Goal: Task Accomplishment & Management: Complete application form

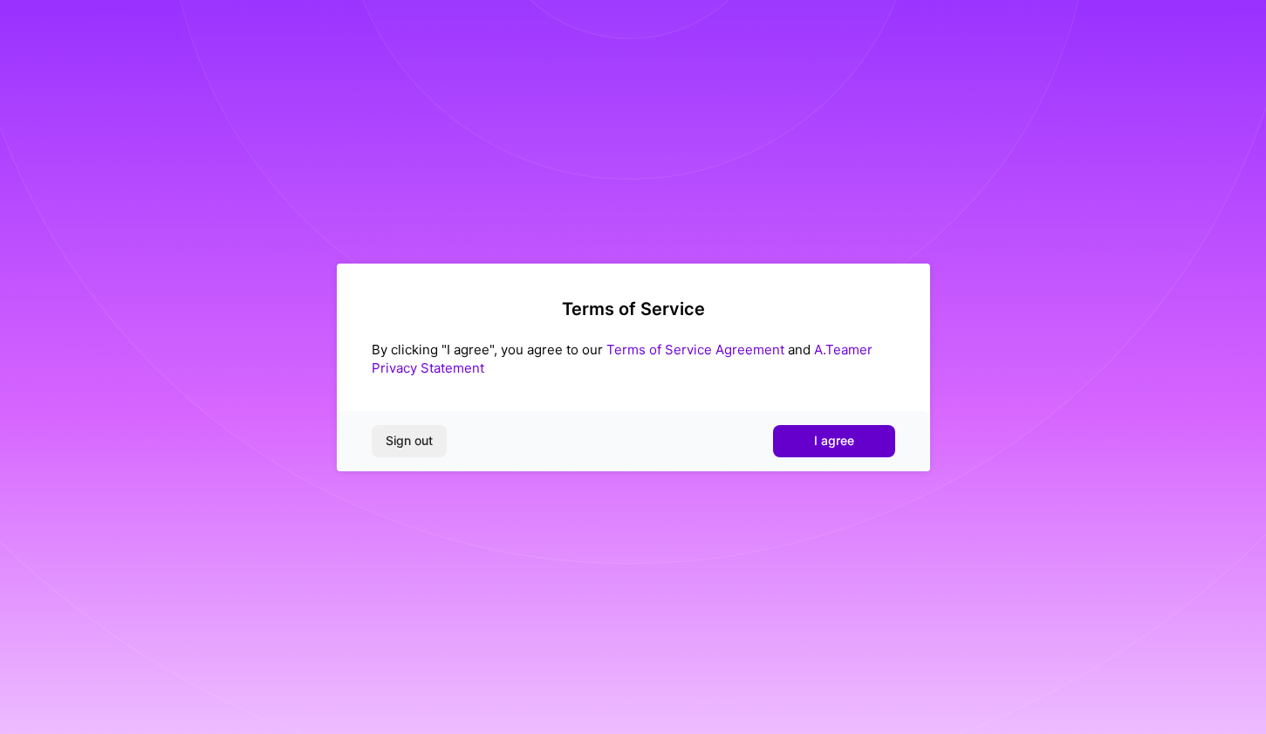
click at [840, 439] on span "I agree" at bounding box center [834, 440] width 40 height 17
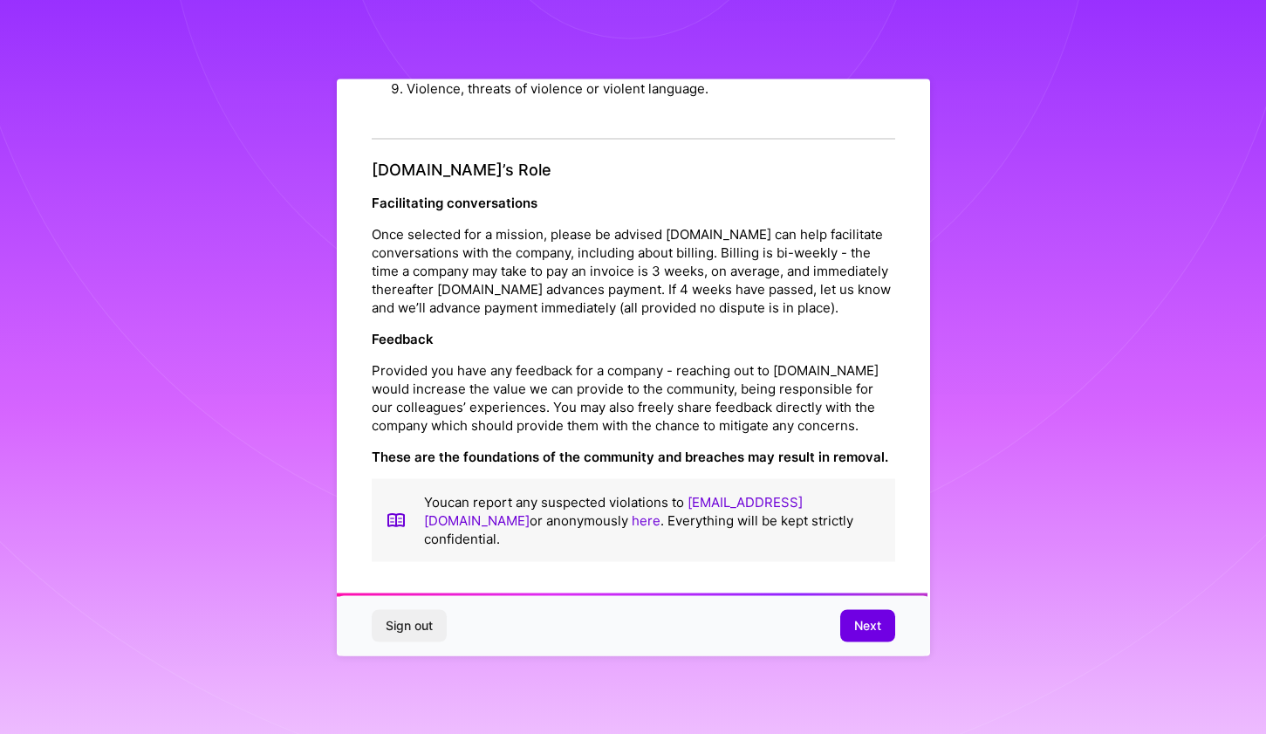
scroll to position [1897, 0]
click at [871, 632] on span "Next" at bounding box center [867, 625] width 27 height 17
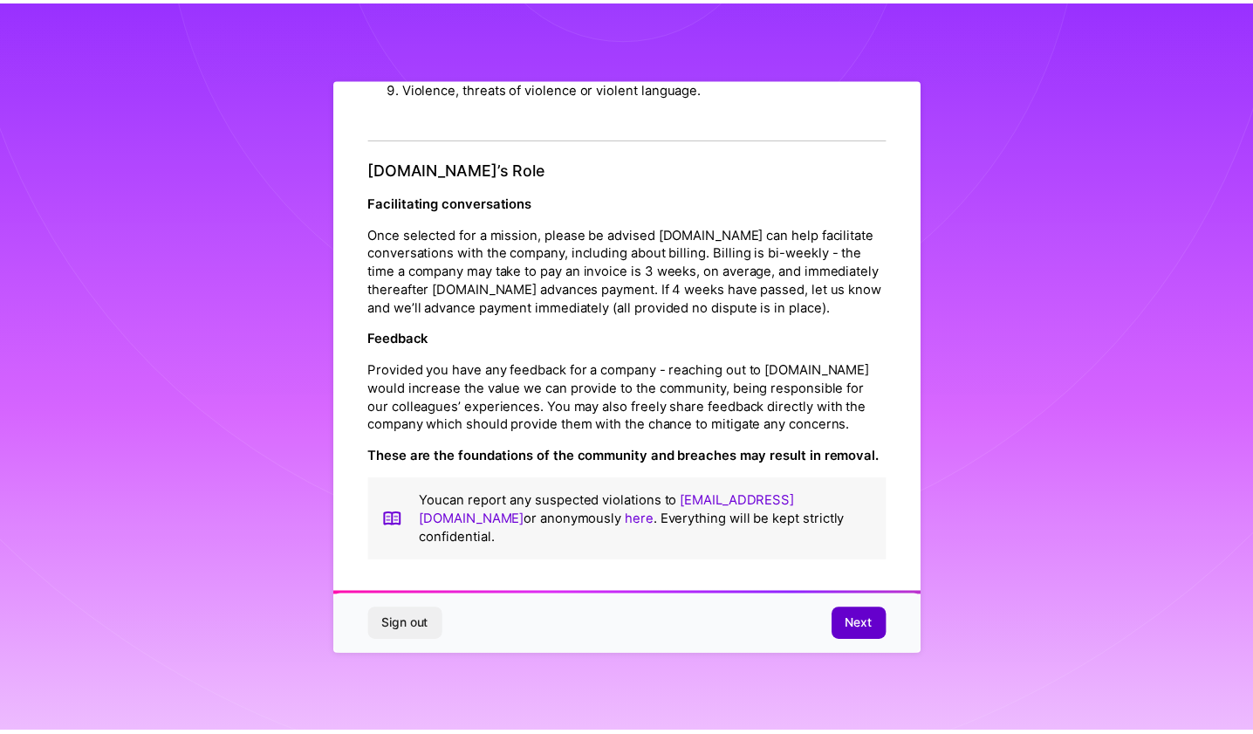
scroll to position [0, 0]
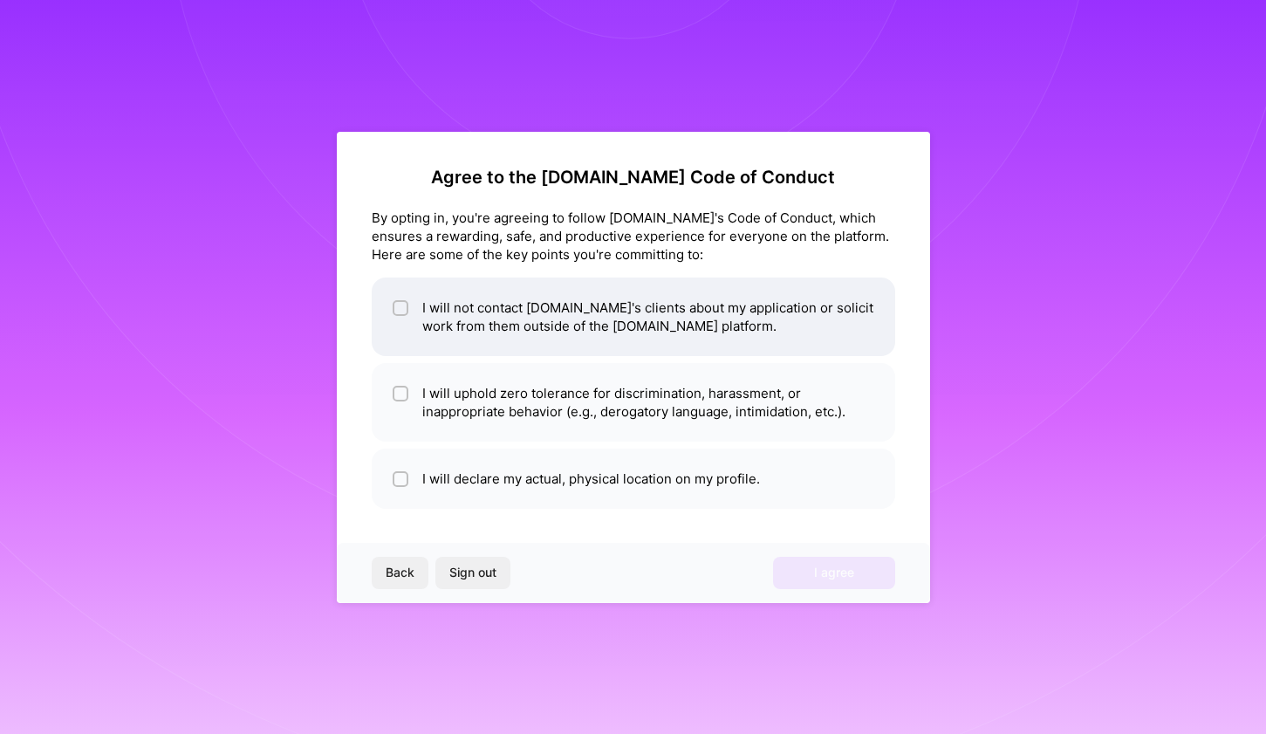
click at [722, 318] on li "I will not contact [DOMAIN_NAME]'s clients about my application or solicit work…" at bounding box center [634, 317] width 524 height 79
checkbox input "true"
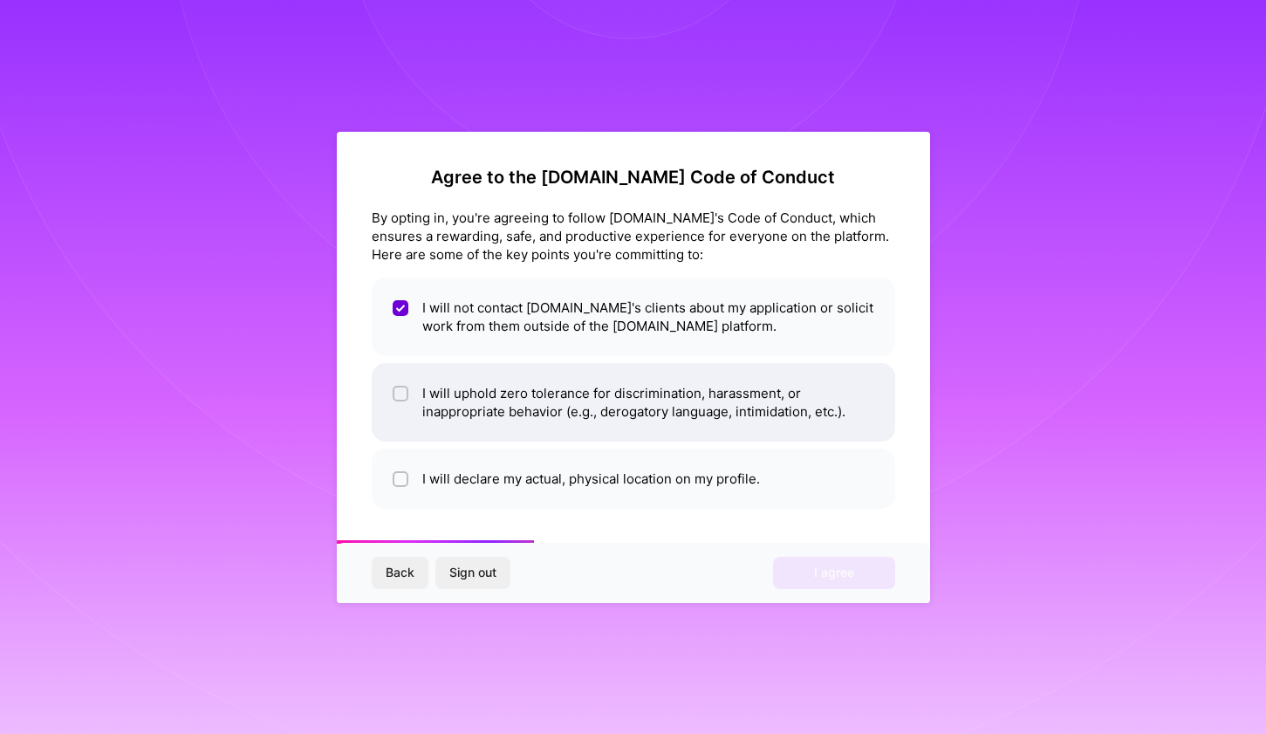
click at [716, 415] on li "I will uphold zero tolerance for discrimination, harassment, or inappropriate b…" at bounding box center [634, 402] width 524 height 79
checkbox input "true"
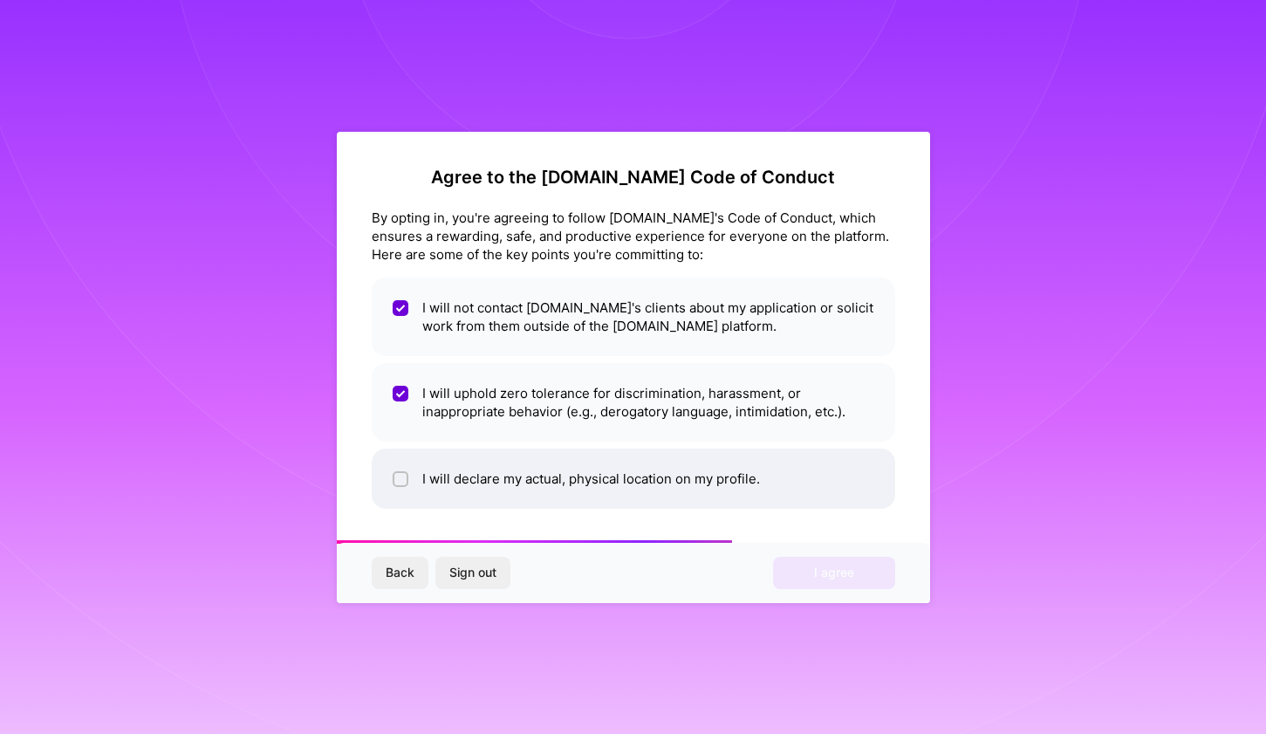
click at [716, 483] on li "I will declare my actual, physical location on my profile." at bounding box center [634, 479] width 524 height 60
checkbox input "true"
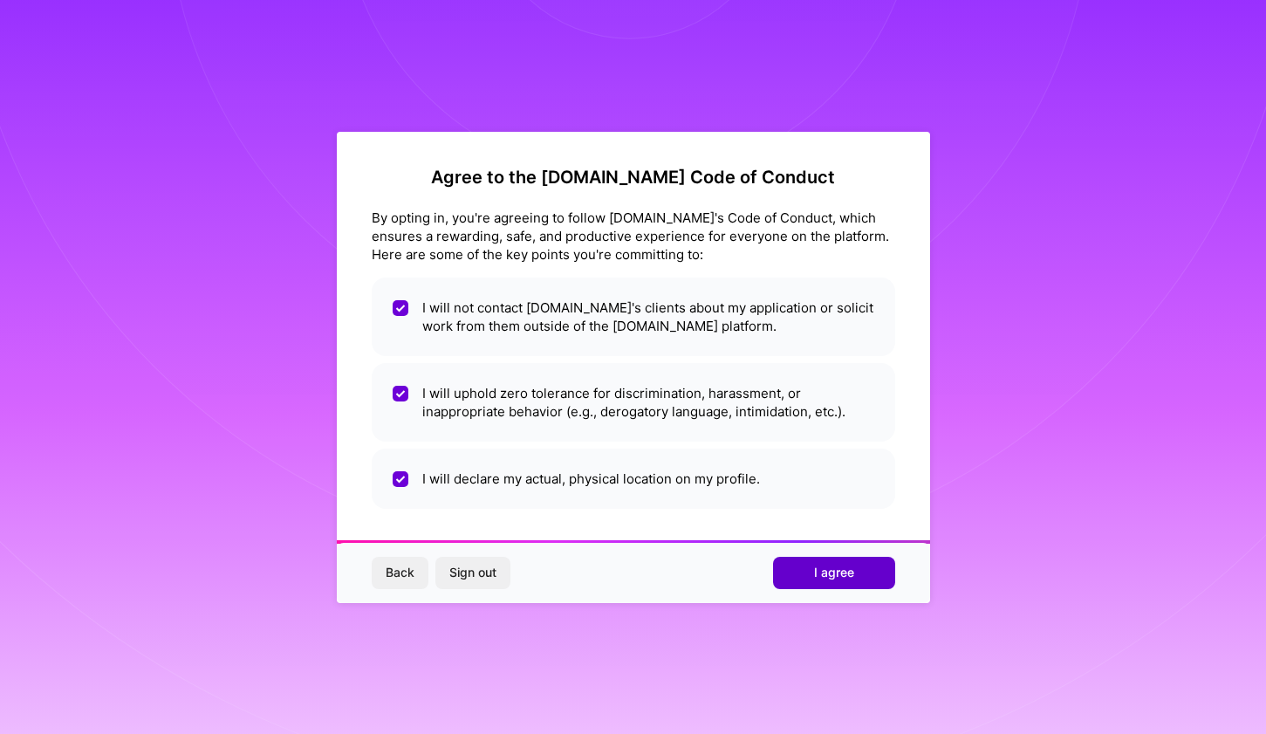
click at [821, 575] on span "I agree" at bounding box center [834, 572] width 40 height 17
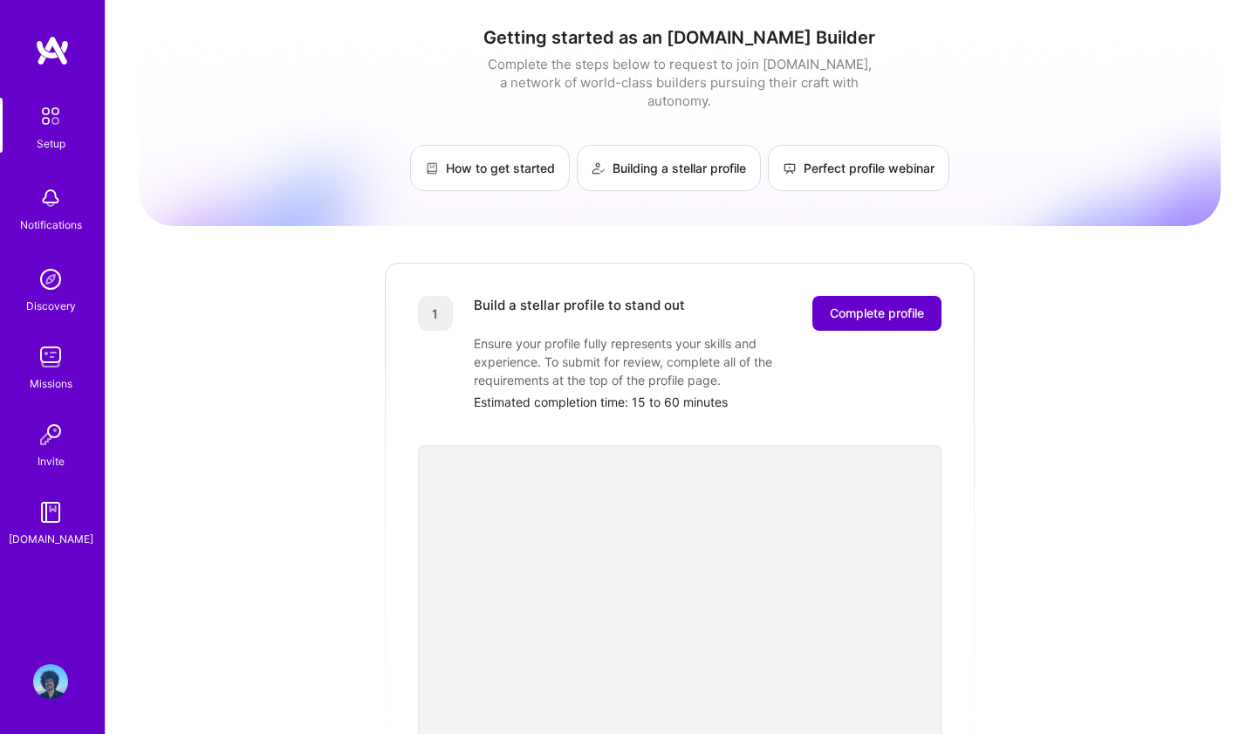
click at [874, 305] on button "Complete profile" at bounding box center [876, 313] width 129 height 35
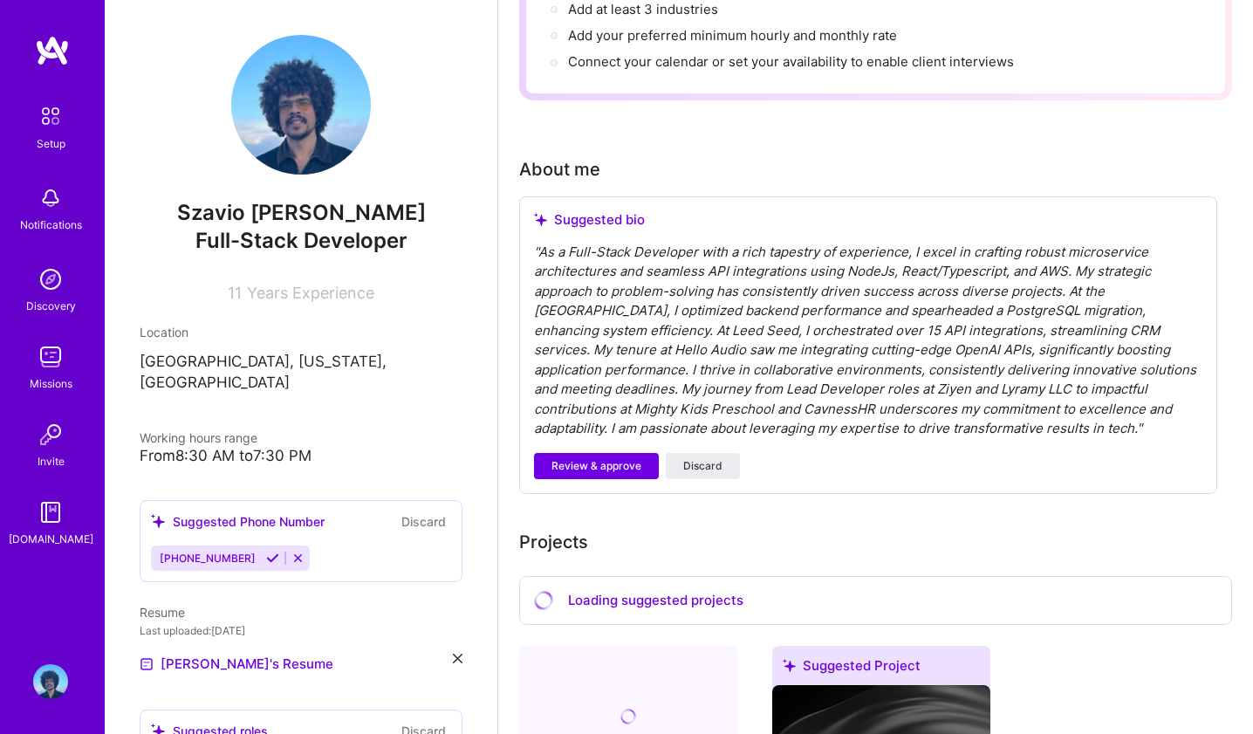
scroll to position [353, 0]
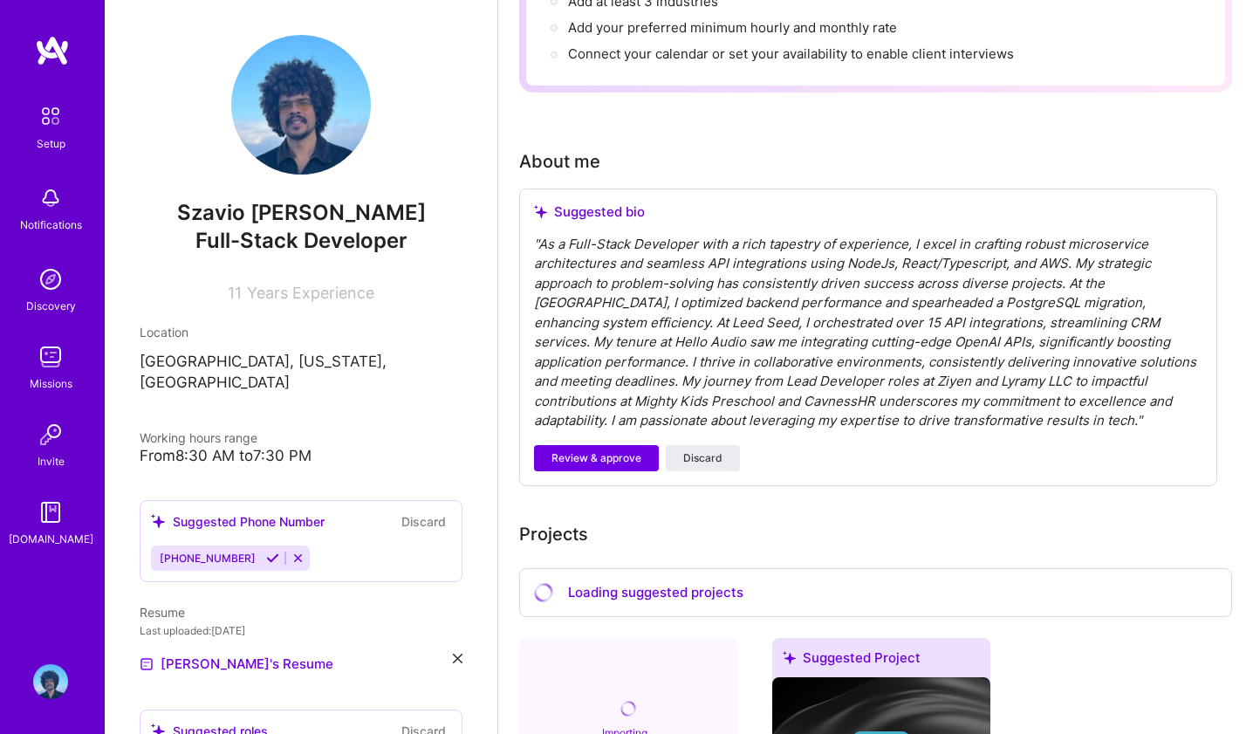
click at [808, 377] on div "" As a Full-Stack Developer with a rich tapestry of experience, I excel in craf…" at bounding box center [868, 333] width 668 height 196
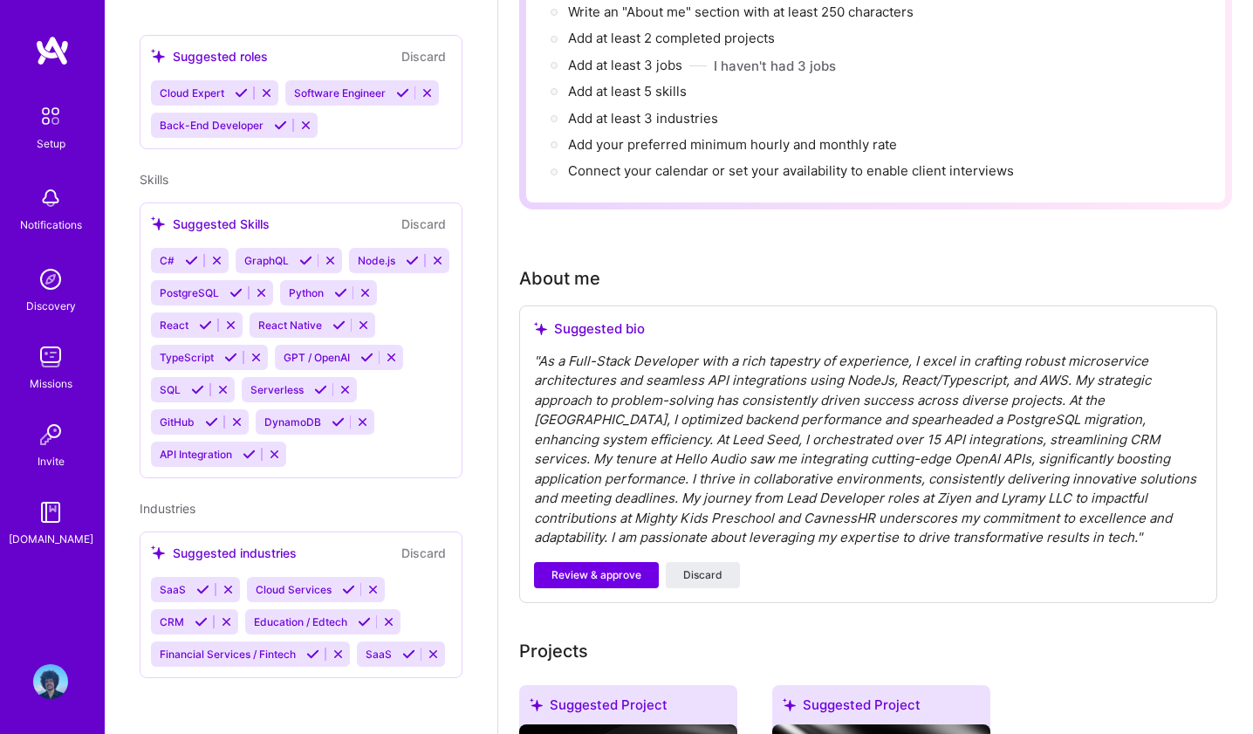
scroll to position [246, 0]
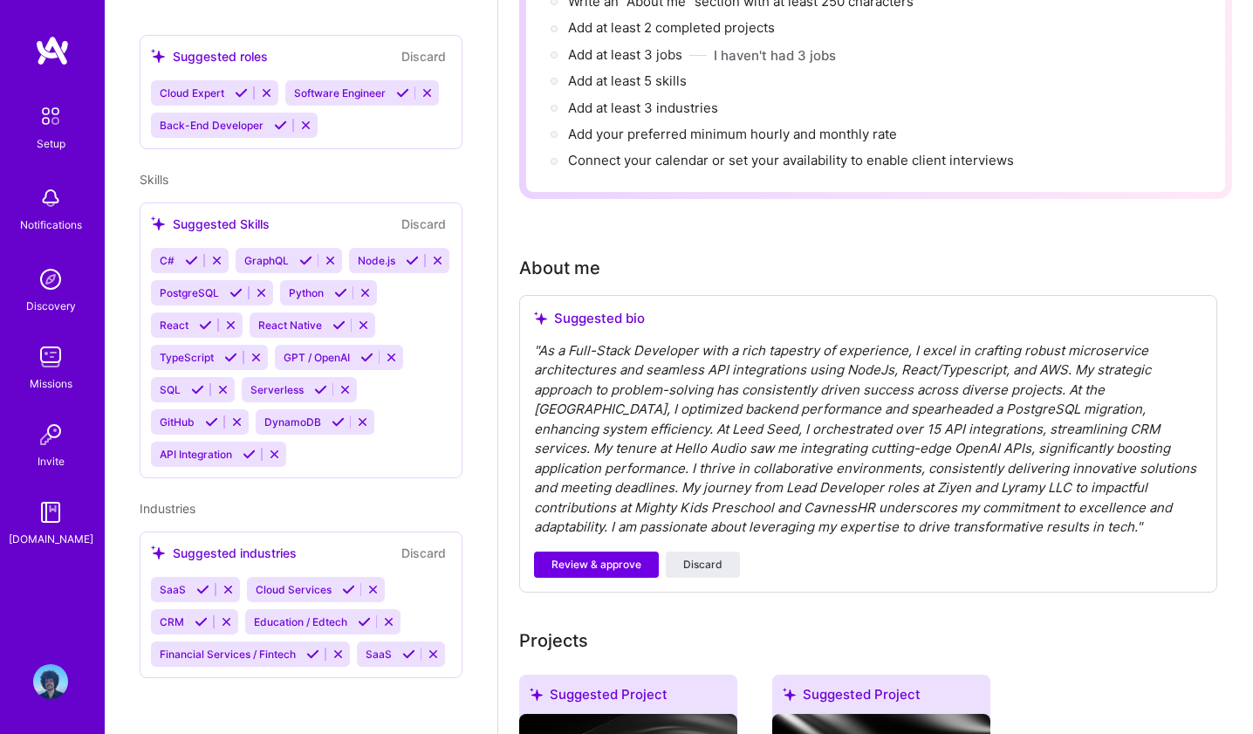
click at [221, 254] on icon at bounding box center [216, 260] width 13 height 13
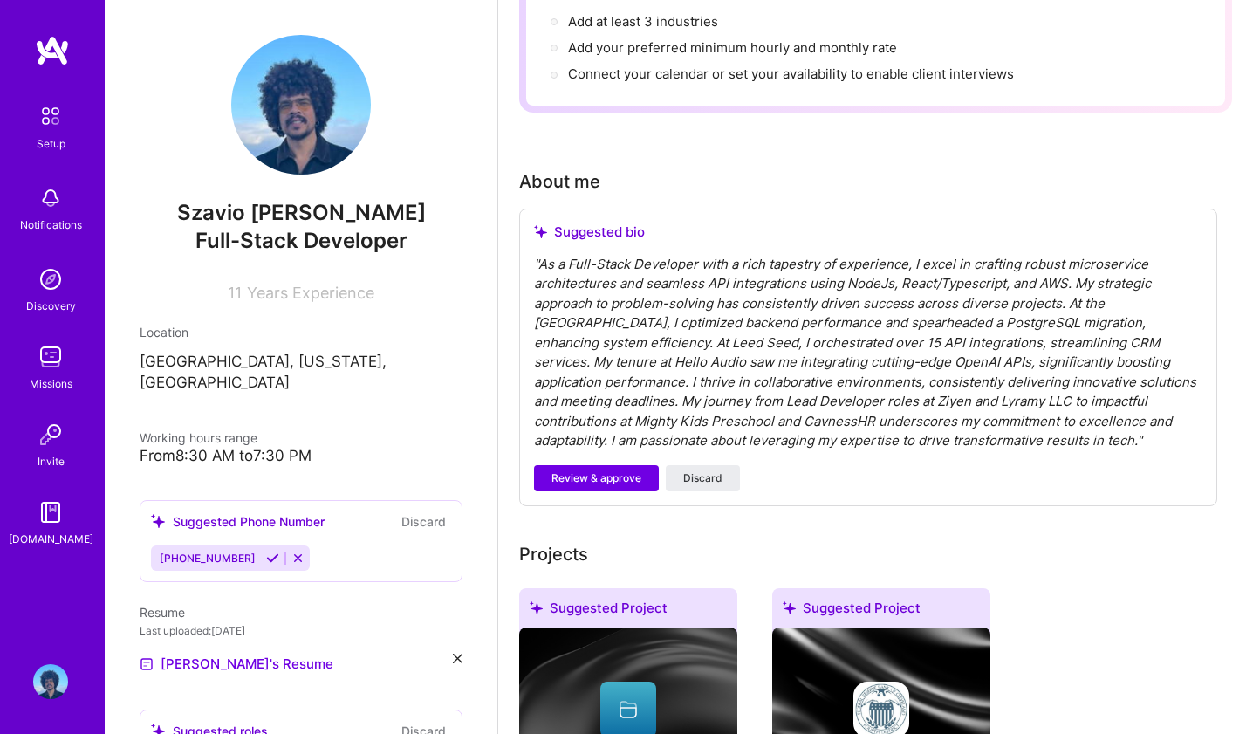
scroll to position [338, 0]
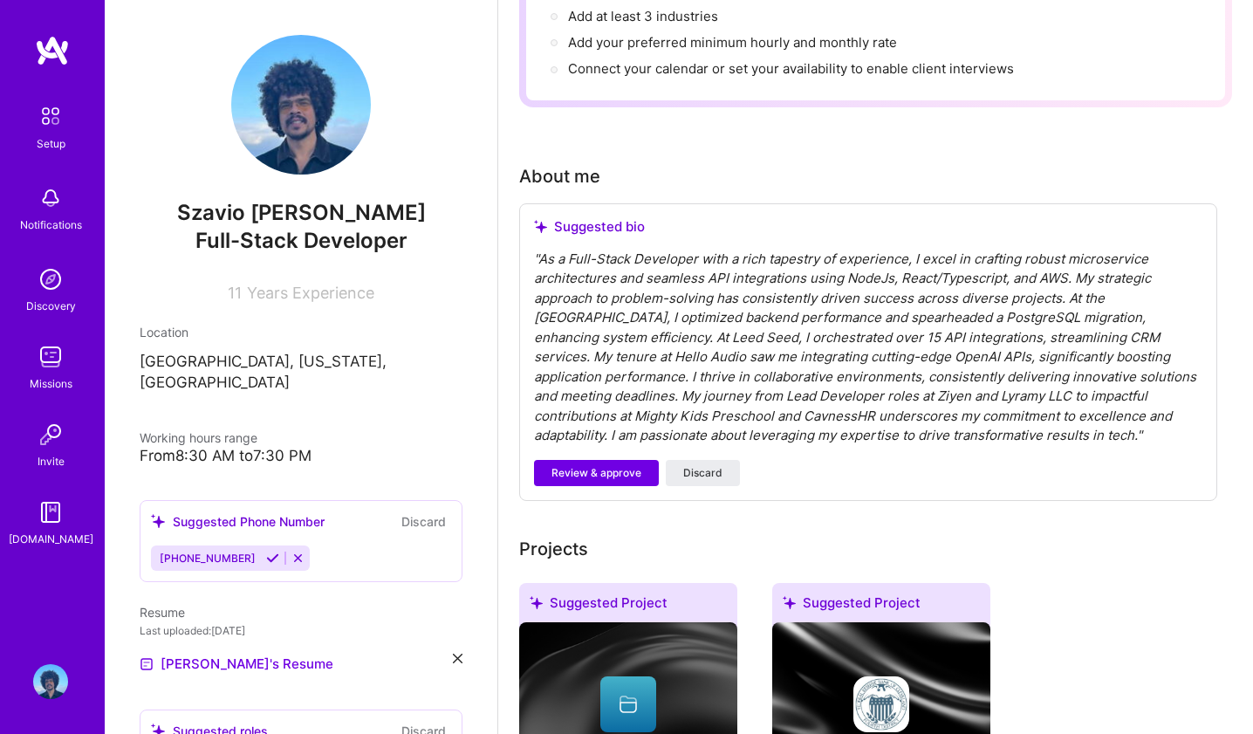
click at [284, 447] on div "From 8:30 AM to 7:30 PM" at bounding box center [301, 456] width 323 height 18
click at [266, 447] on div "From 8:30 AM to 7:30 PM" at bounding box center [301, 456] width 323 height 18
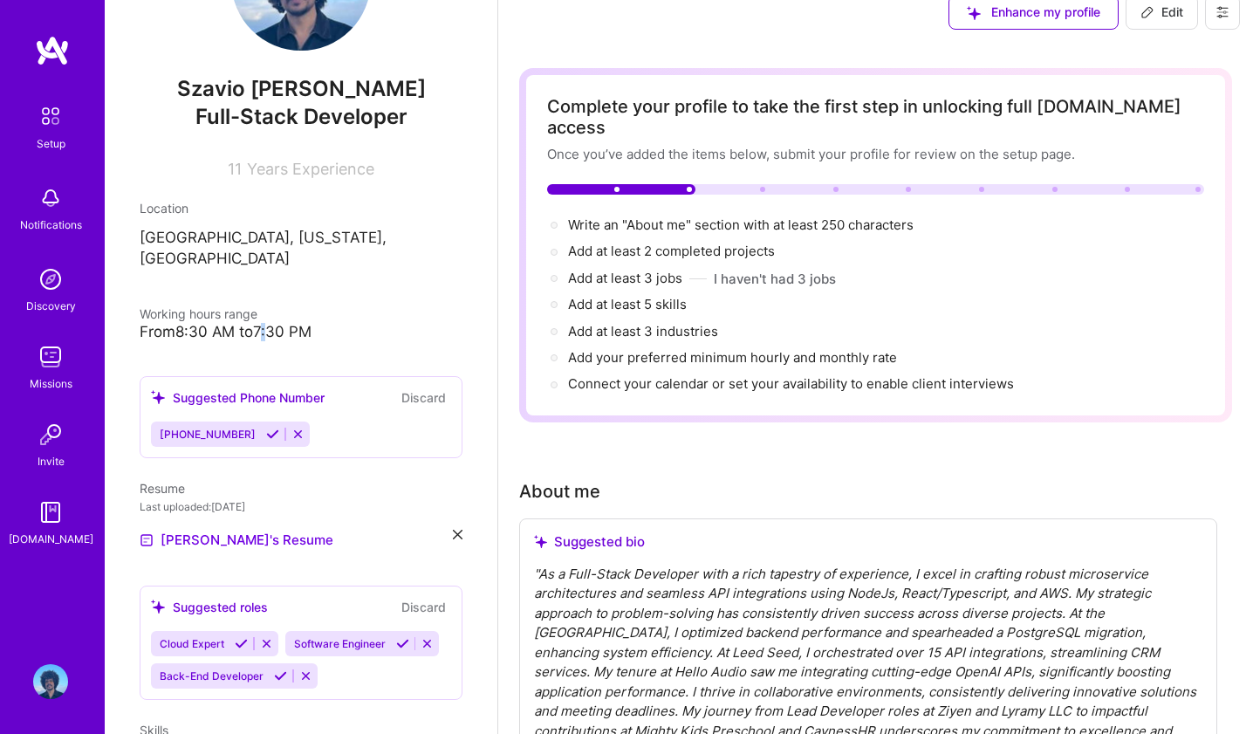
scroll to position [0, 0]
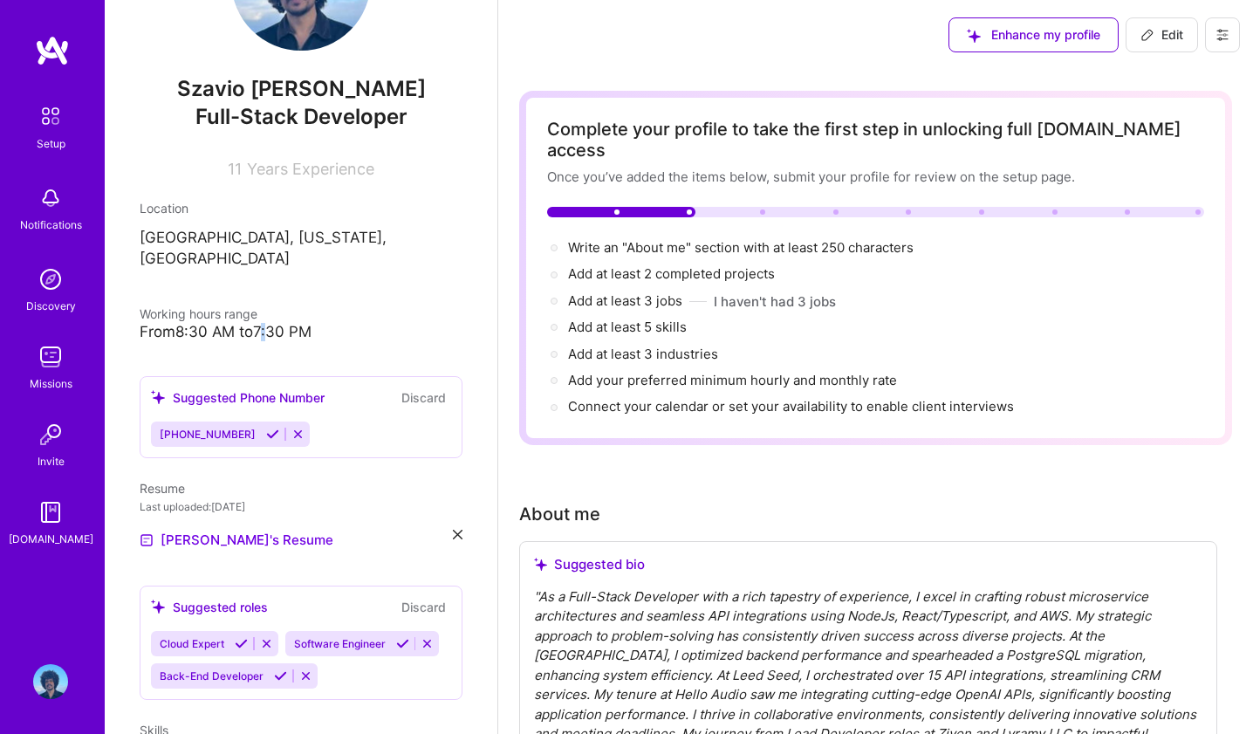
click at [1160, 34] on span "Edit" at bounding box center [1162, 34] width 43 height 17
select select "US"
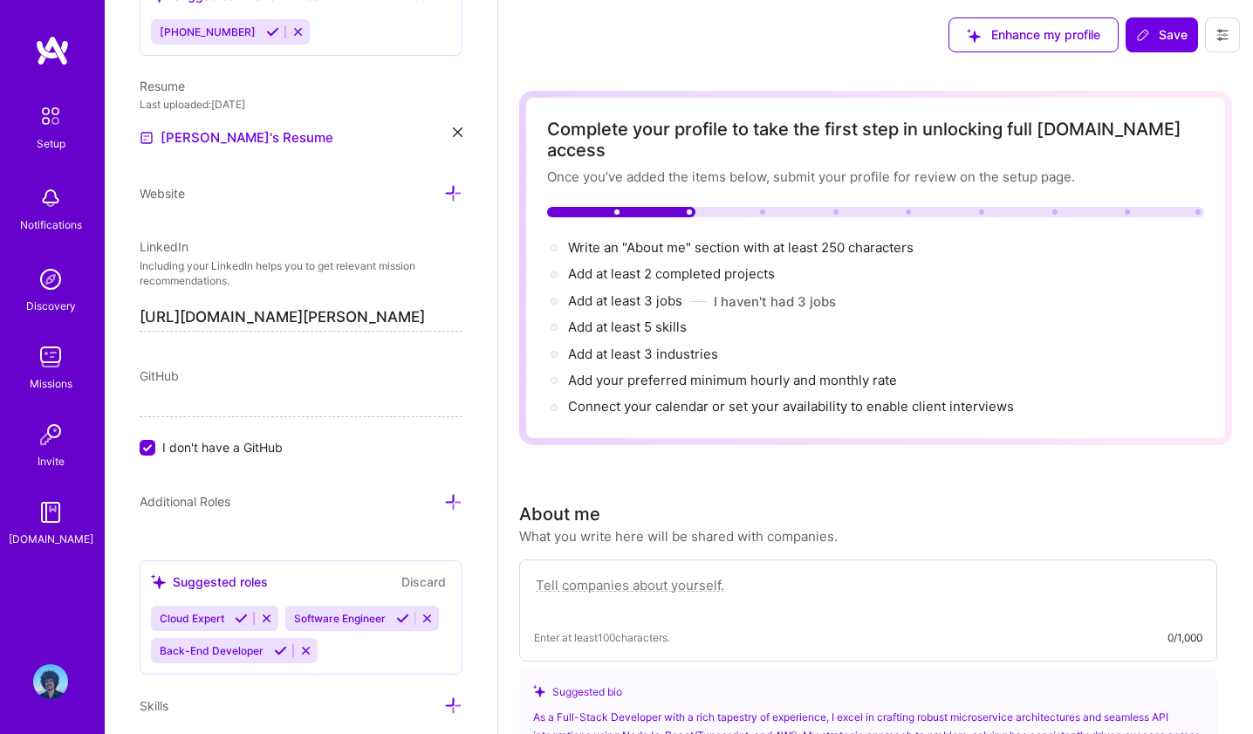
scroll to position [778, 0]
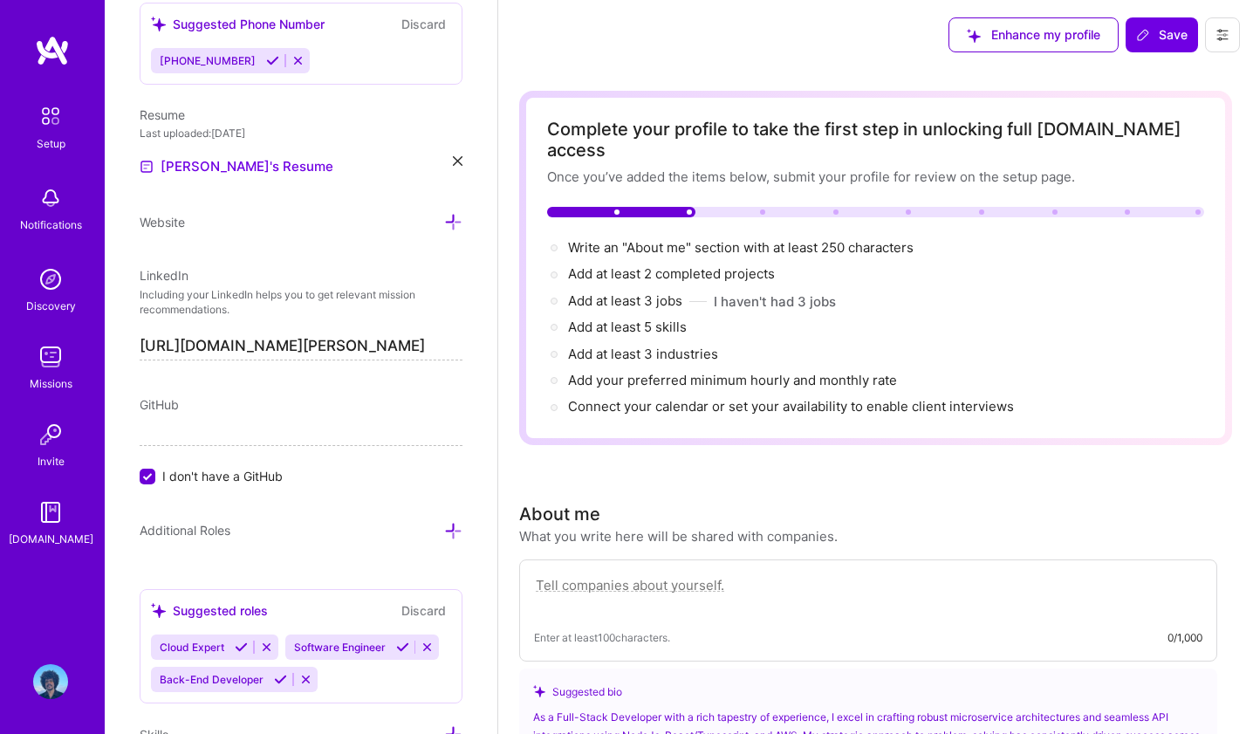
click at [217, 474] on span "I don't have a GitHub" at bounding box center [222, 476] width 120 height 18
click at [157, 474] on input "I don't have a GitHub" at bounding box center [149, 478] width 16 height 16
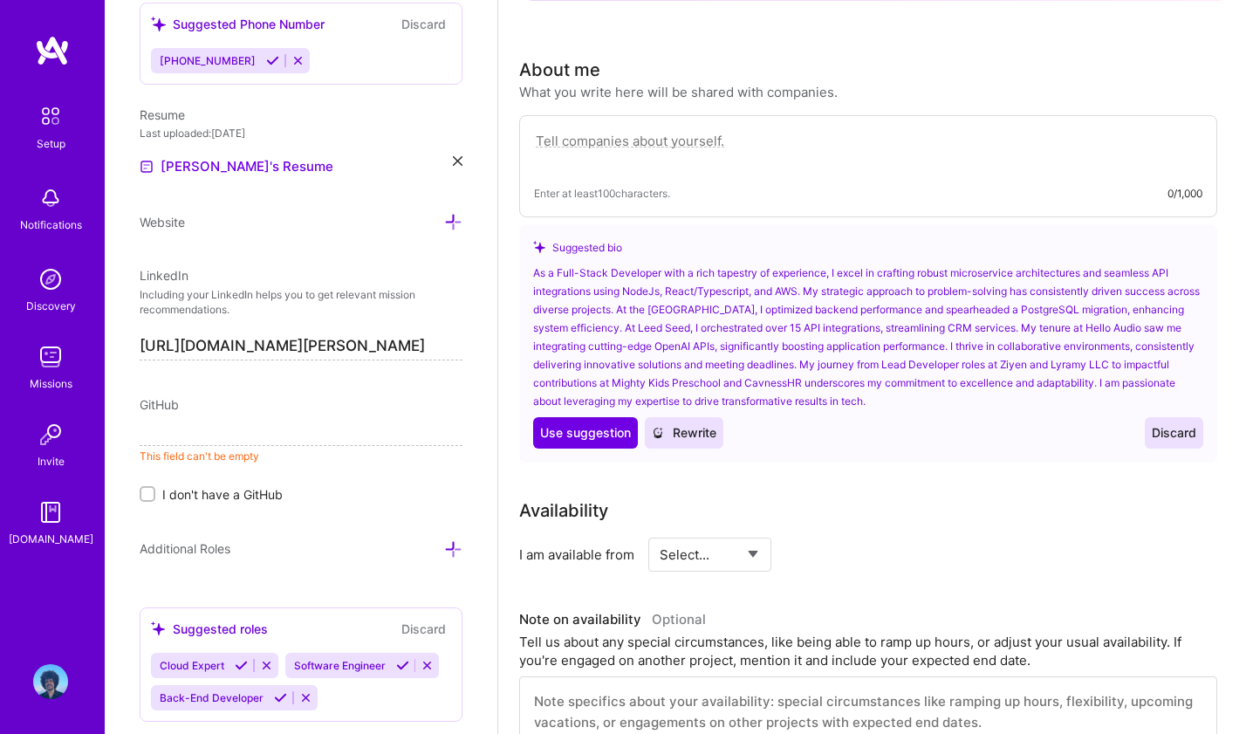
scroll to position [473, 0]
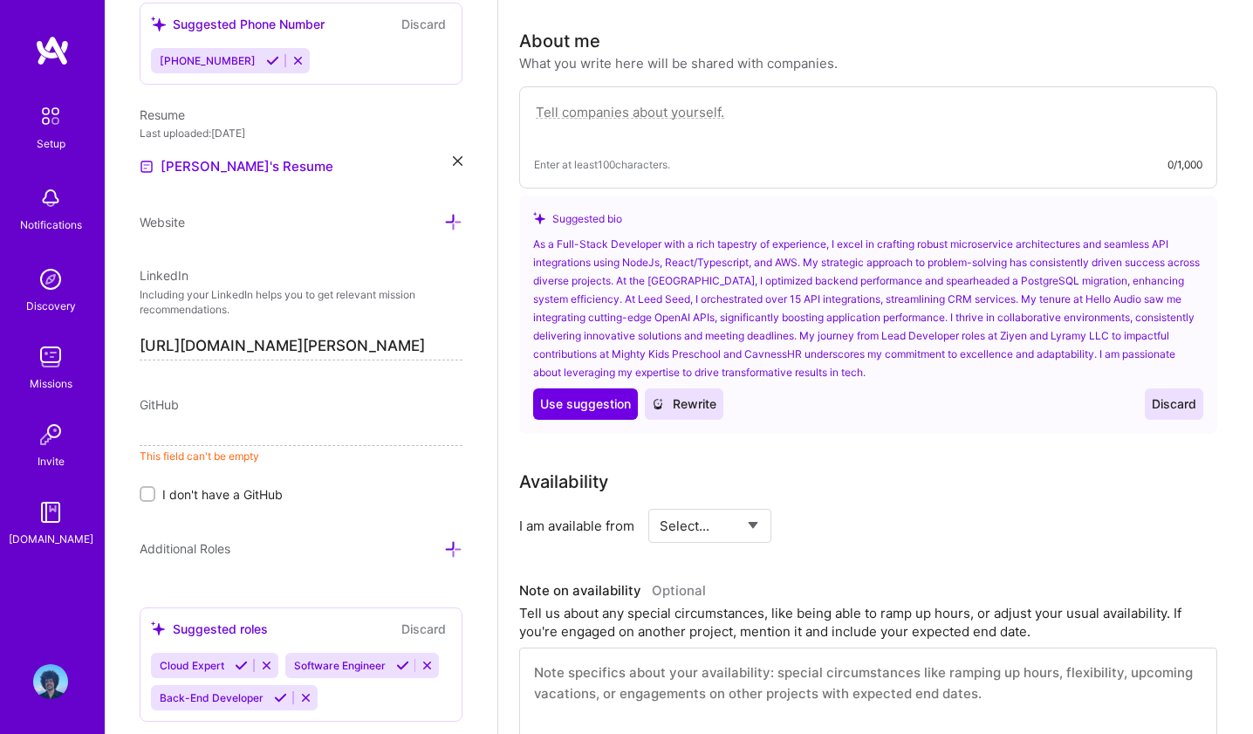
click at [693, 395] on span "Rewrite" at bounding box center [684, 403] width 65 height 17
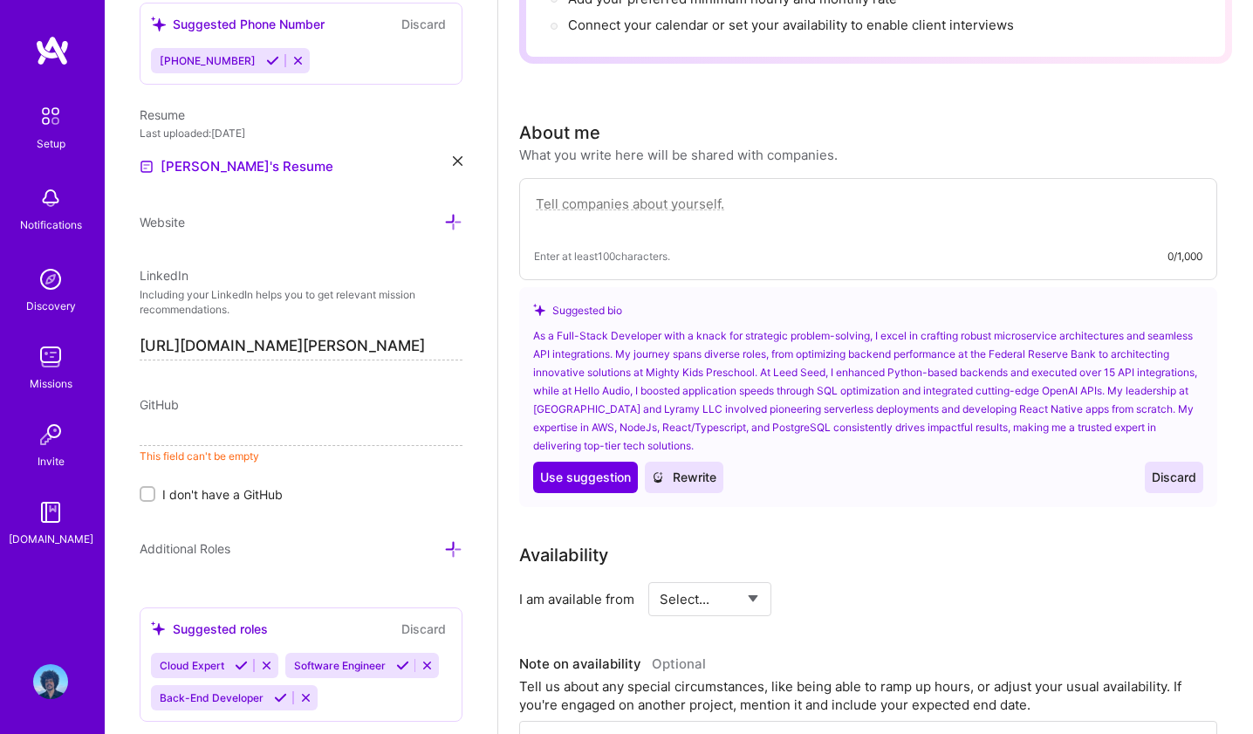
scroll to position [358, 0]
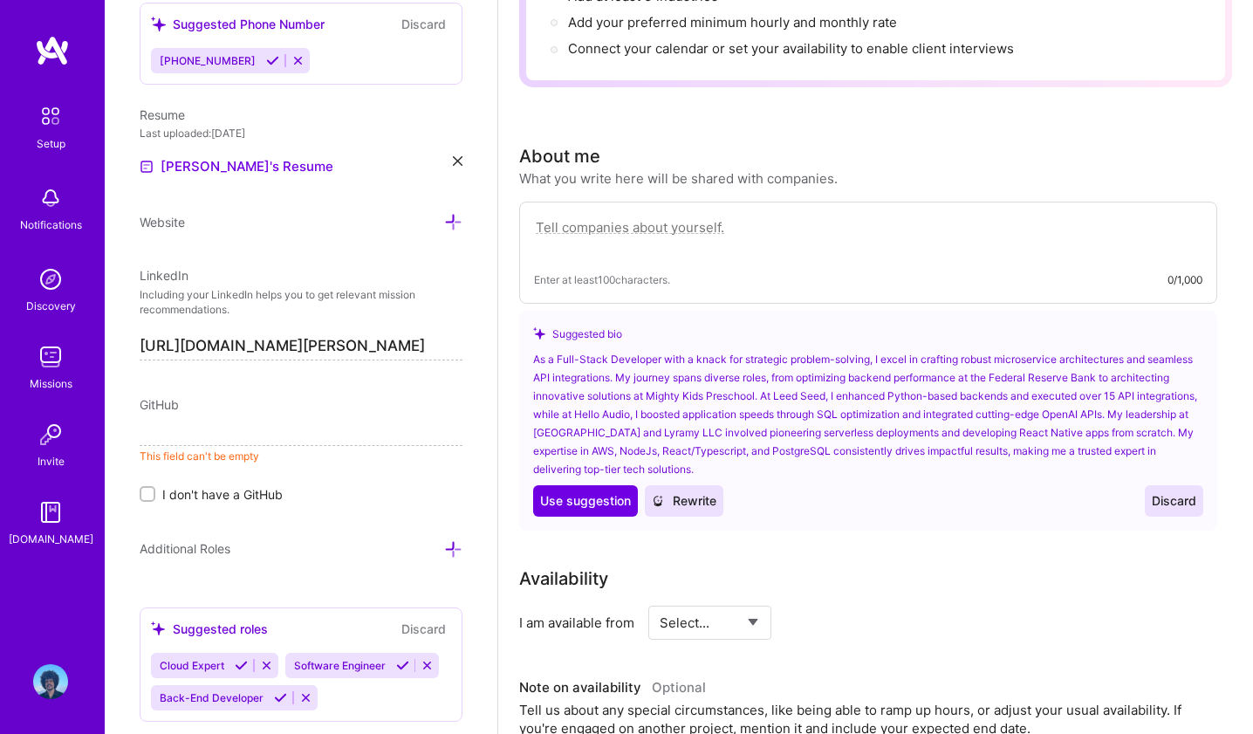
click at [316, 425] on input at bounding box center [301, 432] width 323 height 28
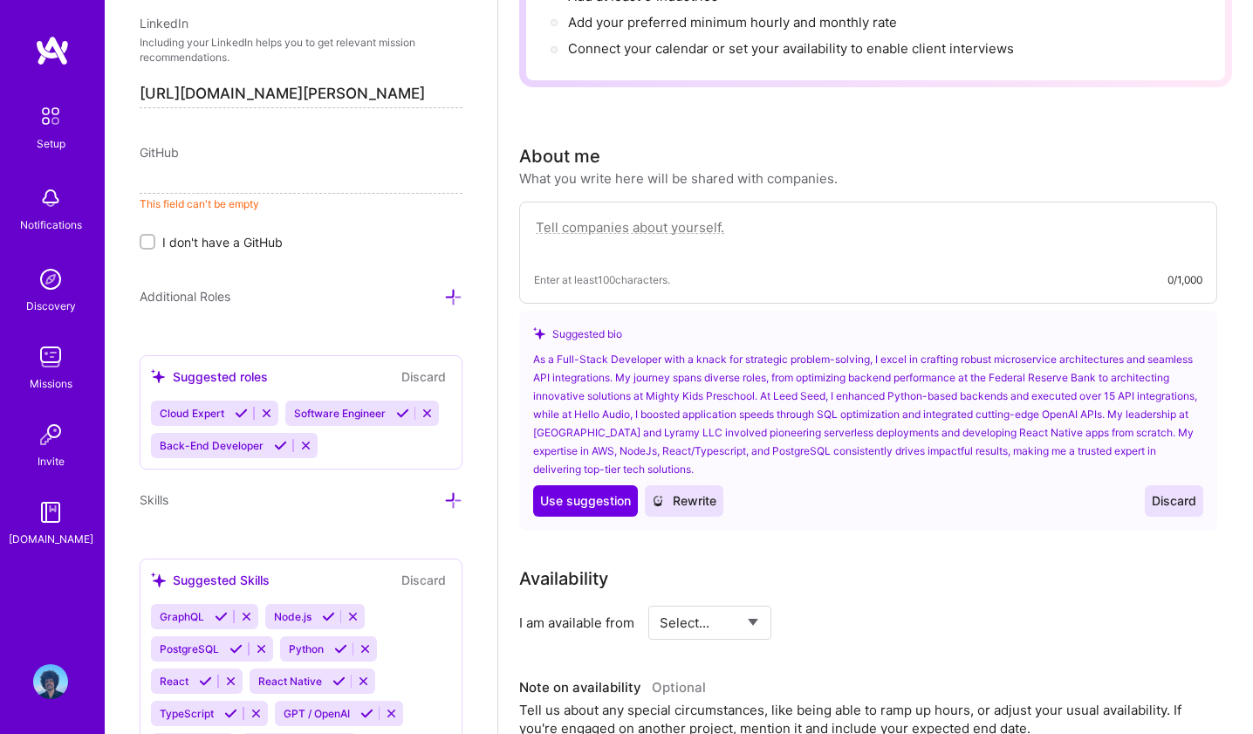
scroll to position [1123, 0]
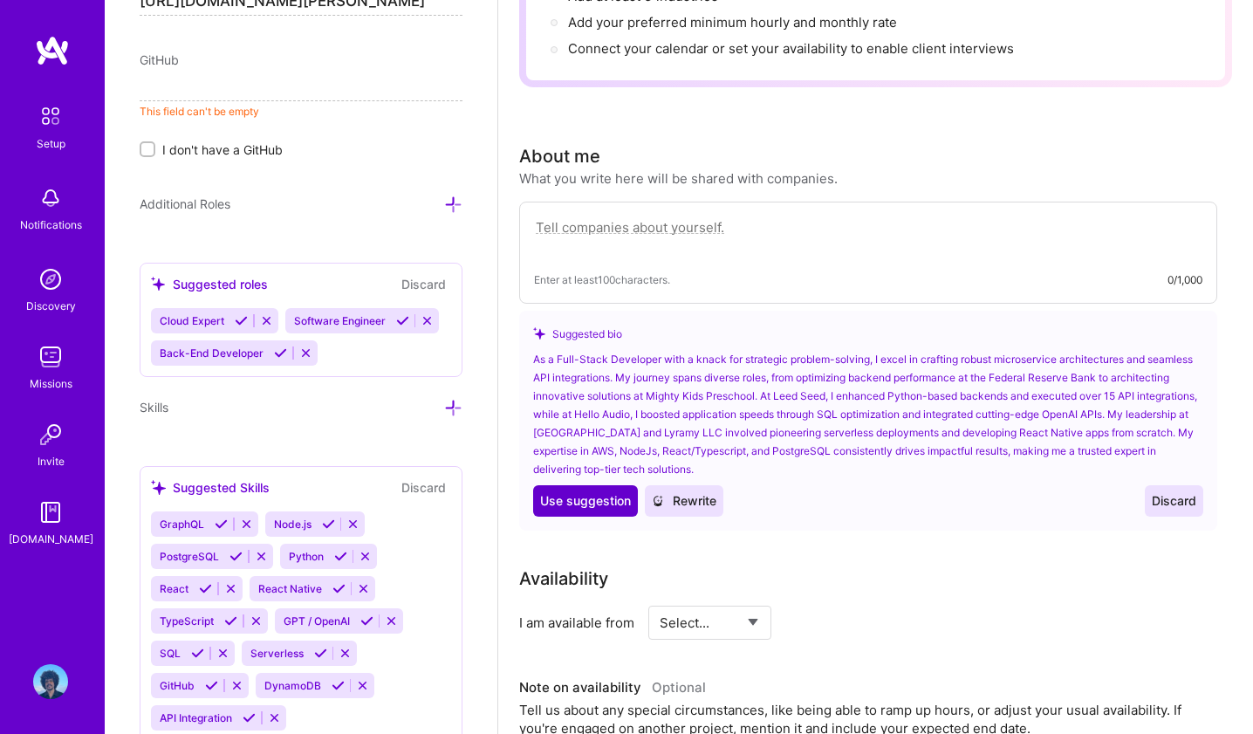
click at [606, 492] on span "Use suggestion" at bounding box center [585, 500] width 91 height 17
type textarea "As a Full-Stack Developer with a knack for strategic problem-solving, I excel i…"
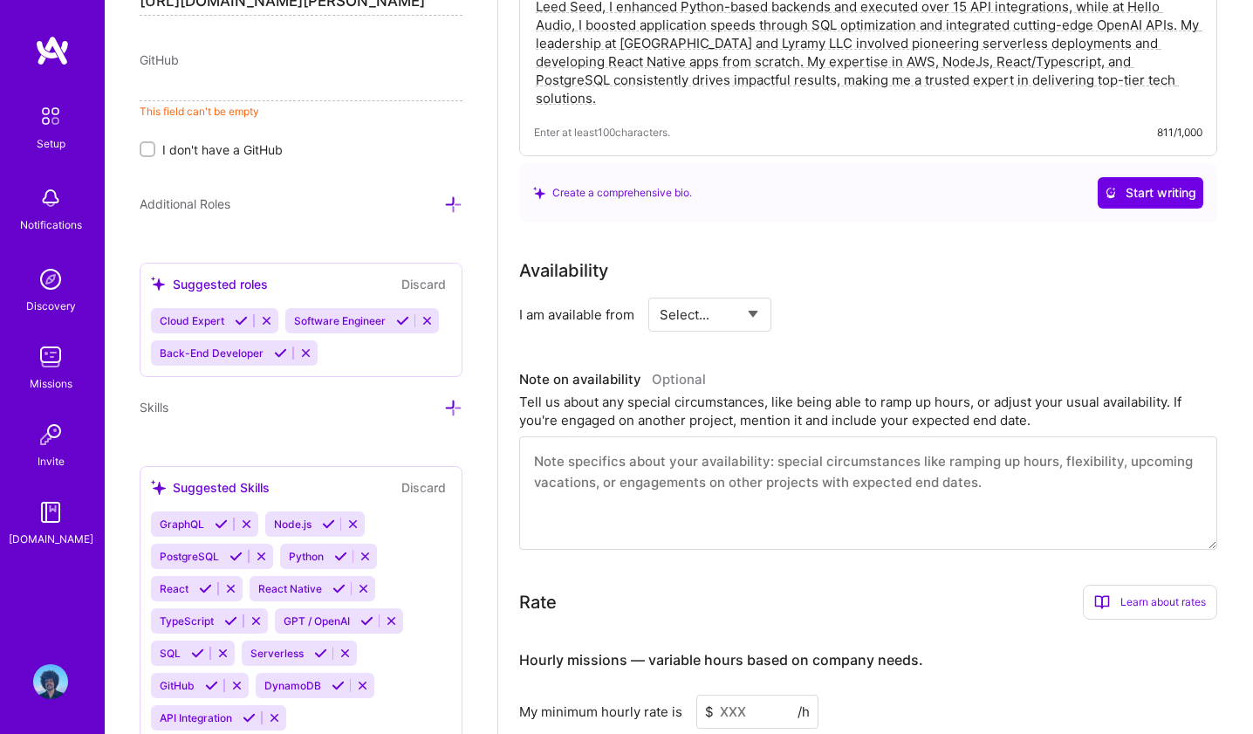
scroll to position [637, 0]
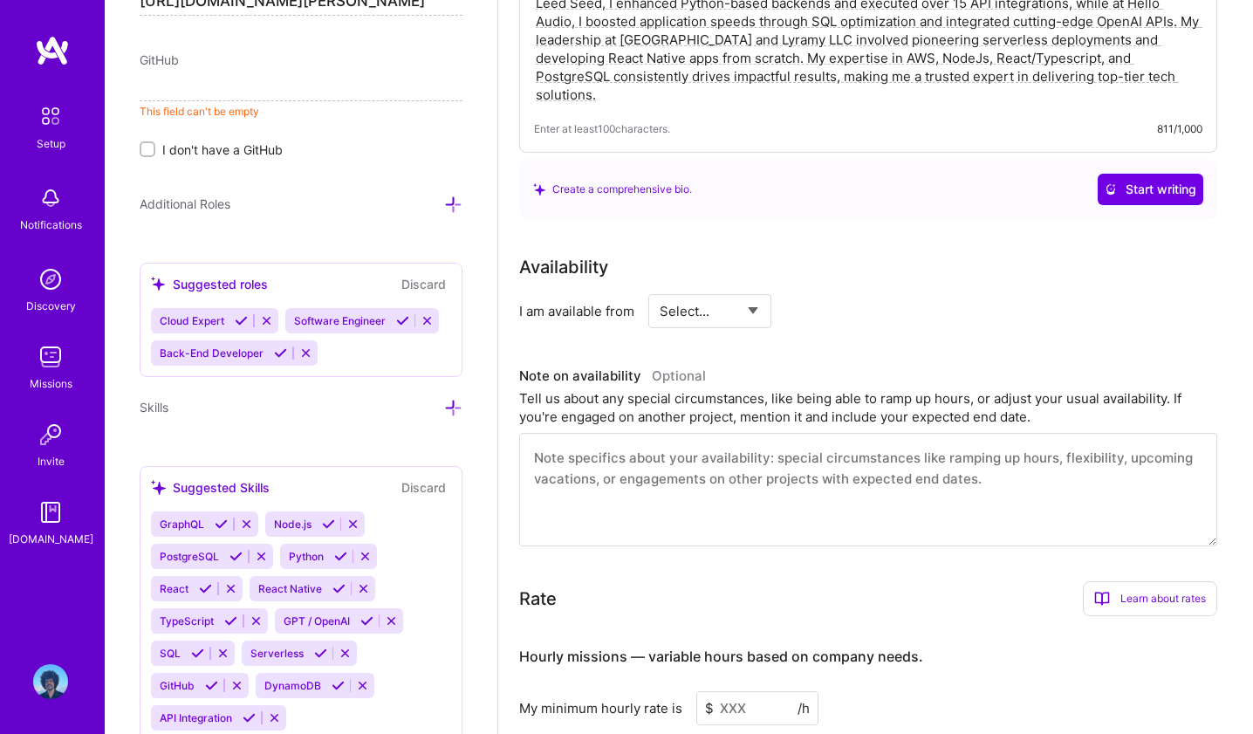
click at [751, 289] on select "Select... Right Now Future Date Not Available" at bounding box center [710, 311] width 100 height 45
select select "Right Now"
click at [660, 289] on select "Select... Right Now Future Date Not Available" at bounding box center [710, 311] width 100 height 45
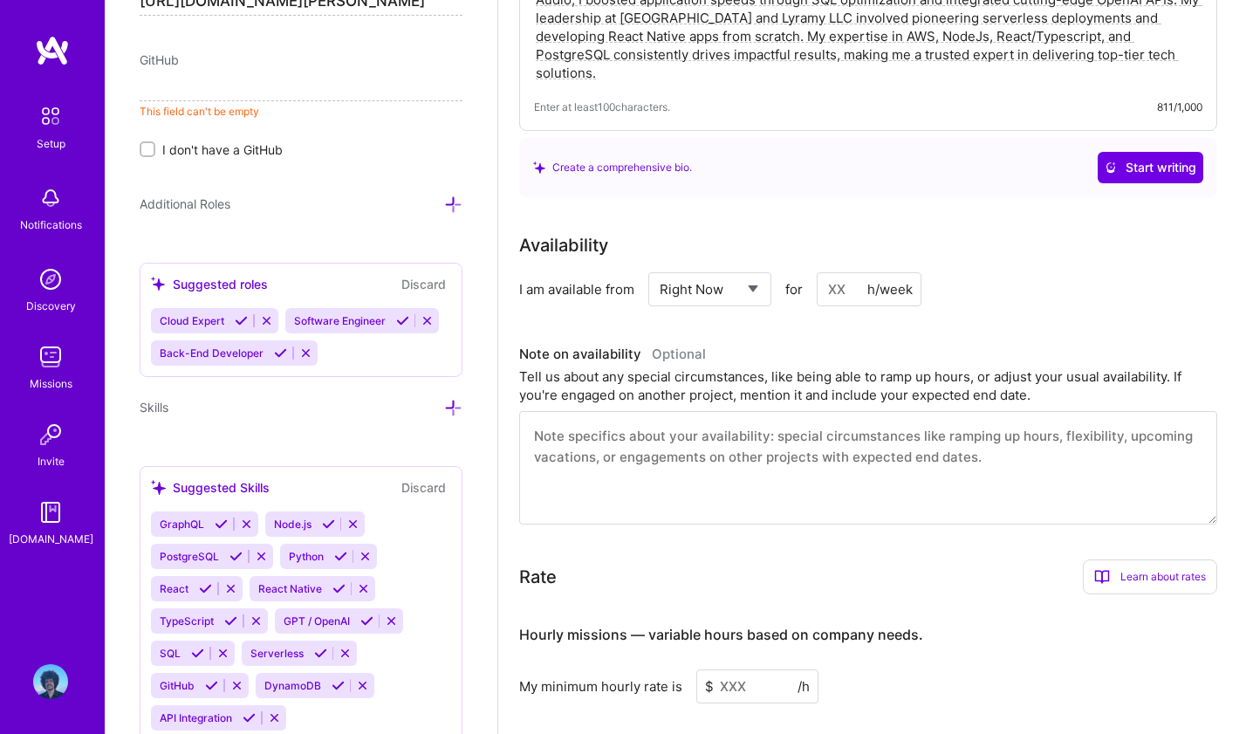
scroll to position [667, 0]
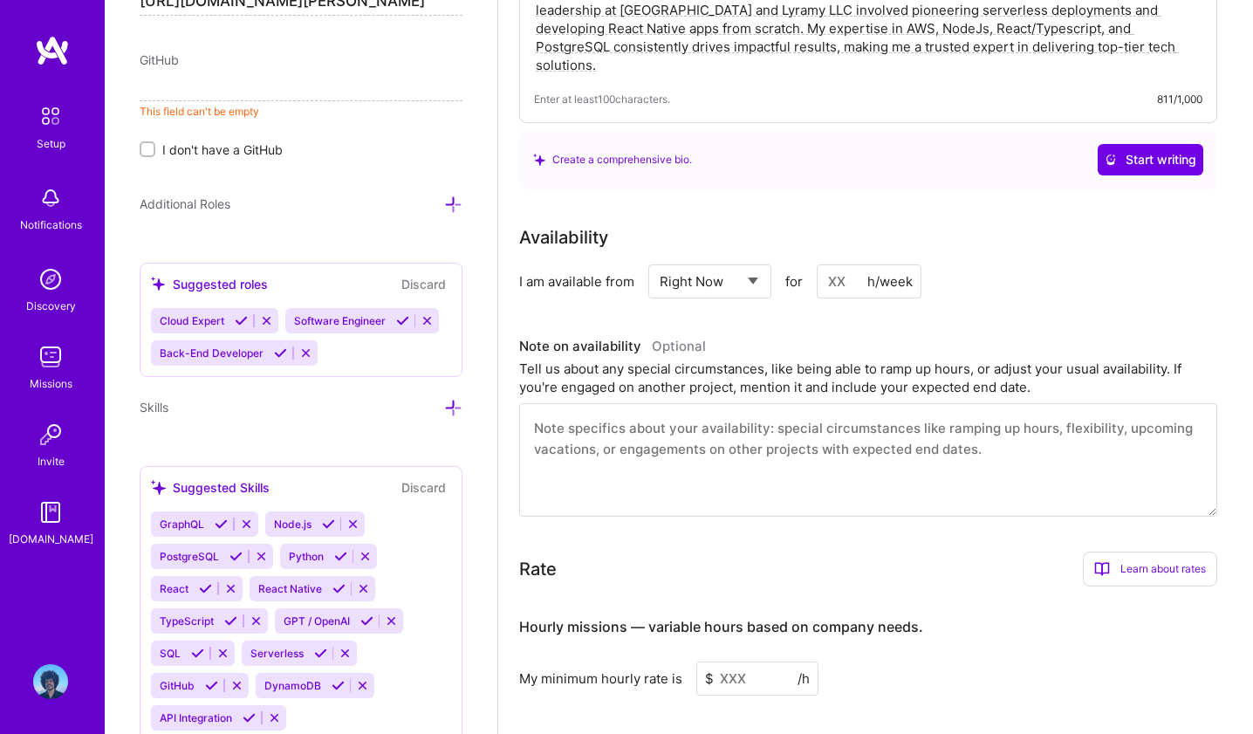
click at [732, 259] on select "Select... Right Now Future Date Not Available" at bounding box center [710, 281] width 100 height 45
click at [838, 267] on input at bounding box center [869, 281] width 105 height 34
type input "4"
type input "30"
click at [859, 336] on h3 "Note on availability Optional" at bounding box center [868, 346] width 698 height 26
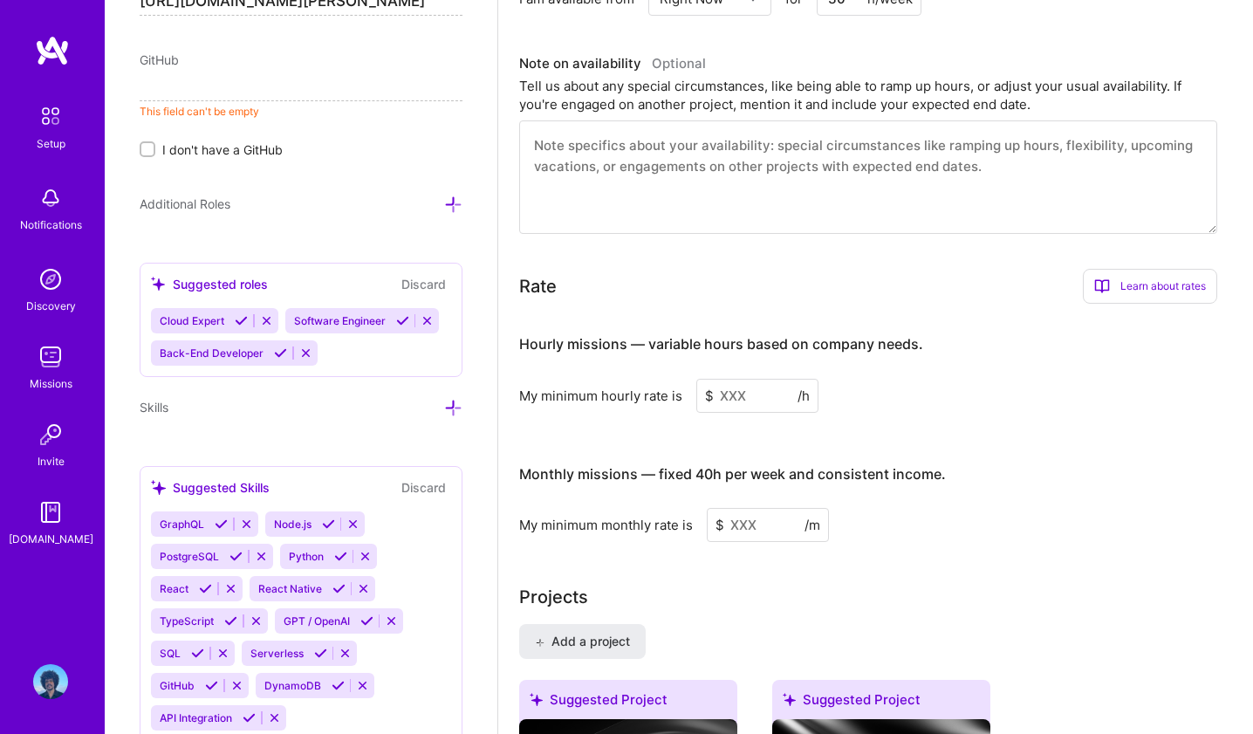
scroll to position [955, 0]
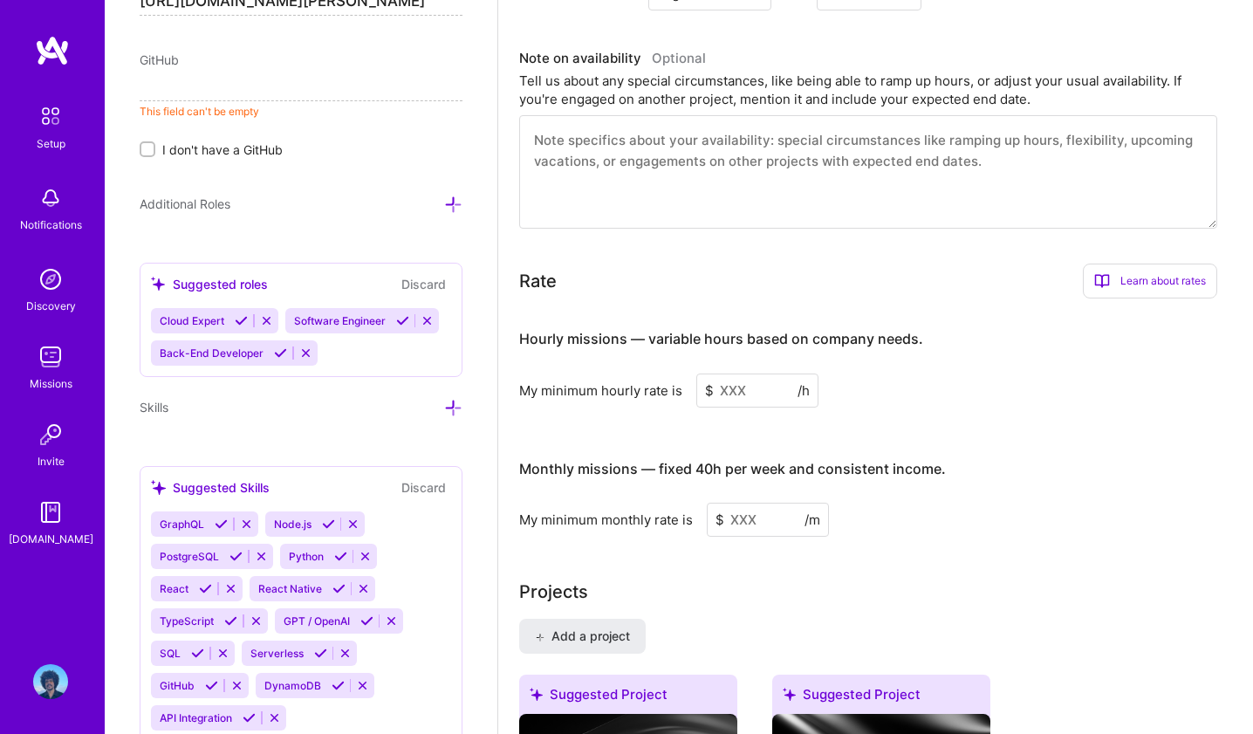
click at [774, 374] on input at bounding box center [757, 391] width 122 height 34
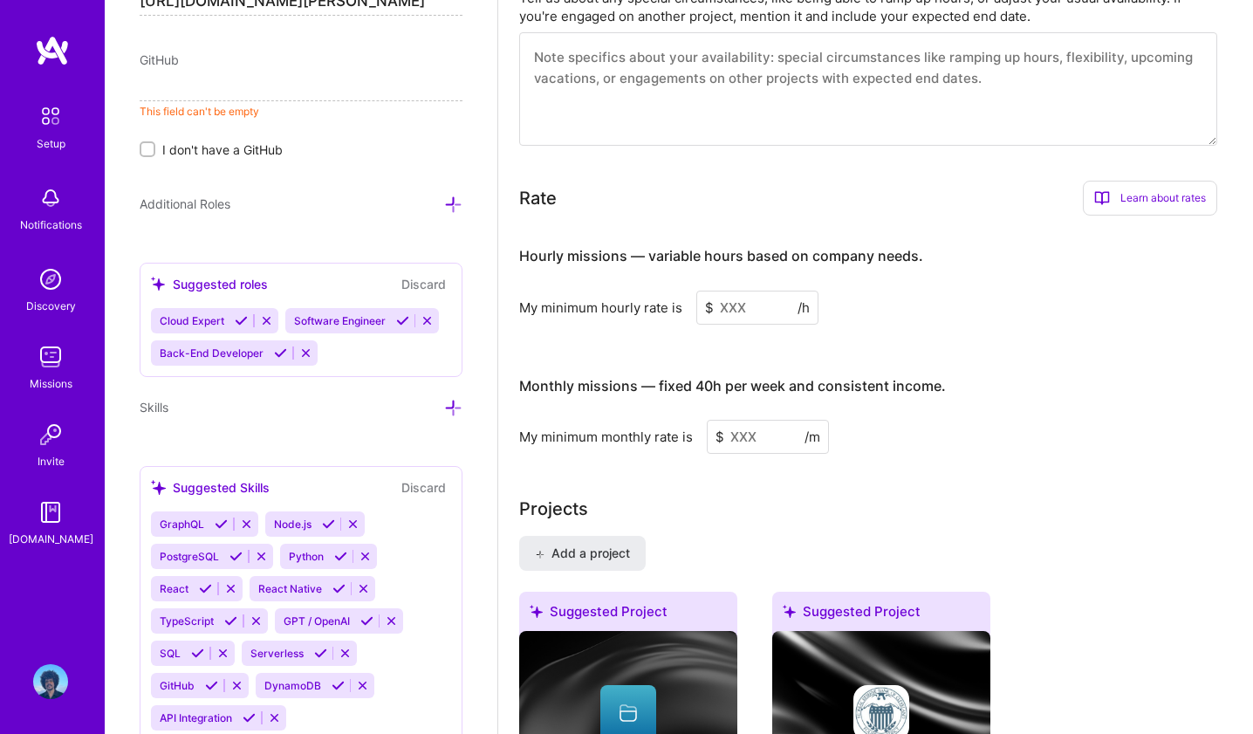
scroll to position [1039, 0]
click at [778, 418] on input at bounding box center [768, 435] width 122 height 34
type input "1"
click at [768, 289] on input at bounding box center [757, 306] width 122 height 34
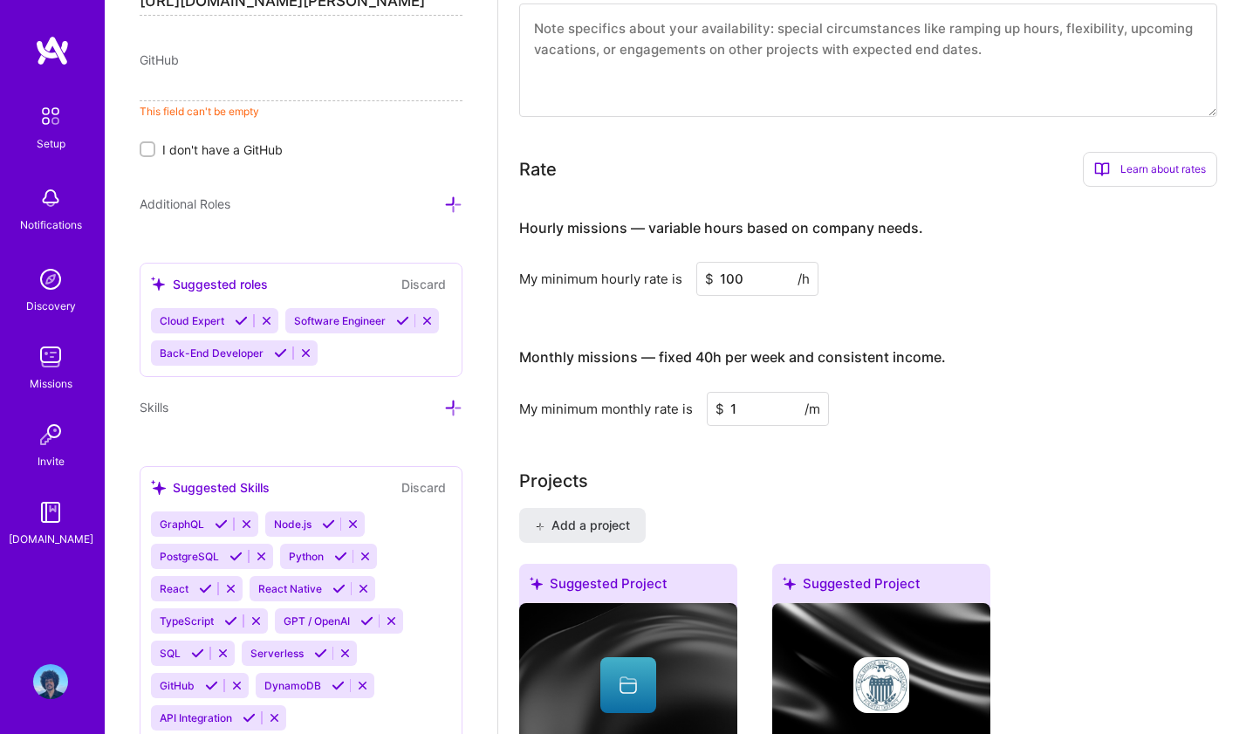
type input "100"
click at [778, 392] on input "1" at bounding box center [768, 409] width 122 height 34
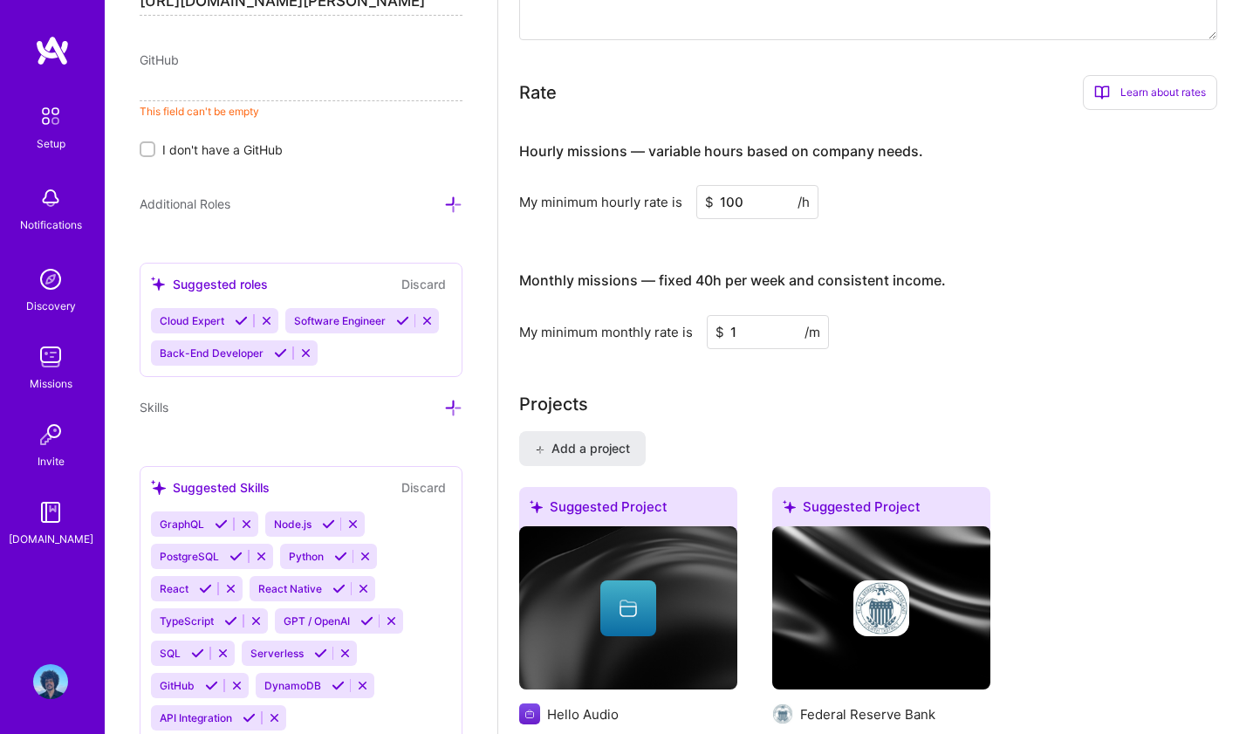
scroll to position [1118, 0]
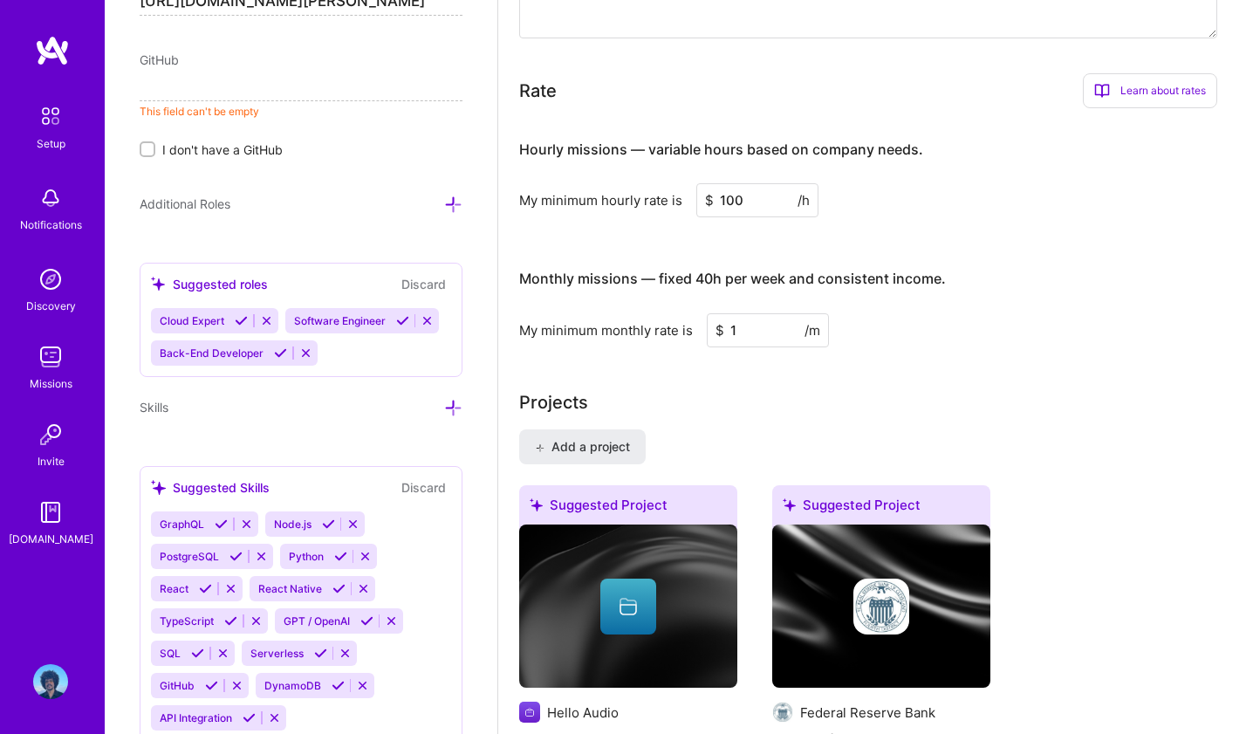
click at [1141, 73] on div "Learn about rates" at bounding box center [1150, 90] width 134 height 35
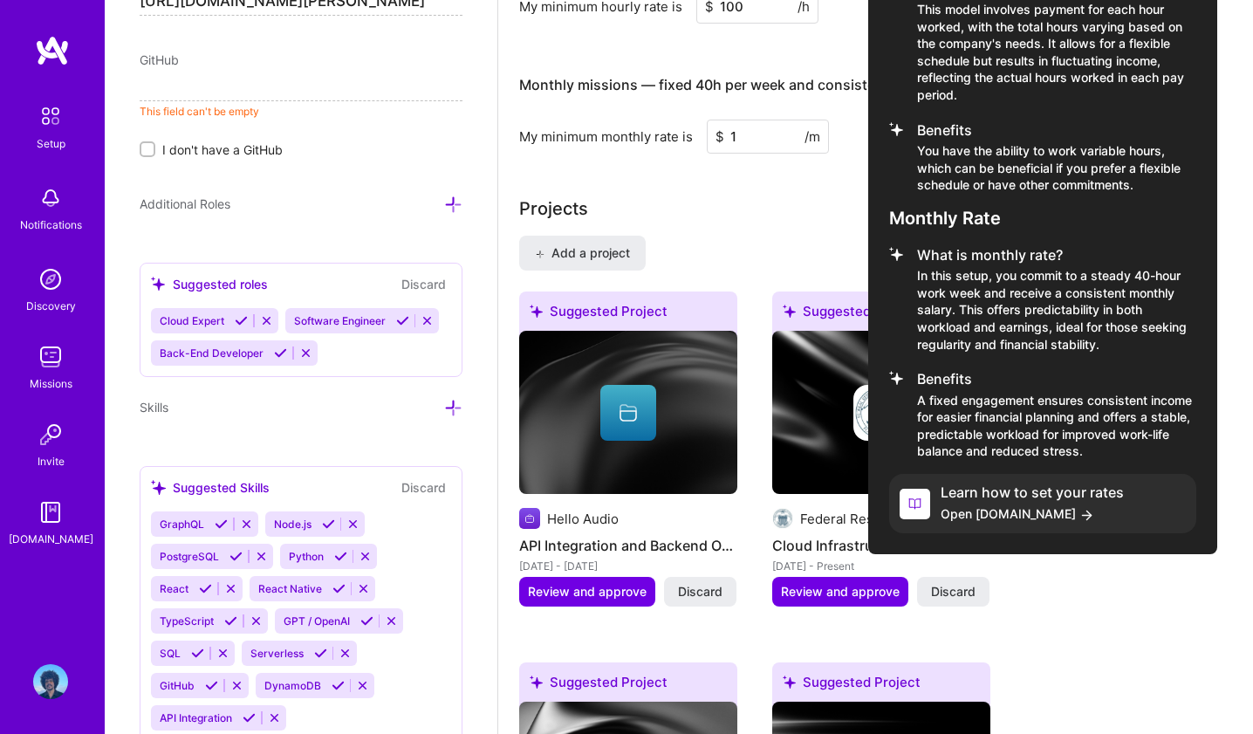
scroll to position [1364, 0]
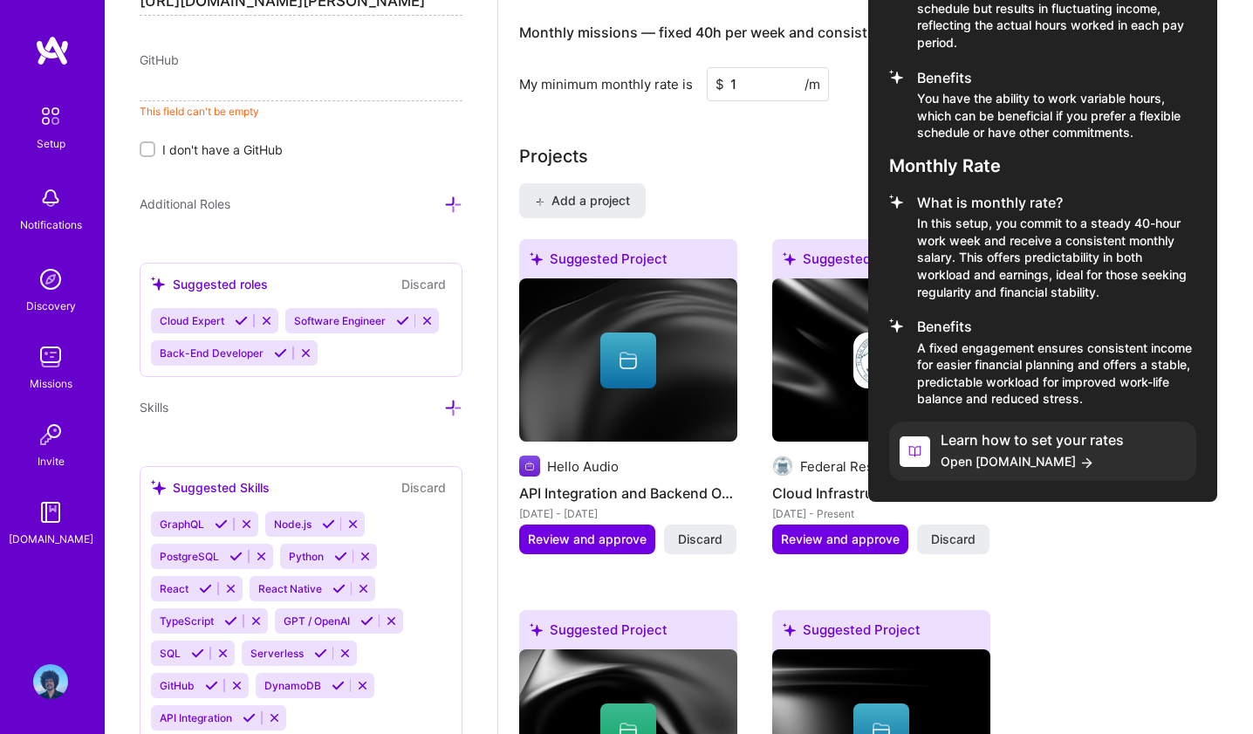
click at [1038, 432] on h4 "Learn how to set your rates" at bounding box center [1032, 440] width 183 height 17
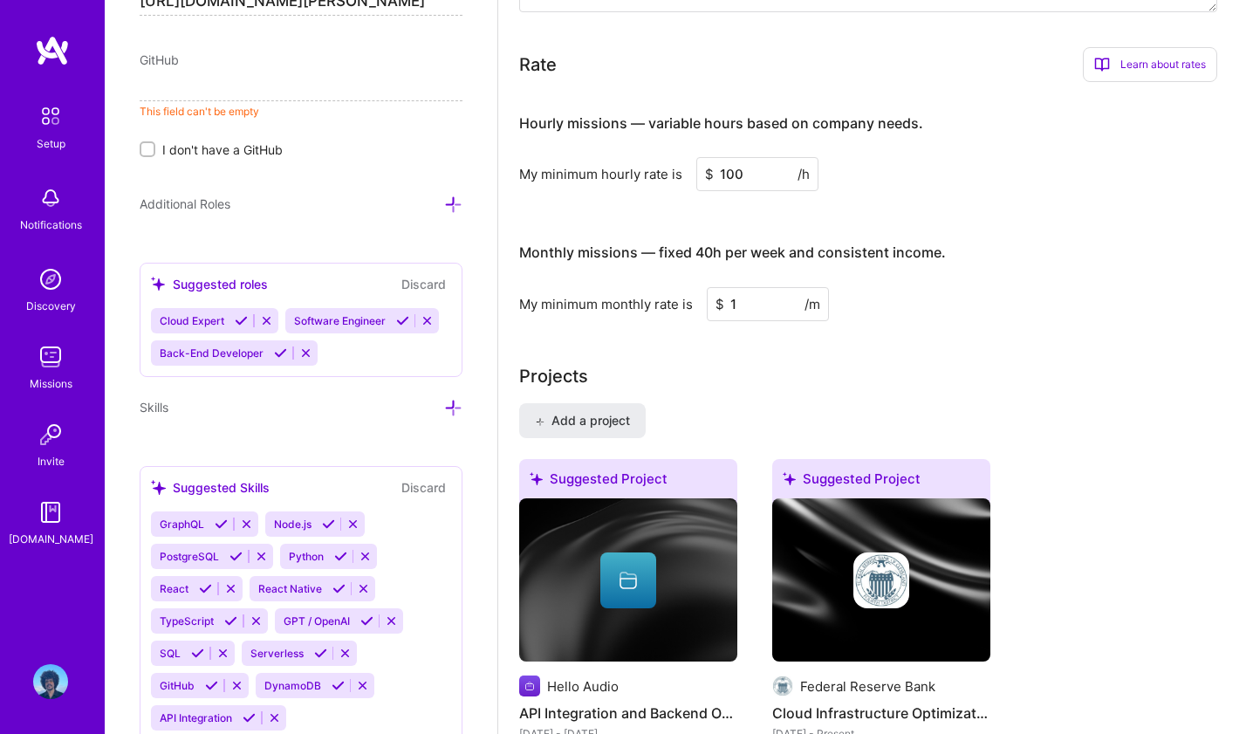
scroll to position [1137, 0]
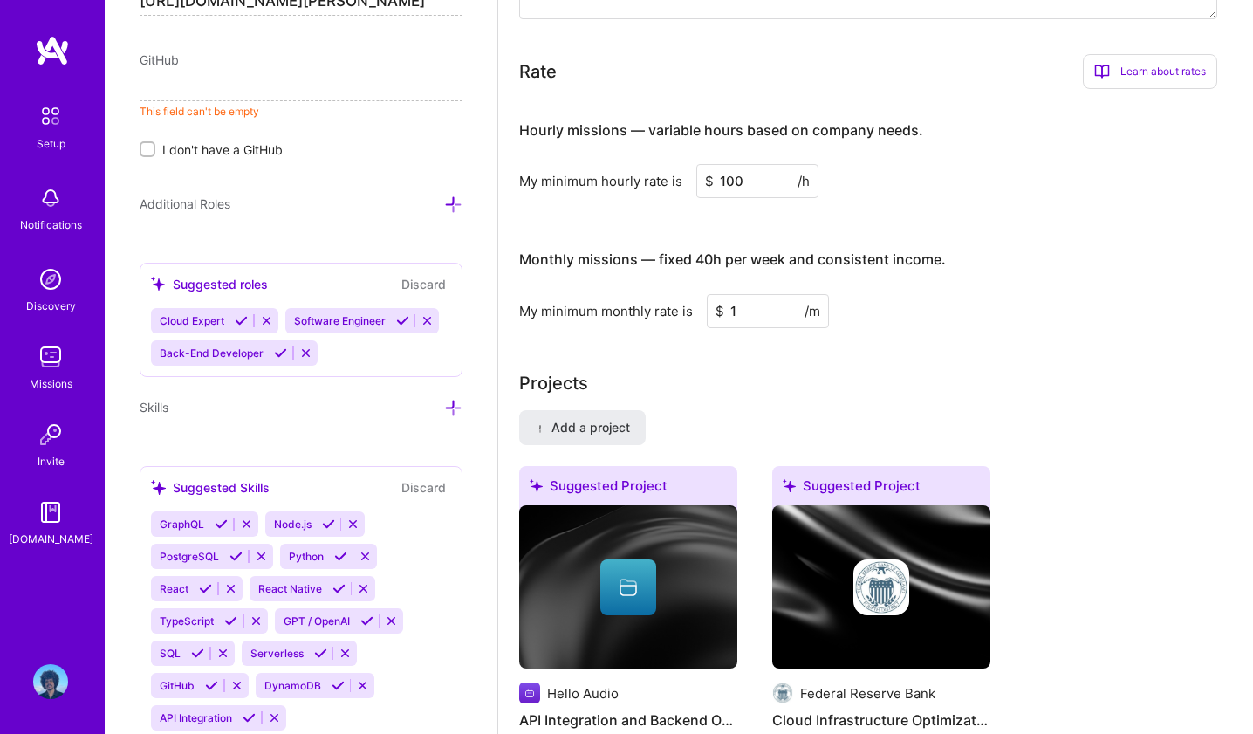
click at [758, 294] on input "1" at bounding box center [768, 311] width 122 height 34
click at [758, 164] on input "100" at bounding box center [757, 181] width 122 height 34
click at [752, 297] on input "1" at bounding box center [768, 311] width 122 height 34
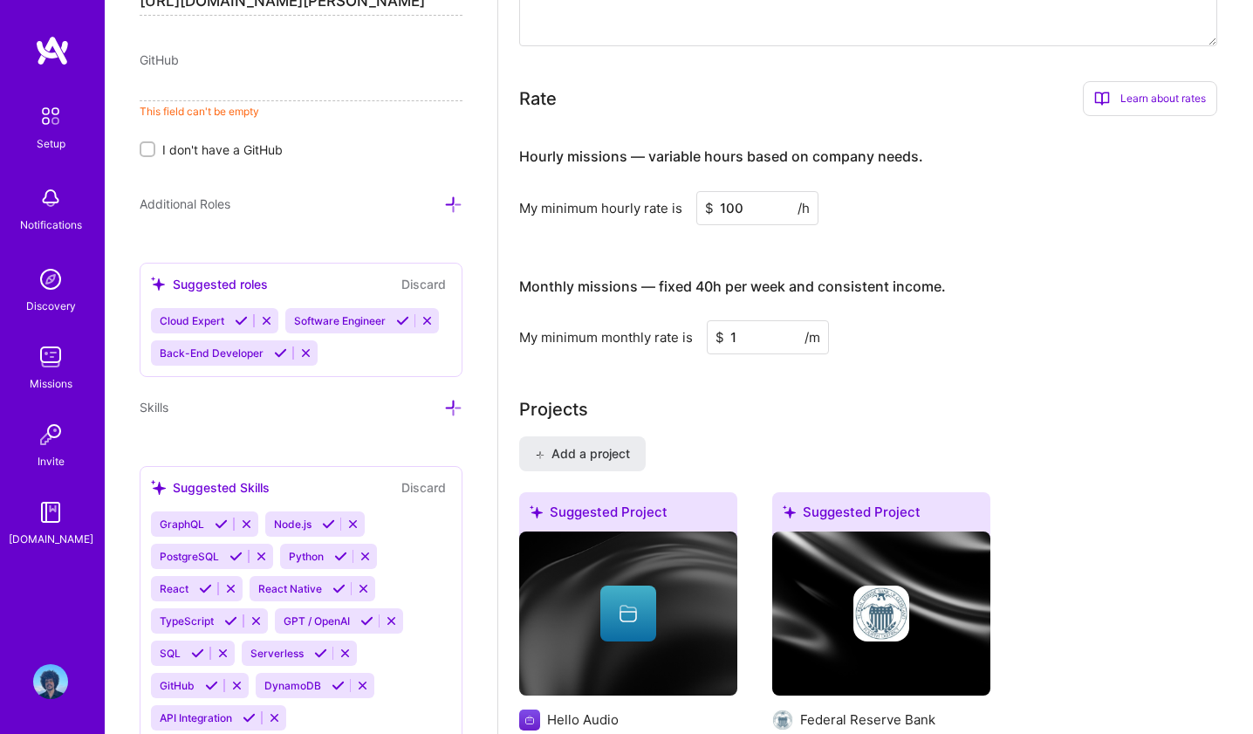
type input "13"
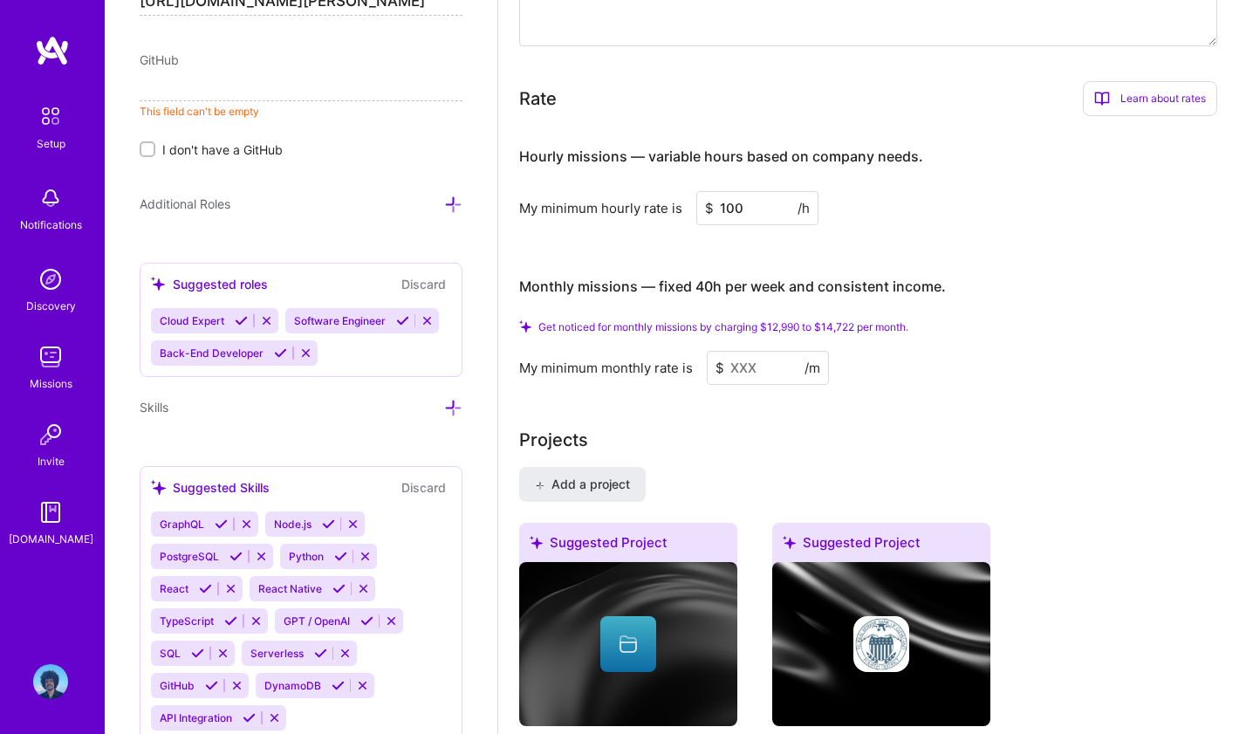
click at [766, 355] on input at bounding box center [768, 368] width 122 height 34
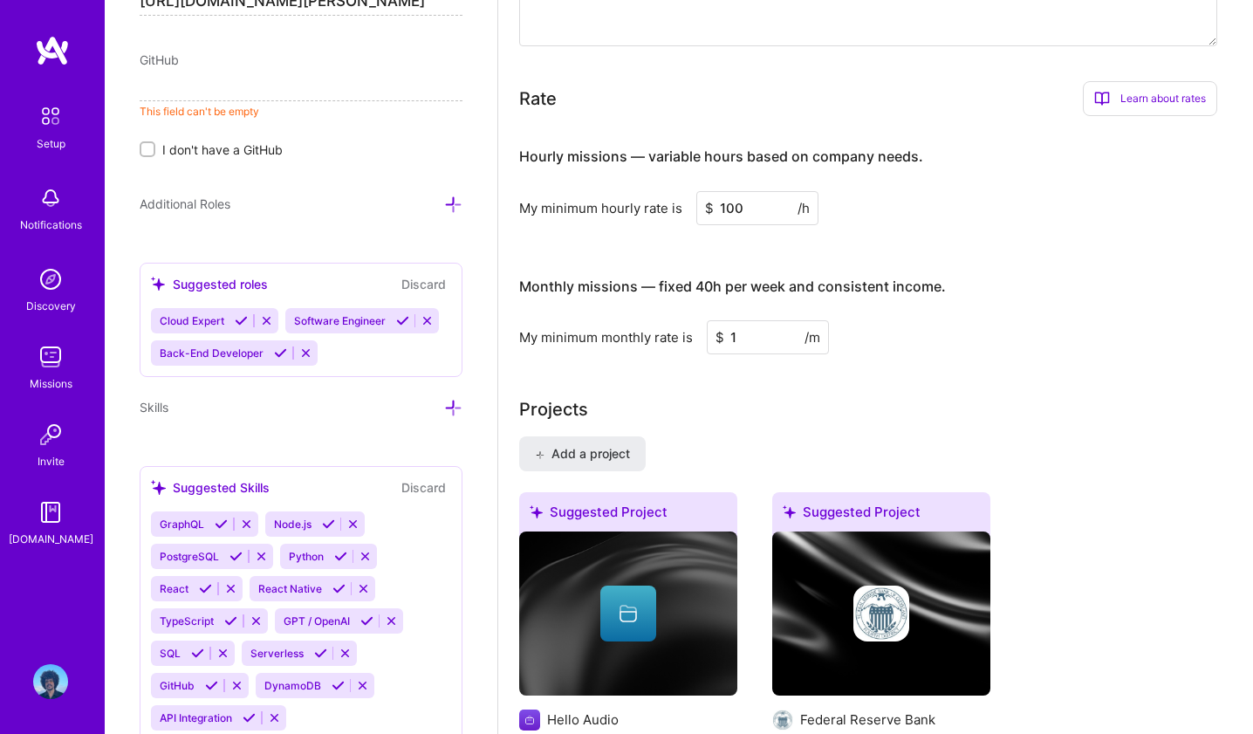
type input "13"
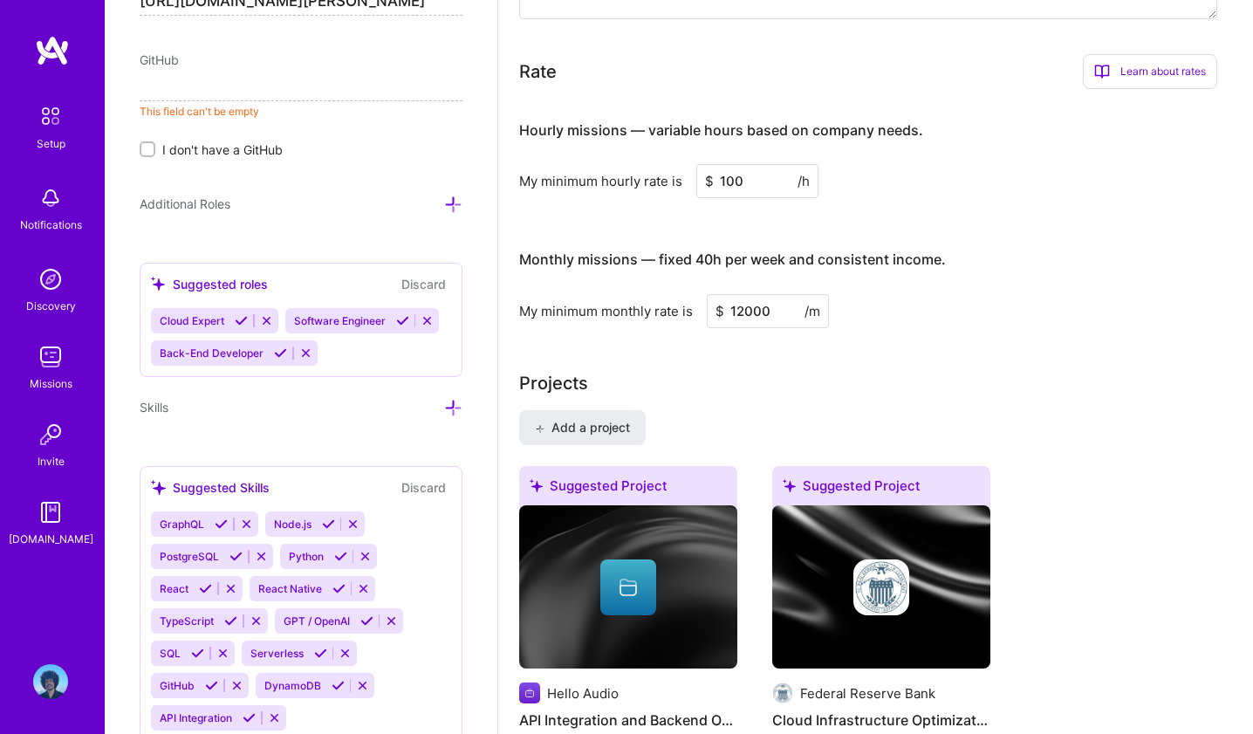
click at [741, 294] on input "12000" at bounding box center [768, 311] width 122 height 34
click at [770, 294] on input "13000" at bounding box center [768, 311] width 122 height 34
type input "13000"
click at [746, 164] on input "100" at bounding box center [757, 181] width 122 height 34
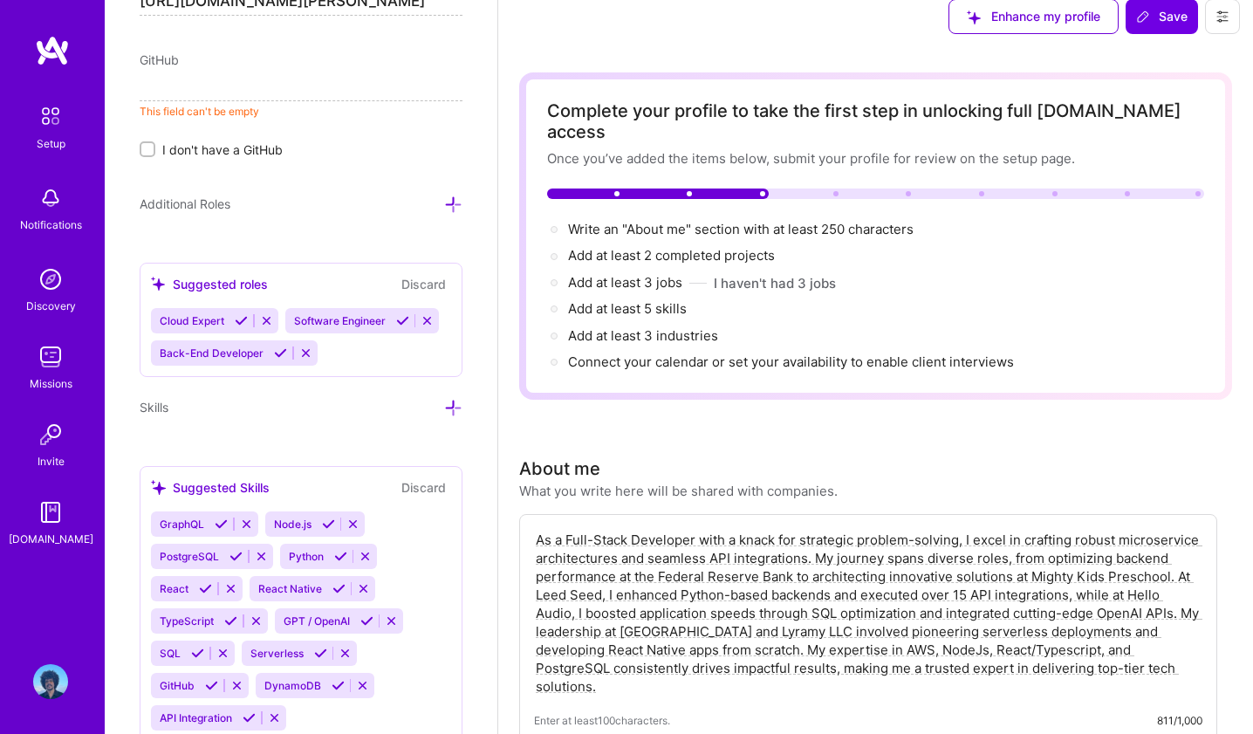
scroll to position [0, 0]
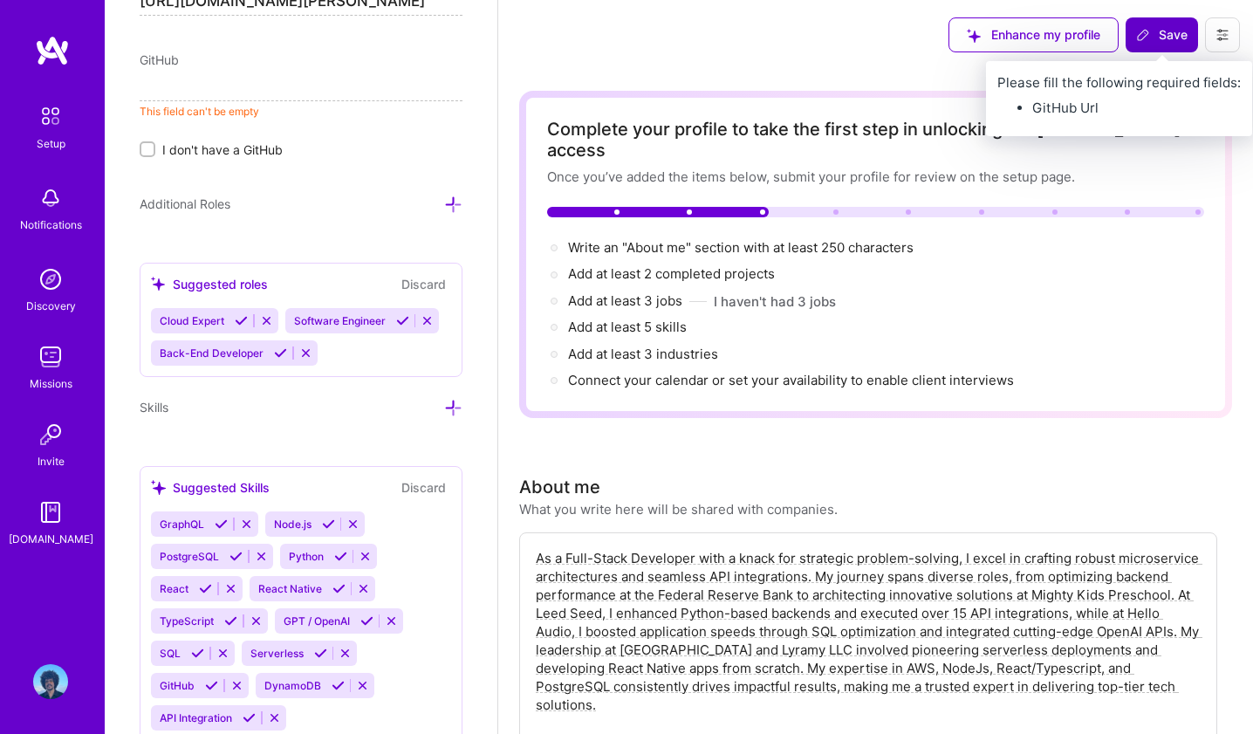
click at [1161, 39] on span "Save" at bounding box center [1161, 34] width 51 height 17
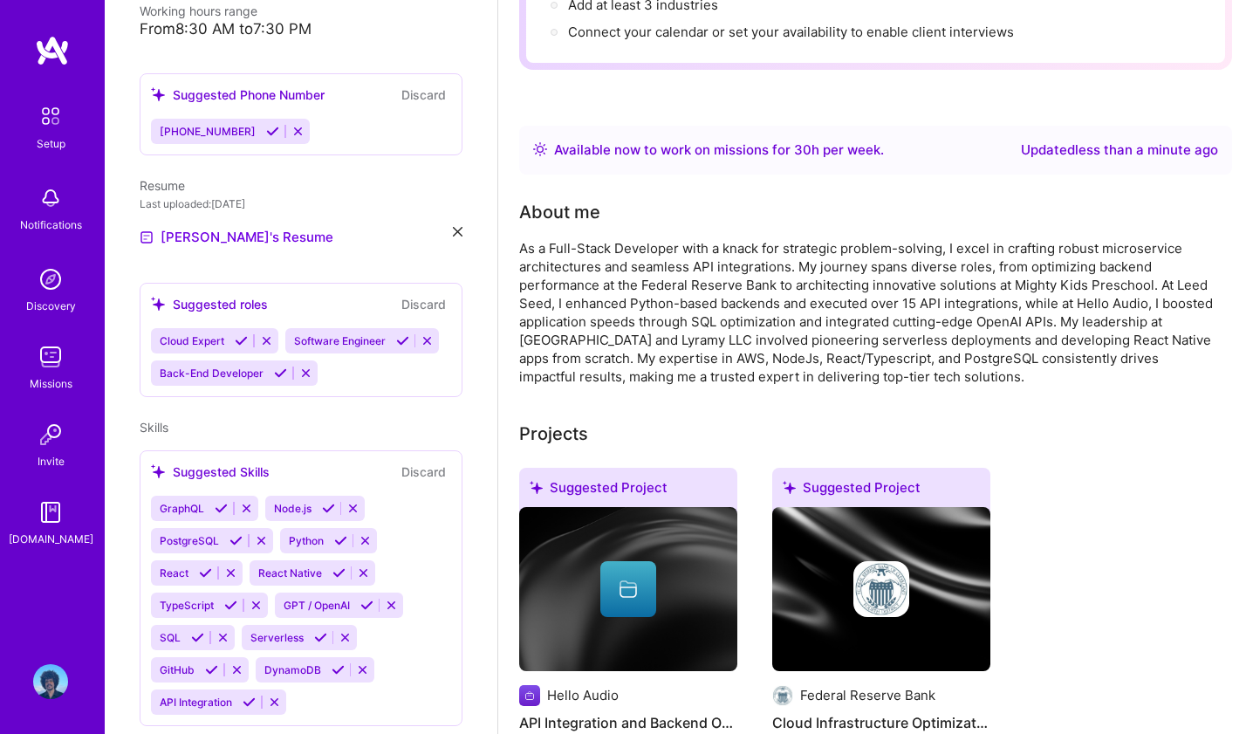
scroll to position [289, 0]
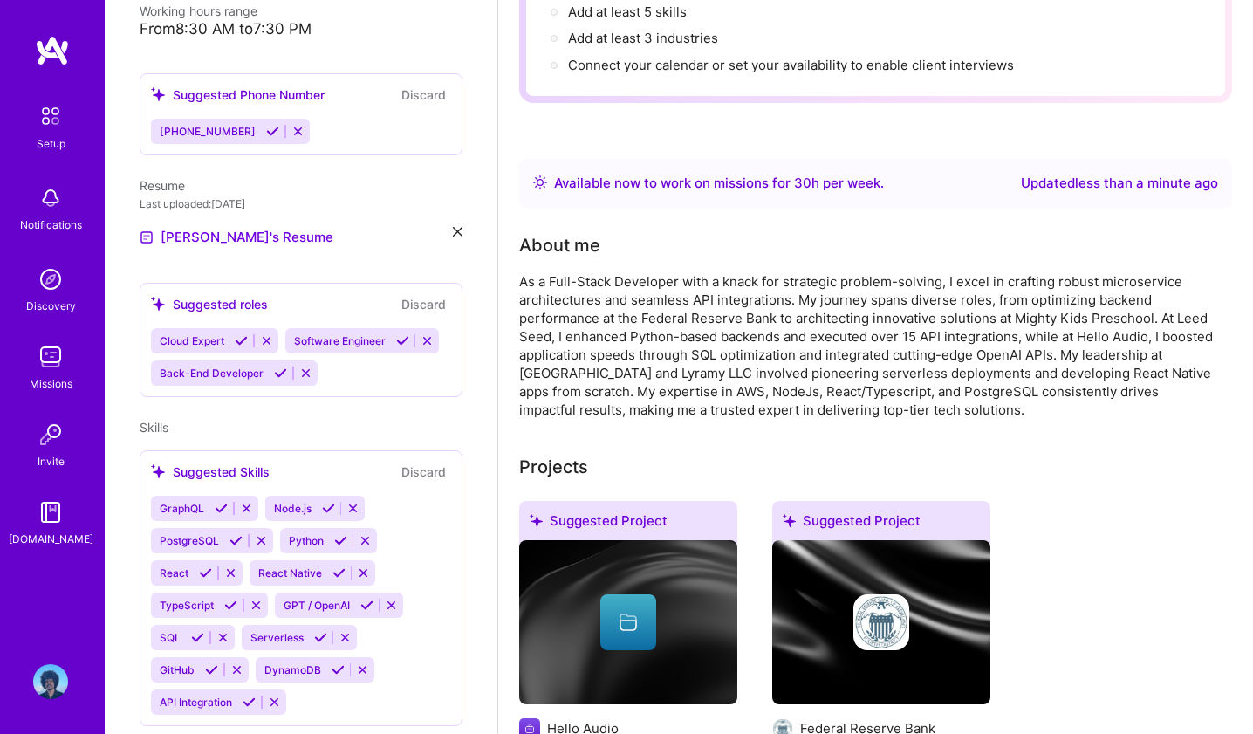
click at [837, 173] on div "Available now to work on missions for 30 h per week ." at bounding box center [719, 183] width 330 height 21
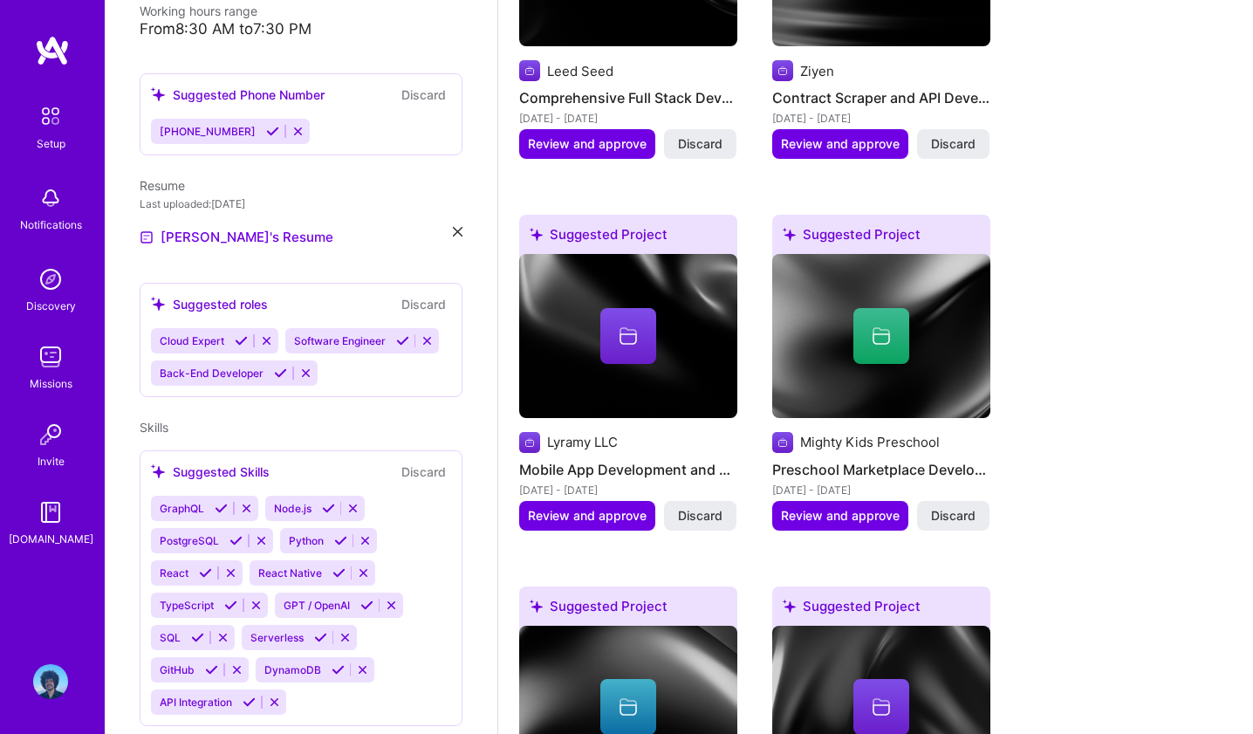
scroll to position [0, 0]
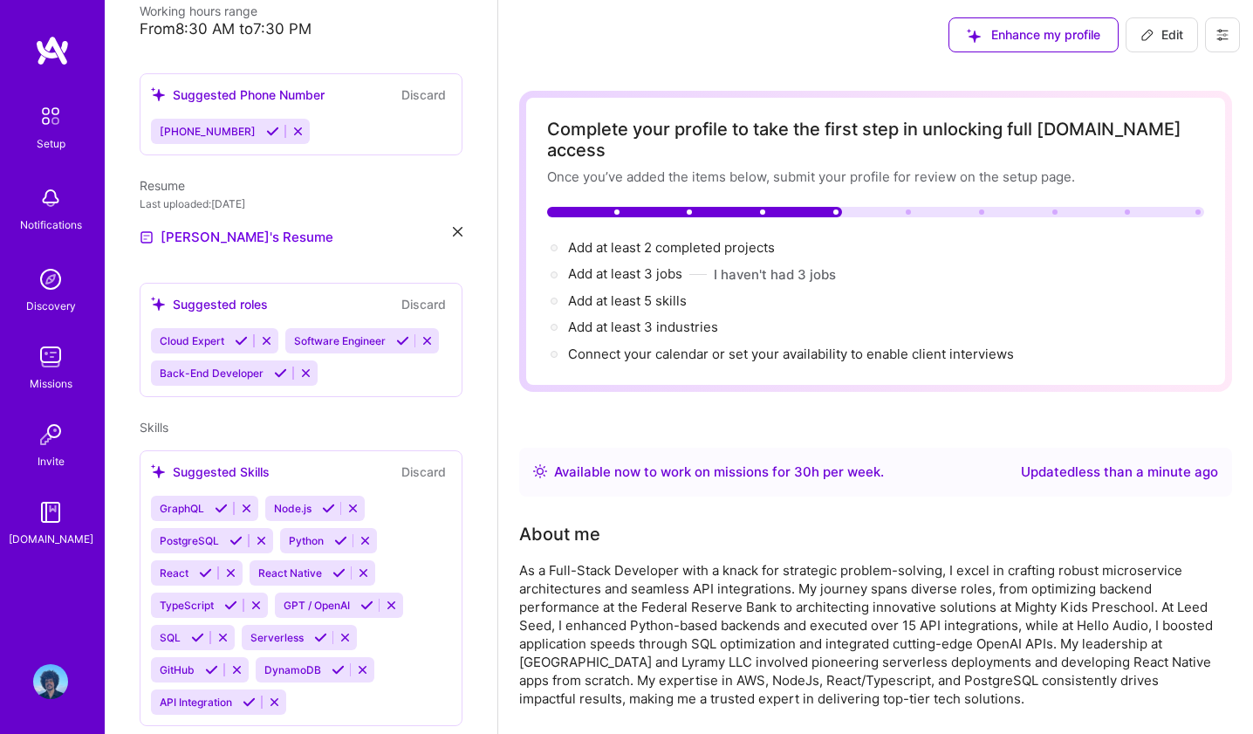
click at [1163, 29] on span "Edit" at bounding box center [1162, 34] width 43 height 17
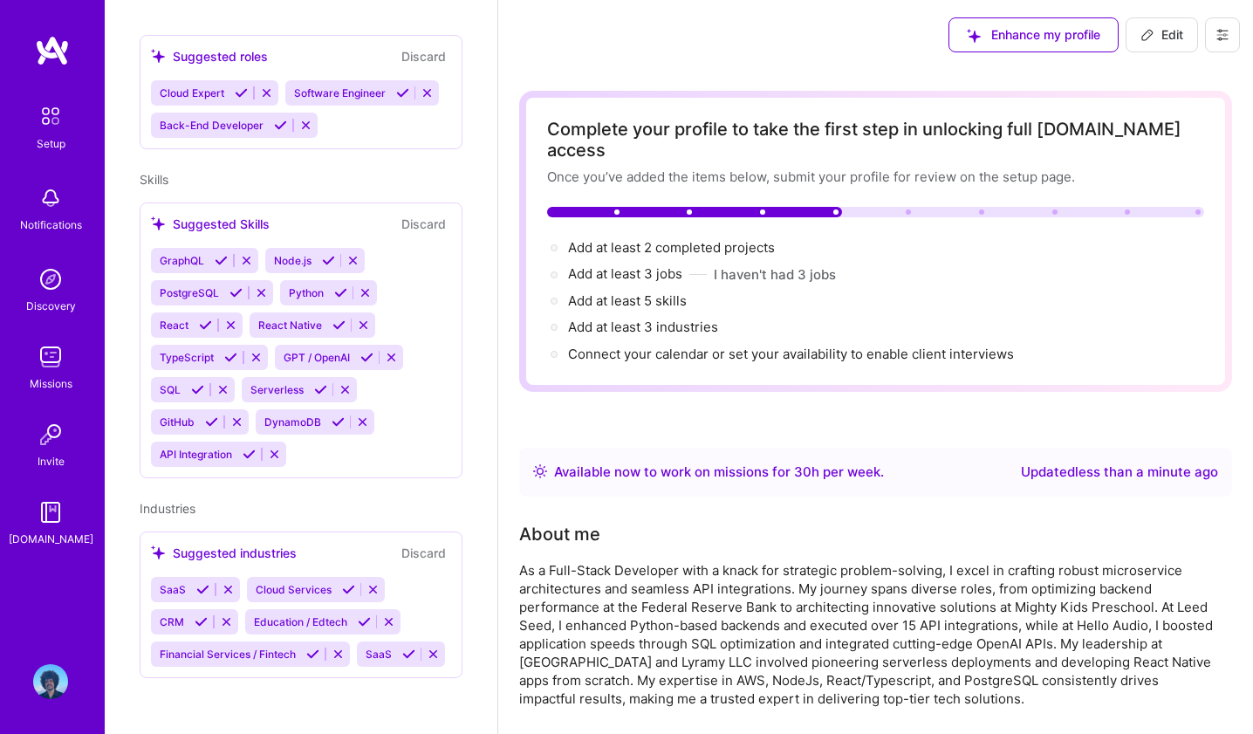
select select "US"
select select "Right Now"
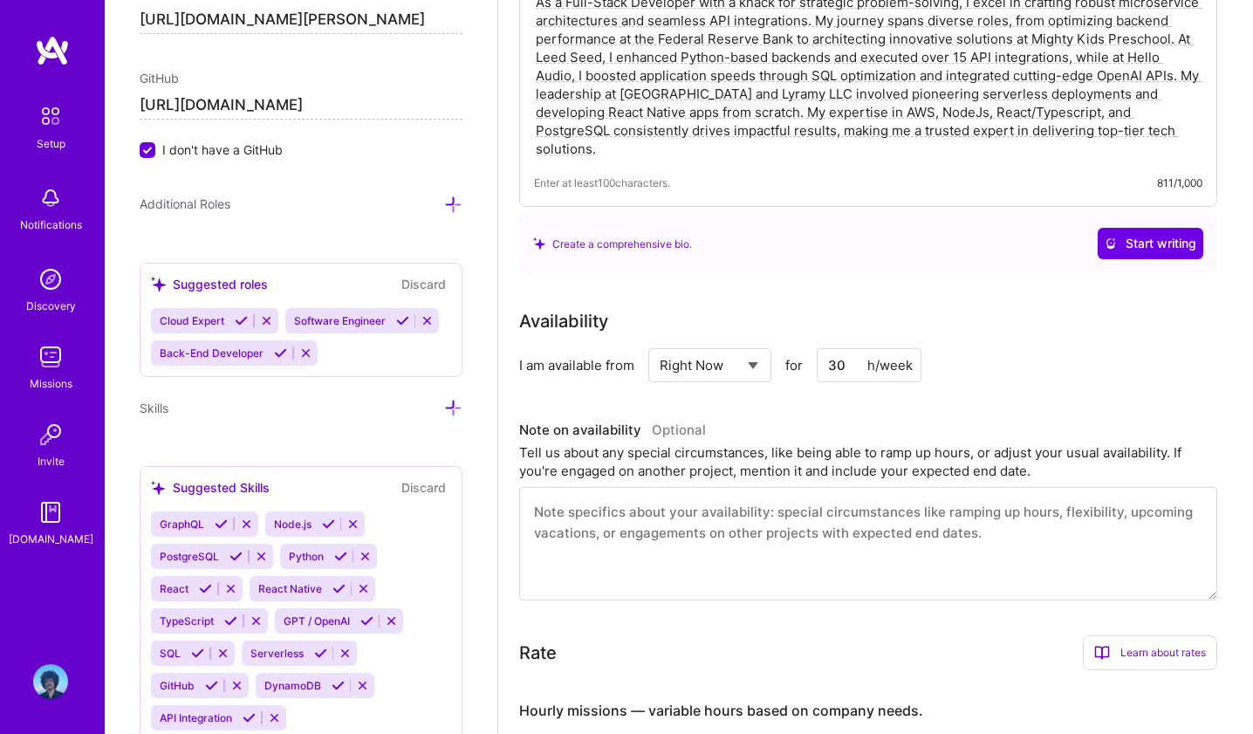
scroll to position [736, 0]
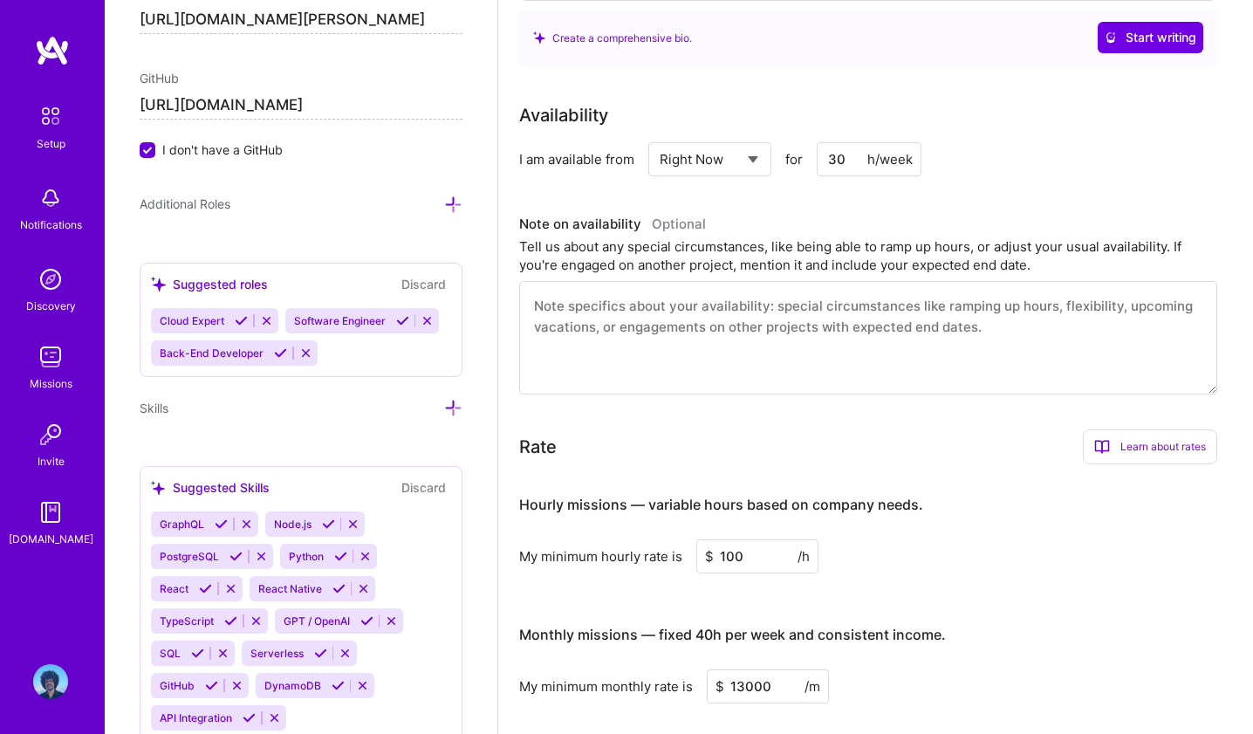
click at [851, 142] on input "30" at bounding box center [869, 159] width 105 height 34
type input "40"
click at [874, 211] on h3 "Note on availability Optional" at bounding box center [868, 224] width 698 height 26
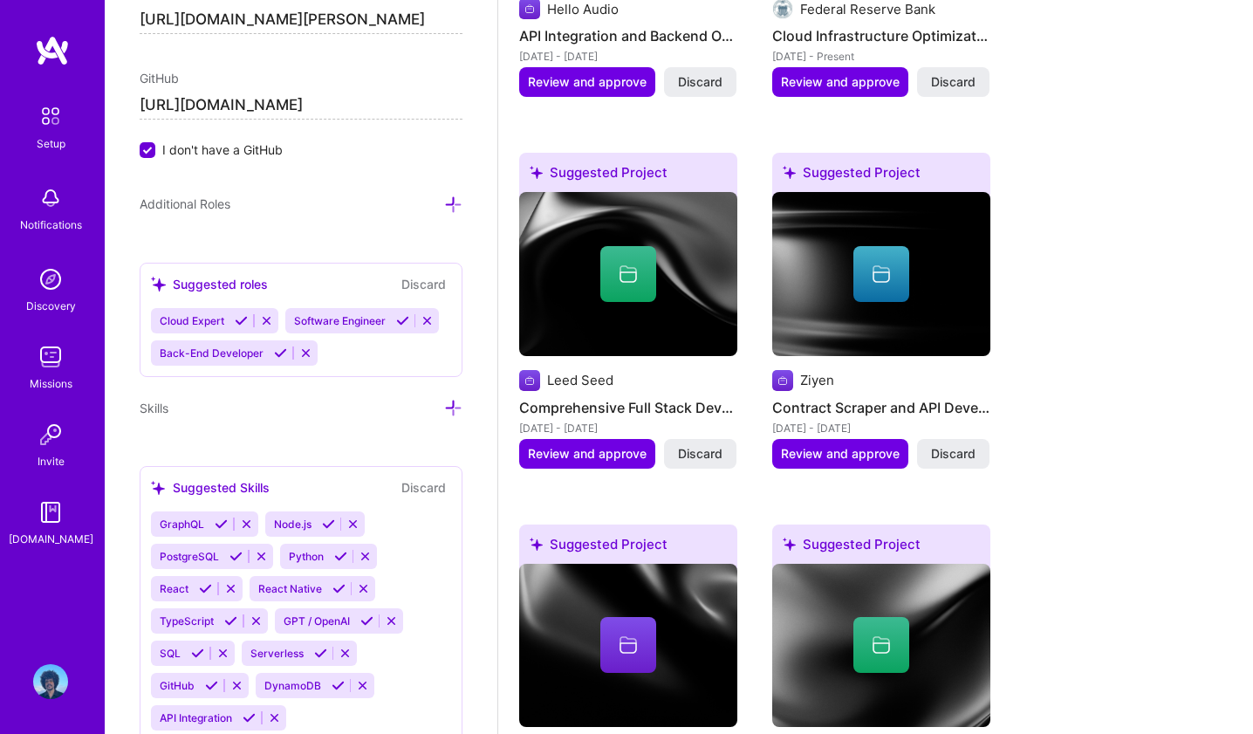
scroll to position [1782, 0]
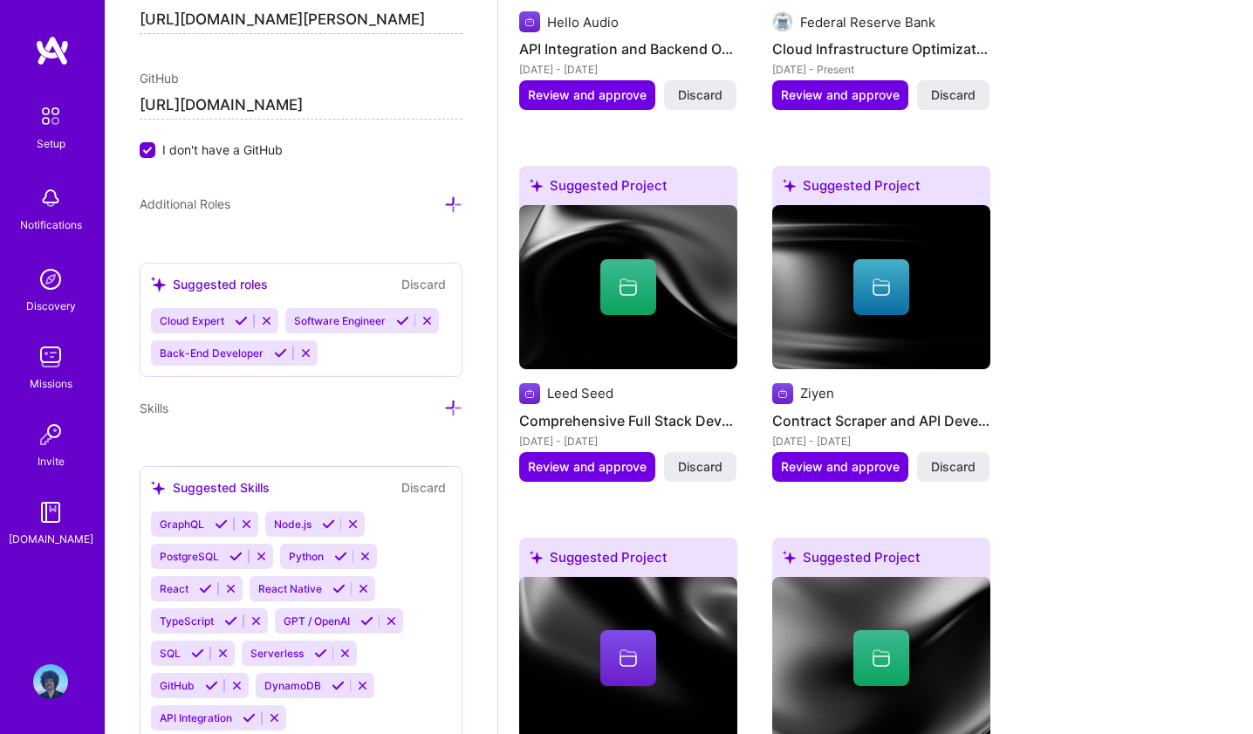
click at [174, 153] on span "I don't have a GitHub" at bounding box center [222, 150] width 120 height 18
click at [157, 153] on input "I don't have a GitHub" at bounding box center [149, 151] width 16 height 16
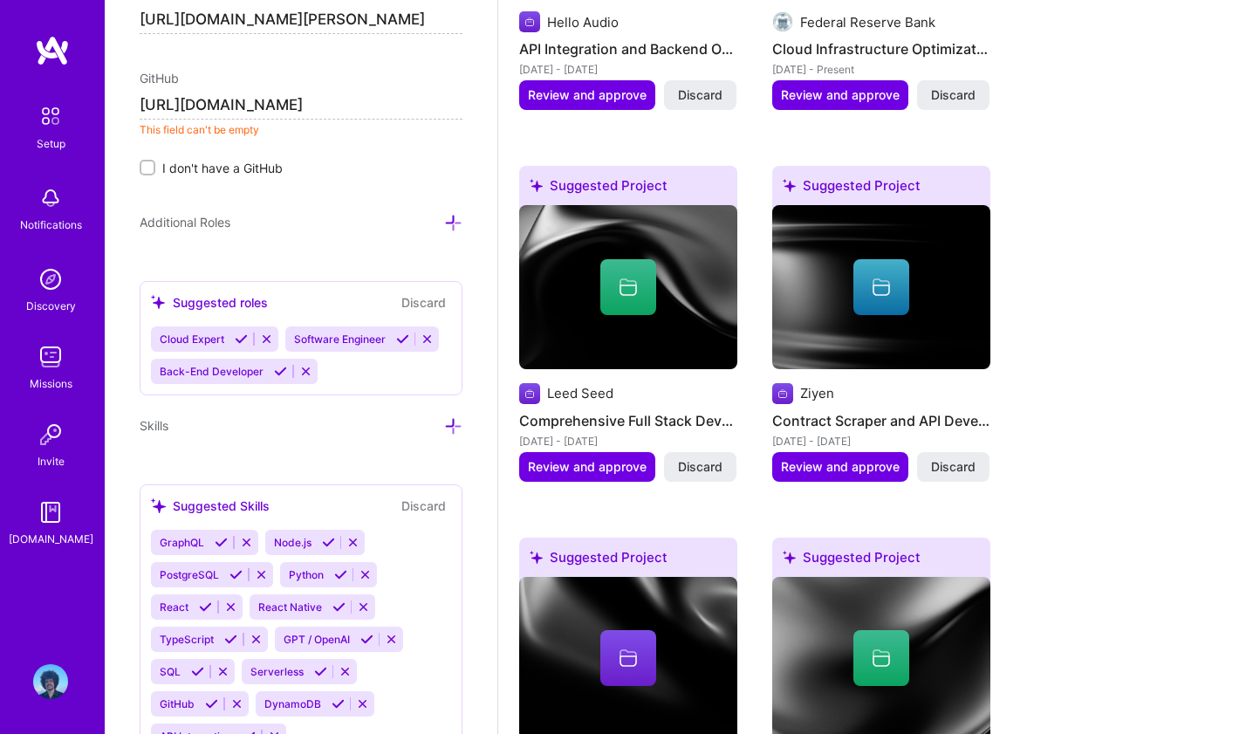
click at [326, 107] on input "[URL][DOMAIN_NAME]" at bounding box center [301, 106] width 323 height 28
type input "[URL][DOMAIN_NAME]"
click at [249, 167] on span "I don't have a GitHub" at bounding box center [222, 168] width 120 height 18
click at [155, 167] on input "I don't have a GitHub" at bounding box center [149, 168] width 12 height 12
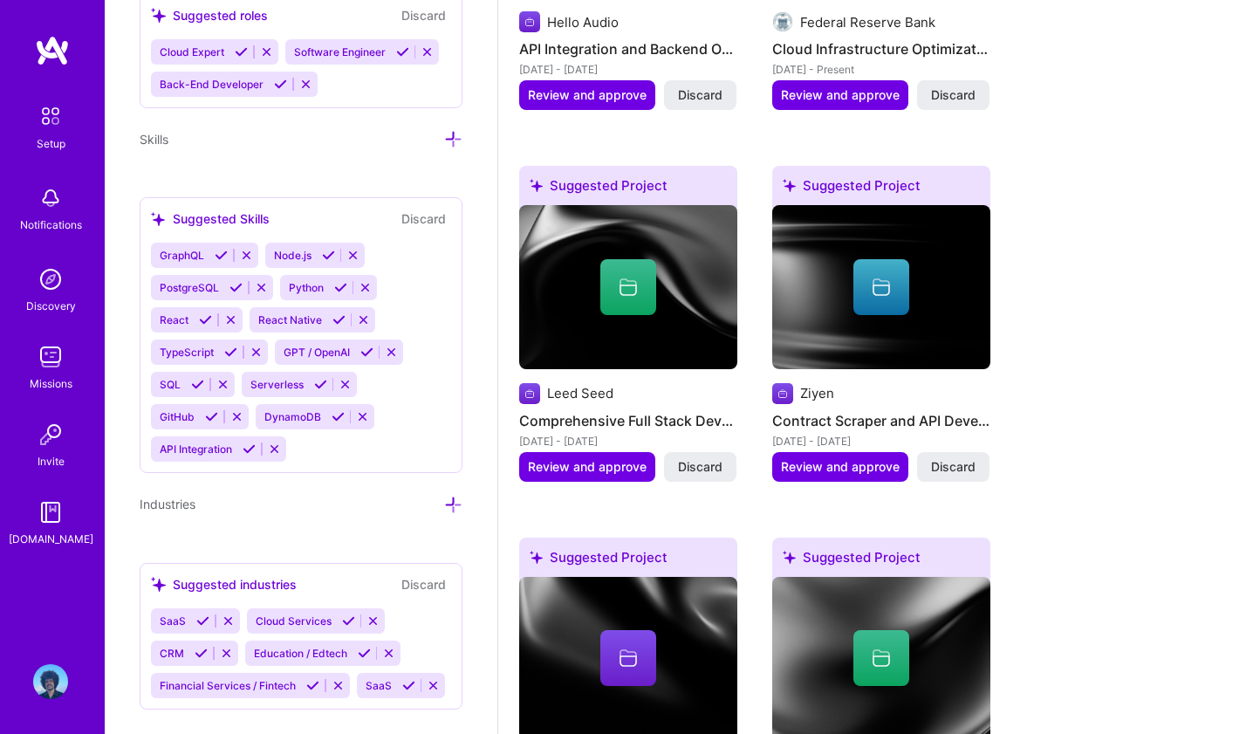
scroll to position [1374, 0]
click at [203, 227] on div "Suggested Skills" at bounding box center [210, 218] width 119 height 18
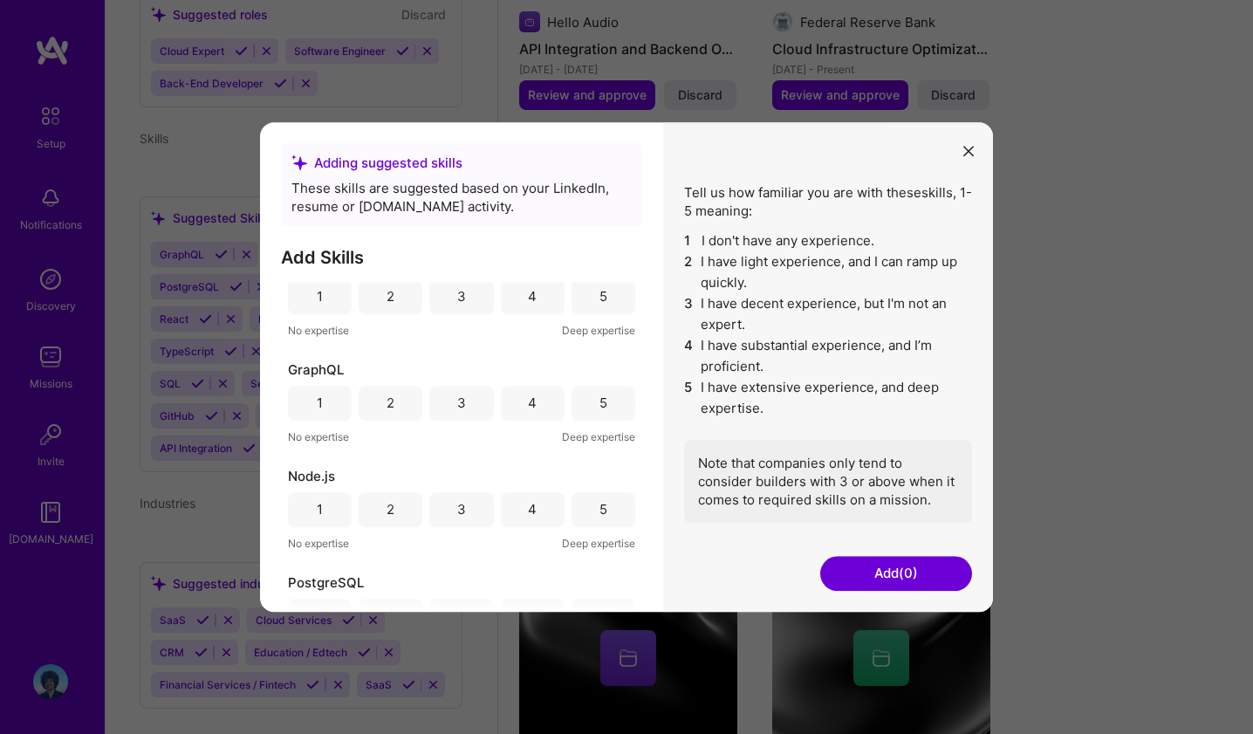
scroll to position [360, 0]
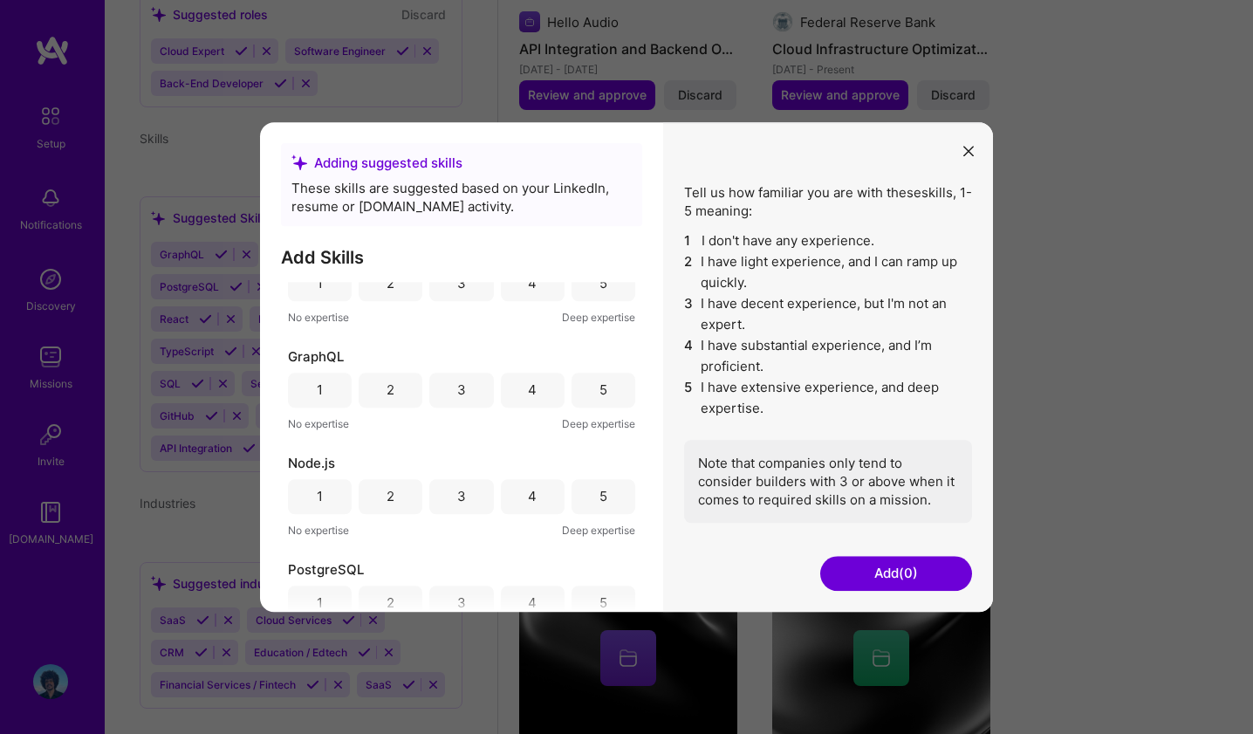
click at [461, 395] on div "3" at bounding box center [461, 389] width 9 height 18
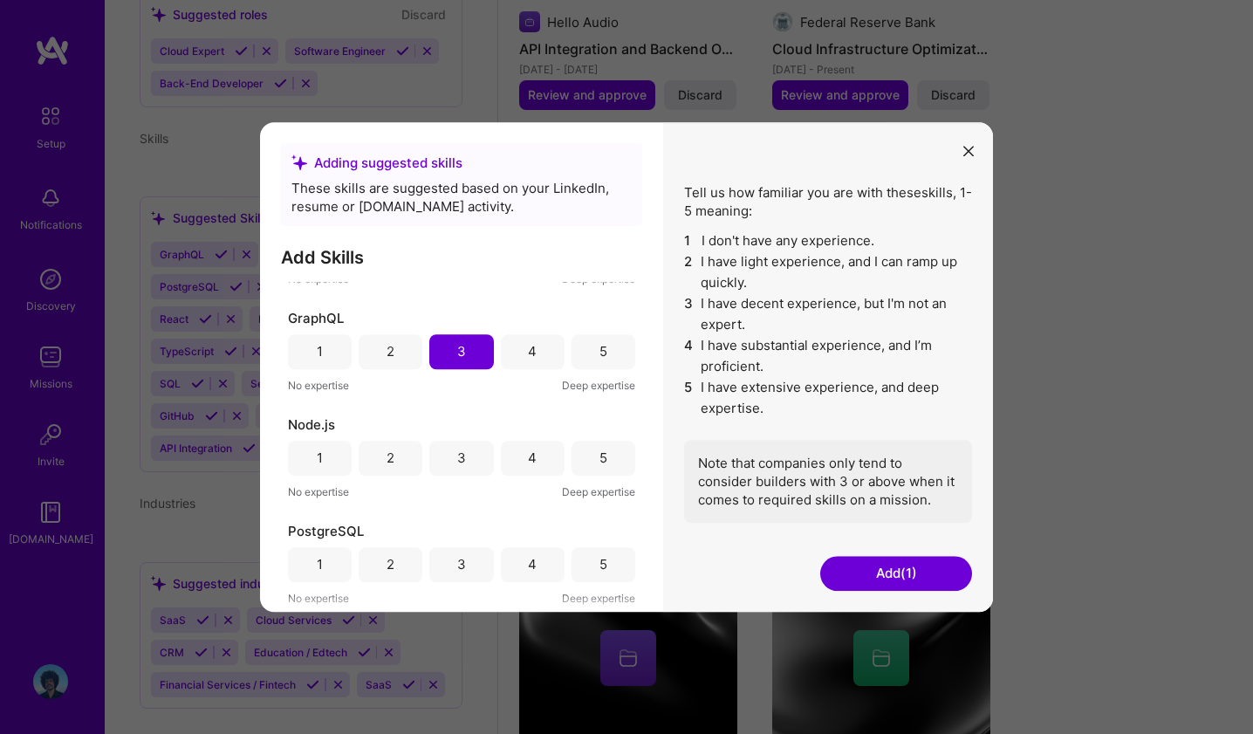
scroll to position [401, 0]
click at [522, 455] on div "4" at bounding box center [533, 456] width 64 height 35
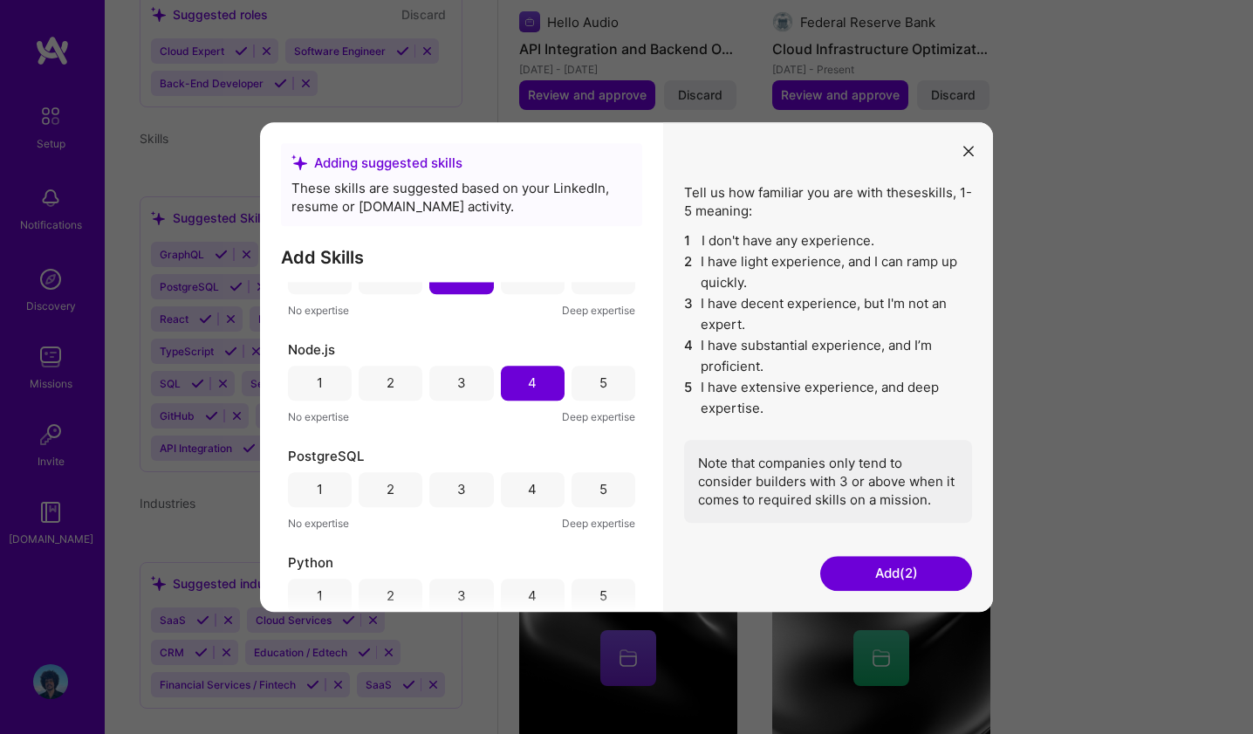
scroll to position [481, 0]
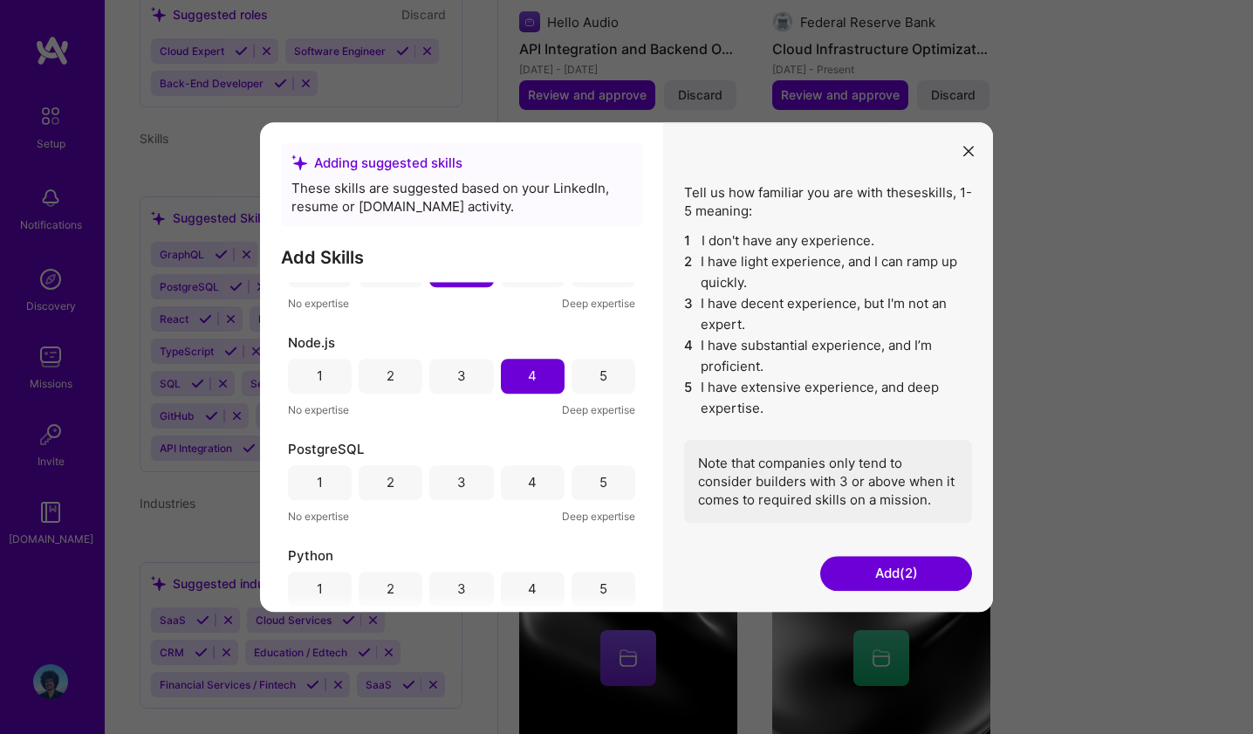
click at [457, 478] on div "3" at bounding box center [461, 482] width 9 height 18
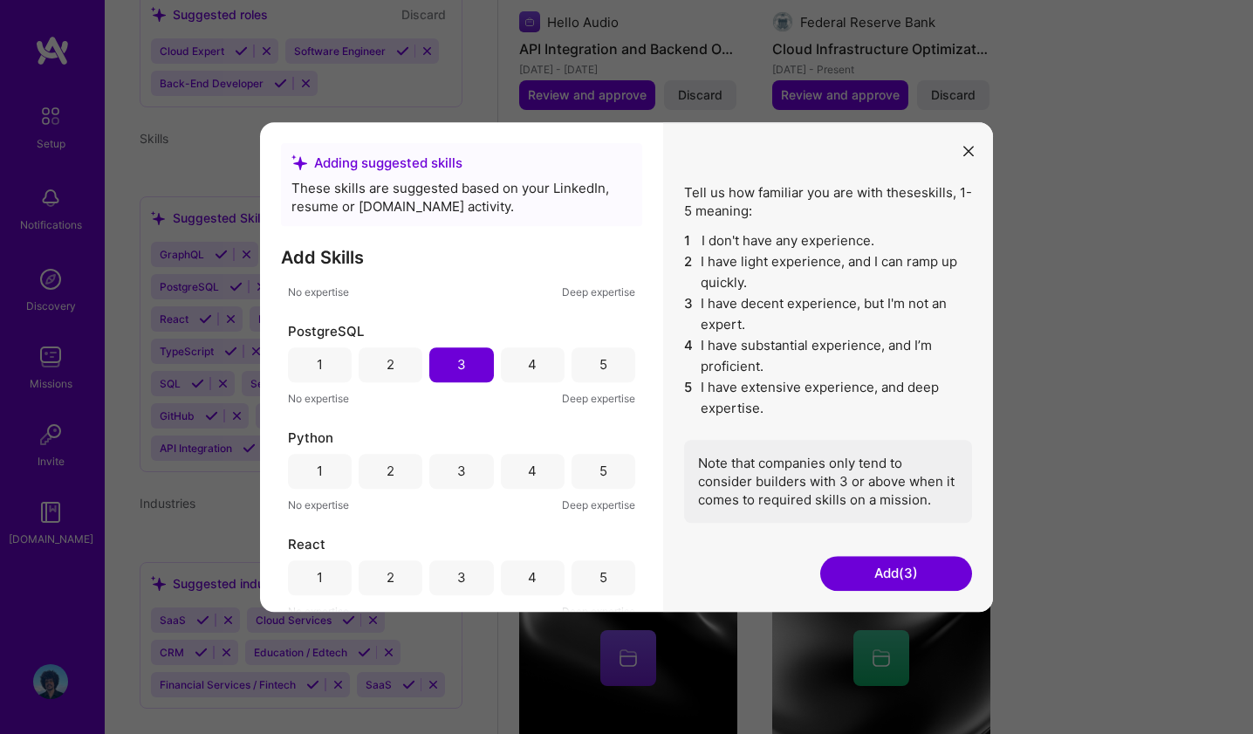
scroll to position [616, 0]
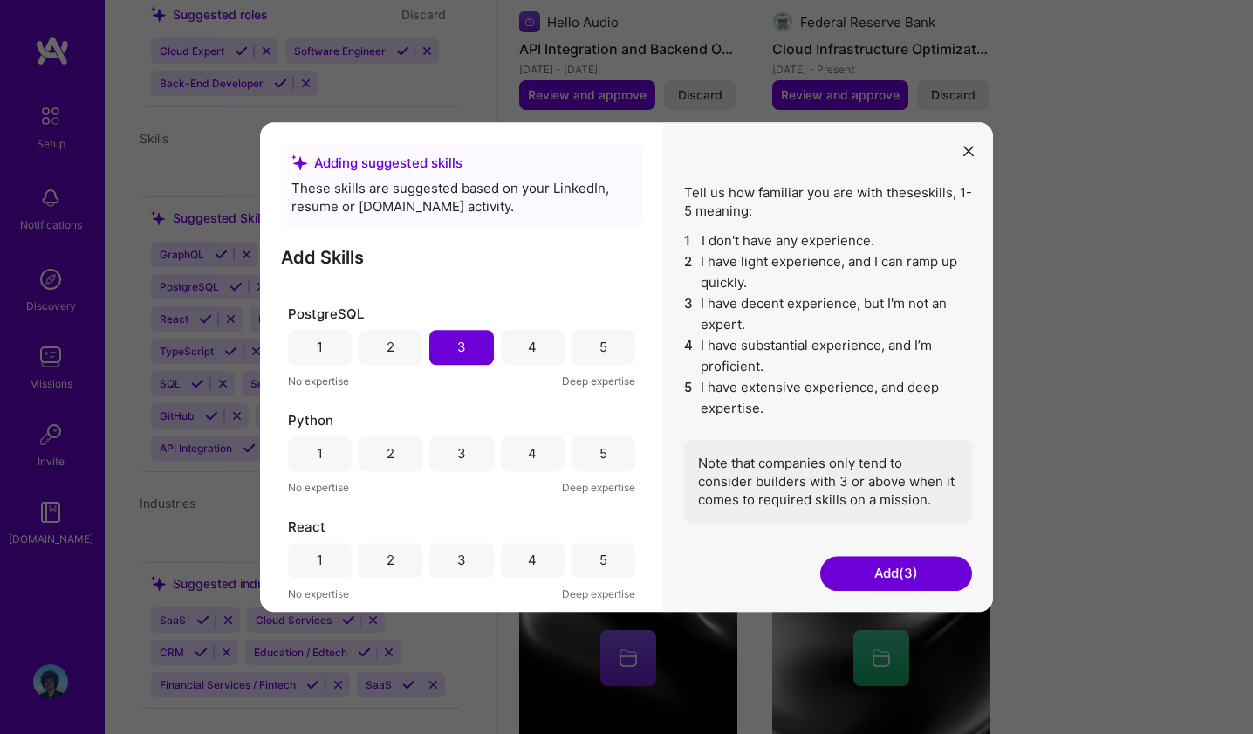
click at [533, 469] on div "4" at bounding box center [533, 453] width 64 height 35
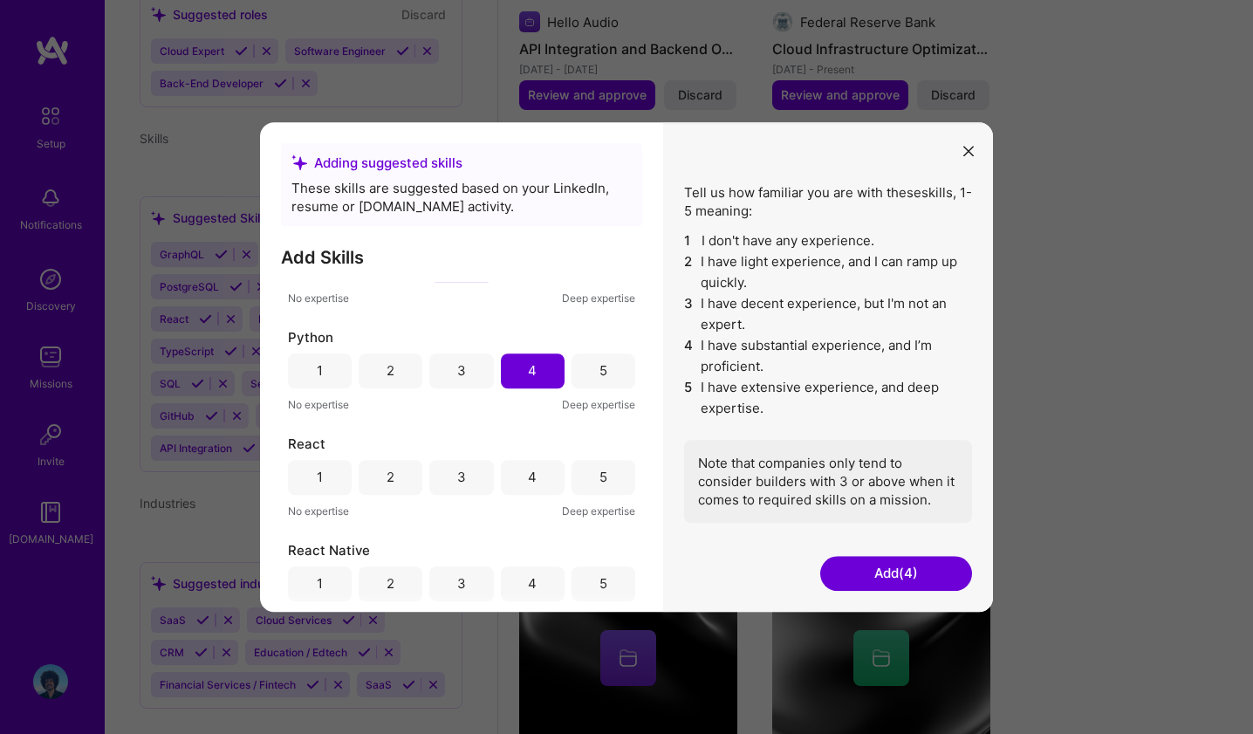
scroll to position [715, 0]
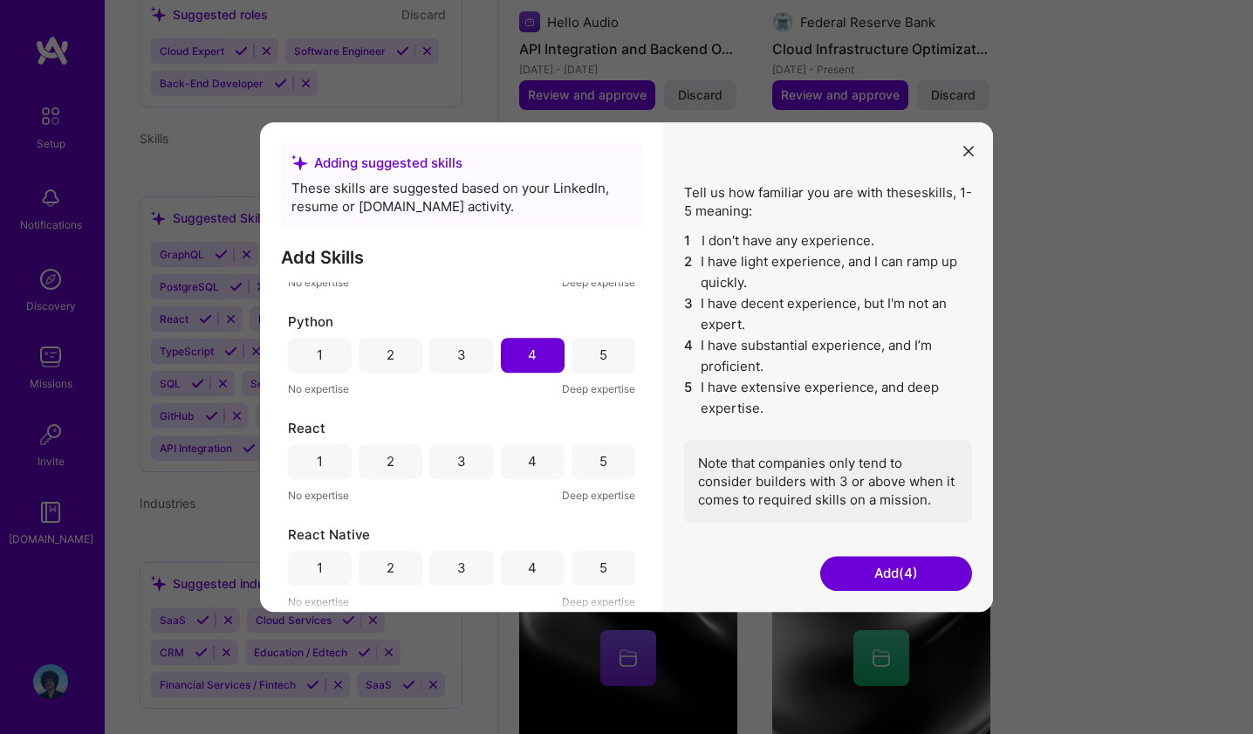
click at [528, 462] on div "4" at bounding box center [532, 461] width 9 height 18
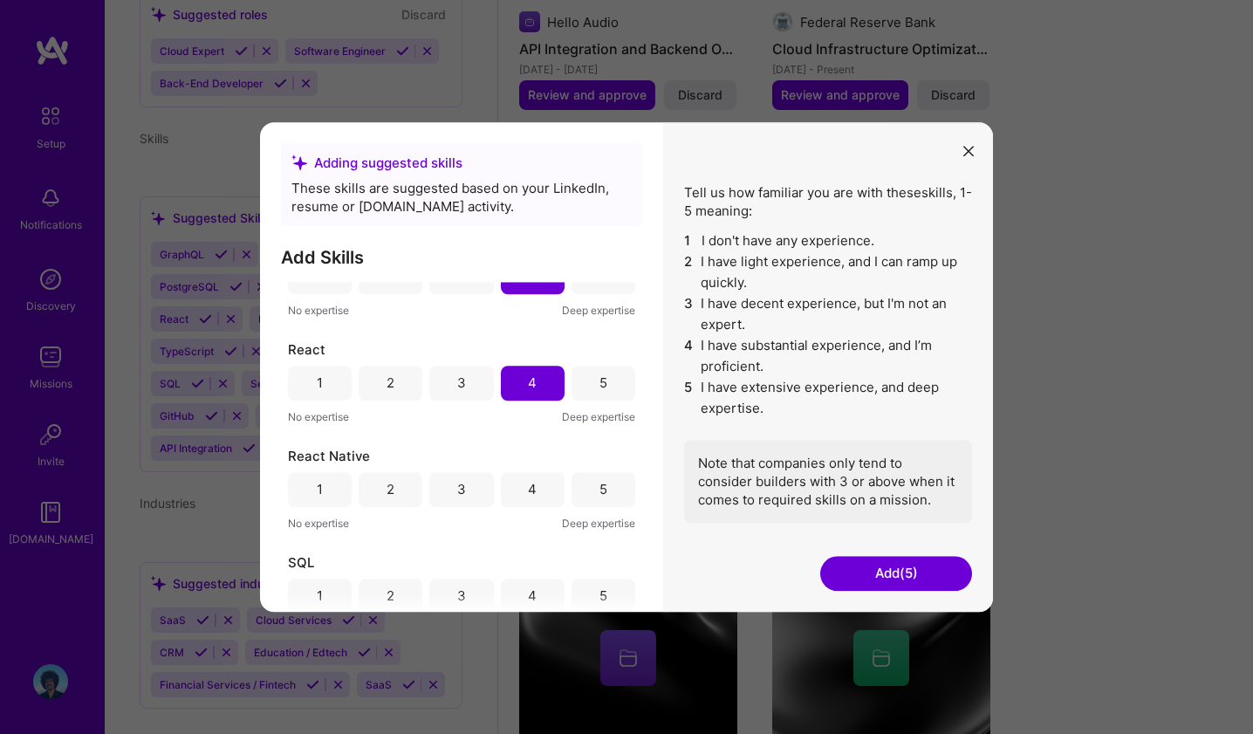
scroll to position [808, 0]
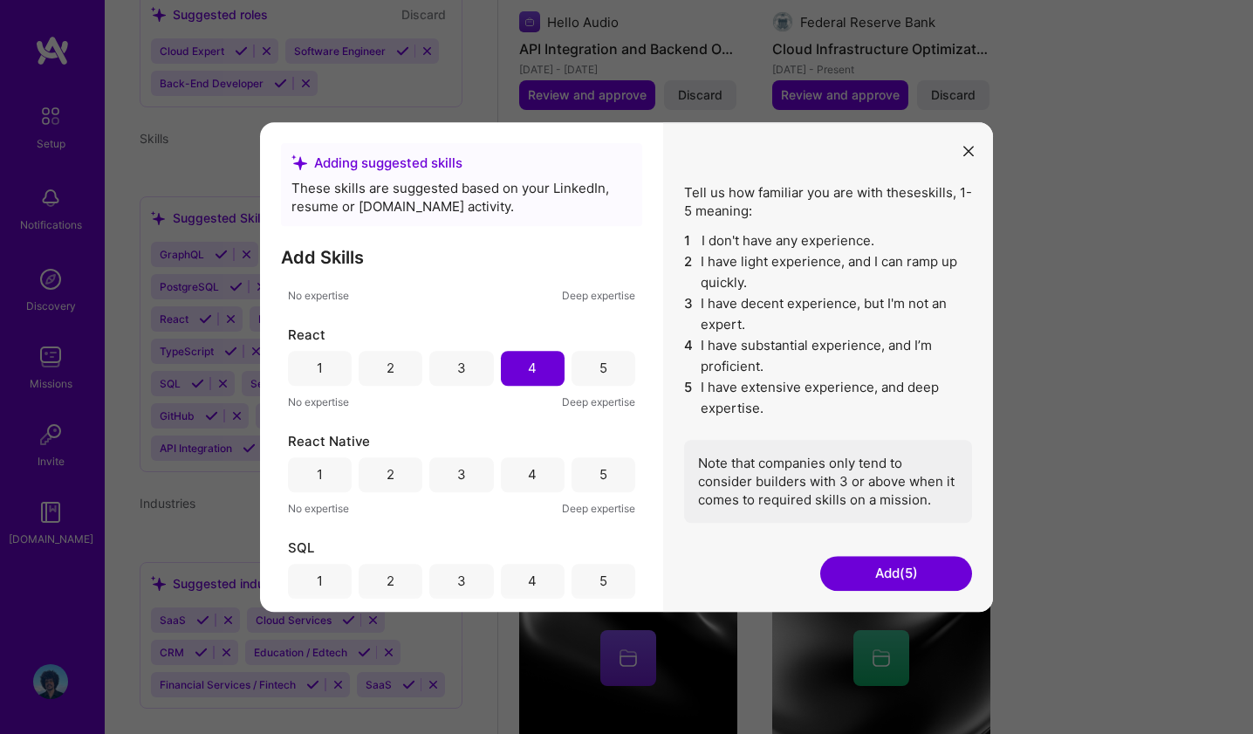
click at [387, 472] on div "2" at bounding box center [391, 474] width 8 height 18
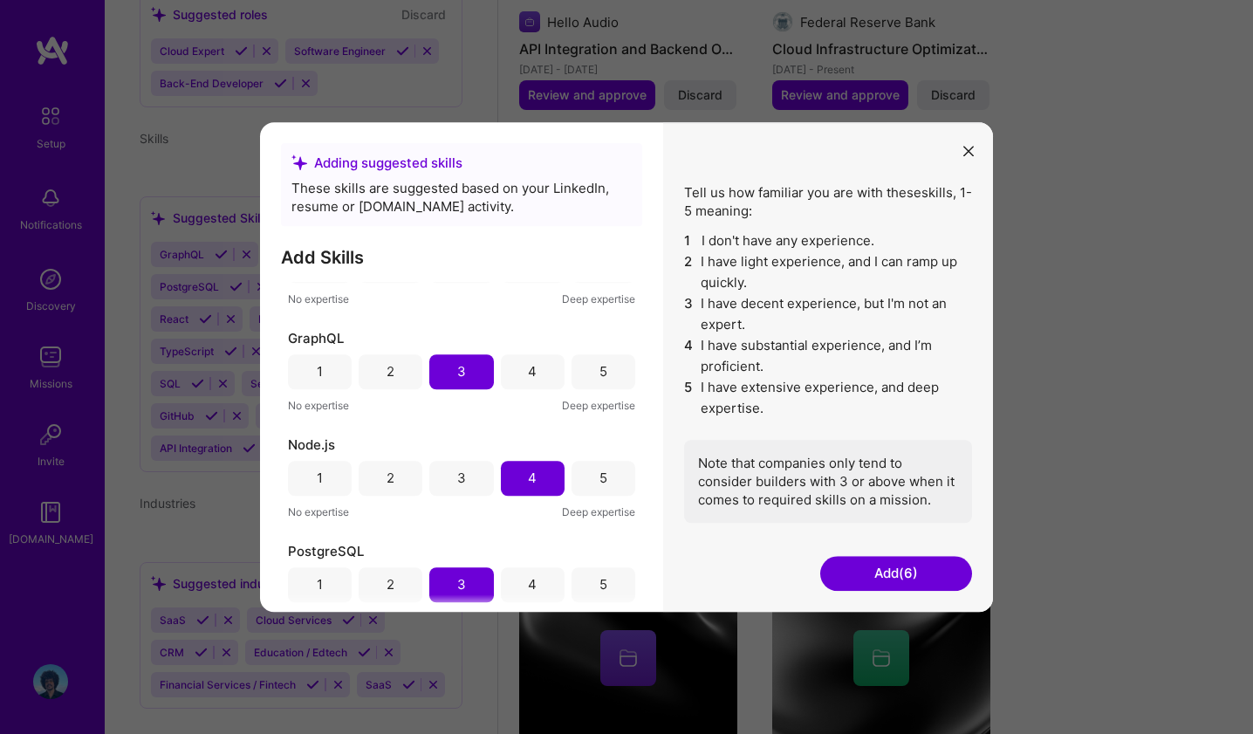
scroll to position [381, 0]
click at [604, 486] on div "5" at bounding box center [604, 475] width 64 height 35
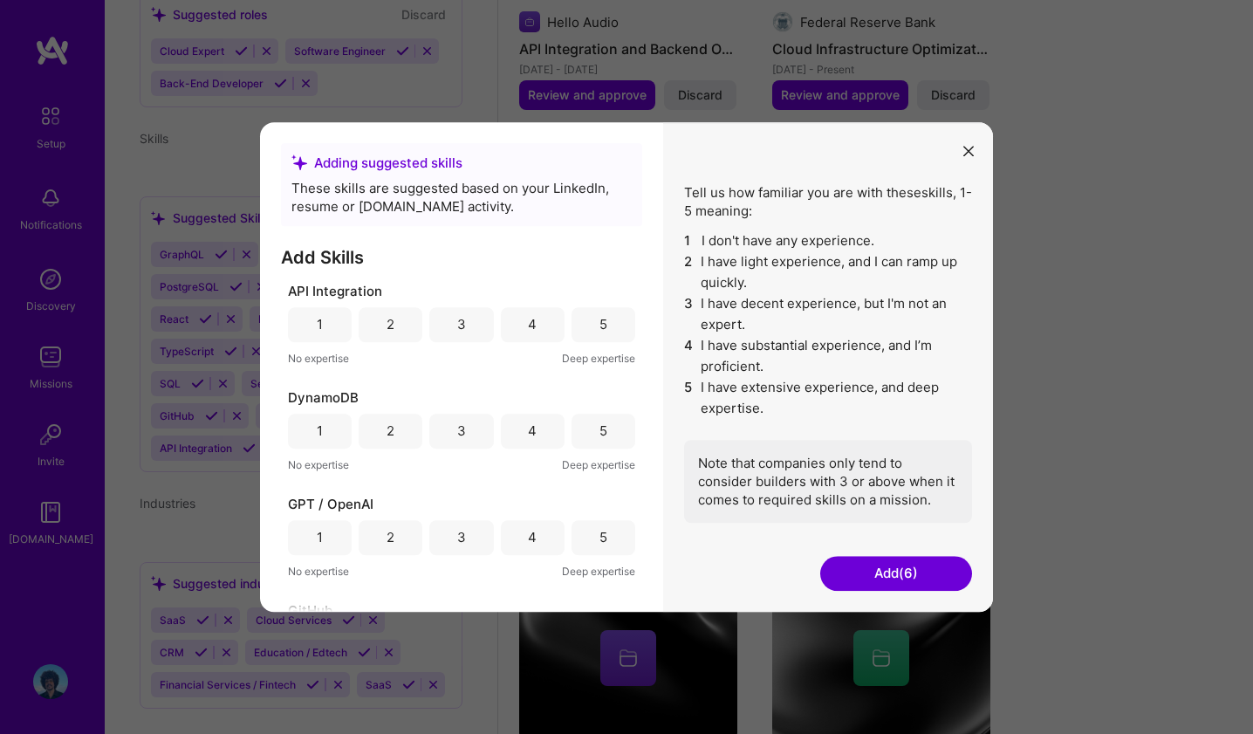
scroll to position [2, 0]
click at [582, 325] on div "5" at bounding box center [604, 322] width 64 height 35
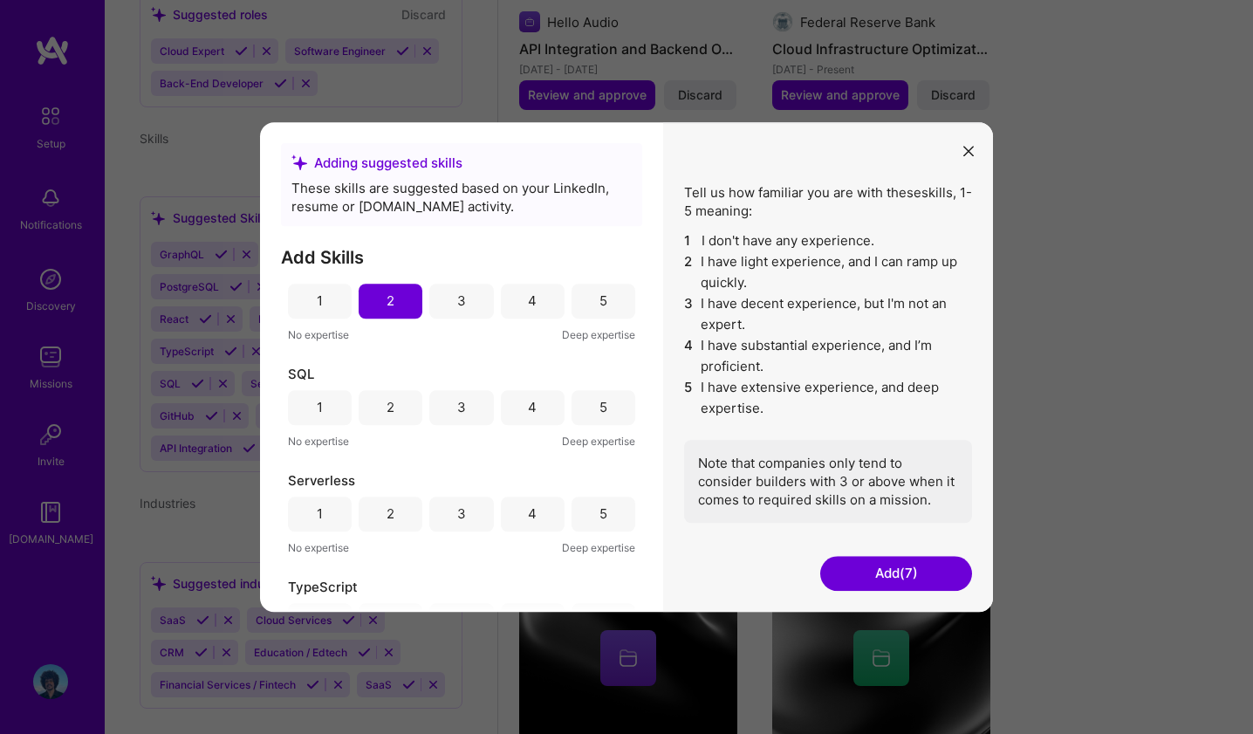
scroll to position [1032, 0]
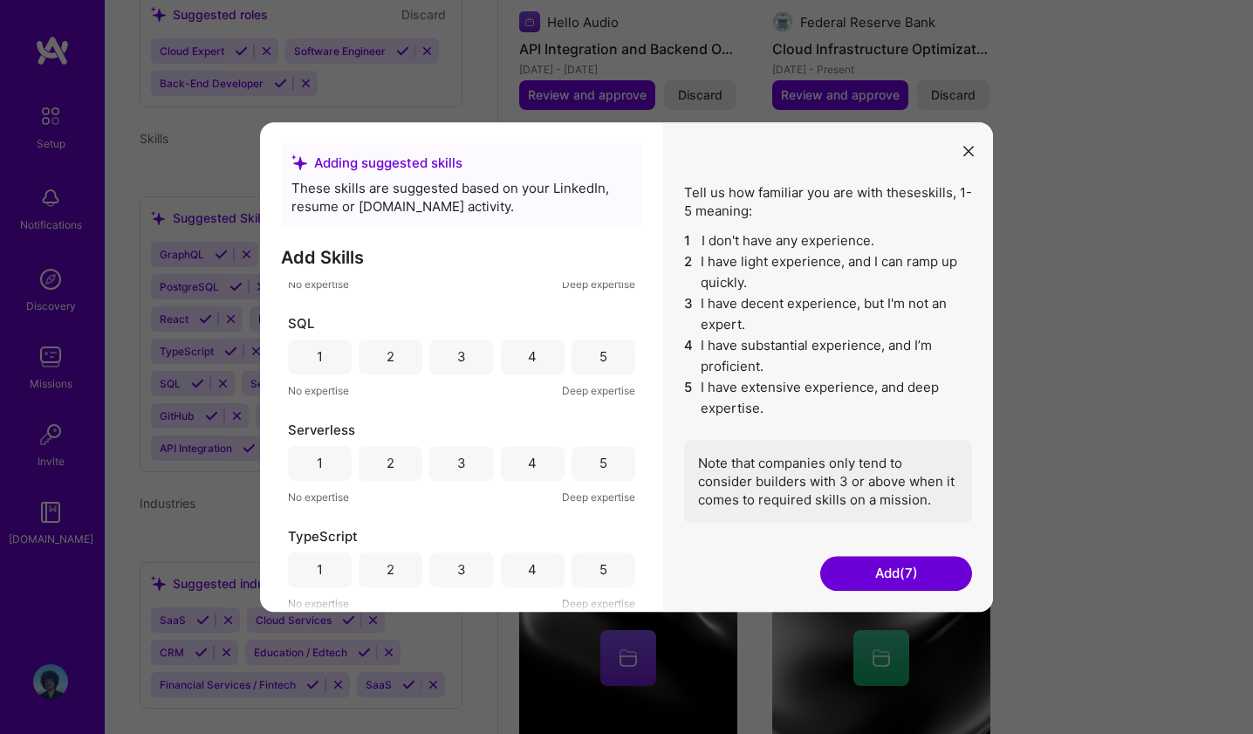
click at [464, 462] on div "3" at bounding box center [461, 463] width 64 height 35
click at [528, 360] on div "4" at bounding box center [532, 356] width 9 height 18
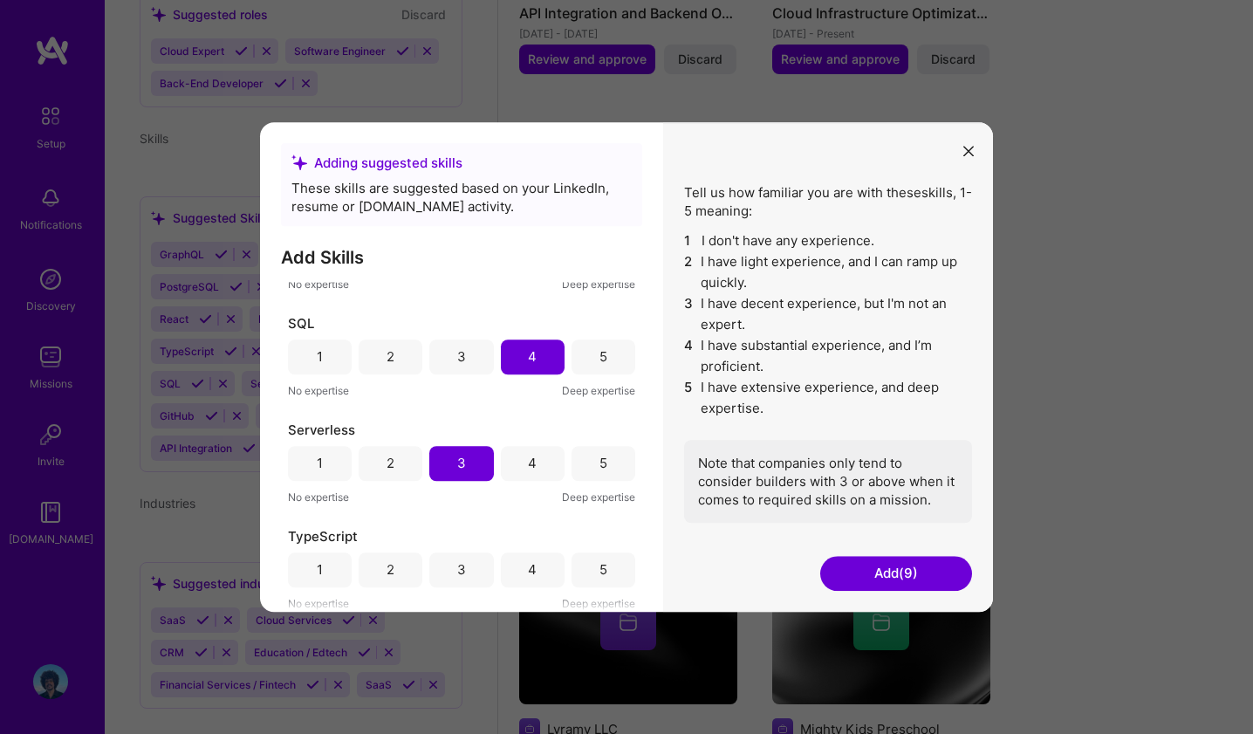
scroll to position [1820, 0]
click at [539, 573] on div "4" at bounding box center [533, 569] width 64 height 35
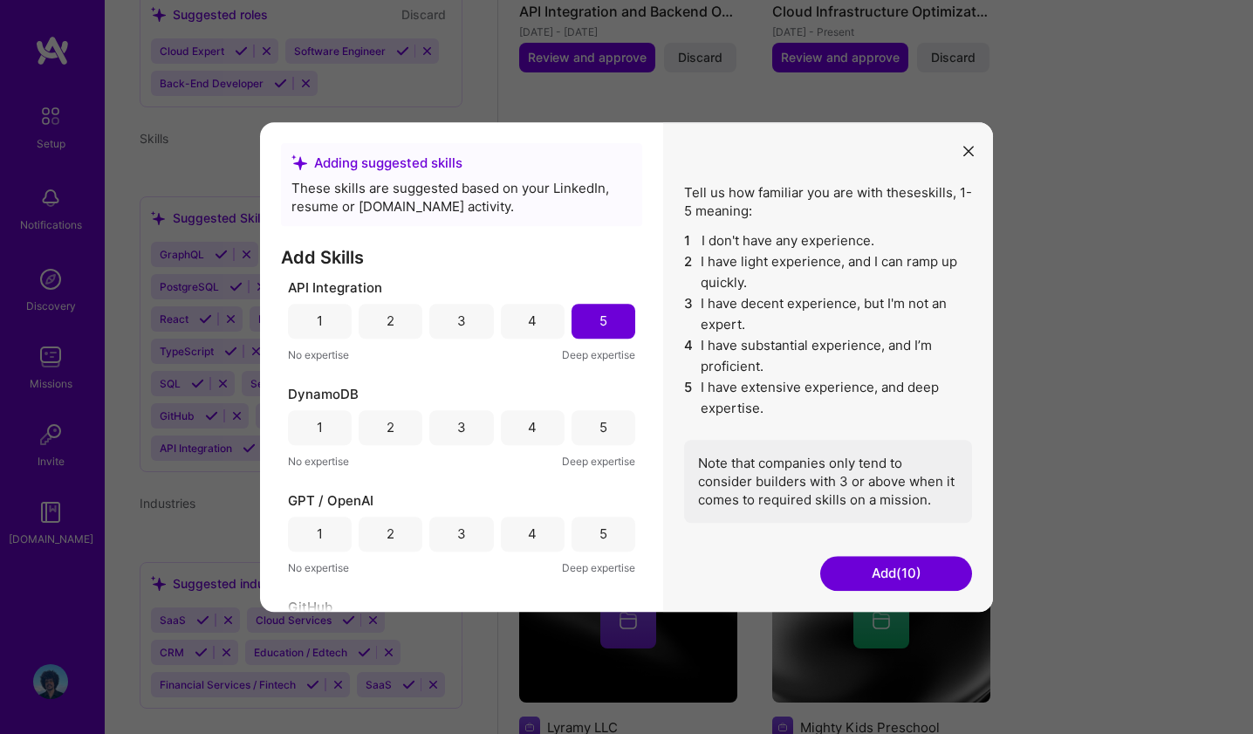
scroll to position [0, 0]
click at [900, 573] on button "Add (10)" at bounding box center [896, 573] width 152 height 35
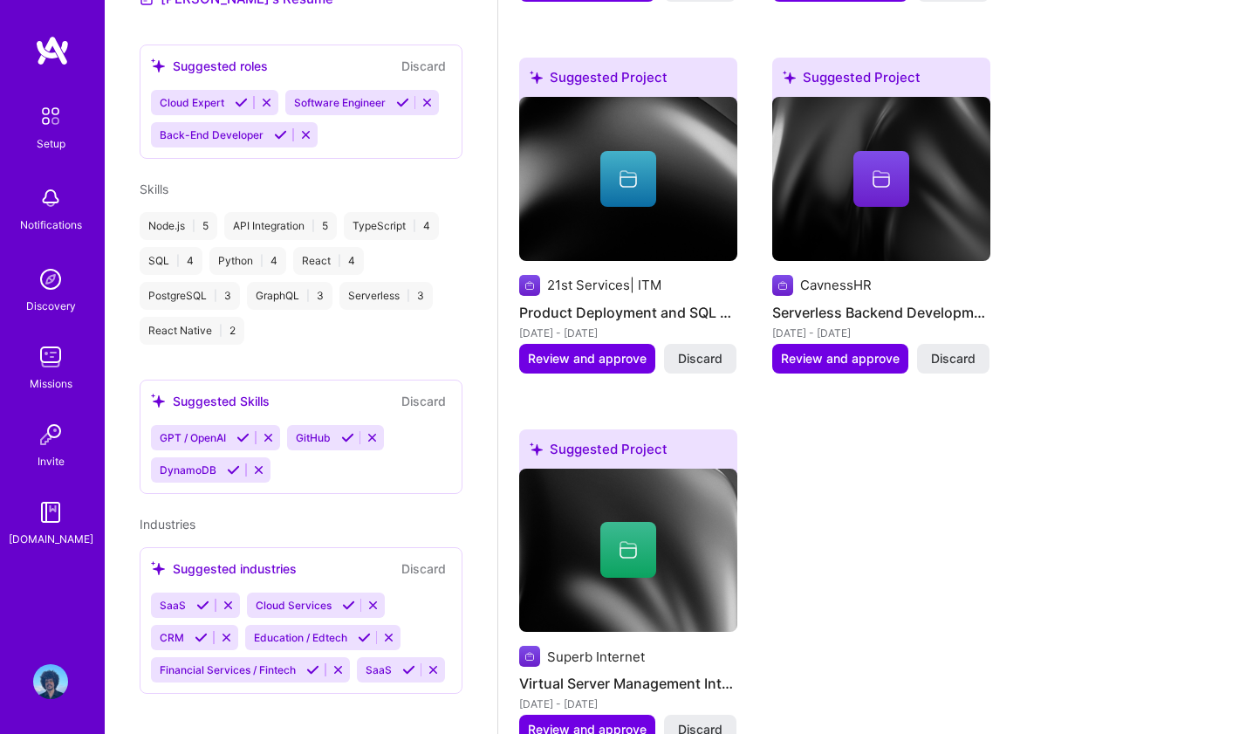
scroll to position [724, 0]
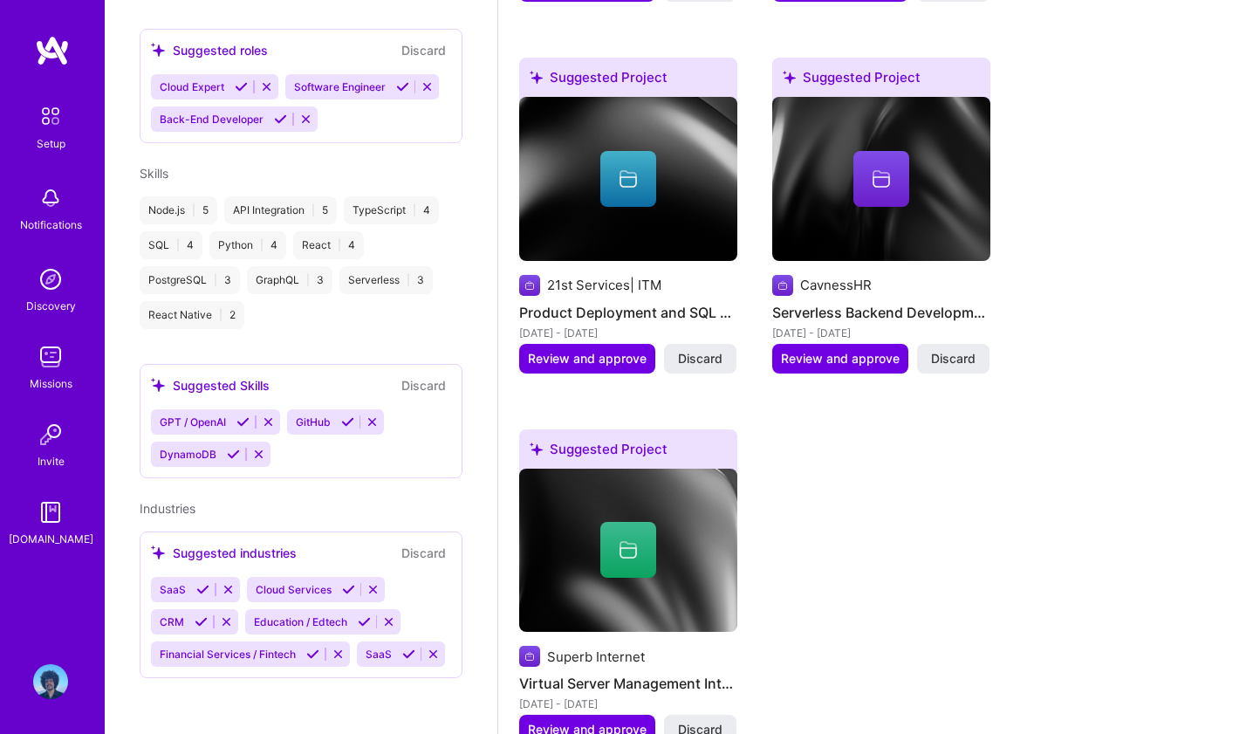
click at [289, 422] on div "GPT / OpenAI GitHub DynamoDB" at bounding box center [301, 438] width 300 height 58
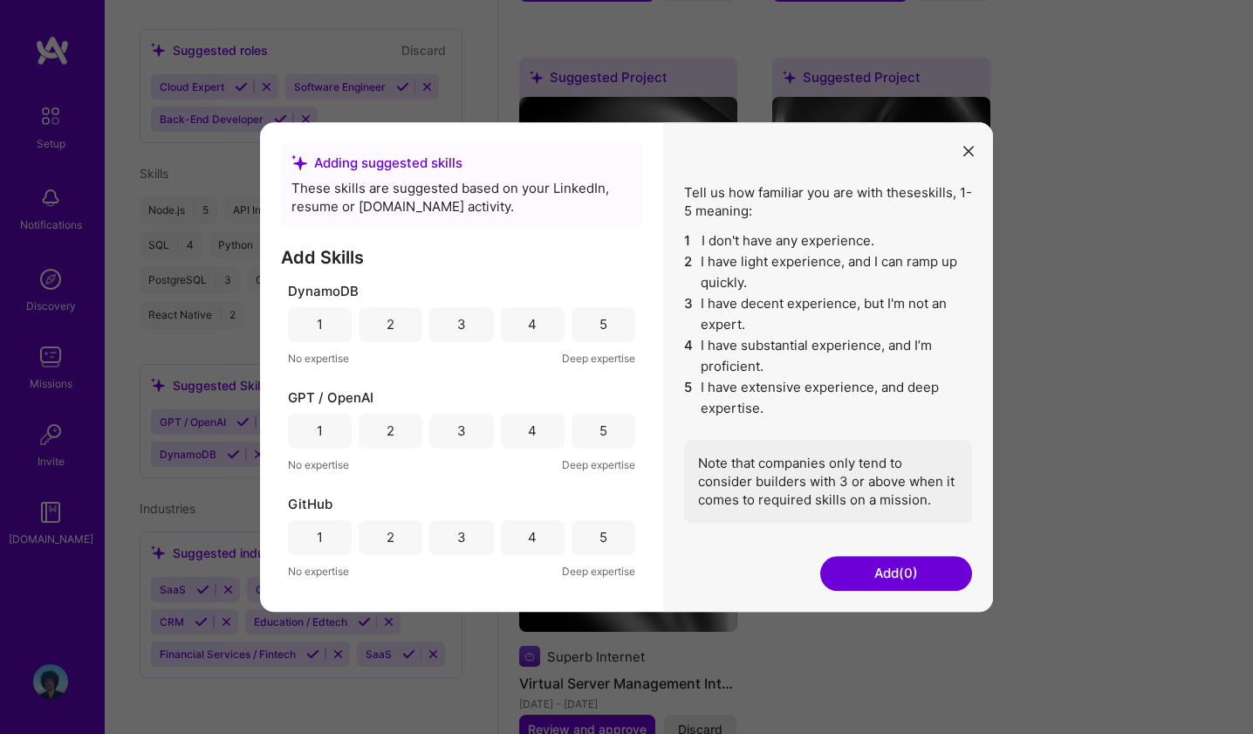
click at [970, 144] on button "modal" at bounding box center [968, 150] width 21 height 29
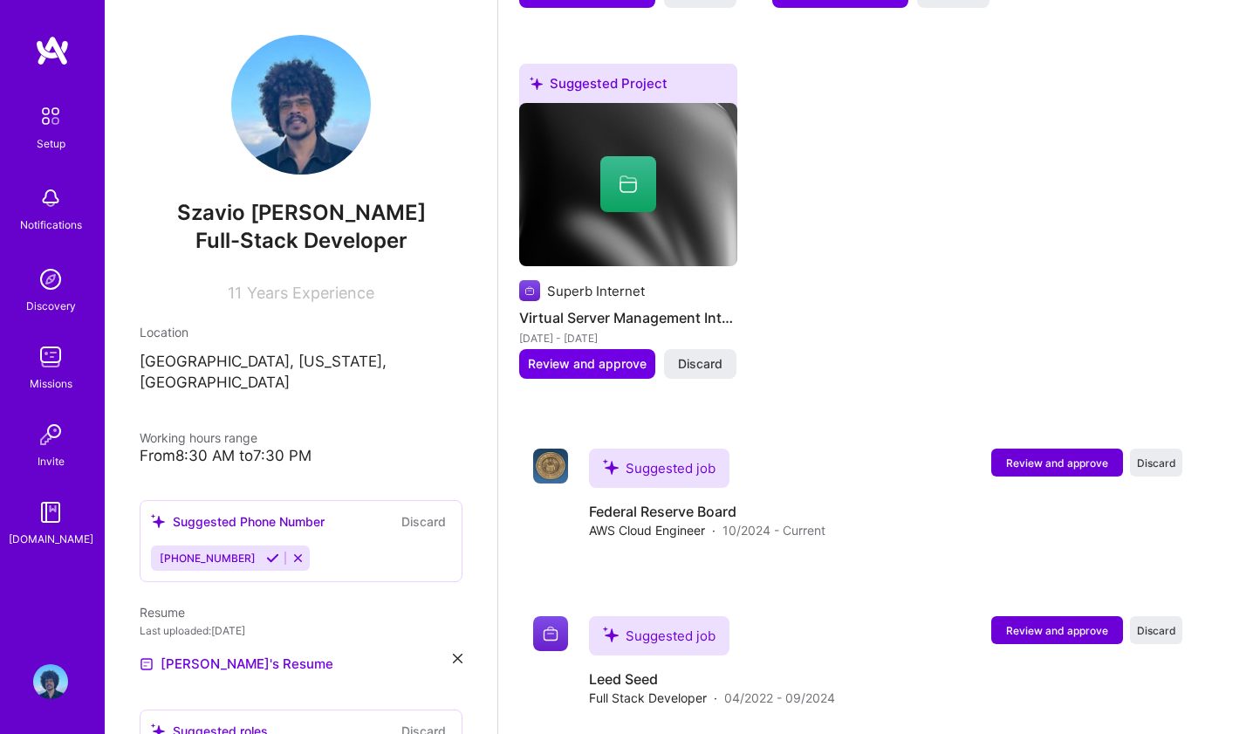
scroll to position [2194, 0]
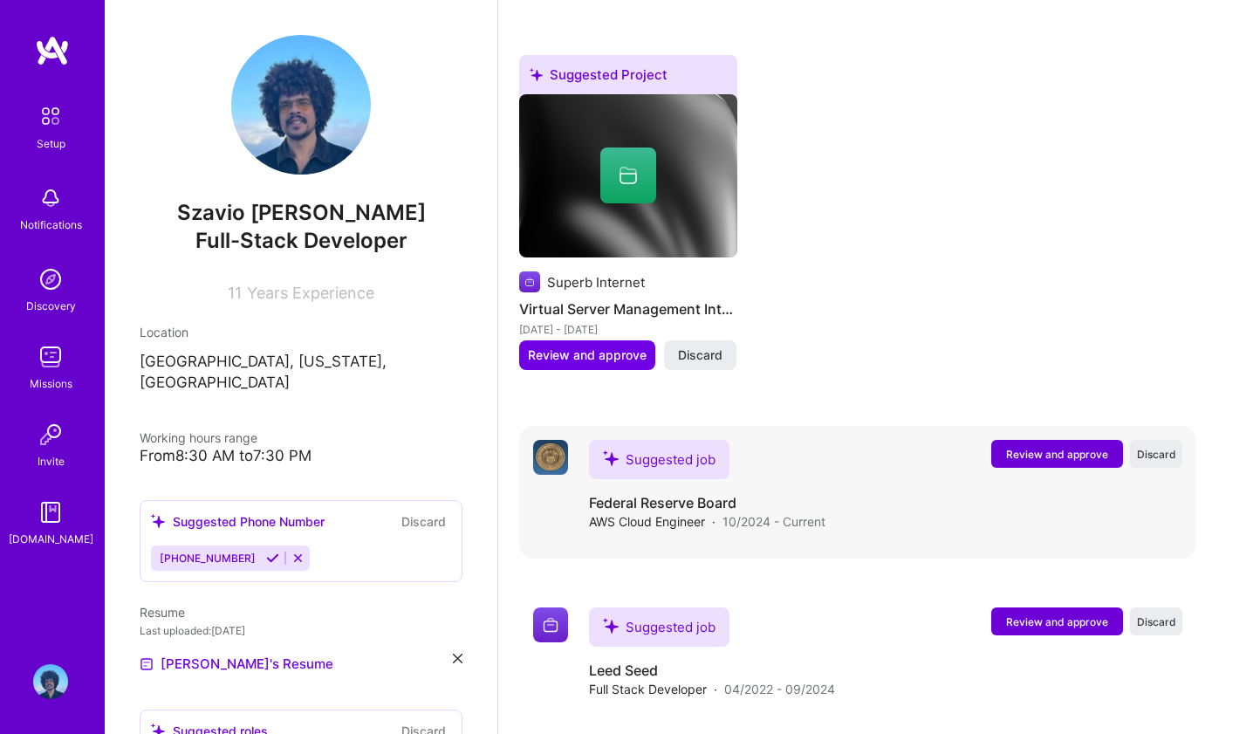
click at [1054, 447] on span "Review and approve" at bounding box center [1057, 454] width 102 height 15
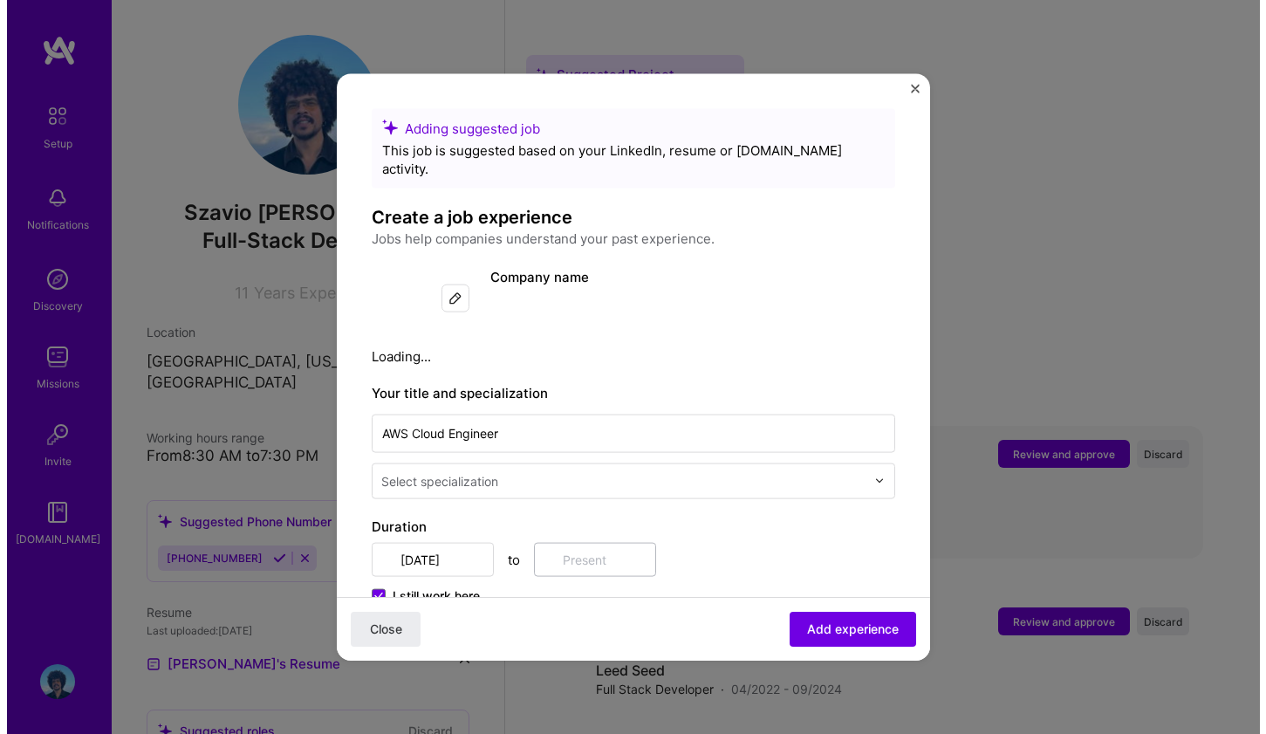
scroll to position [2135, 0]
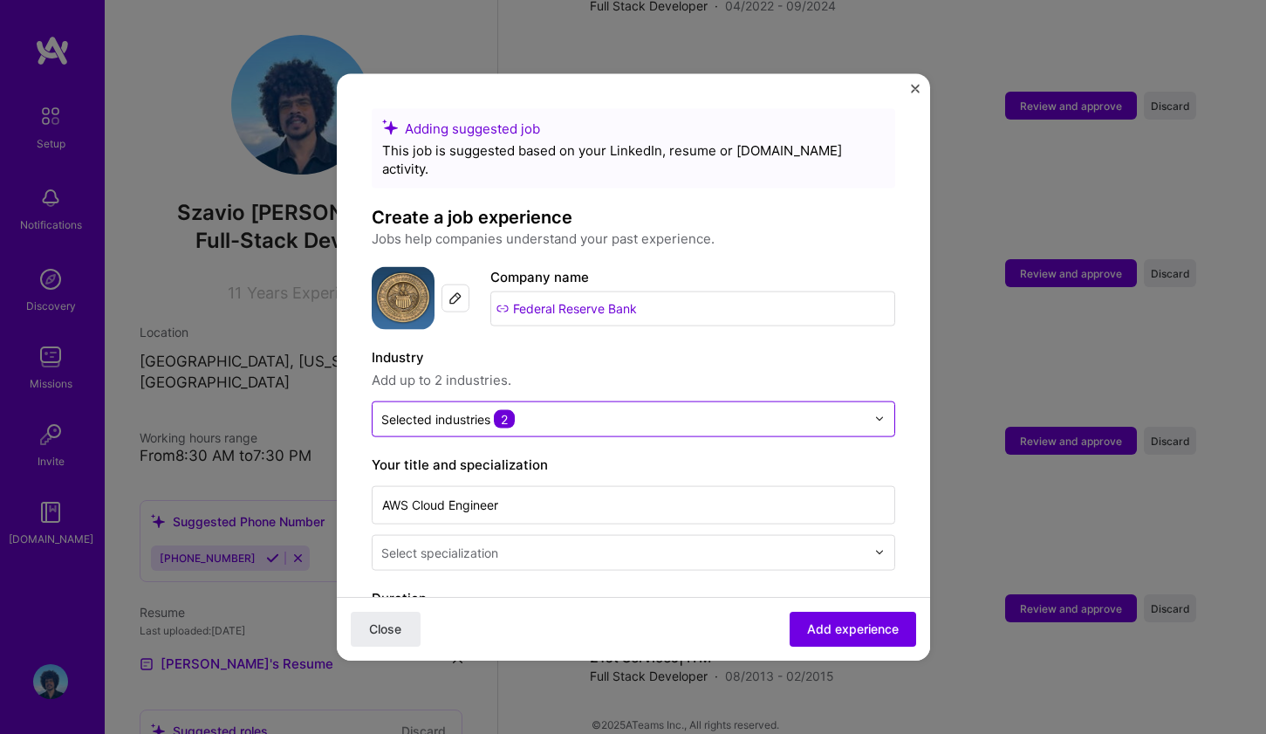
click at [715, 409] on input "text" at bounding box center [623, 418] width 484 height 18
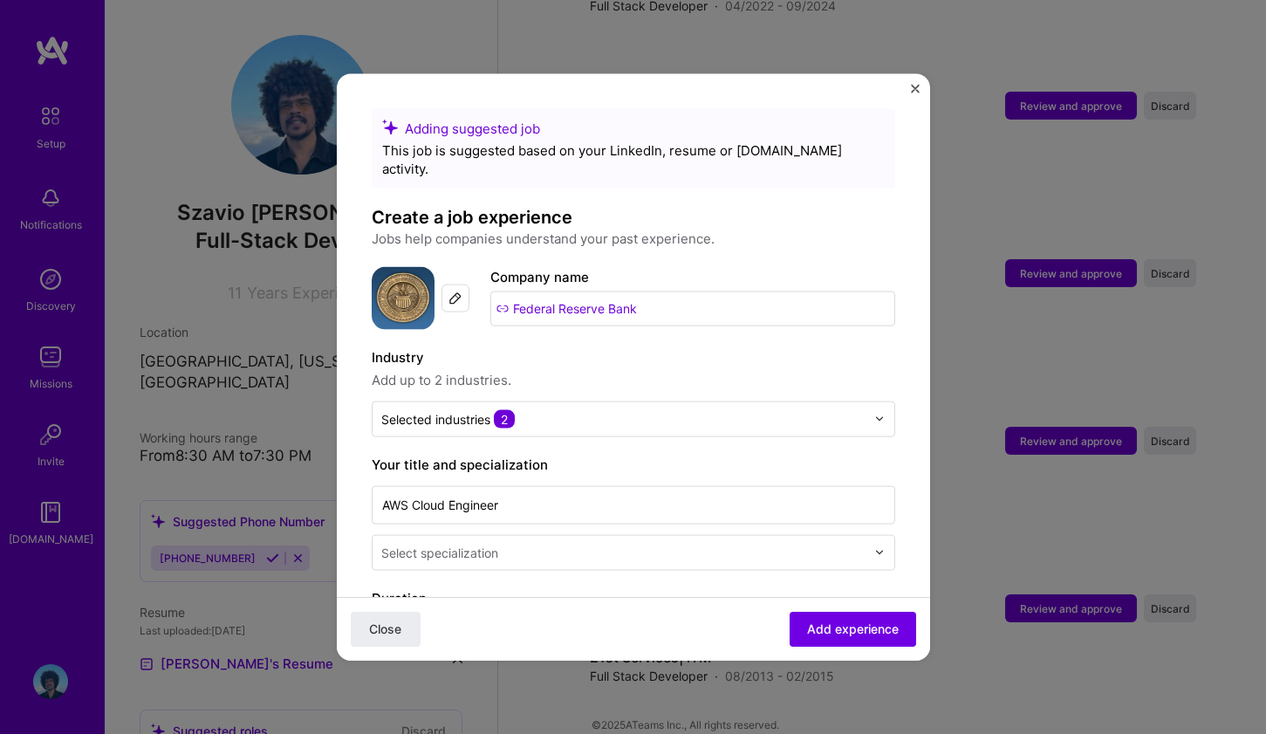
click at [704, 369] on span "Add up to 2 industries." at bounding box center [634, 379] width 524 height 21
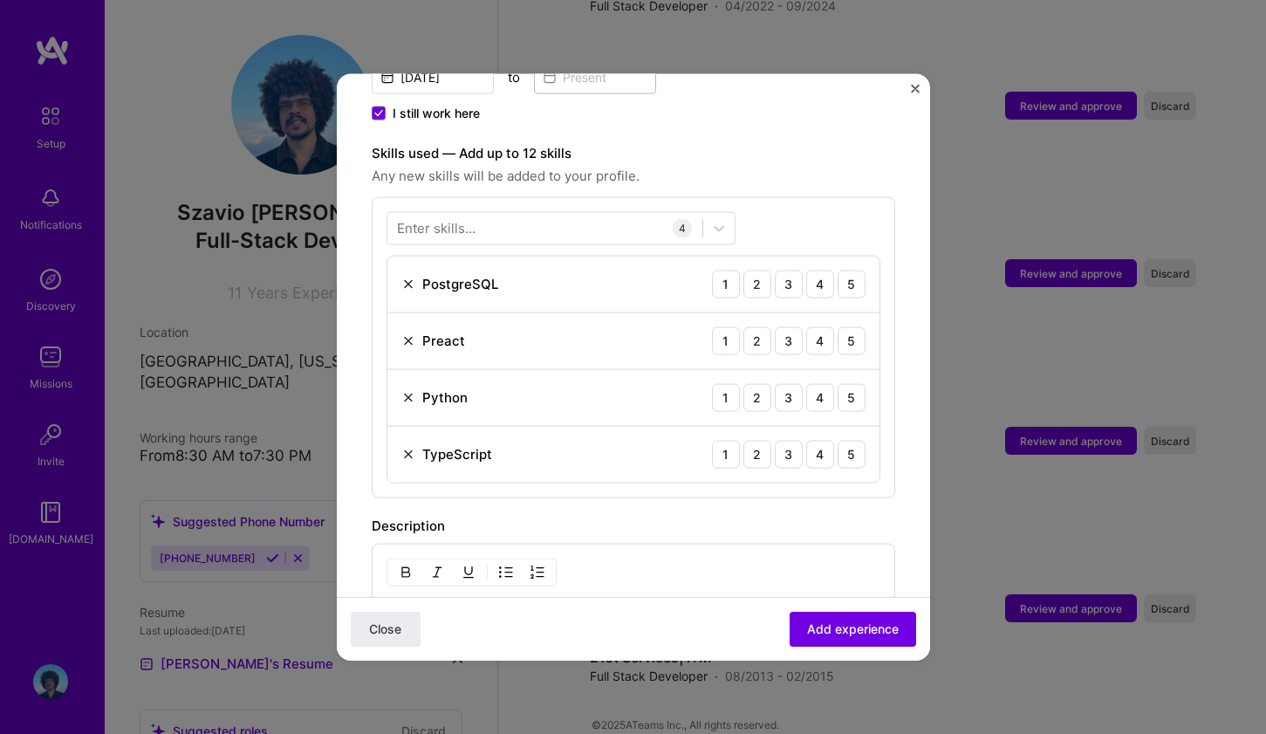
scroll to position [557, 0]
click at [403, 329] on div "Preact" at bounding box center [433, 338] width 64 height 18
click at [410, 331] on img at bounding box center [408, 338] width 14 height 14
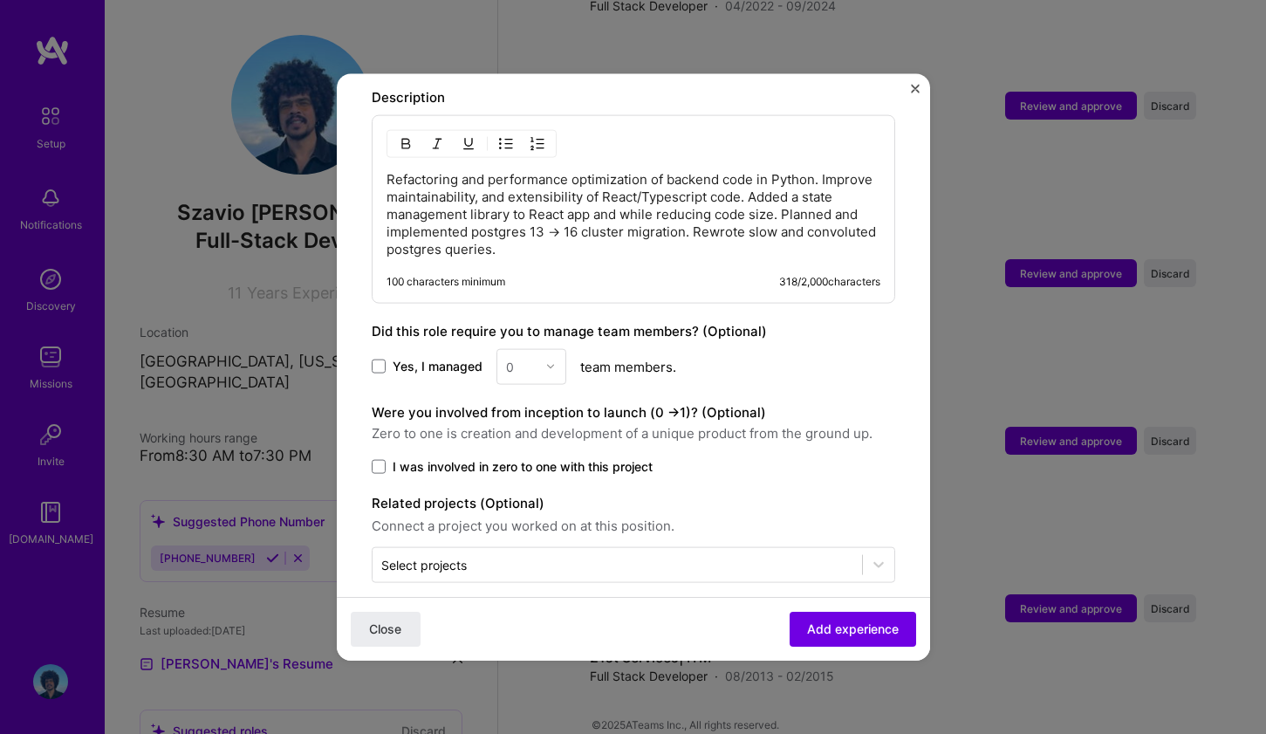
scroll to position [928, 0]
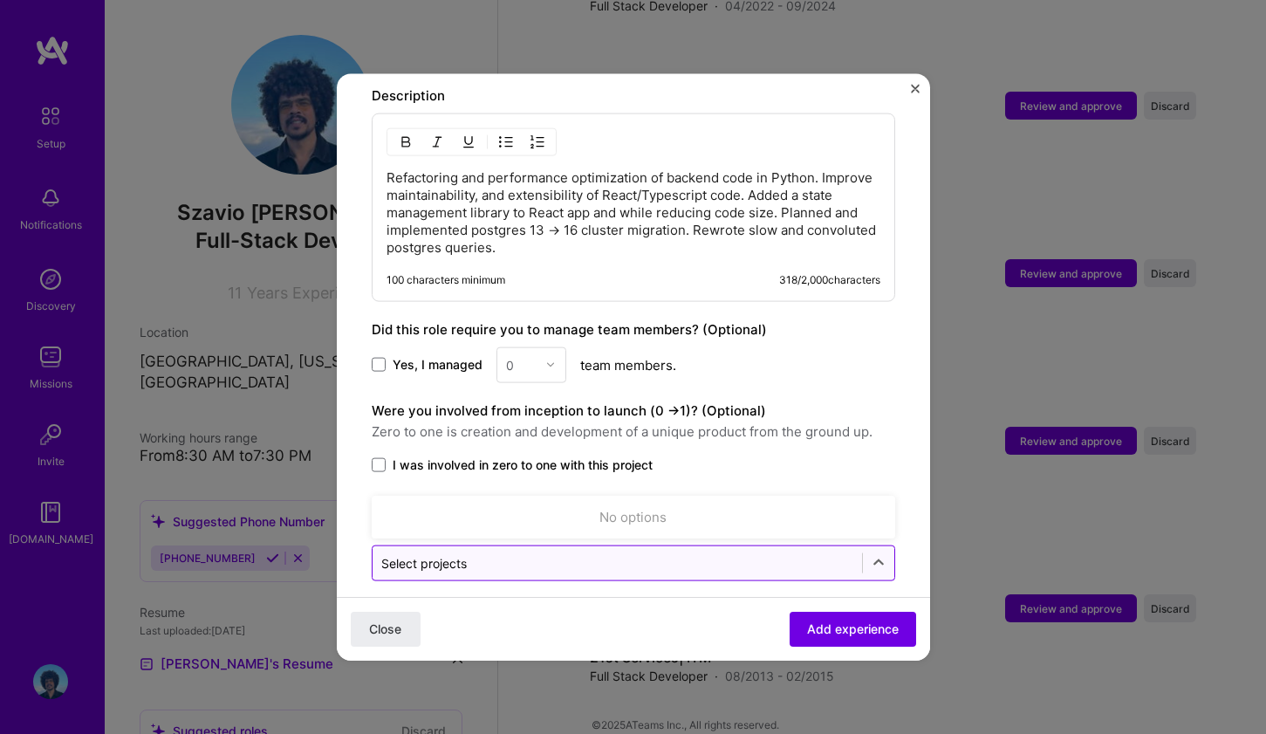
click at [642, 553] on div at bounding box center [617, 563] width 472 height 22
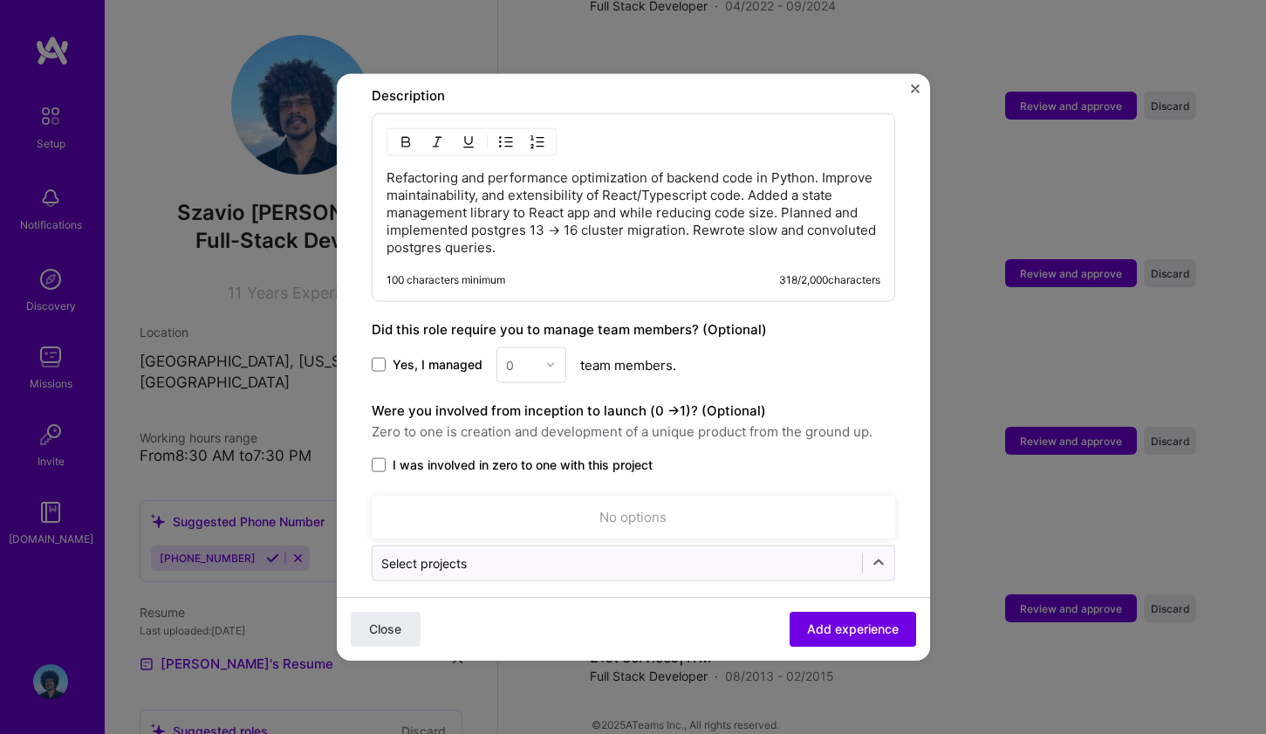
click at [669, 456] on label "I was involved in zero to one with this project" at bounding box center [634, 464] width 524 height 17
click at [0, 0] on input "I was involved in zero to one with this project" at bounding box center [0, 0] width 0 height 0
click at [643, 456] on span "I was involved in zero to one with this project" at bounding box center [523, 464] width 260 height 17
click at [0, 0] on input "I was involved in zero to one with this project" at bounding box center [0, 0] width 0 height 0
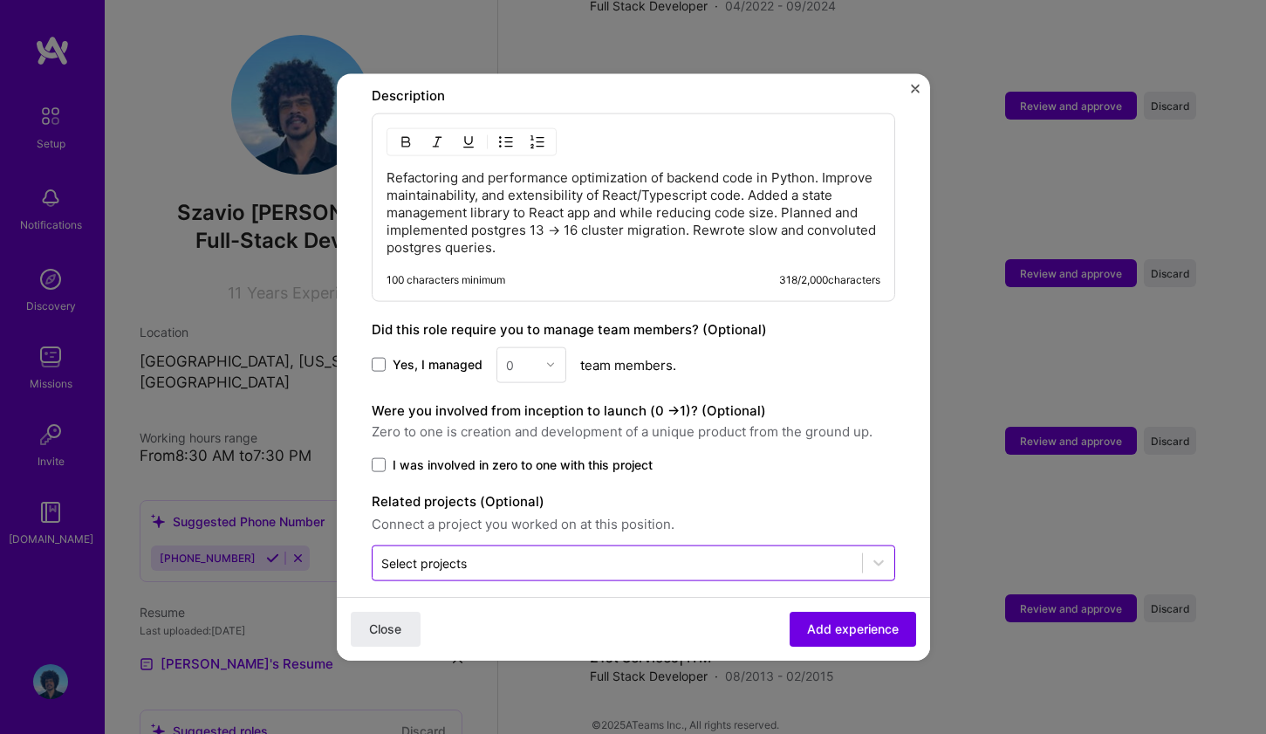
click at [645, 553] on input "text" at bounding box center [617, 562] width 472 height 18
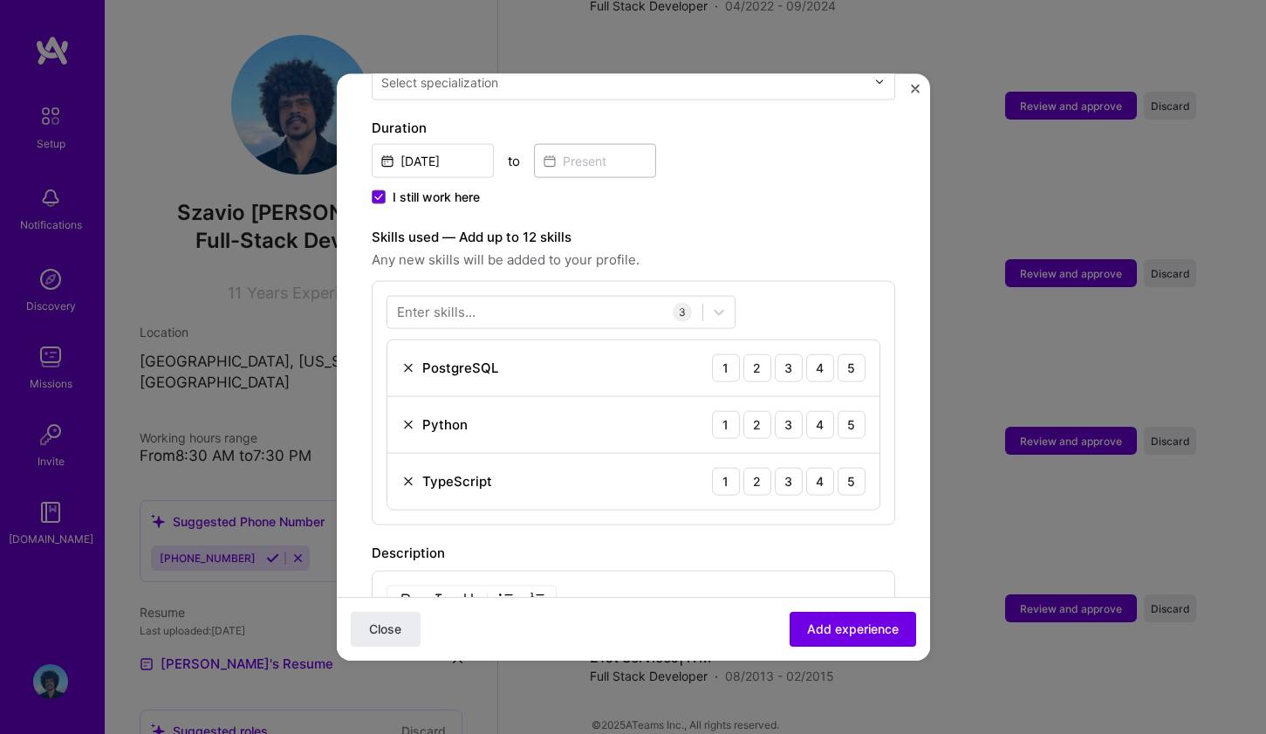
scroll to position [468, 0]
click at [598, 300] on div at bounding box center [544, 314] width 315 height 29
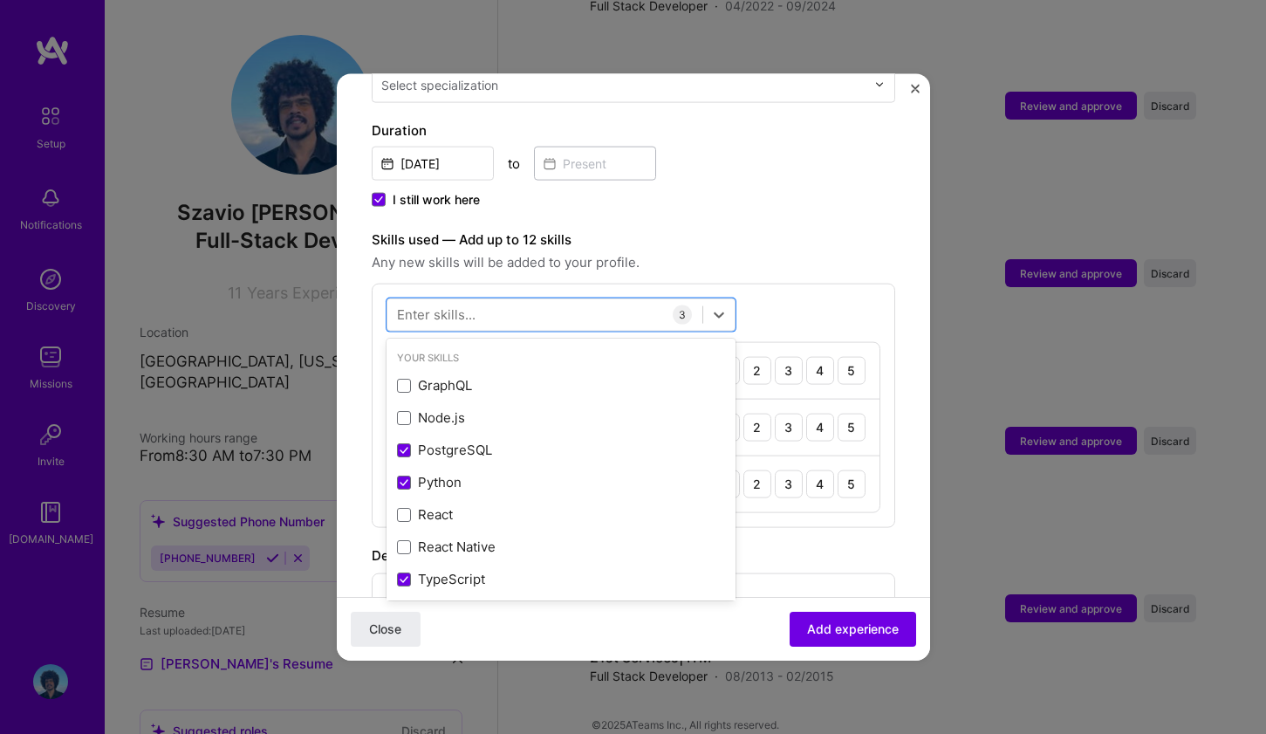
click at [643, 252] on span "Any new skills will be added to your profile." at bounding box center [634, 261] width 524 height 21
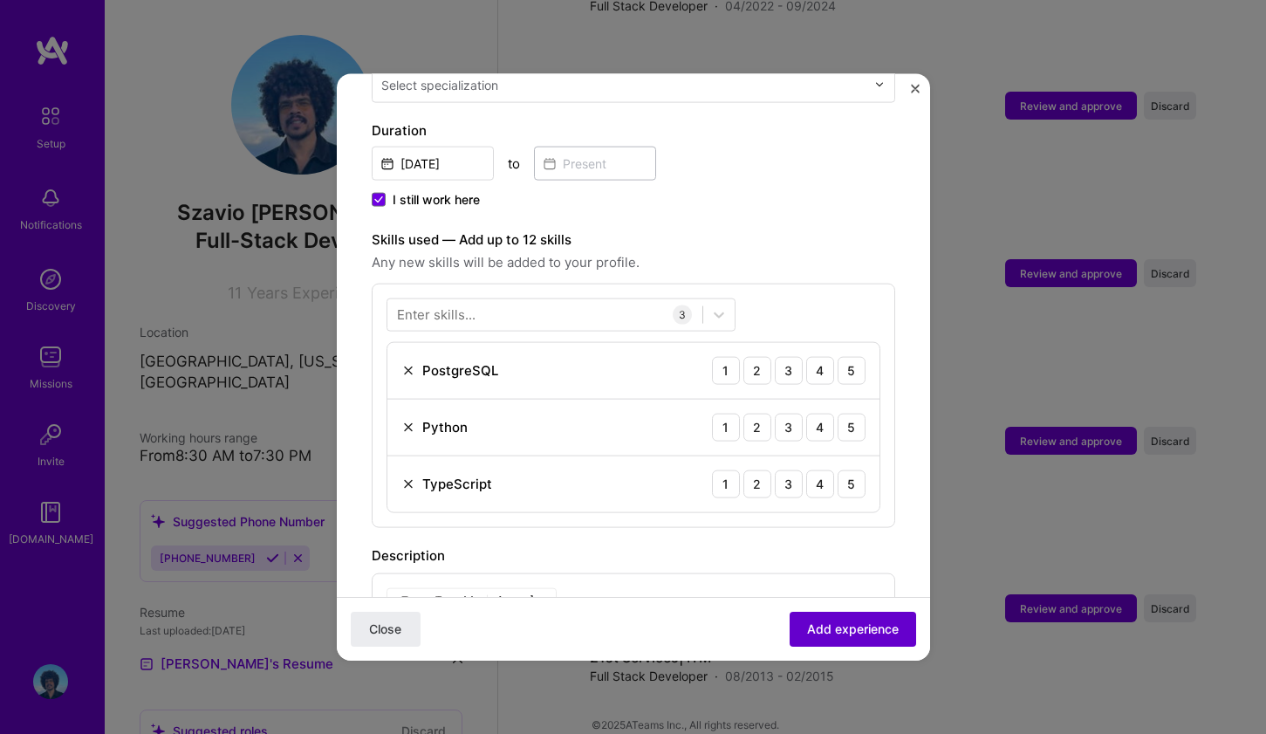
click at [829, 631] on span "Add experience" at bounding box center [853, 628] width 92 height 17
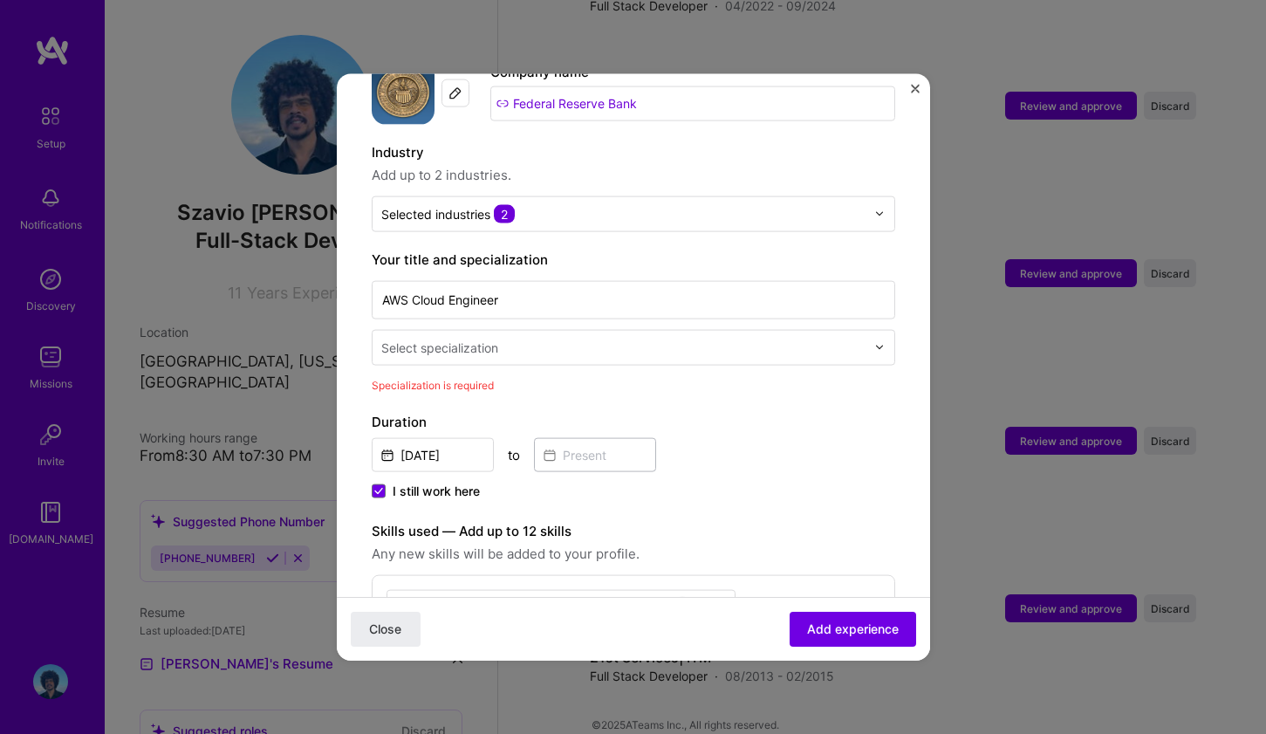
scroll to position [151, 0]
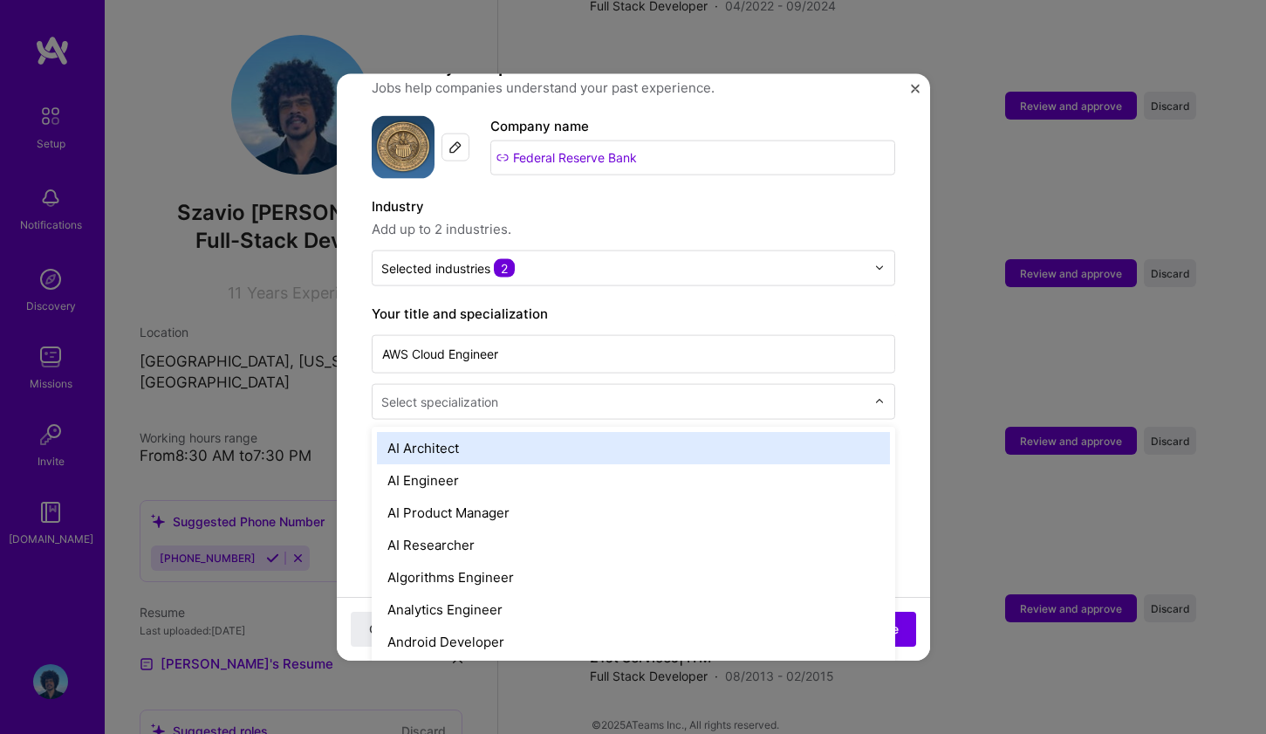
click at [743, 392] on input "text" at bounding box center [625, 401] width 488 height 18
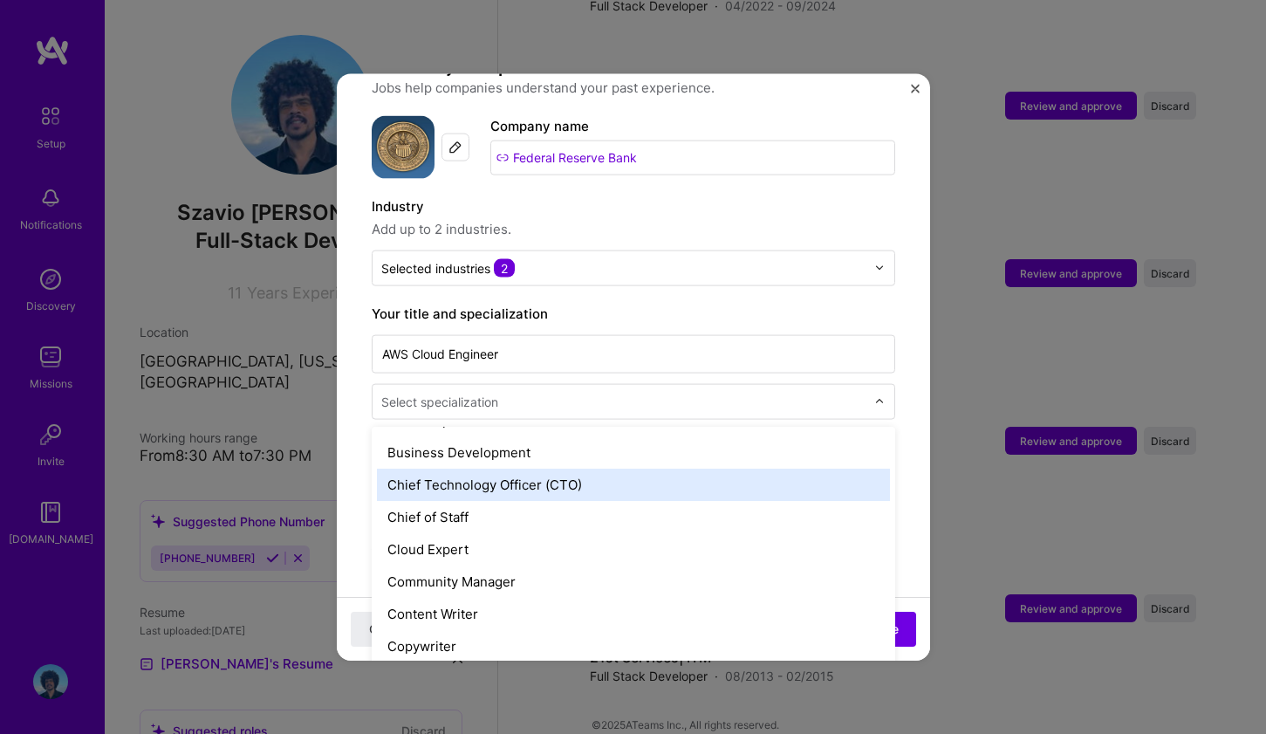
scroll to position [427, 0]
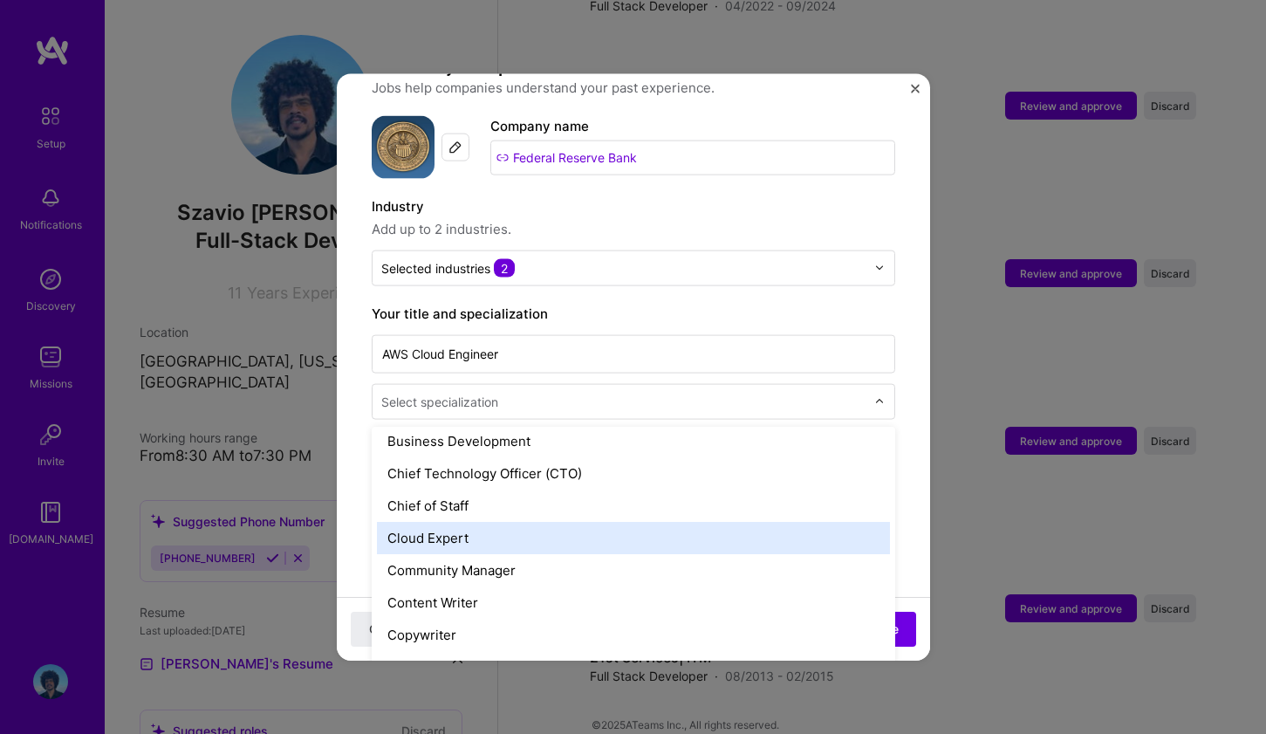
click at [673, 521] on div "Cloud Expert" at bounding box center [633, 537] width 513 height 32
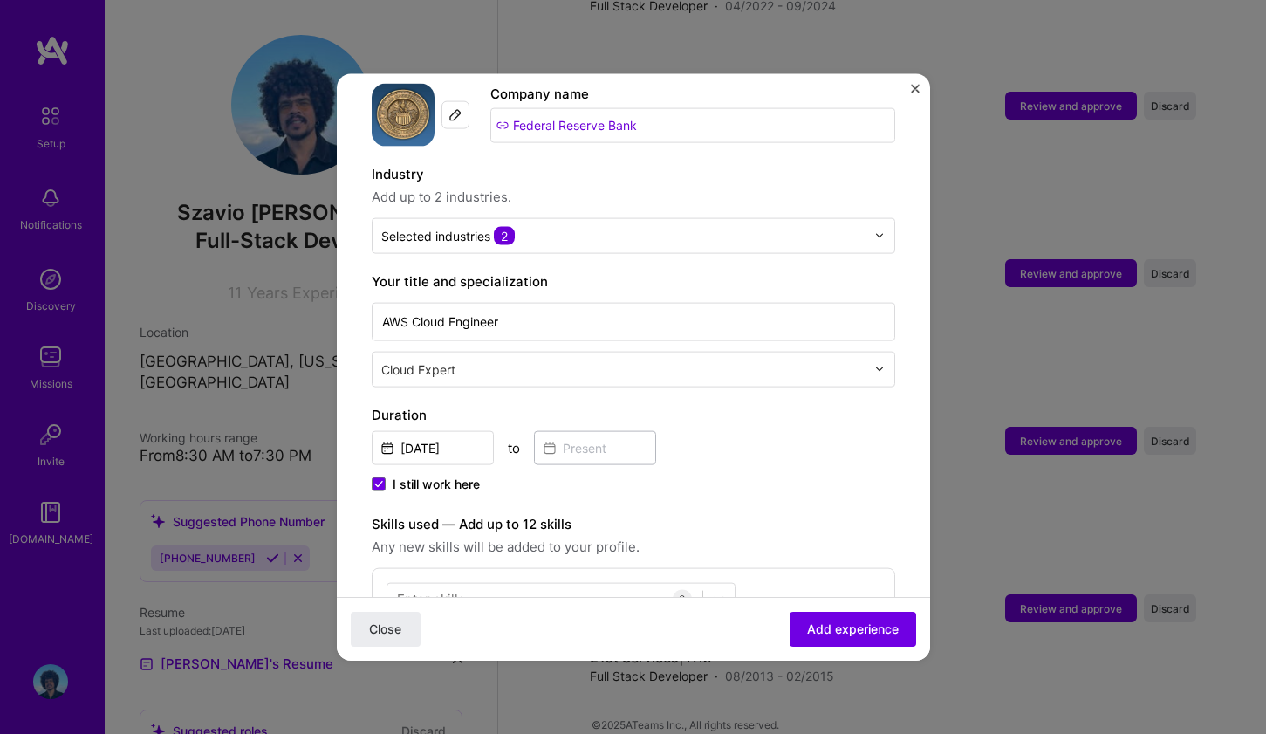
scroll to position [187, 0]
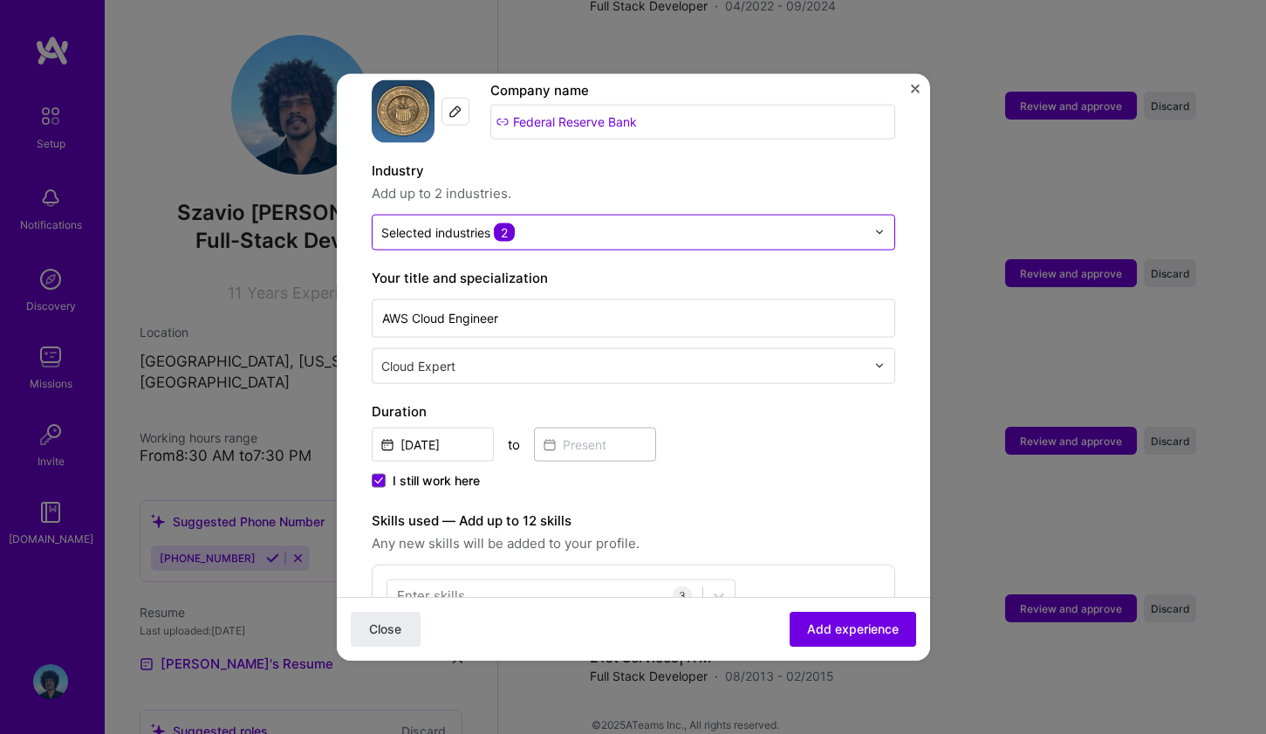
click at [641, 223] on input "text" at bounding box center [623, 232] width 484 height 18
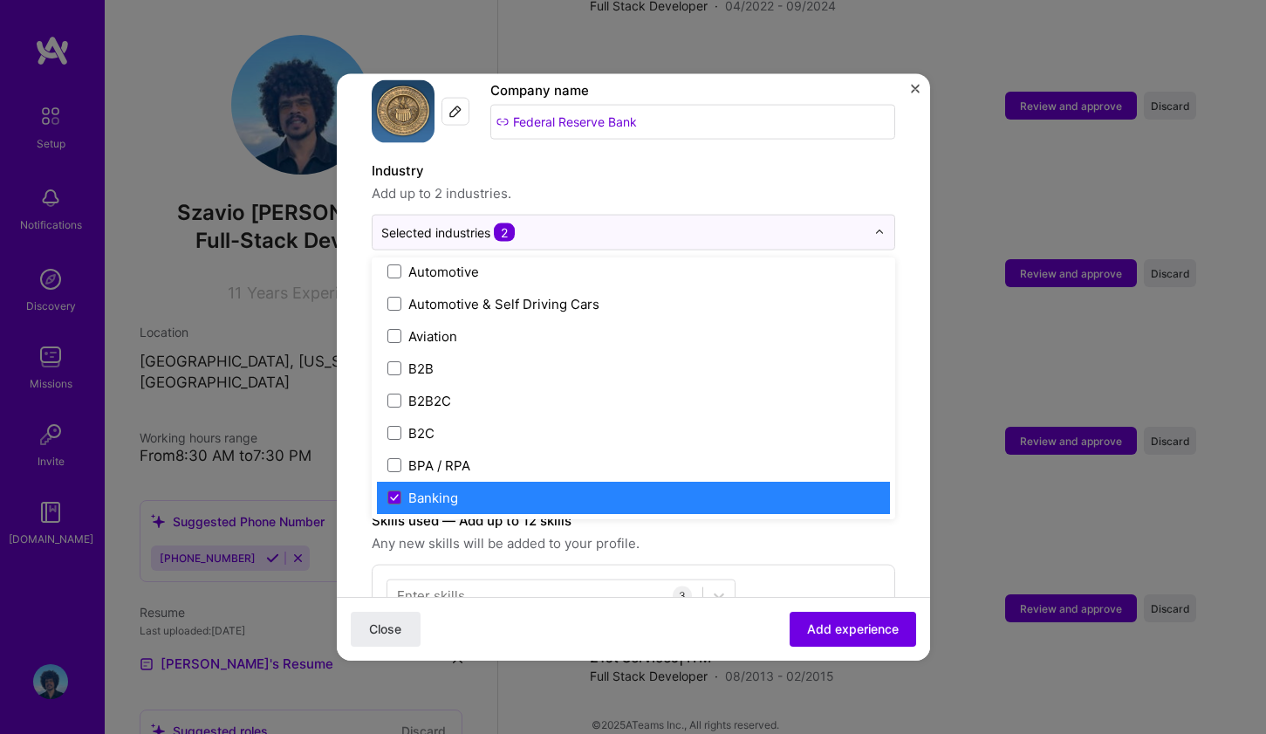
scroll to position [596, 0]
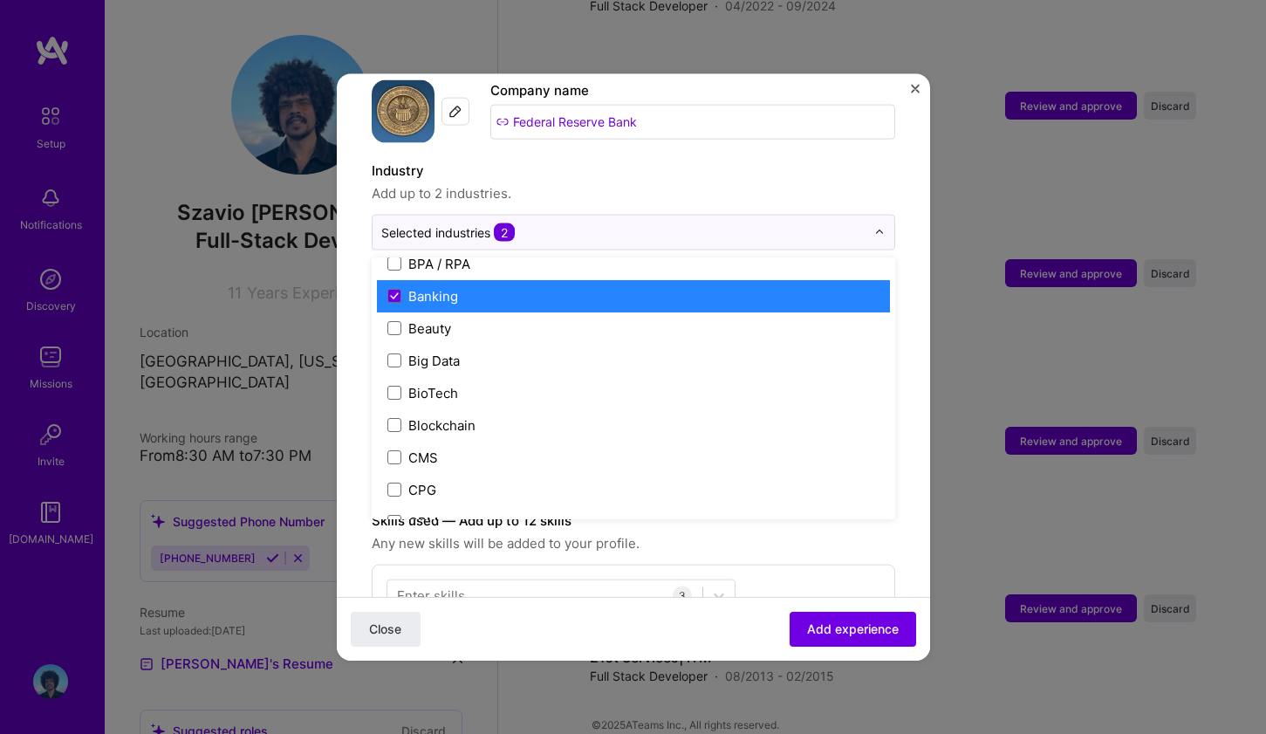
click at [584, 286] on label "Banking" at bounding box center [633, 295] width 492 height 18
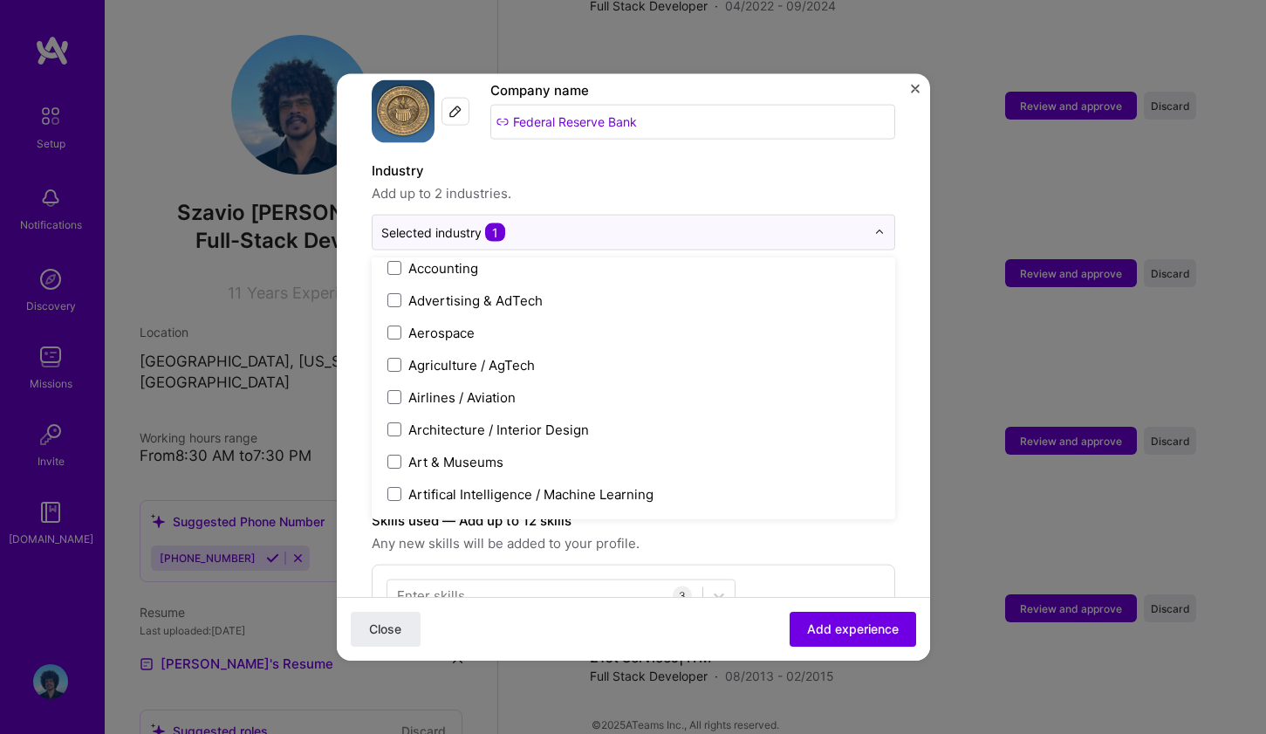
scroll to position [0, 0]
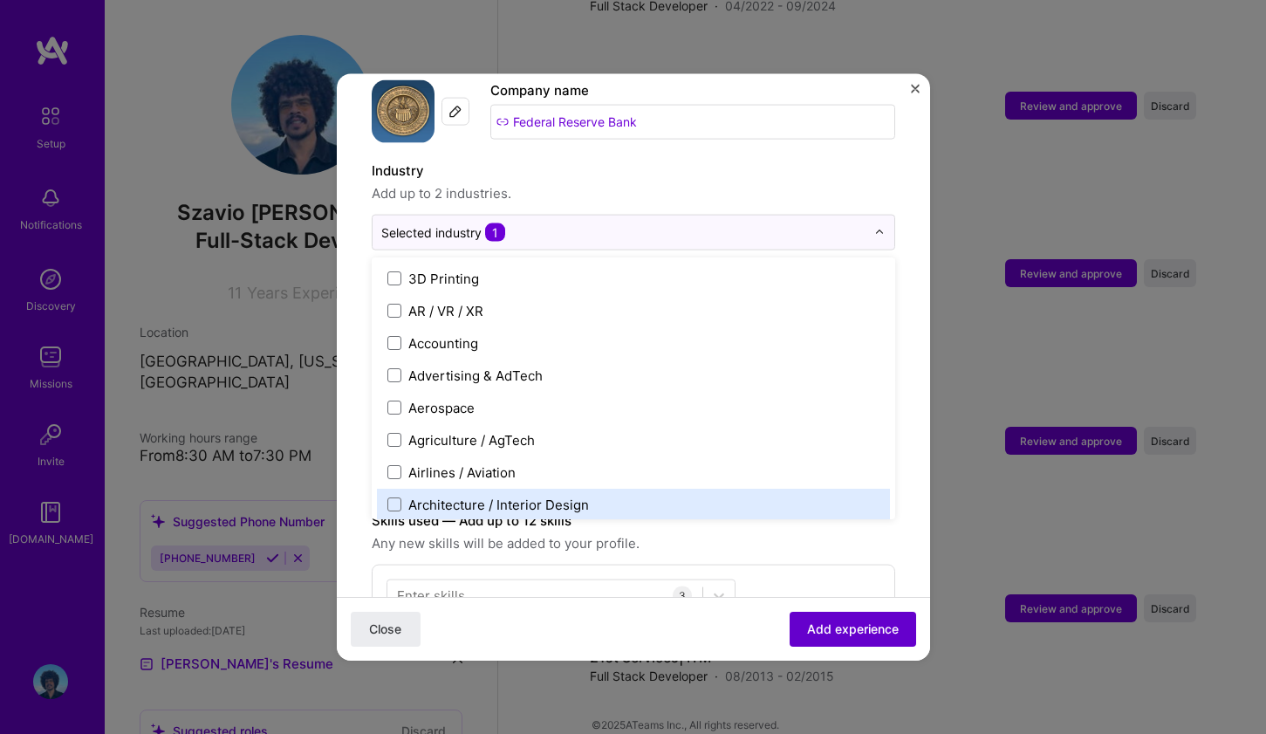
click at [841, 636] on span "Add experience" at bounding box center [853, 628] width 92 height 17
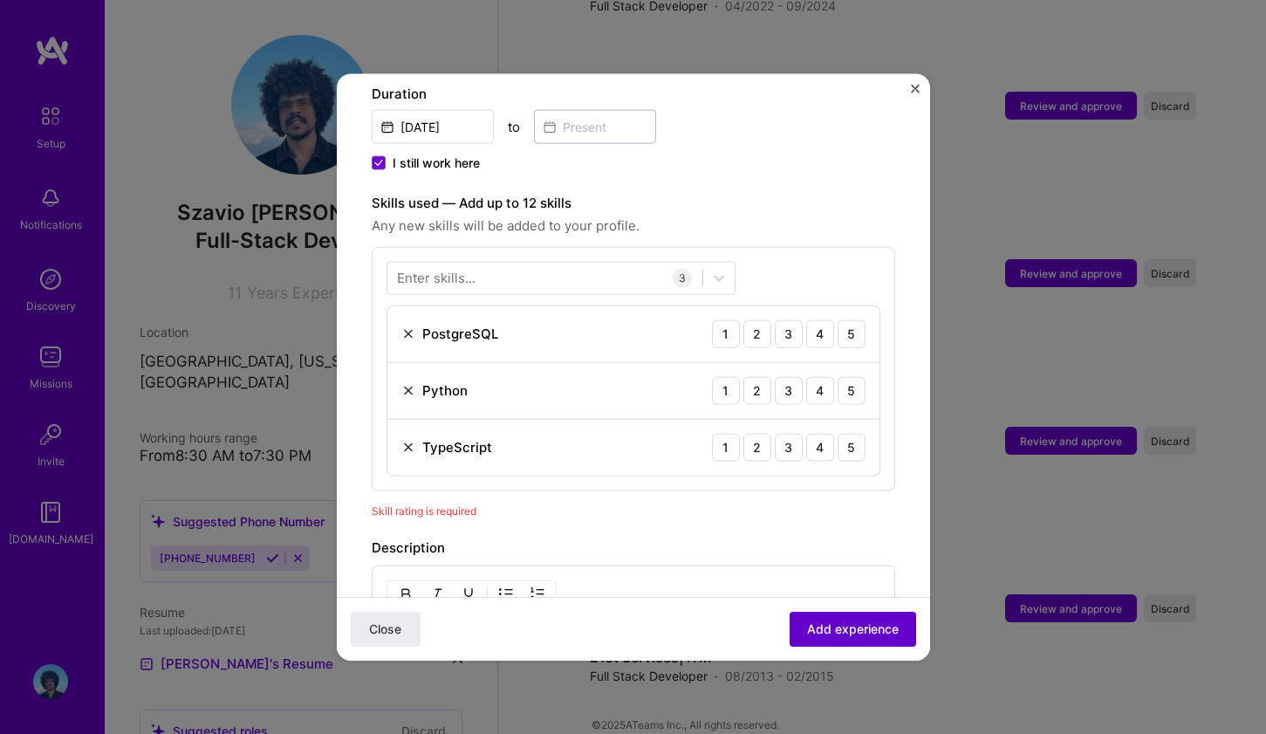
scroll to position [605, 0]
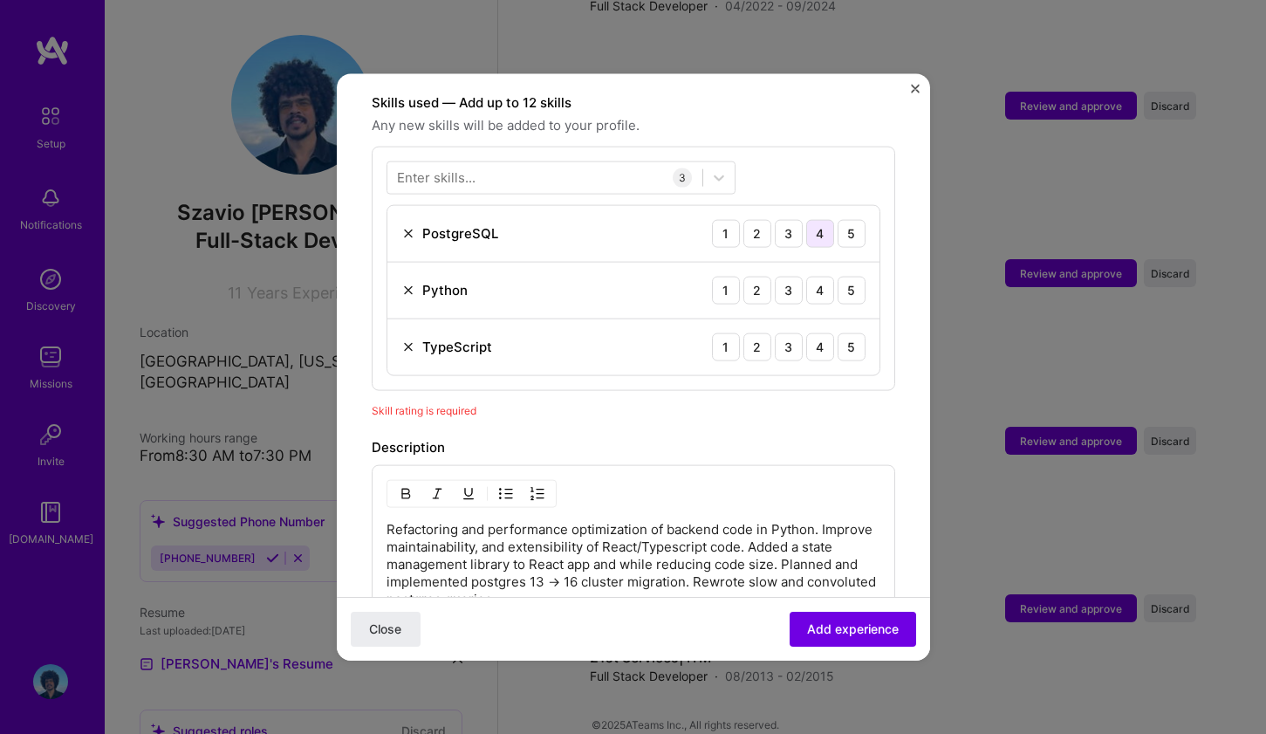
click at [806, 219] on div "4" at bounding box center [820, 233] width 28 height 28
click at [810, 276] on div "4" at bounding box center [820, 290] width 28 height 28
click at [839, 332] on div "5" at bounding box center [852, 346] width 28 height 28
click at [586, 164] on div at bounding box center [544, 177] width 315 height 29
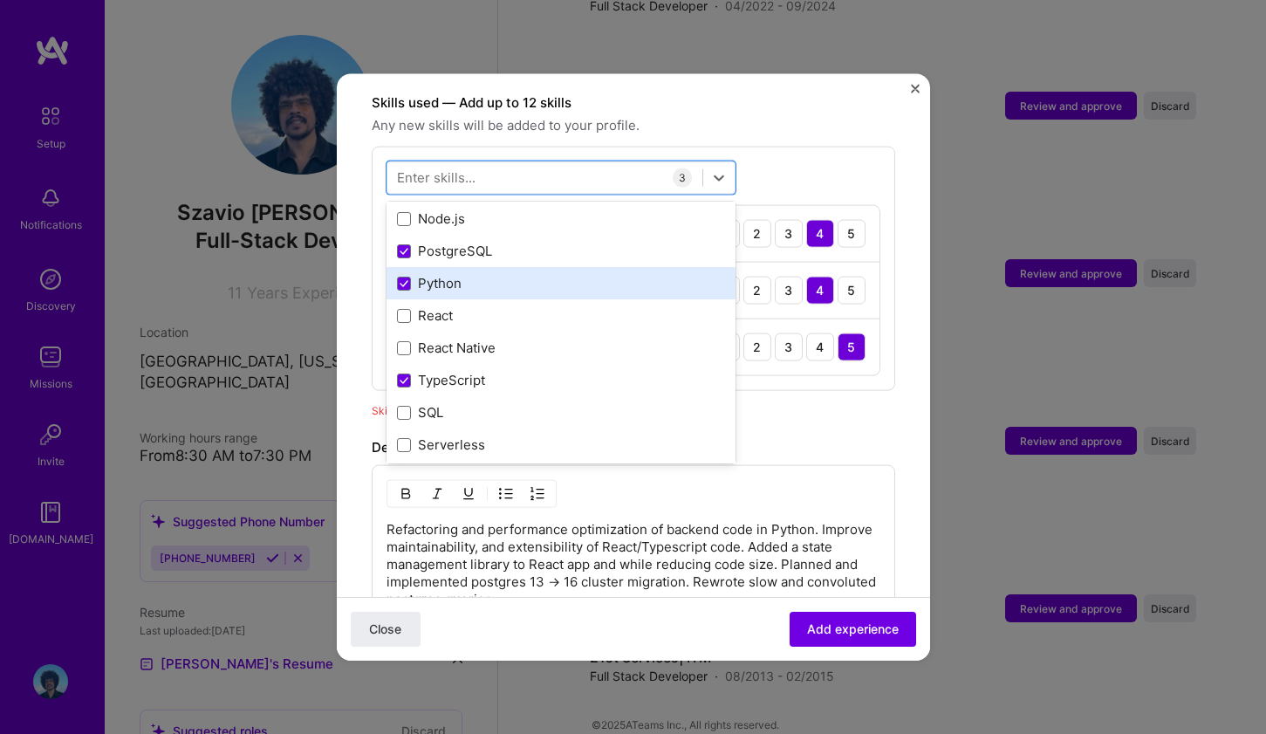
scroll to position [79, 0]
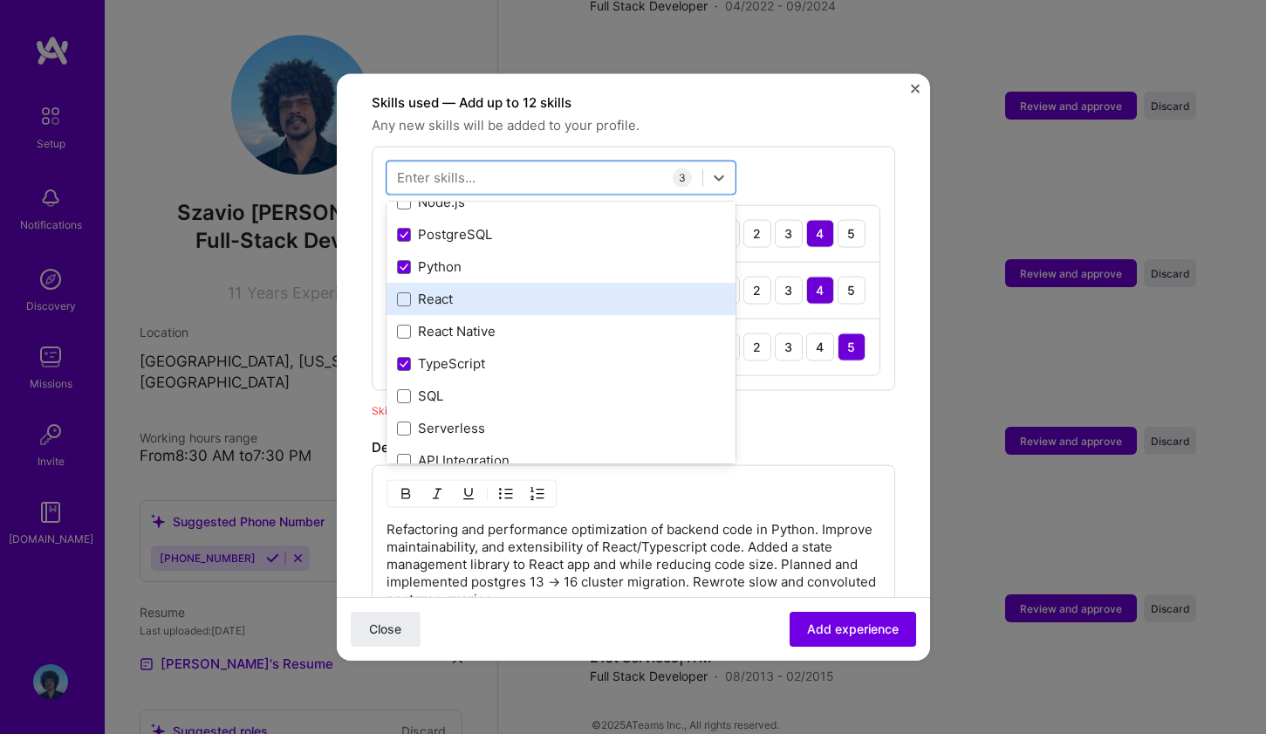
click at [475, 290] on div "React" at bounding box center [561, 299] width 328 height 18
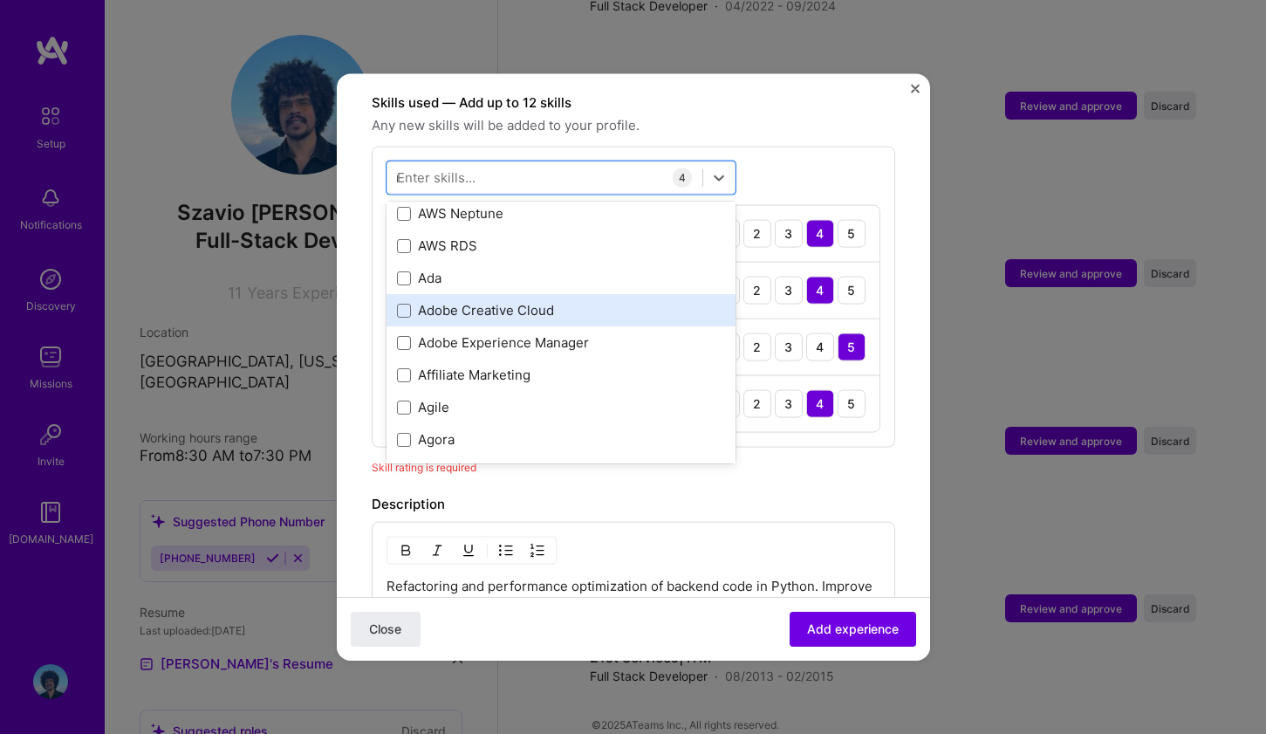
scroll to position [0, 0]
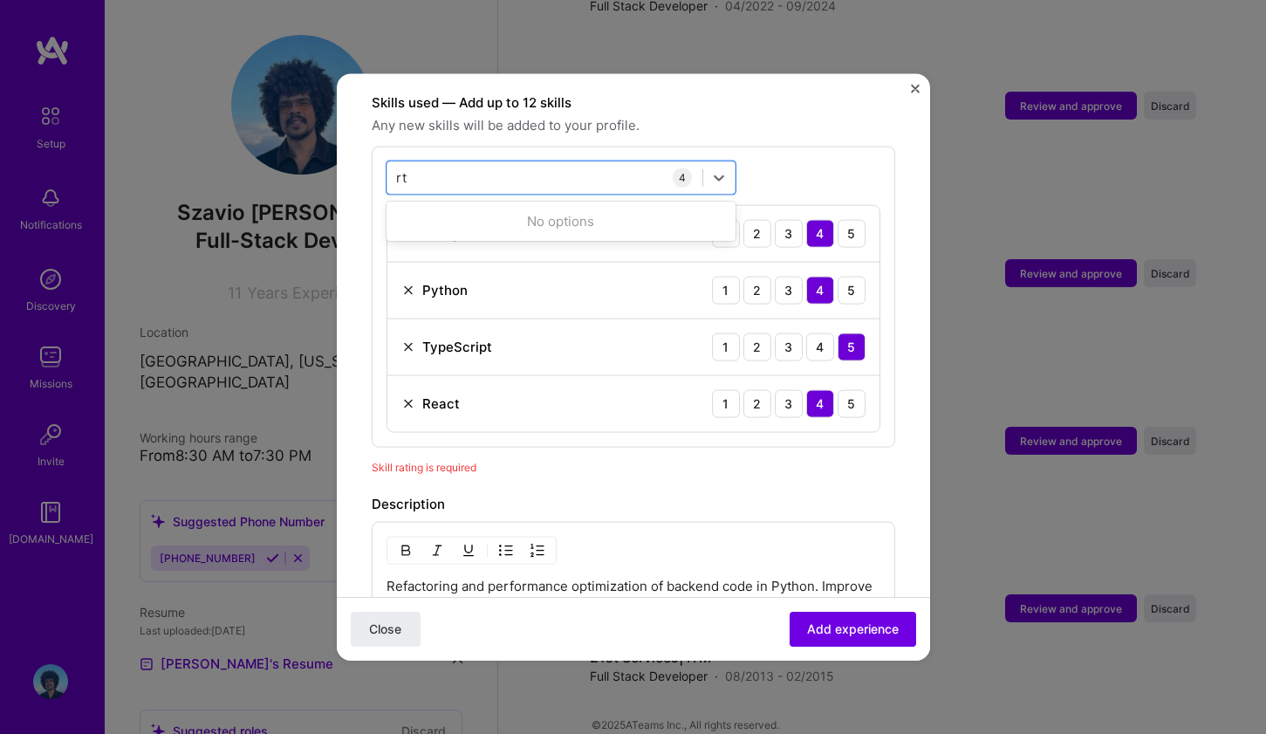
type input "r"
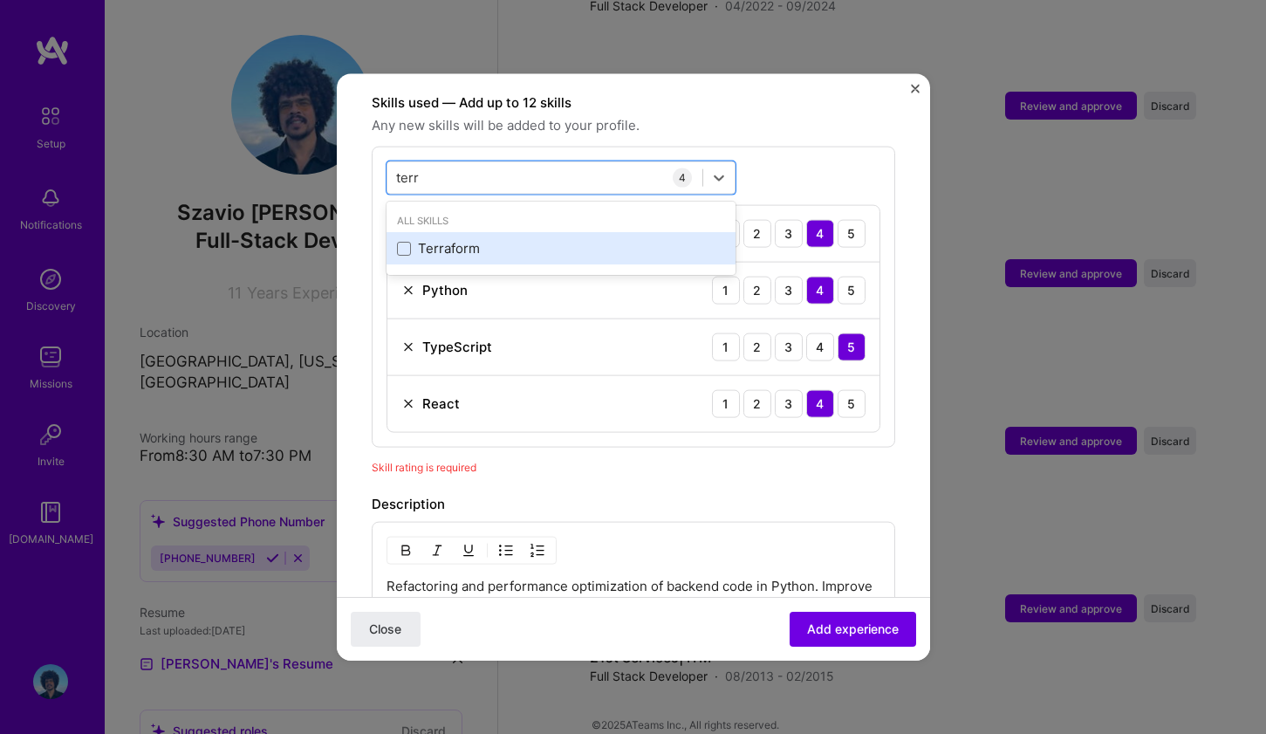
click at [547, 239] on div "Terraform" at bounding box center [561, 248] width 328 height 18
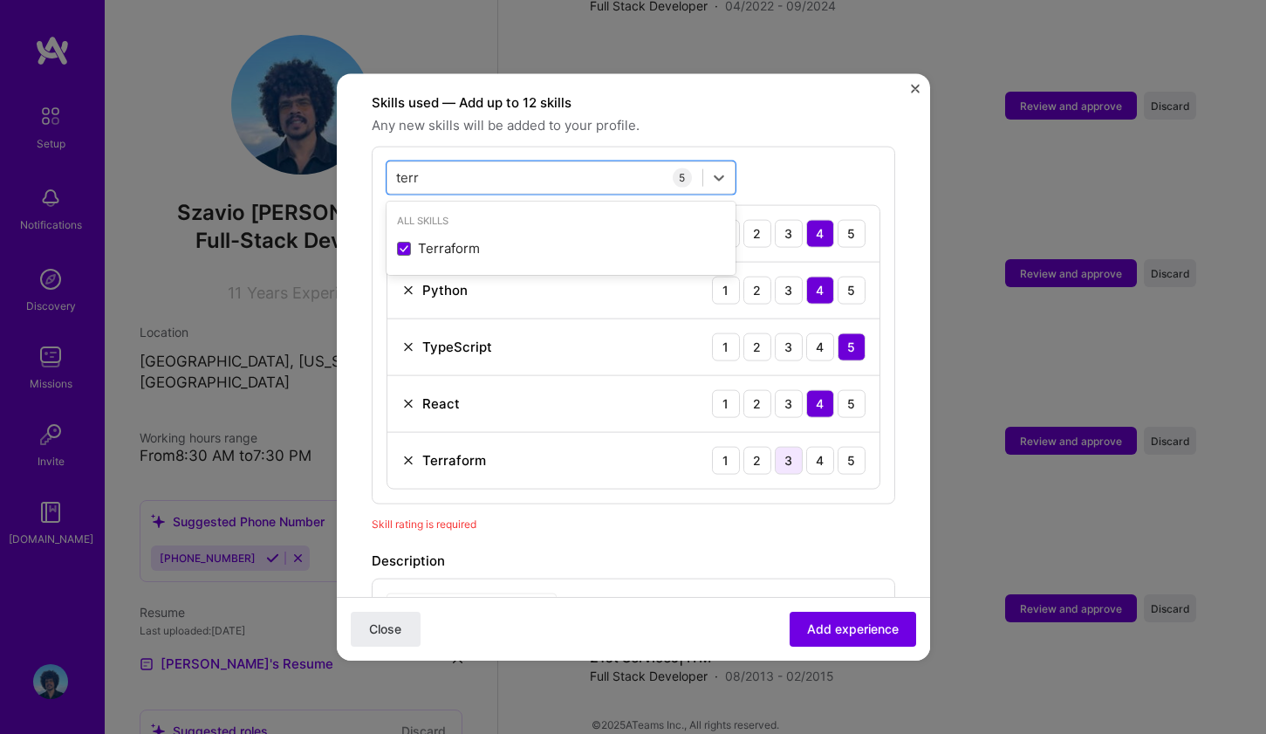
click at [775, 446] on div "3" at bounding box center [789, 460] width 28 height 28
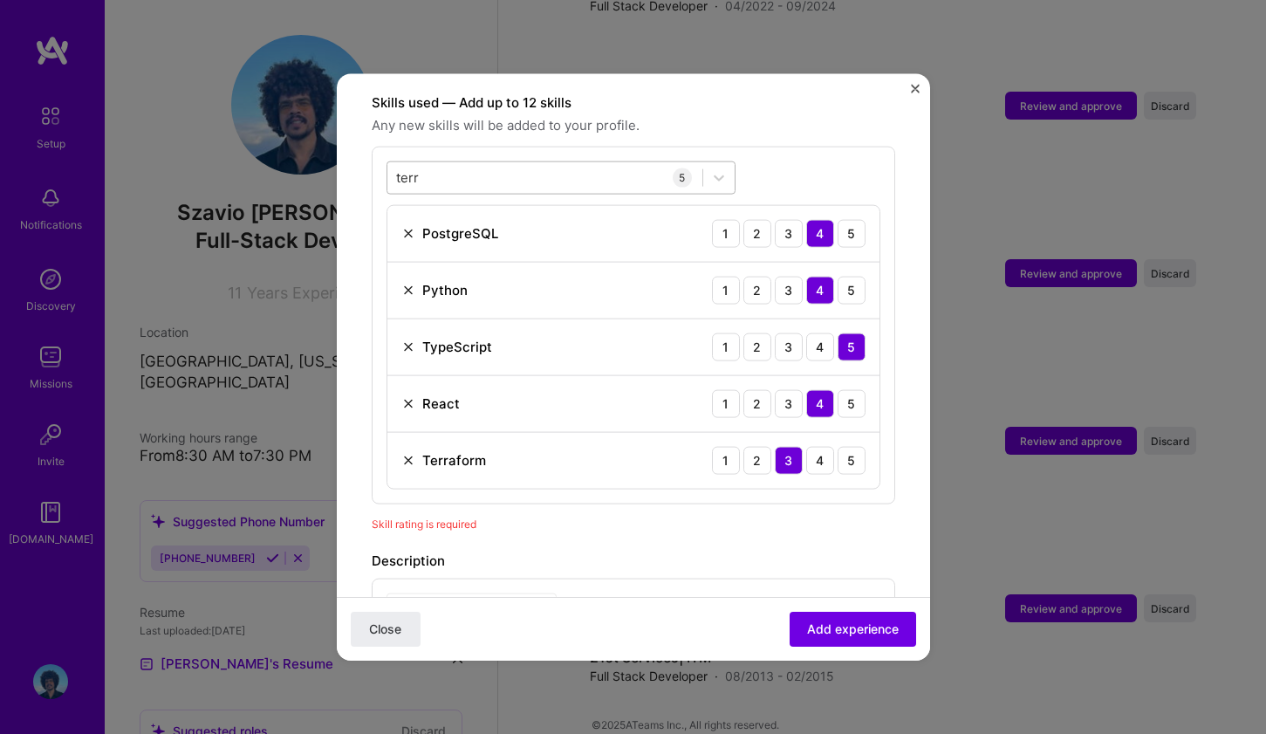
click at [546, 163] on div "terr terr" at bounding box center [544, 177] width 315 height 29
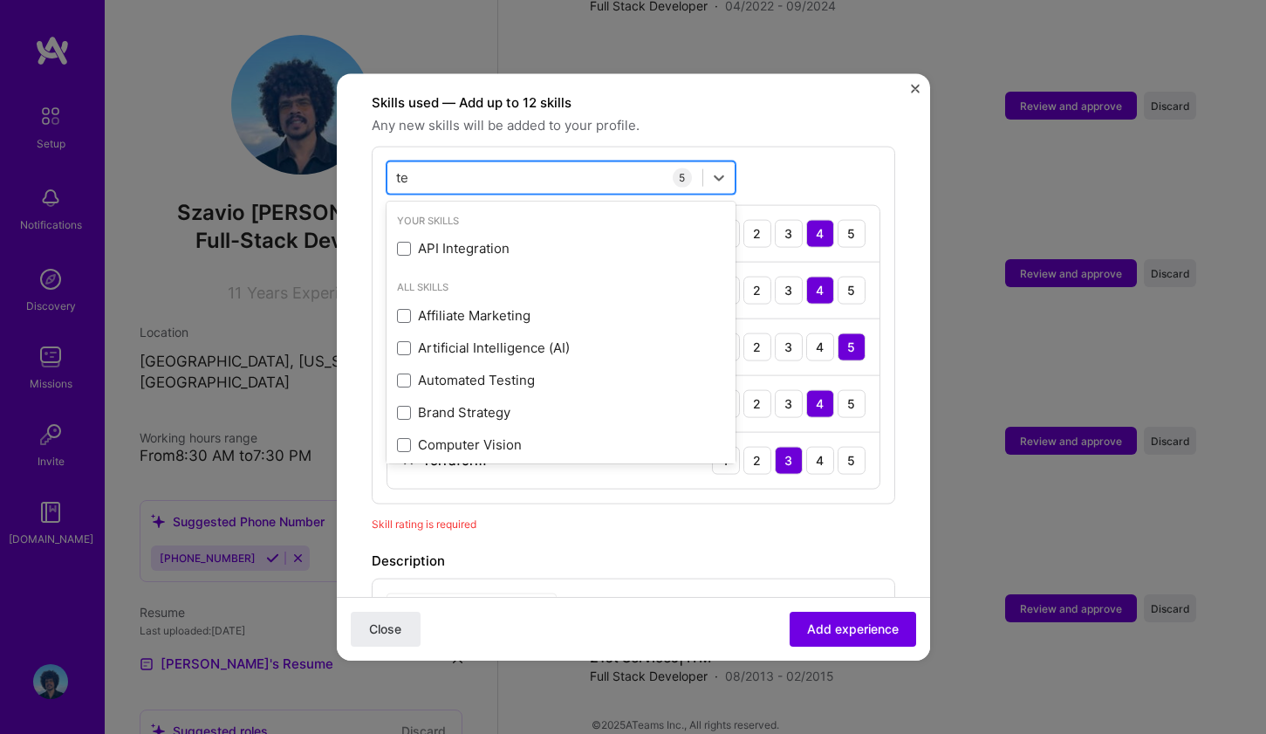
type input "t"
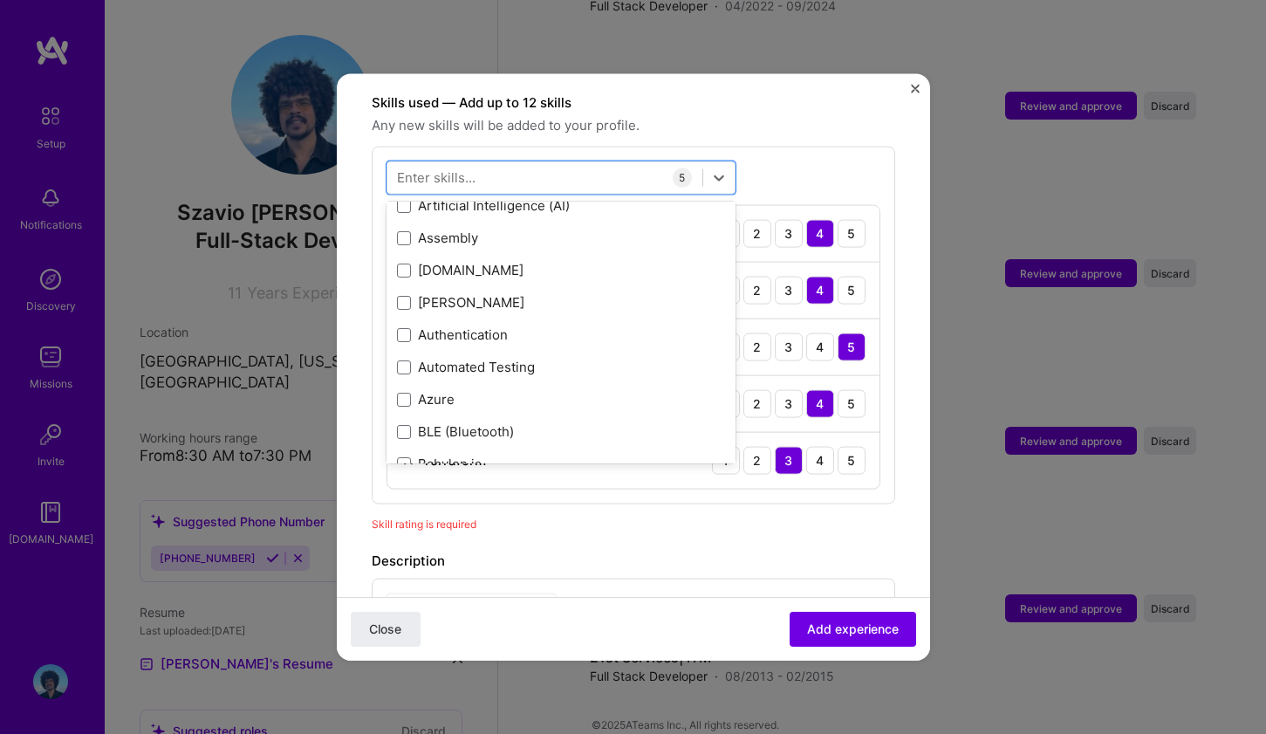
scroll to position [1739, 0]
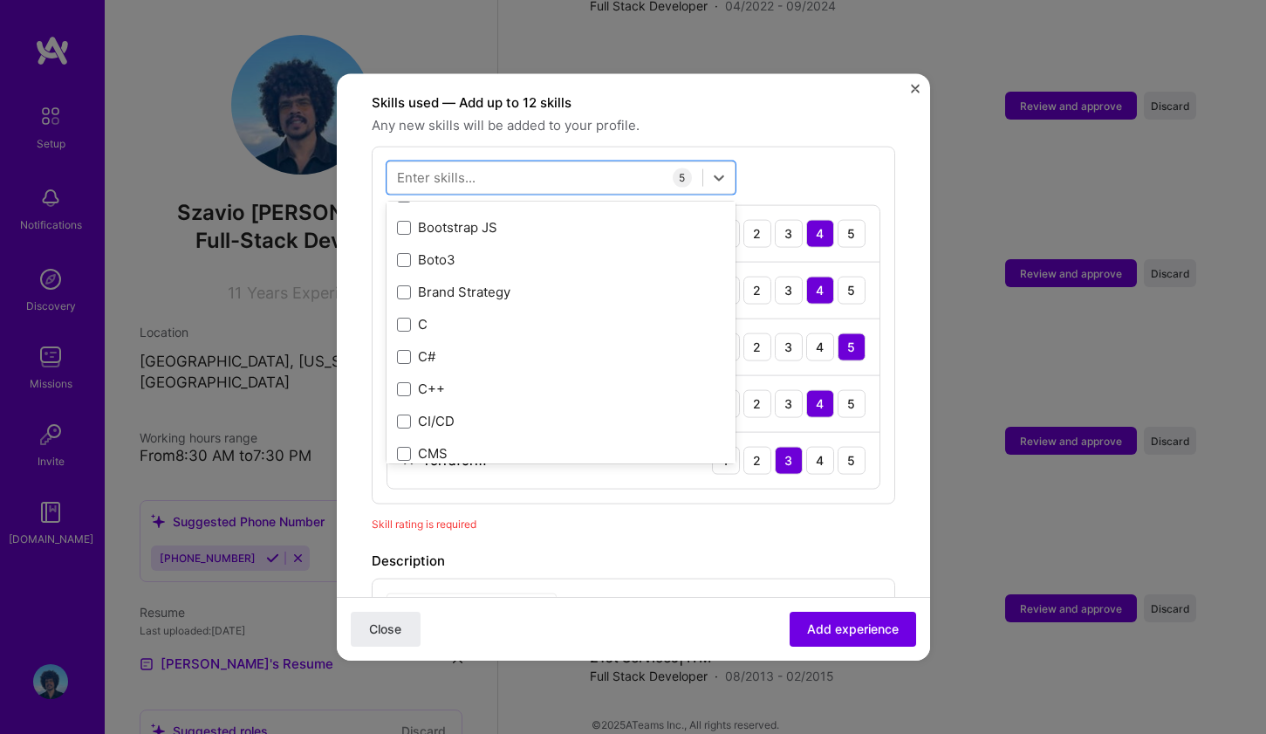
click at [573, 340] on div "C#" at bounding box center [561, 356] width 349 height 32
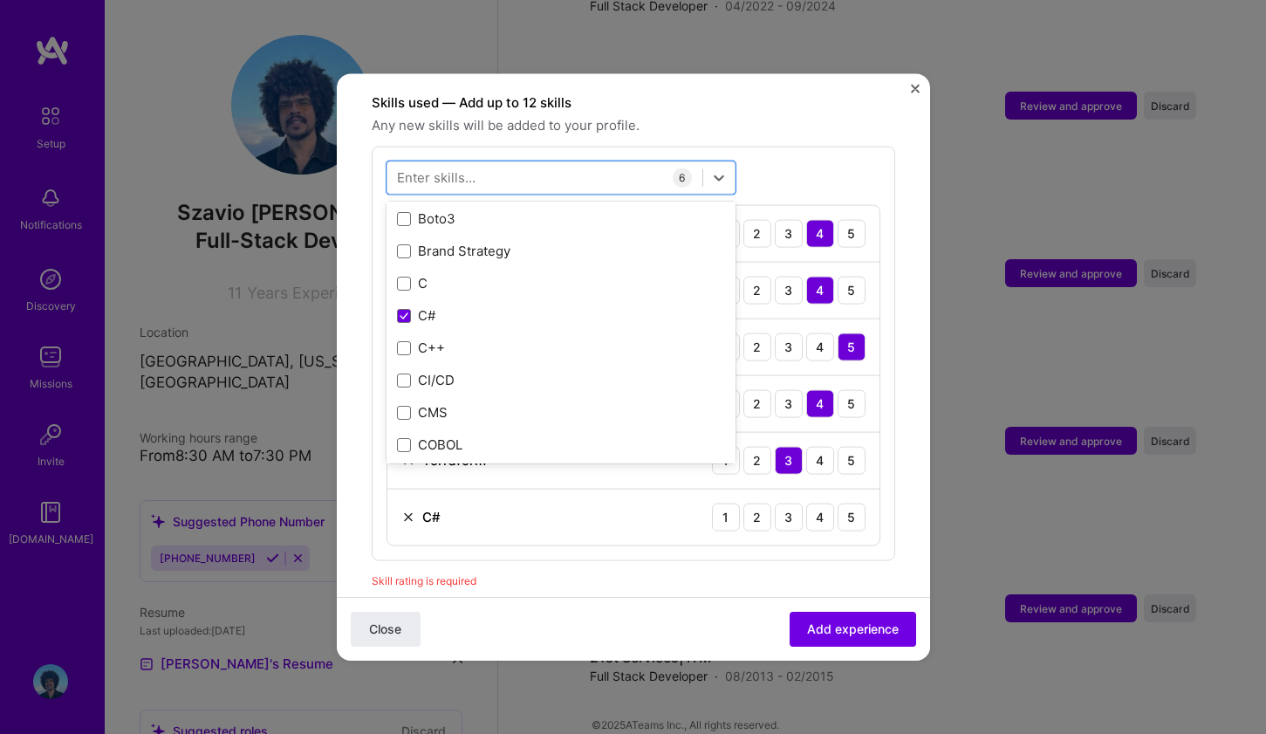
scroll to position [2101, 0]
click at [501, 298] on div "C#" at bounding box center [561, 314] width 349 height 32
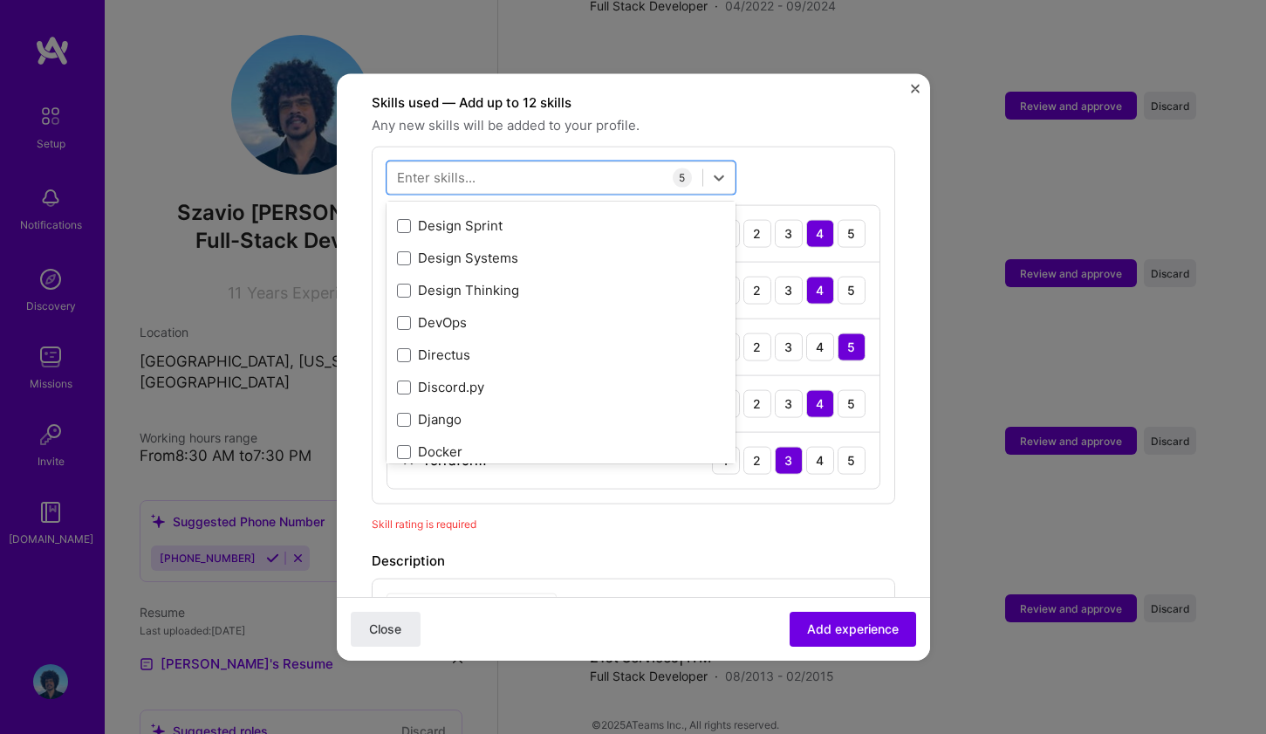
scroll to position [3603, 0]
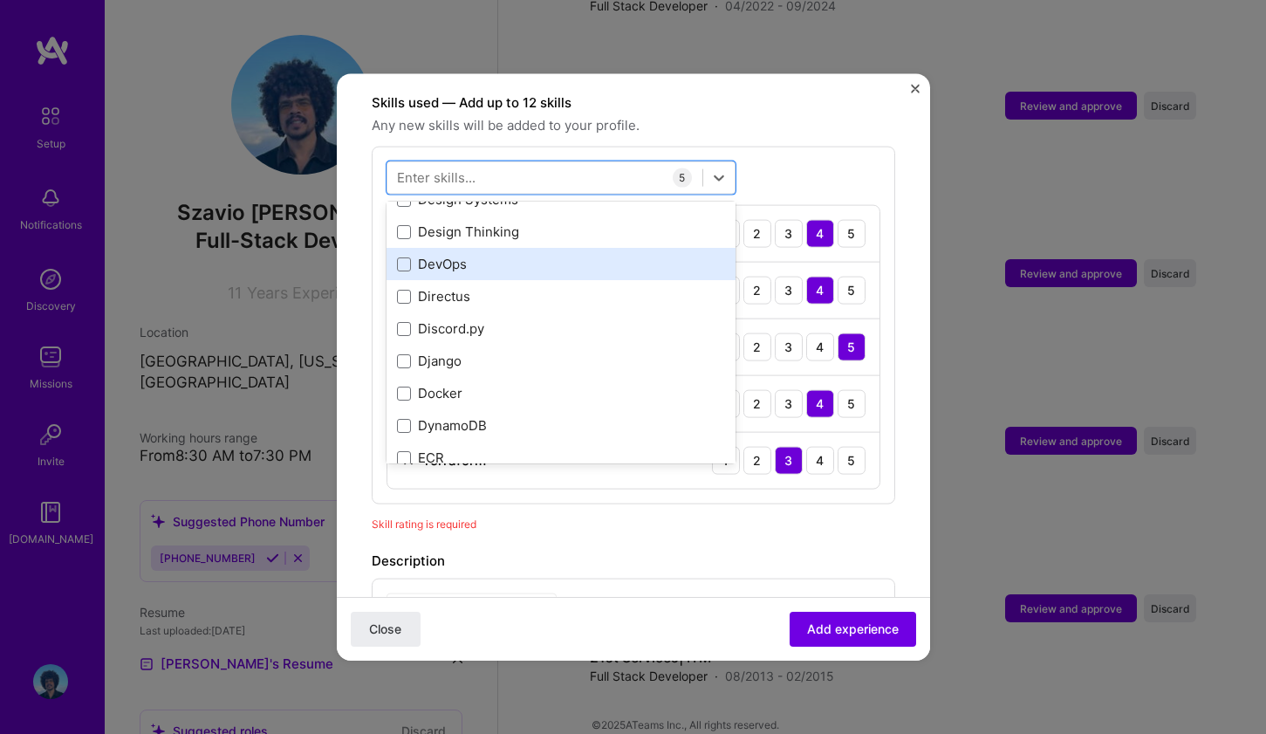
click at [552, 255] on div "DevOps" at bounding box center [561, 264] width 328 height 18
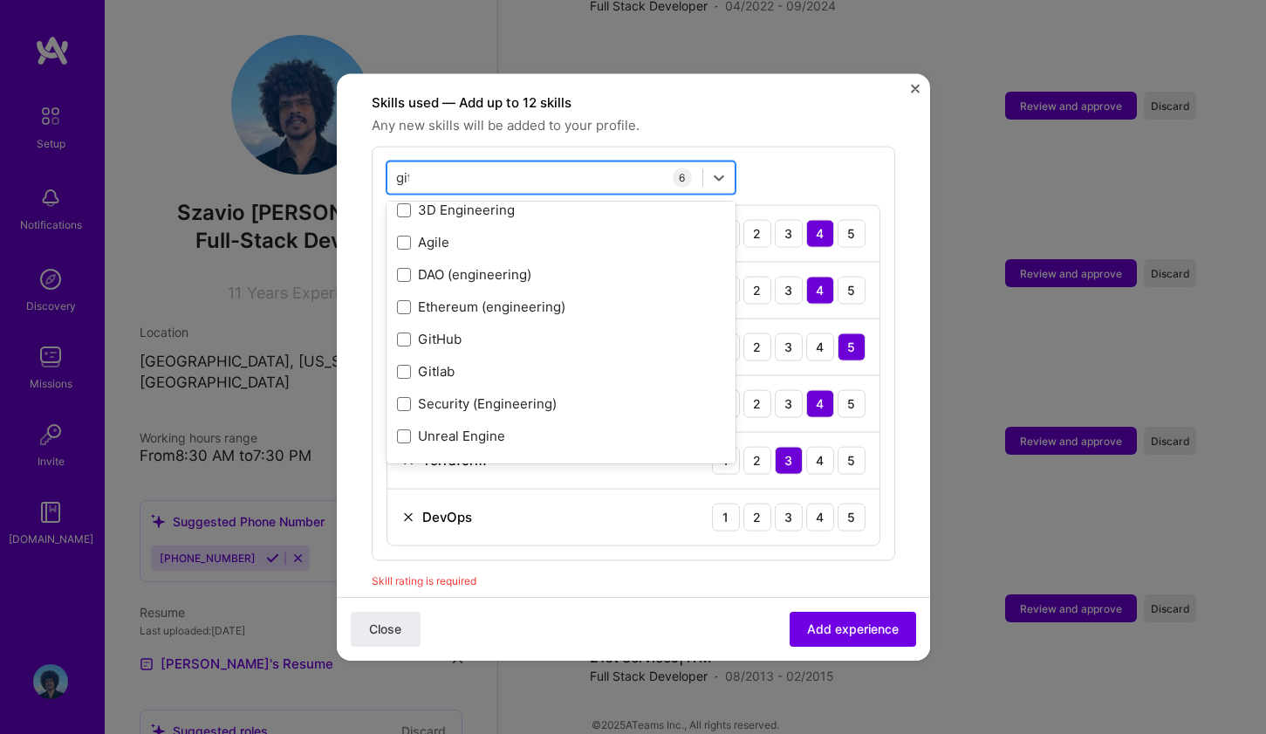
scroll to position [0, 0]
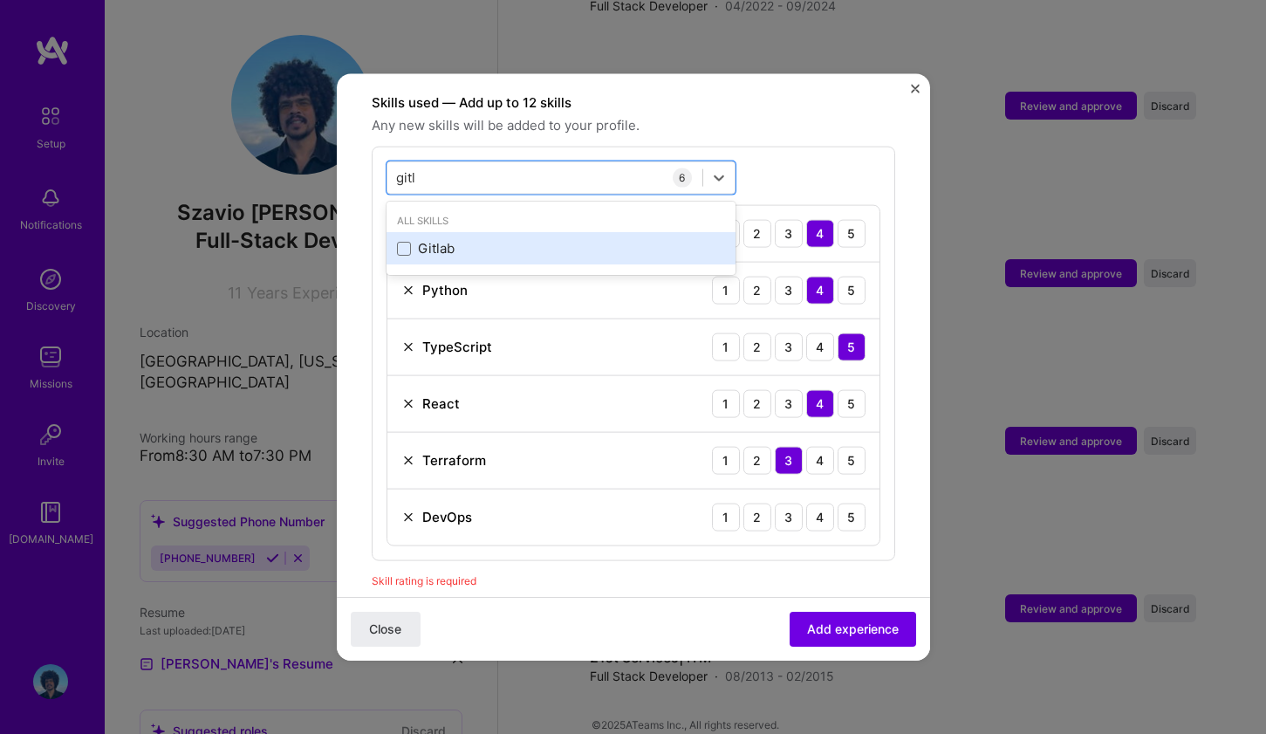
click at [475, 239] on div "Gitlab" at bounding box center [561, 248] width 328 height 18
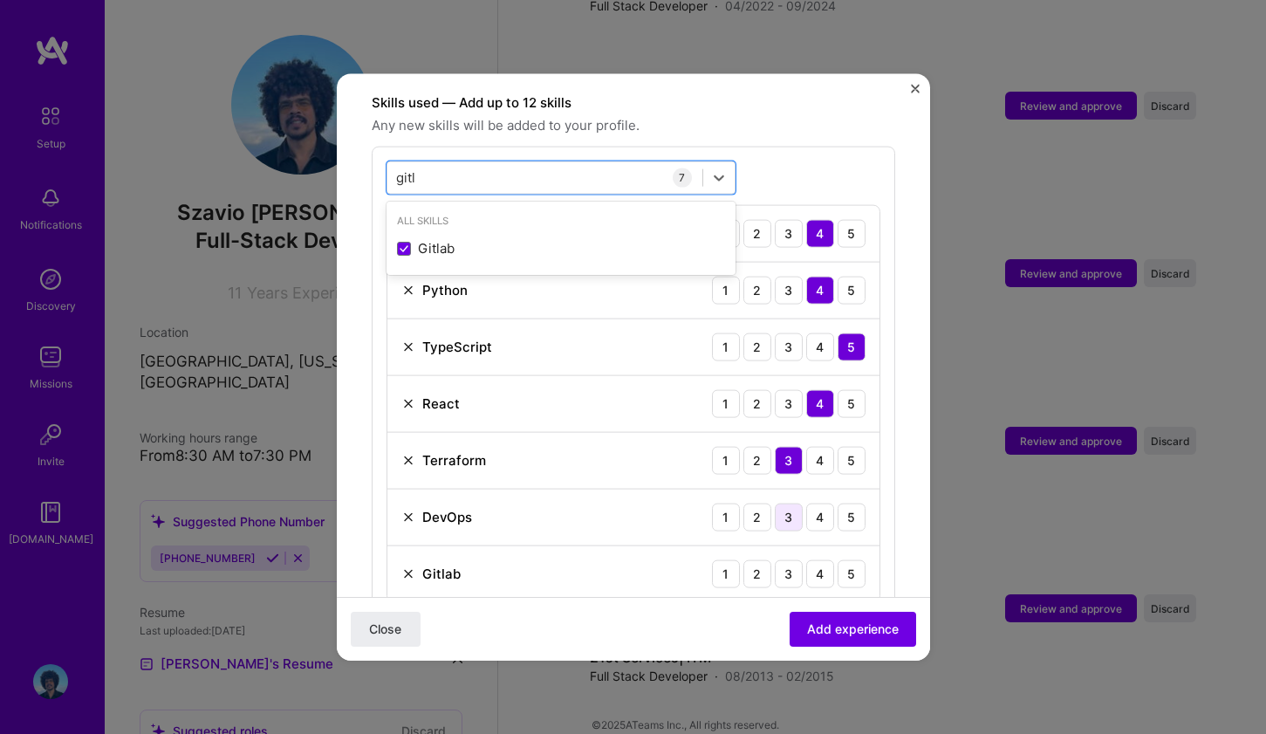
click at [781, 503] on div "3" at bounding box center [789, 517] width 28 height 28
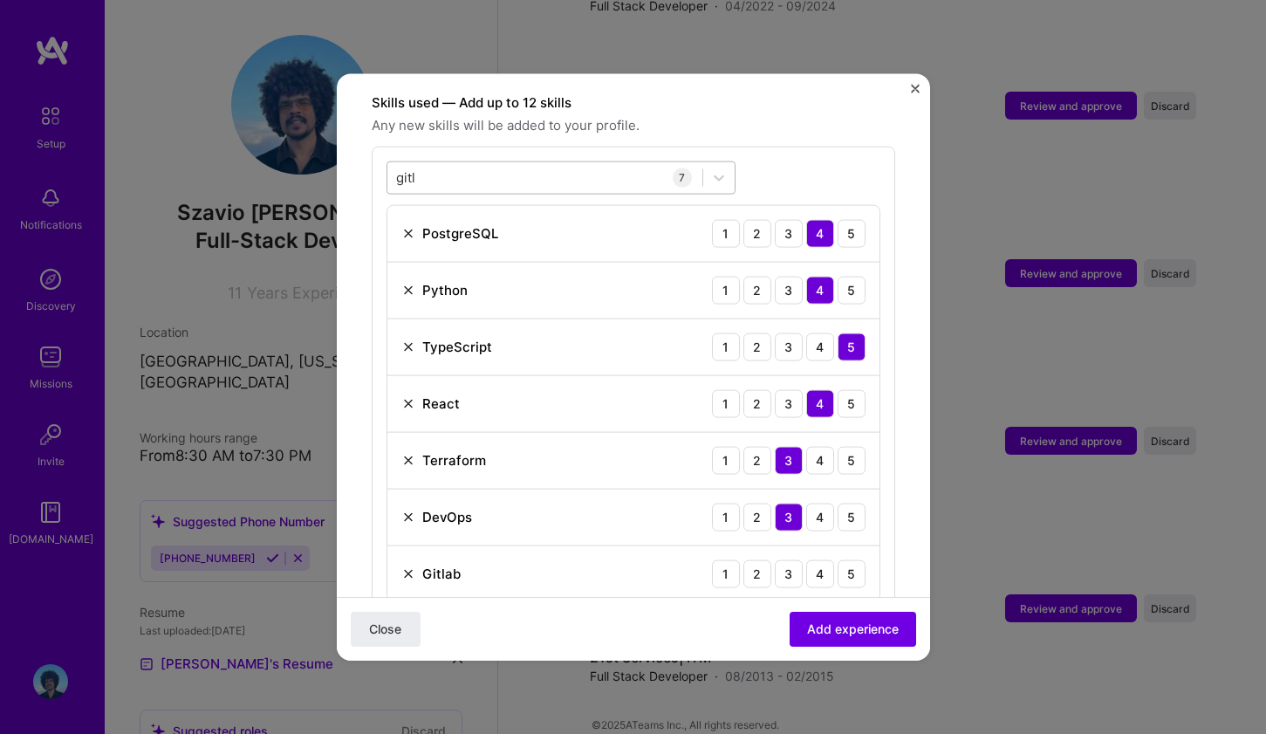
click at [519, 163] on div "gitl gitl" at bounding box center [544, 177] width 315 height 29
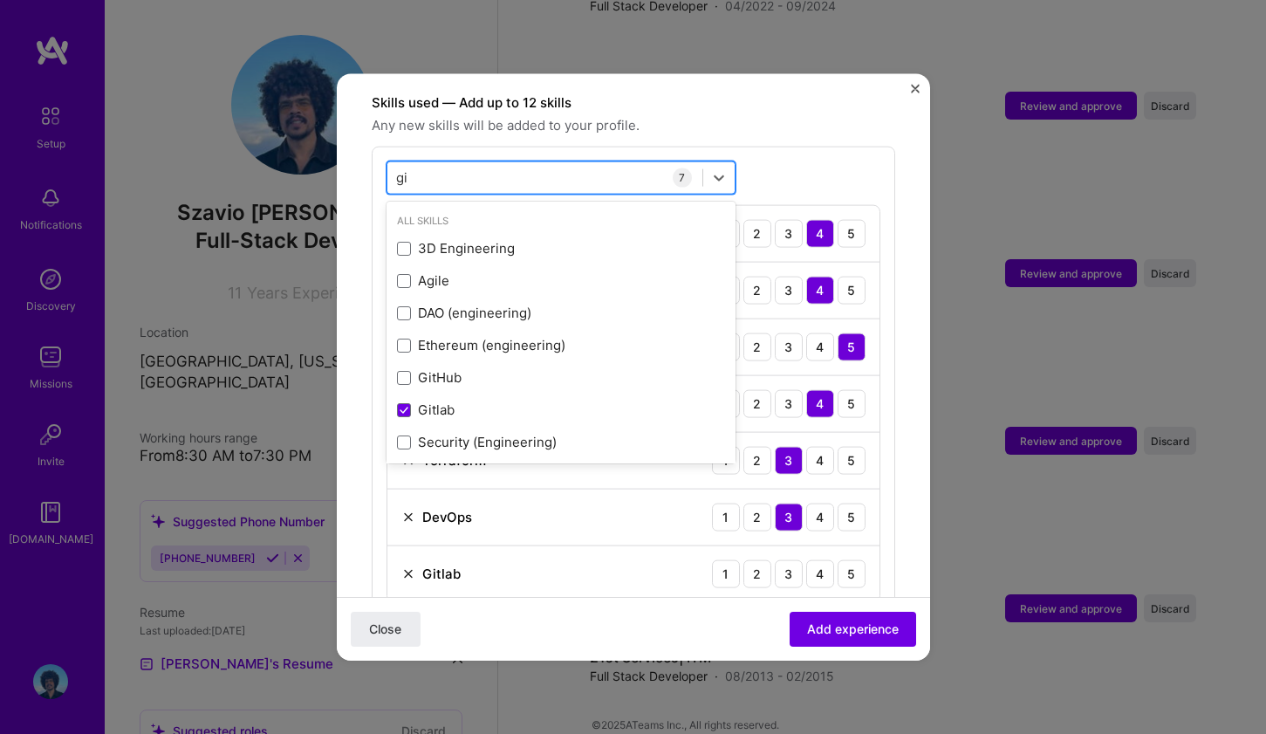
type input "g"
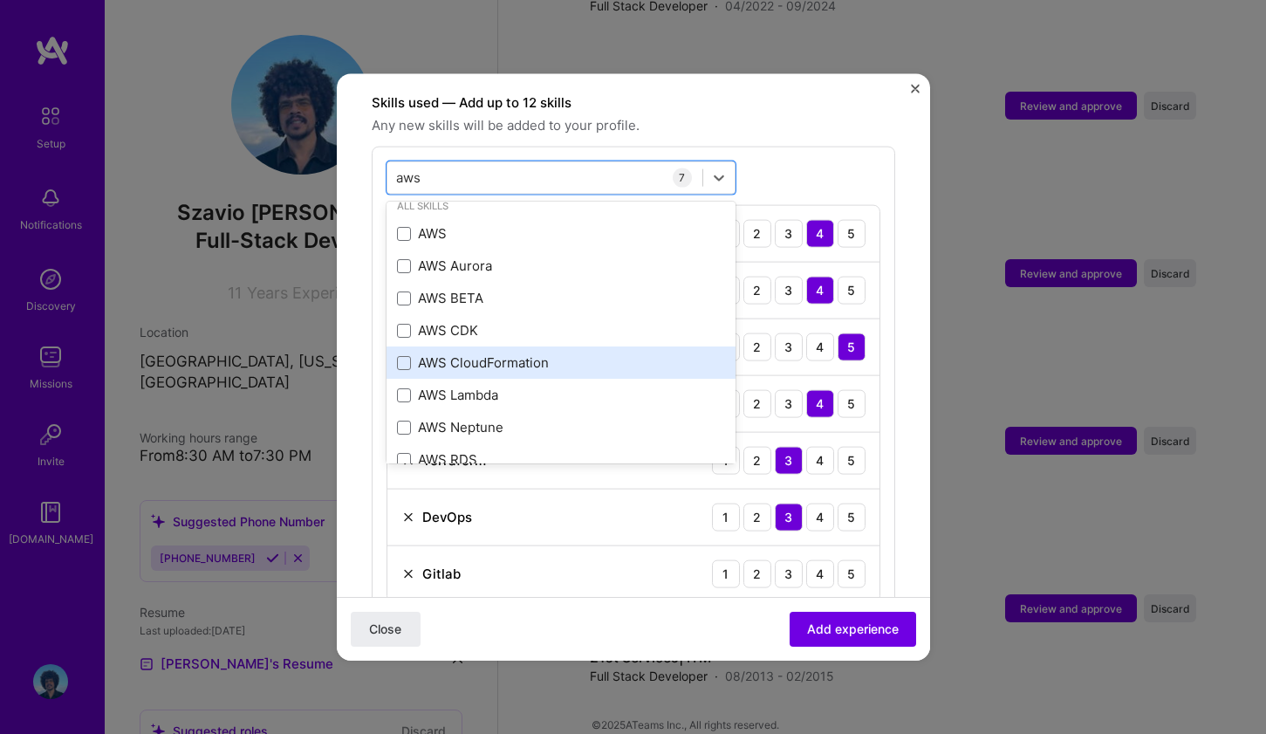
scroll to position [6, 0]
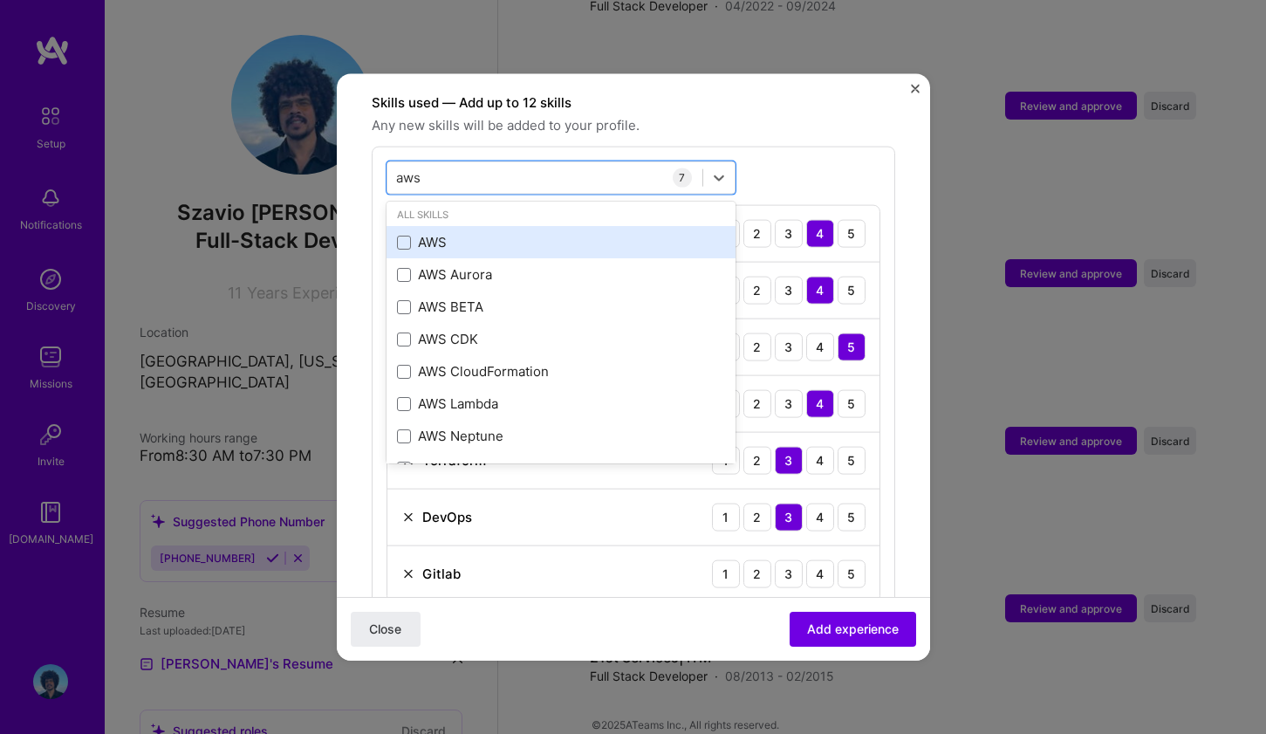
click at [469, 233] on div "AWS" at bounding box center [561, 242] width 328 height 18
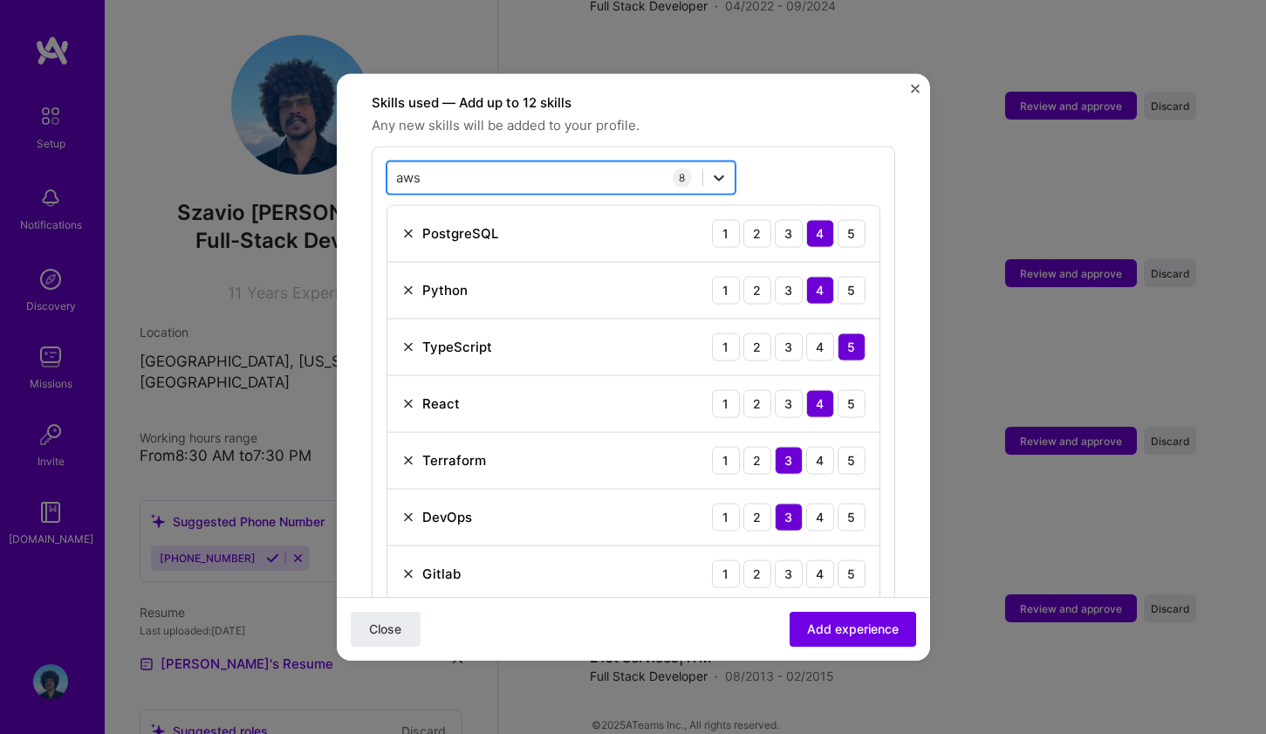
click at [718, 168] on icon at bounding box center [718, 176] width 17 height 17
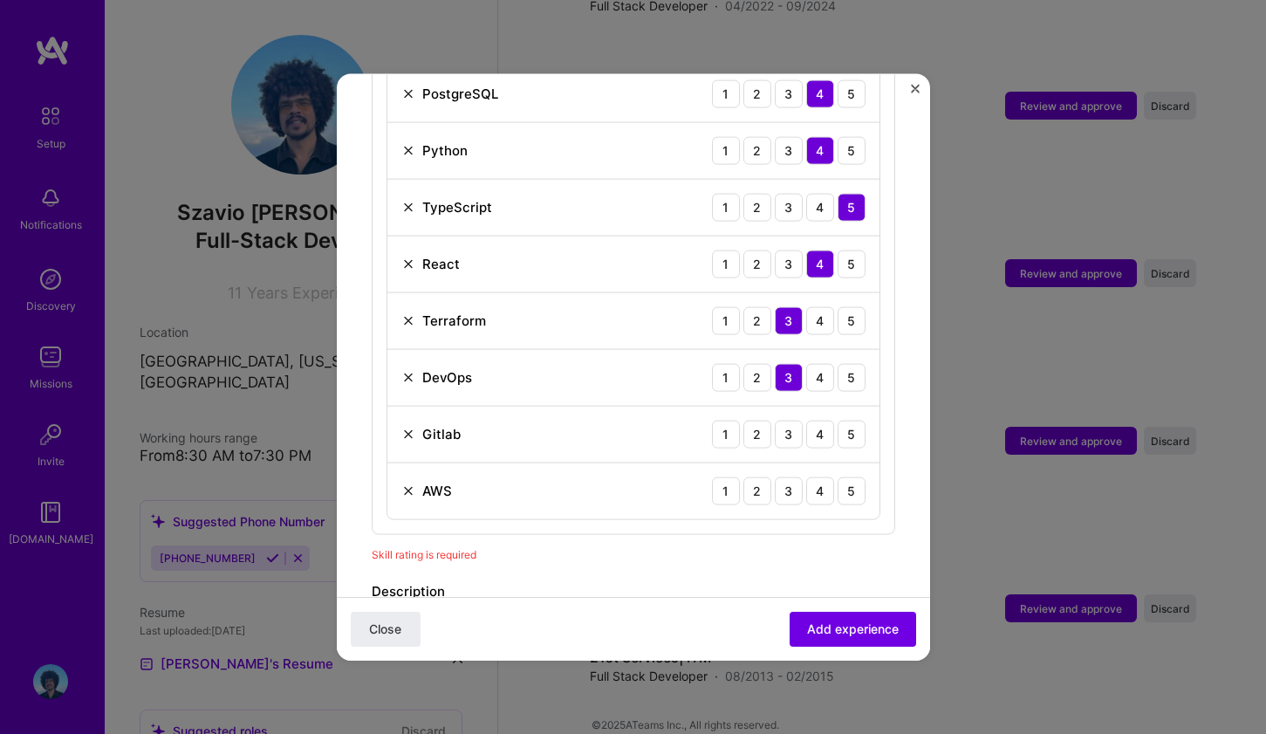
scroll to position [778, 0]
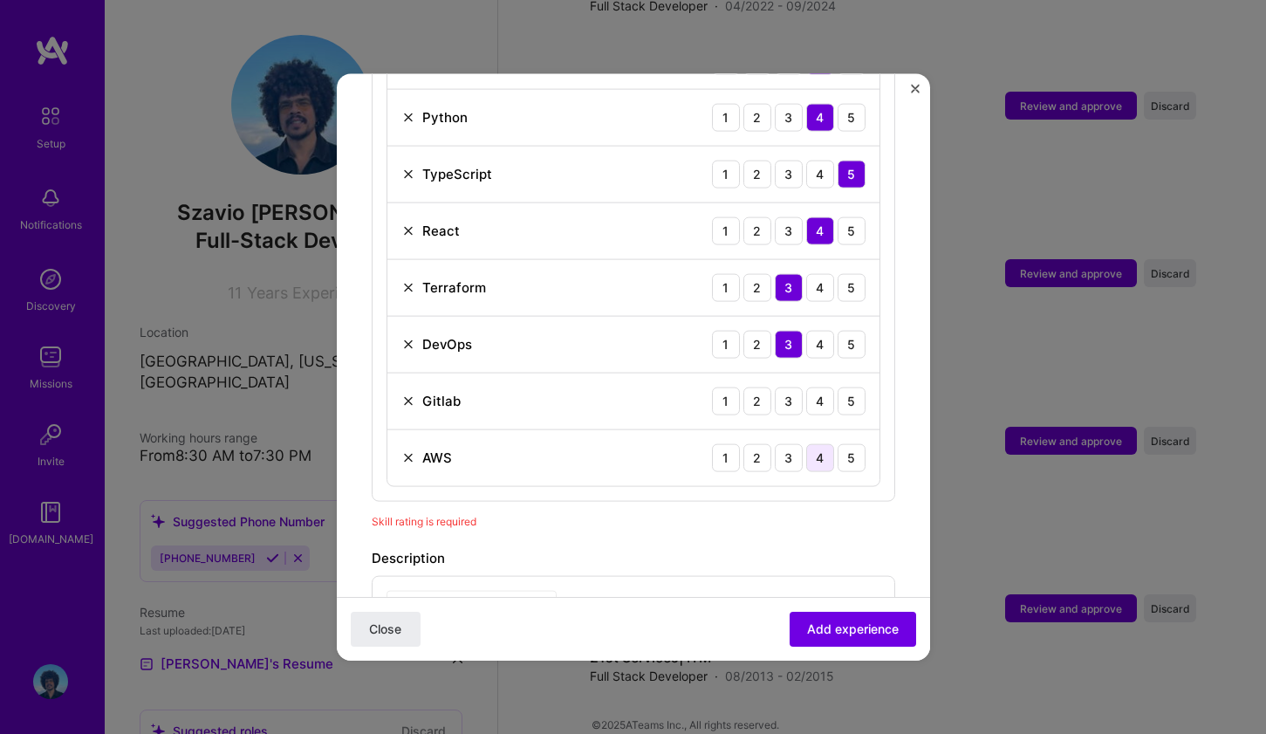
type input "aws"
click at [811, 443] on div "4" at bounding box center [820, 457] width 28 height 28
click at [776, 387] on div "3" at bounding box center [789, 401] width 28 height 28
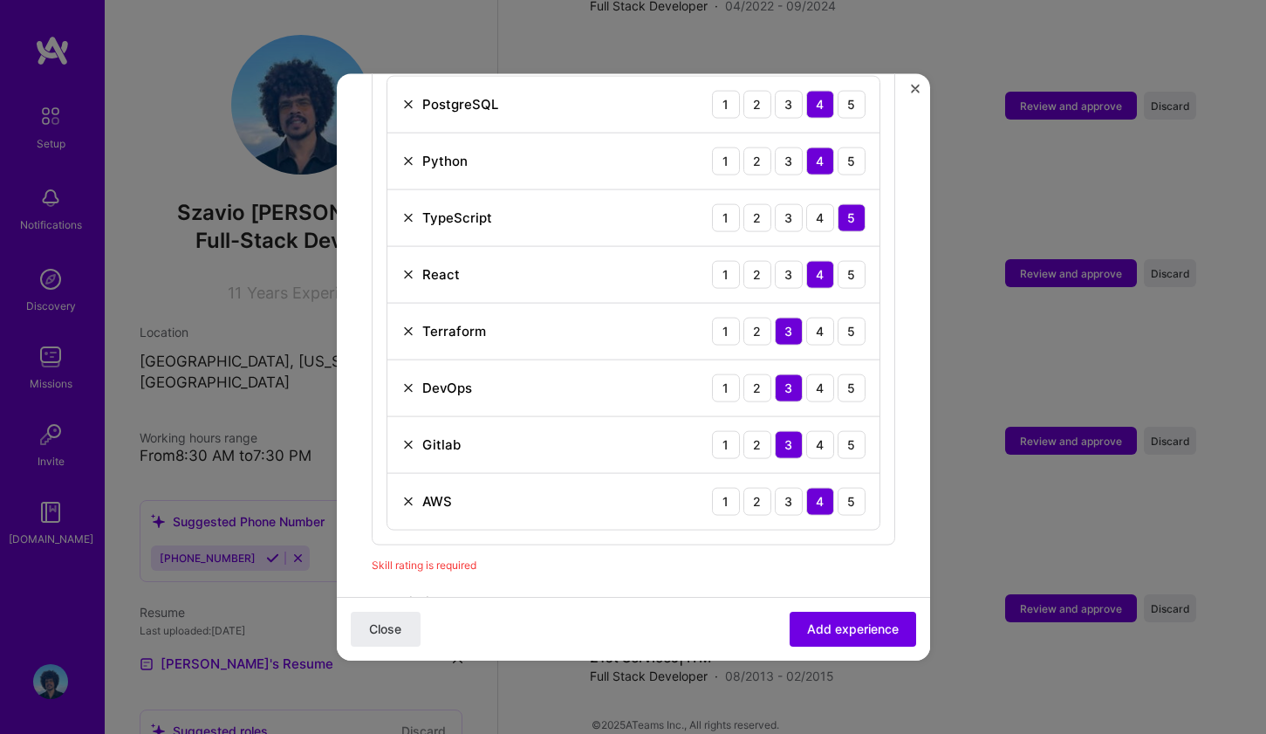
scroll to position [732, 0]
click at [847, 490] on div "5" at bounding box center [852, 503] width 28 height 28
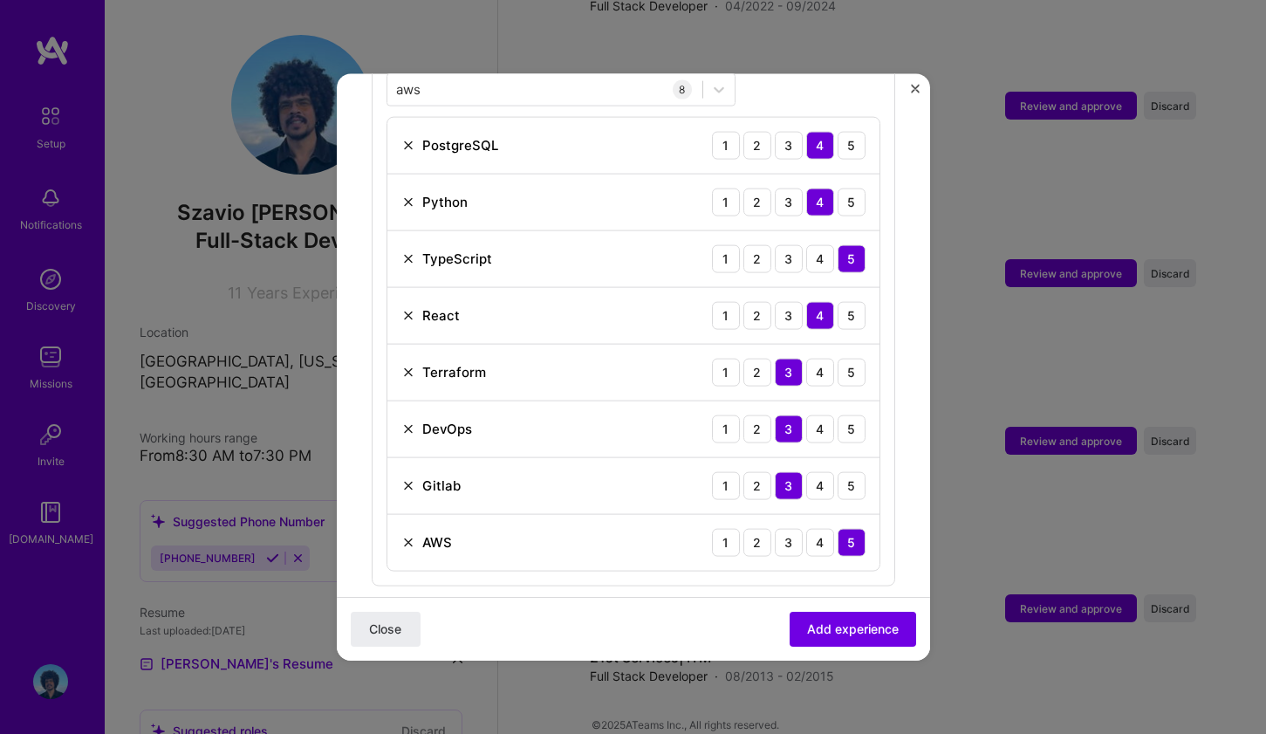
scroll to position [687, 0]
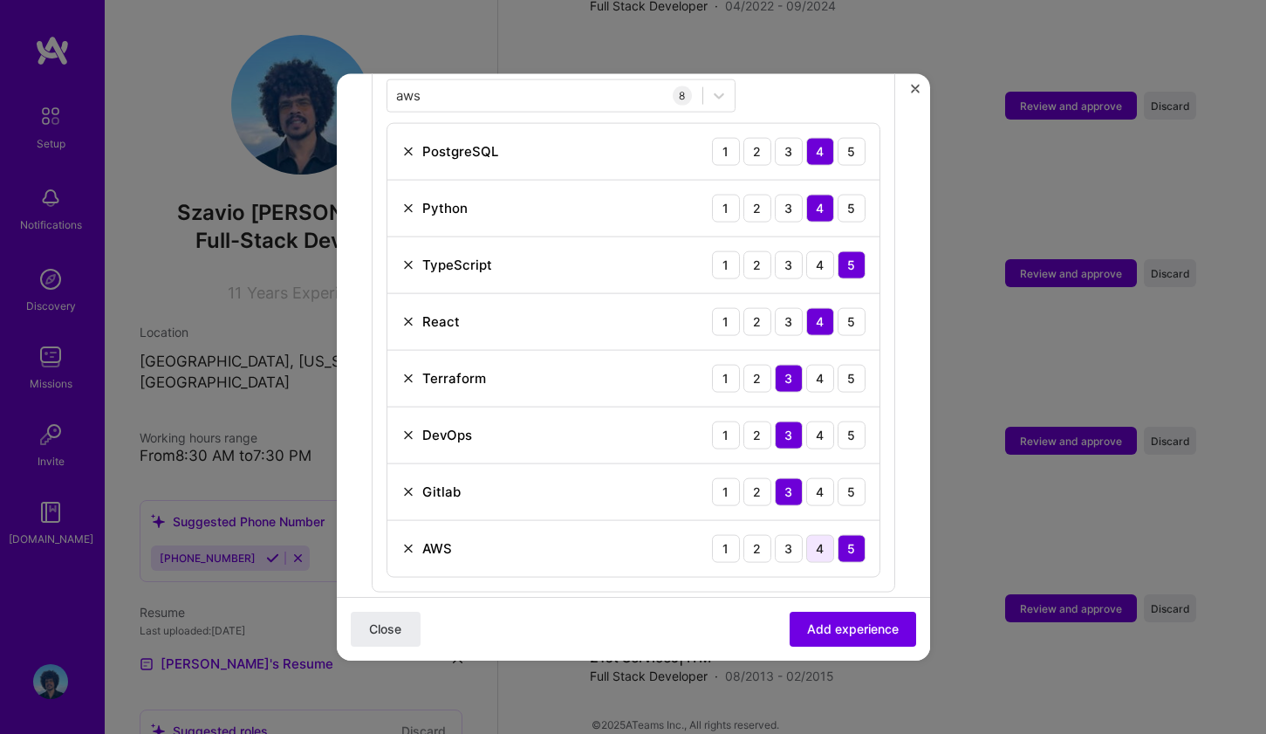
click at [810, 534] on div "4" at bounding box center [820, 548] width 28 height 28
click at [838, 534] on div "5" at bounding box center [852, 548] width 28 height 28
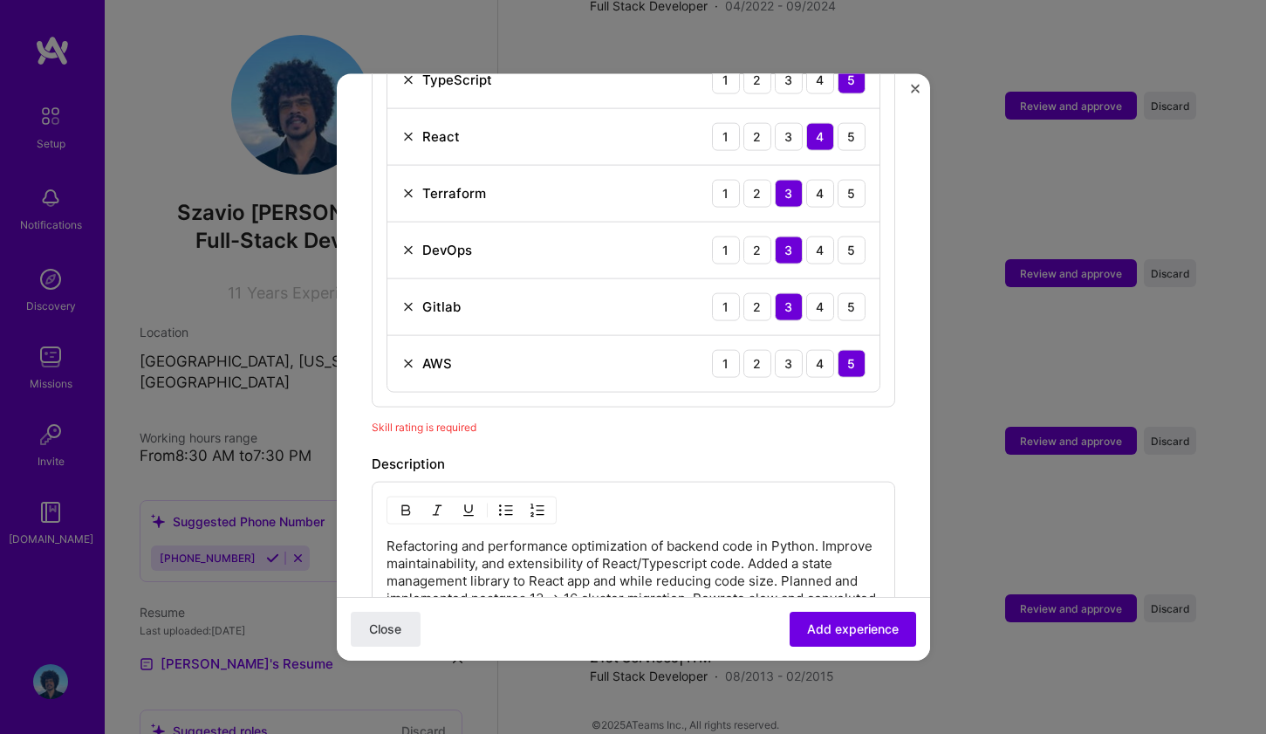
scroll to position [895, 0]
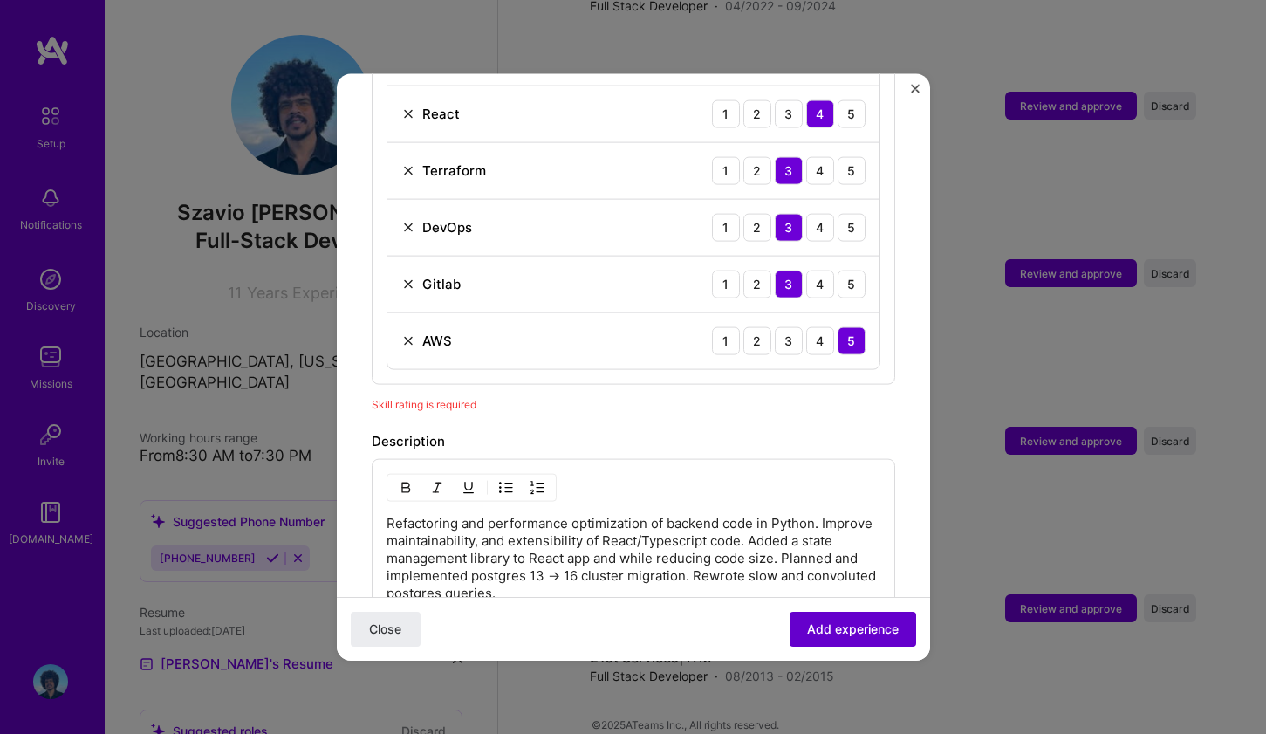
click at [841, 628] on span "Add experience" at bounding box center [853, 628] width 92 height 17
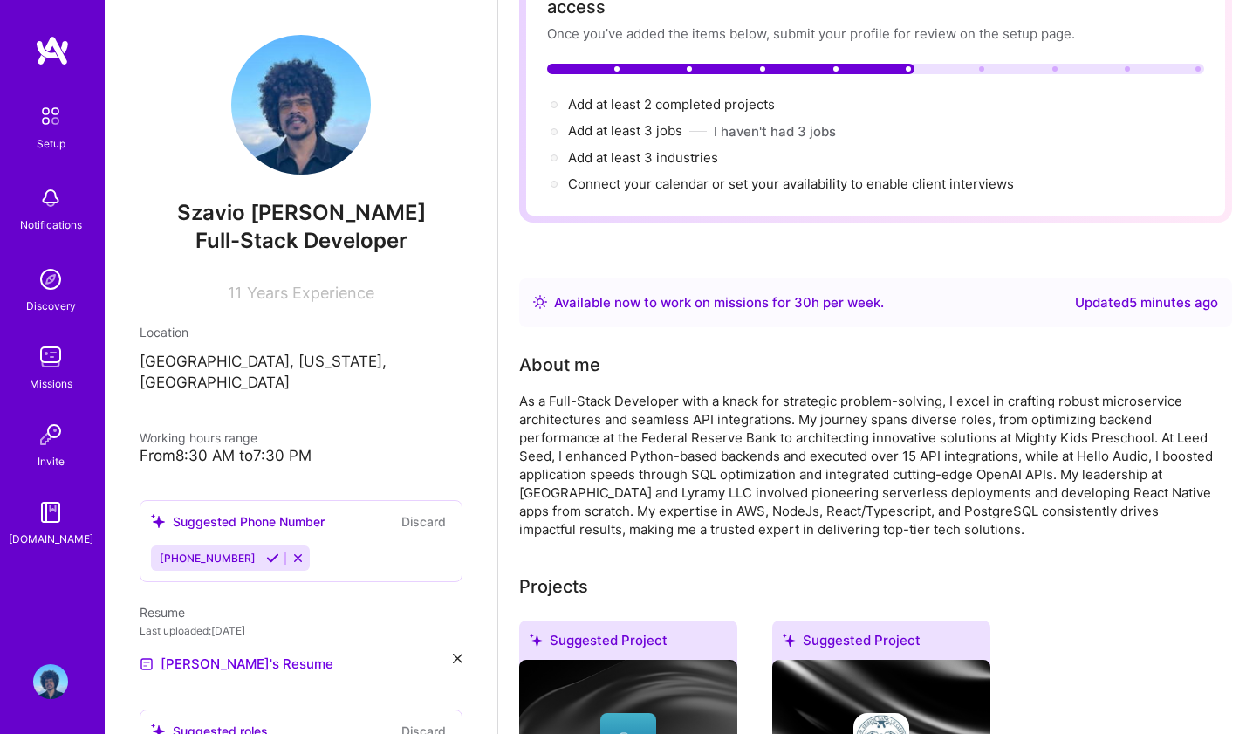
scroll to position [0, 0]
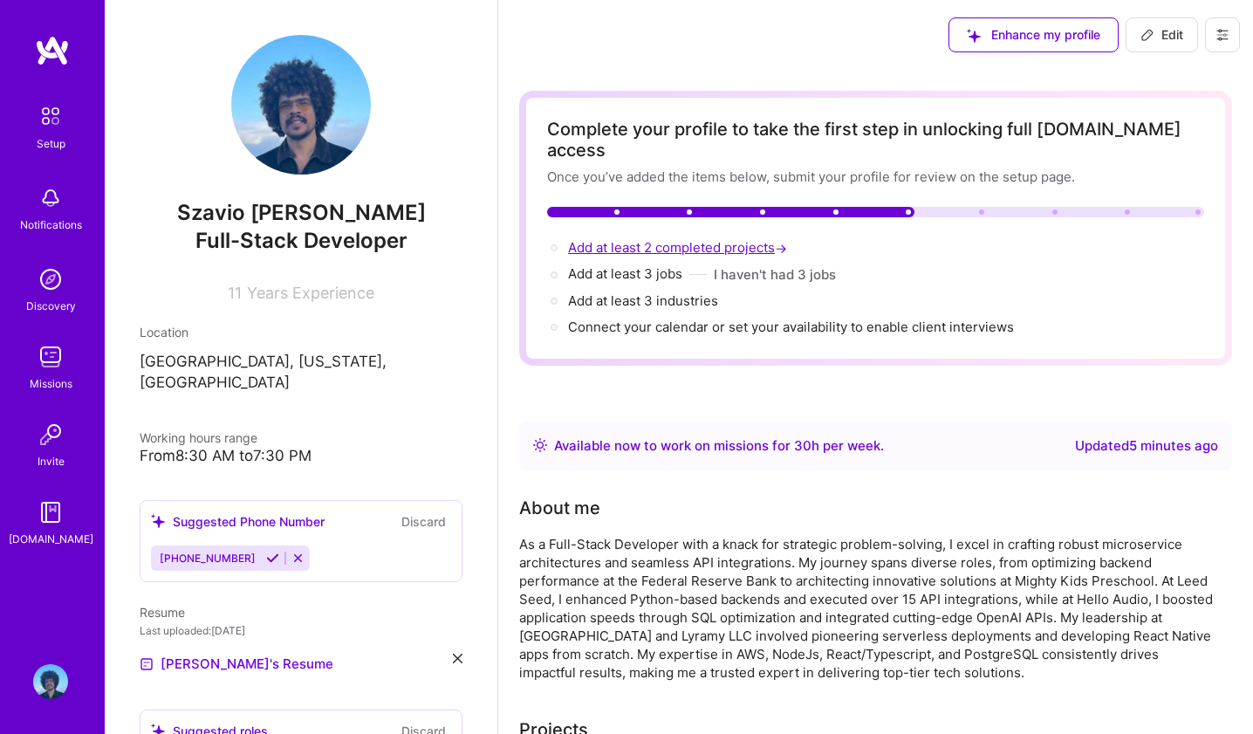
click at [730, 239] on span "Add at least 2 completed projects →" at bounding box center [679, 247] width 223 height 17
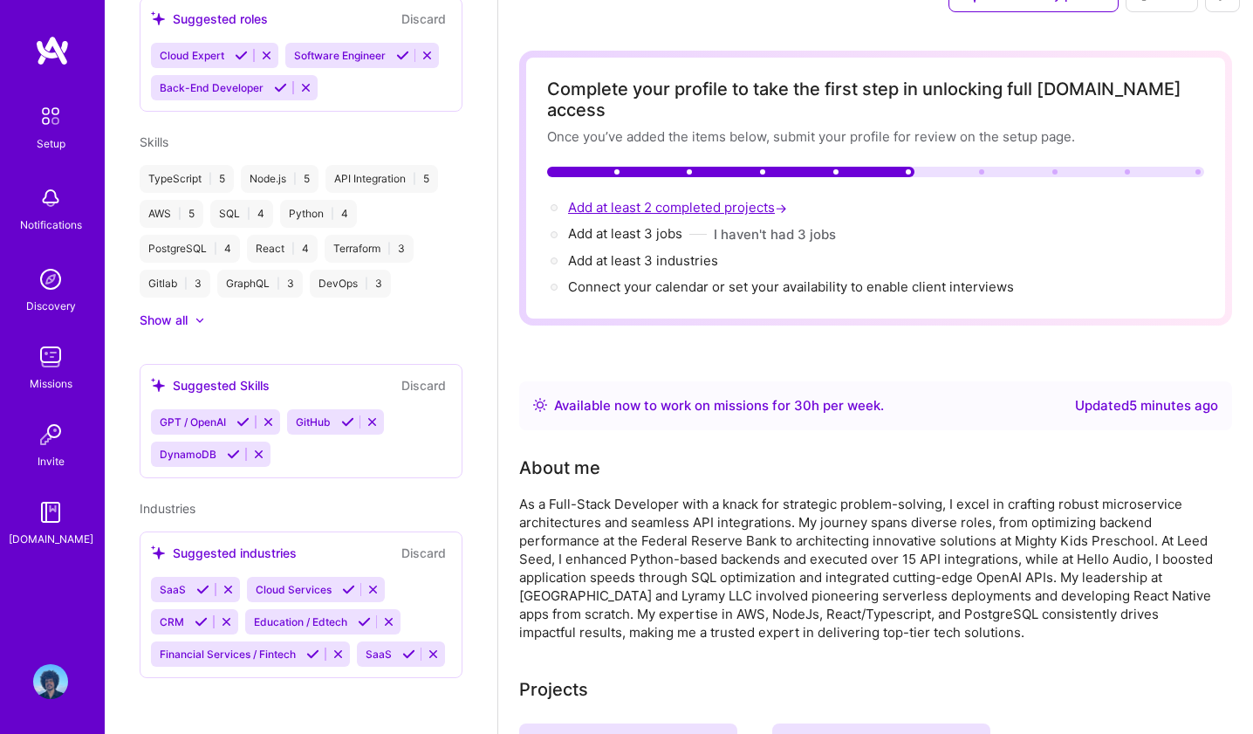
select select "US"
select select "Right Now"
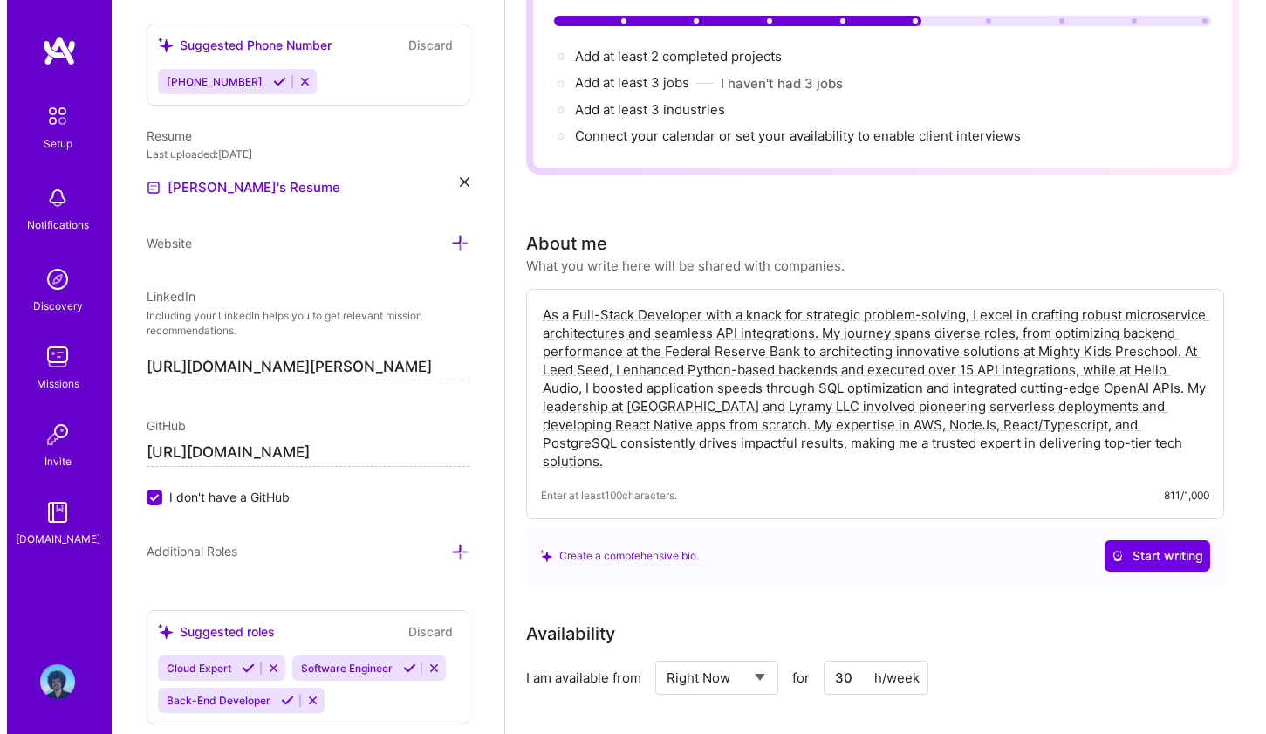
scroll to position [0, 0]
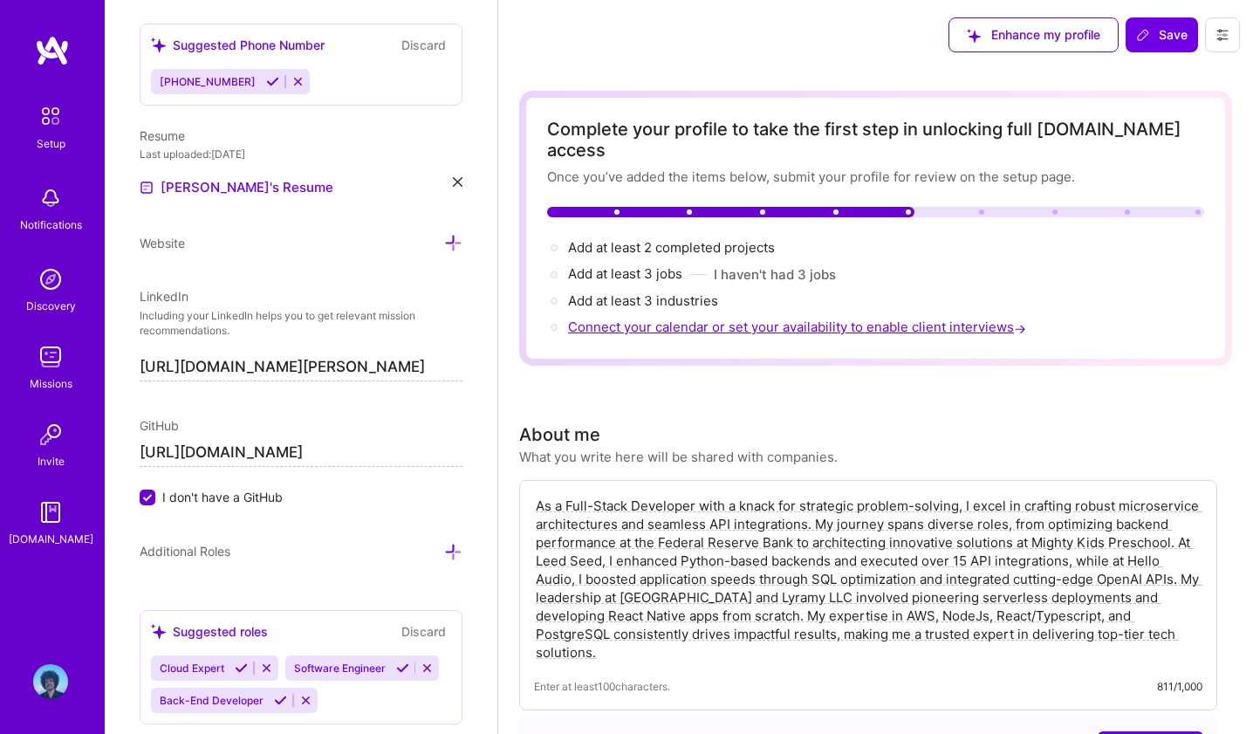
click at [645, 319] on span "Connect your calendar or set your availability to enable client interviews →" at bounding box center [799, 327] width 462 height 17
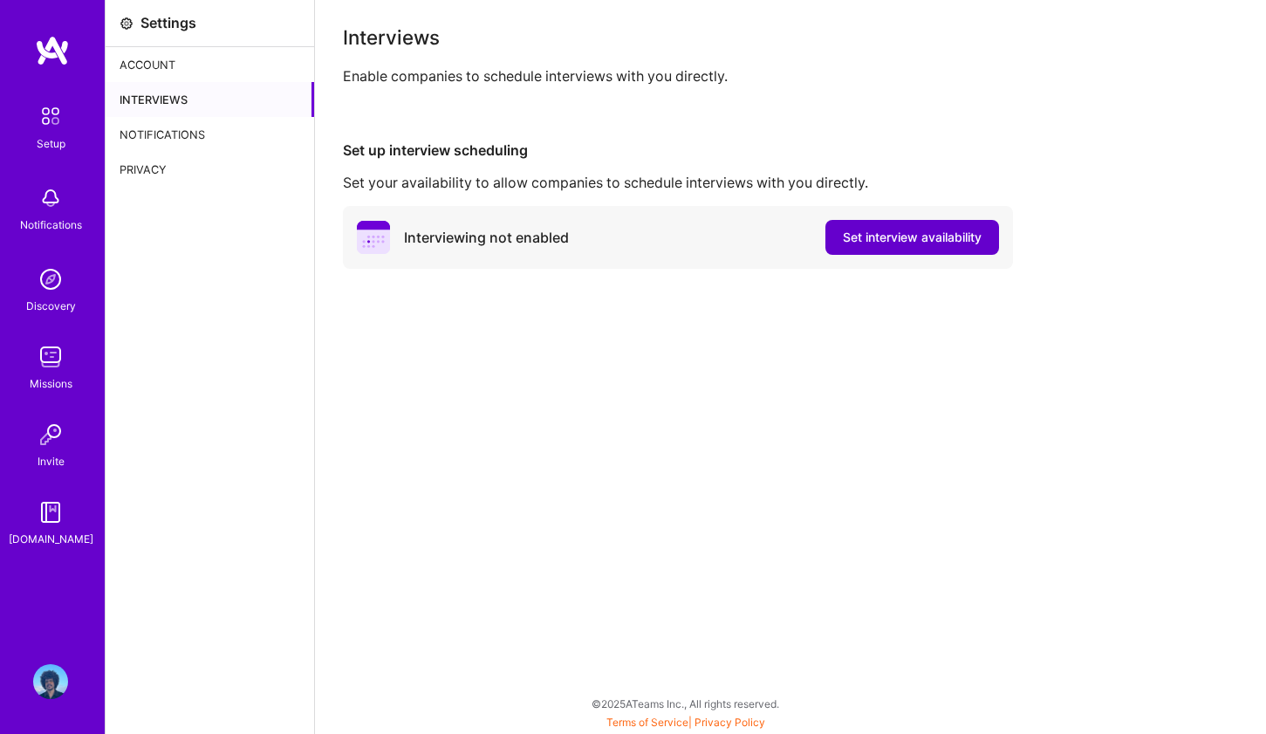
click at [849, 240] on span "Set interview availability" at bounding box center [912, 237] width 139 height 17
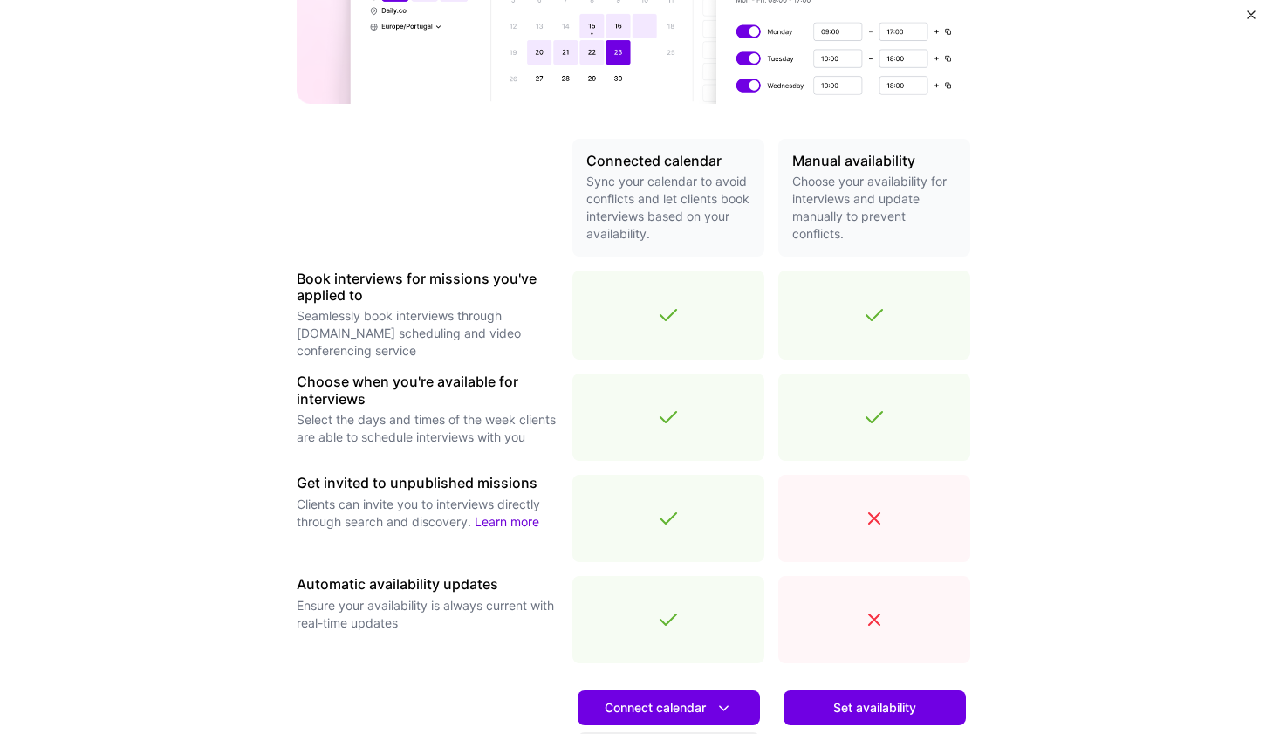
scroll to position [489, 0]
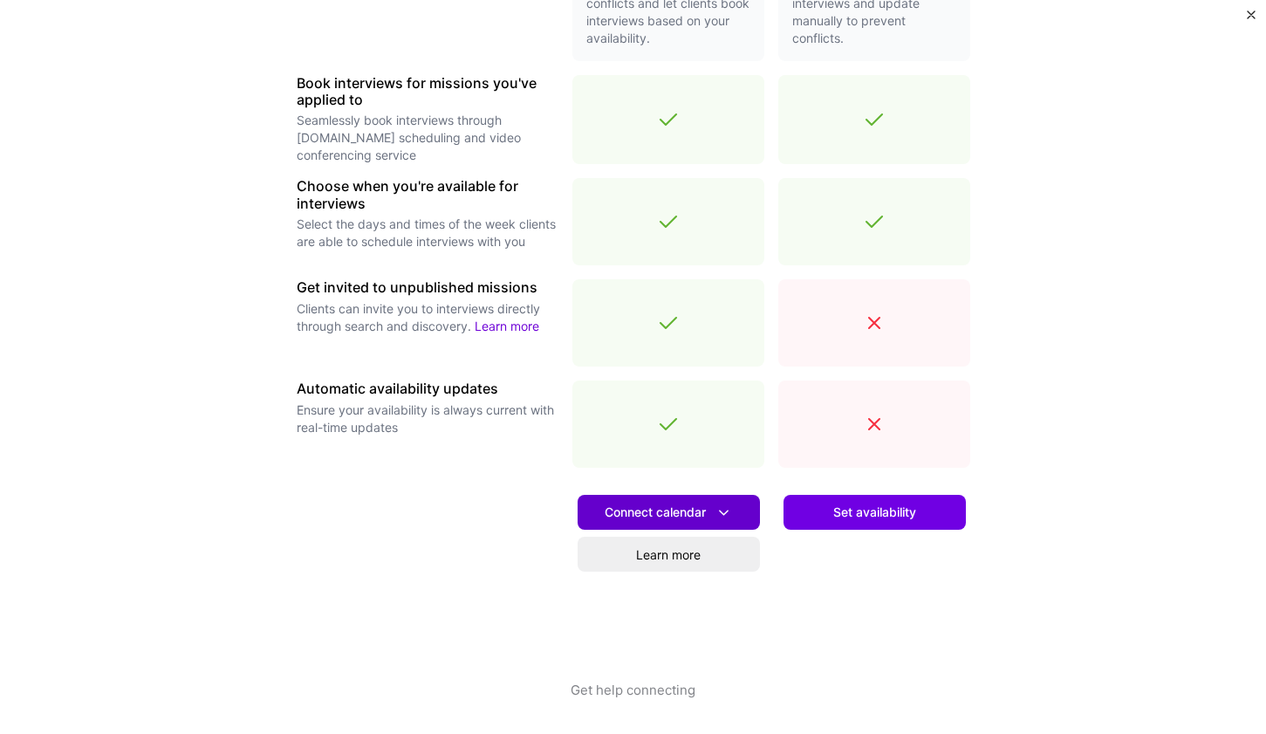
click at [715, 514] on icon at bounding box center [724, 513] width 18 height 18
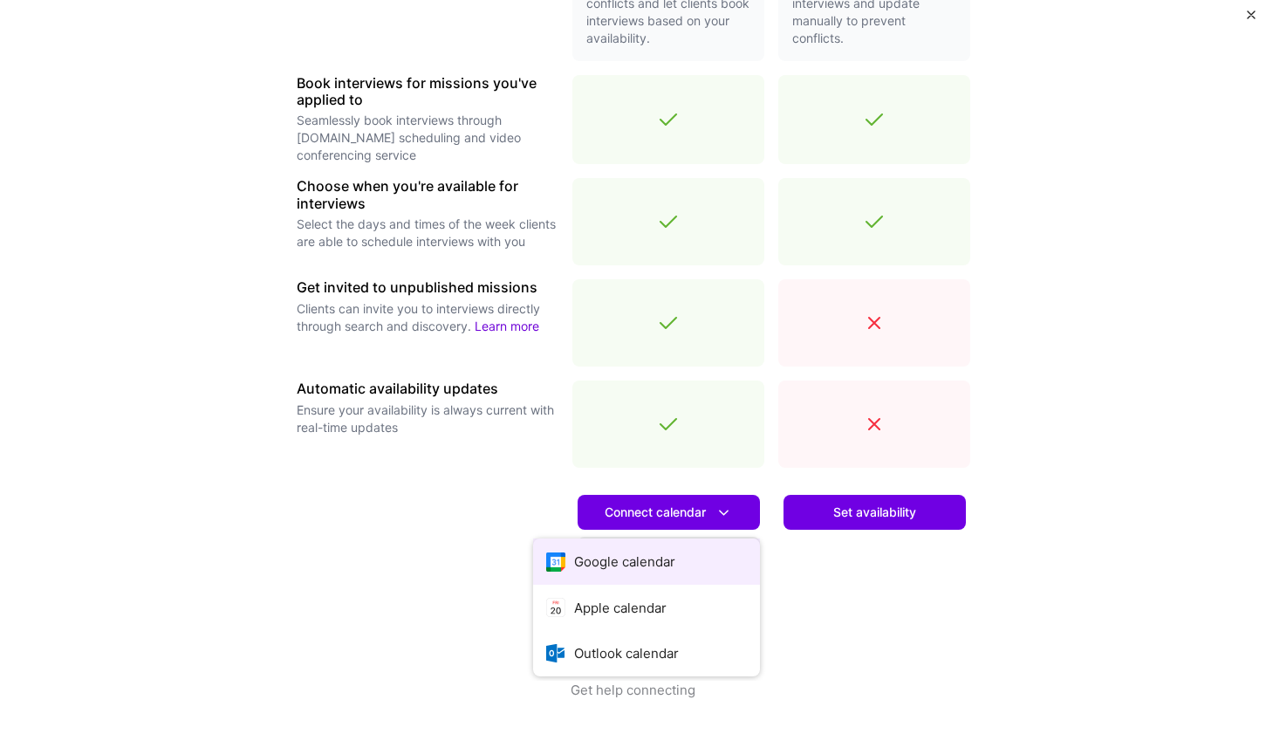
click at [662, 564] on button "Google calendar" at bounding box center [646, 561] width 227 height 46
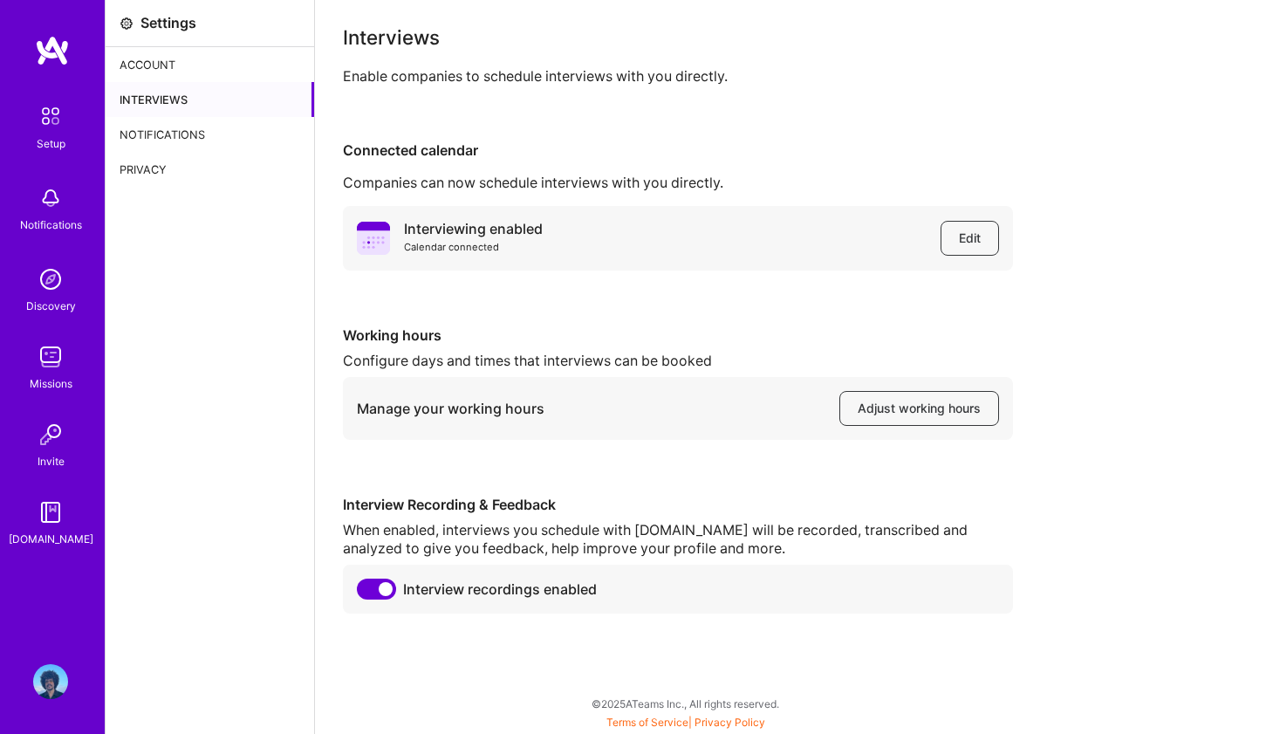
click at [51, 122] on img at bounding box center [50, 116] width 37 height 37
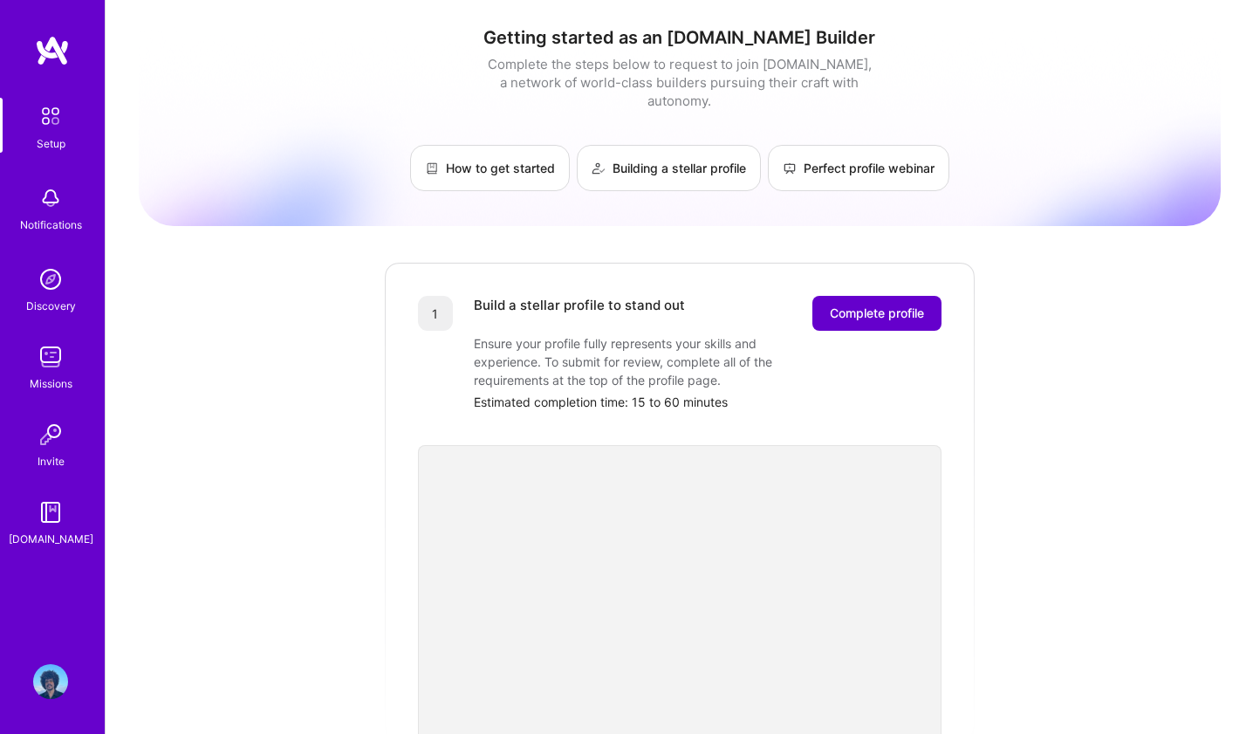
click at [896, 305] on span "Complete profile" at bounding box center [877, 313] width 94 height 17
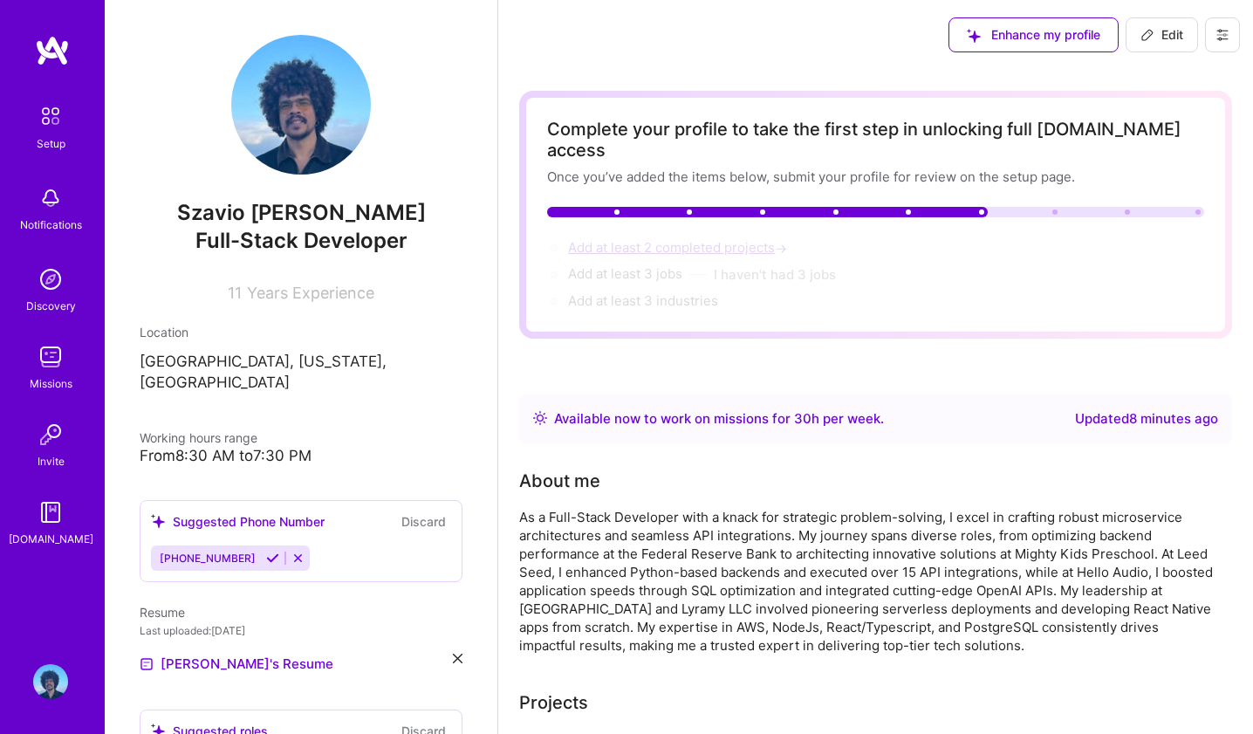
click at [739, 239] on span "Add at least 2 completed projects →" at bounding box center [679, 247] width 223 height 17
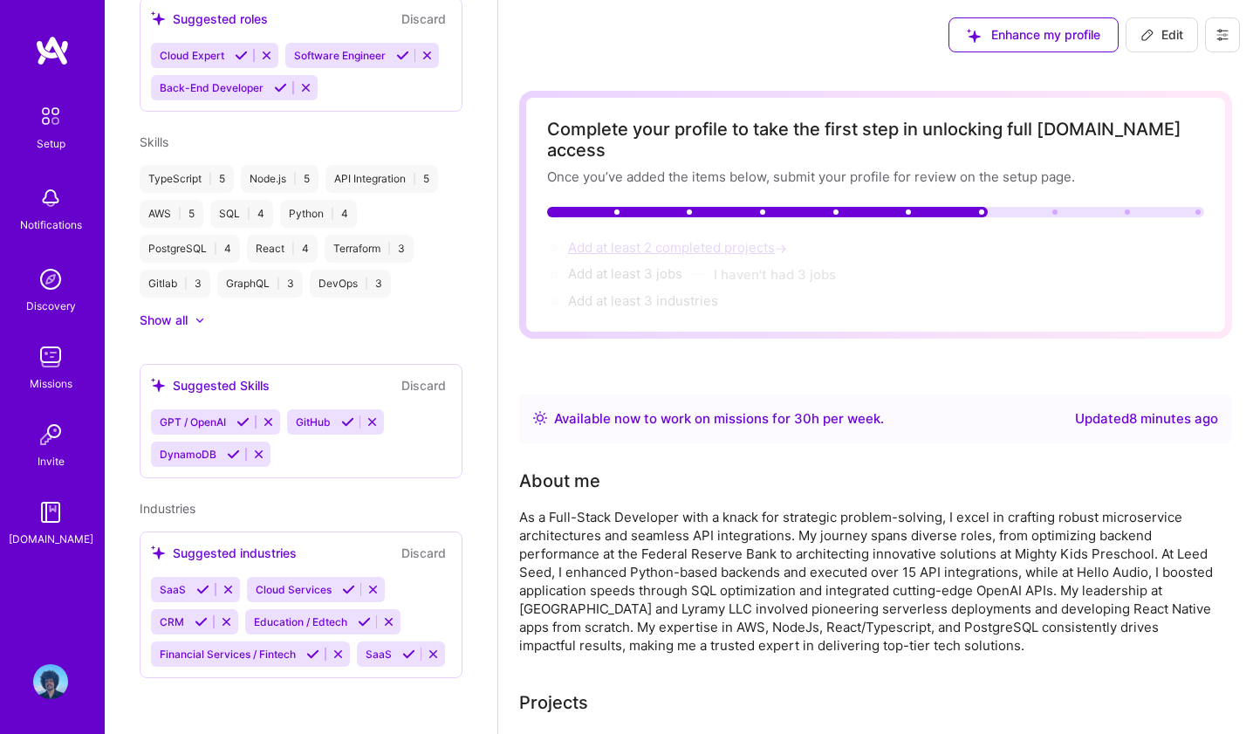
select select "US"
select select "Right Now"
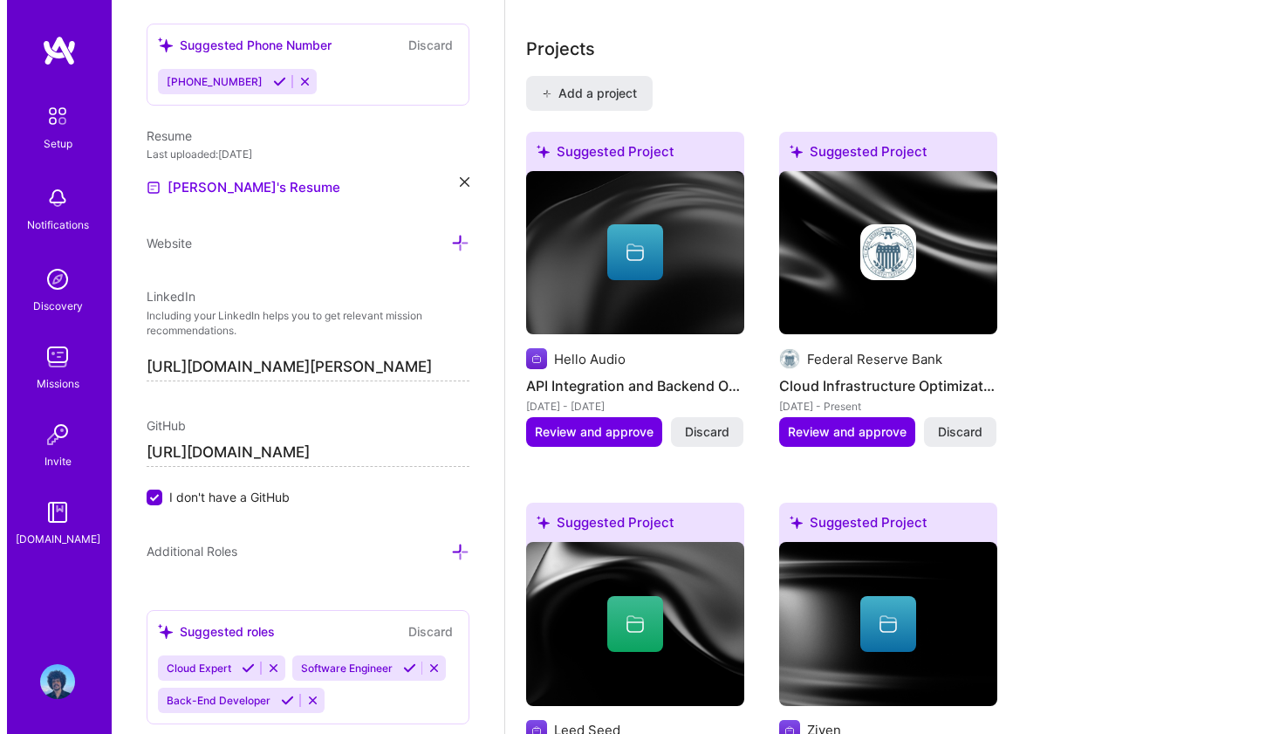
scroll to position [1406, 0]
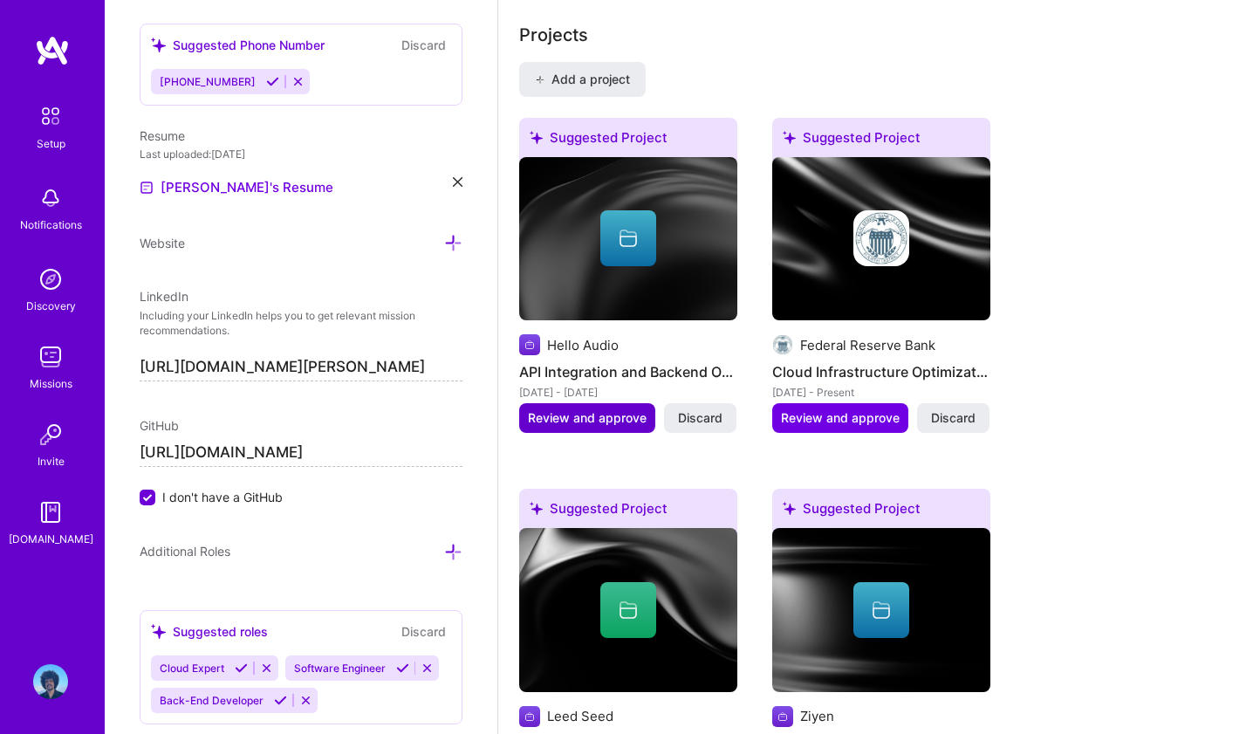
click at [605, 409] on span "Review and approve" at bounding box center [587, 417] width 119 height 17
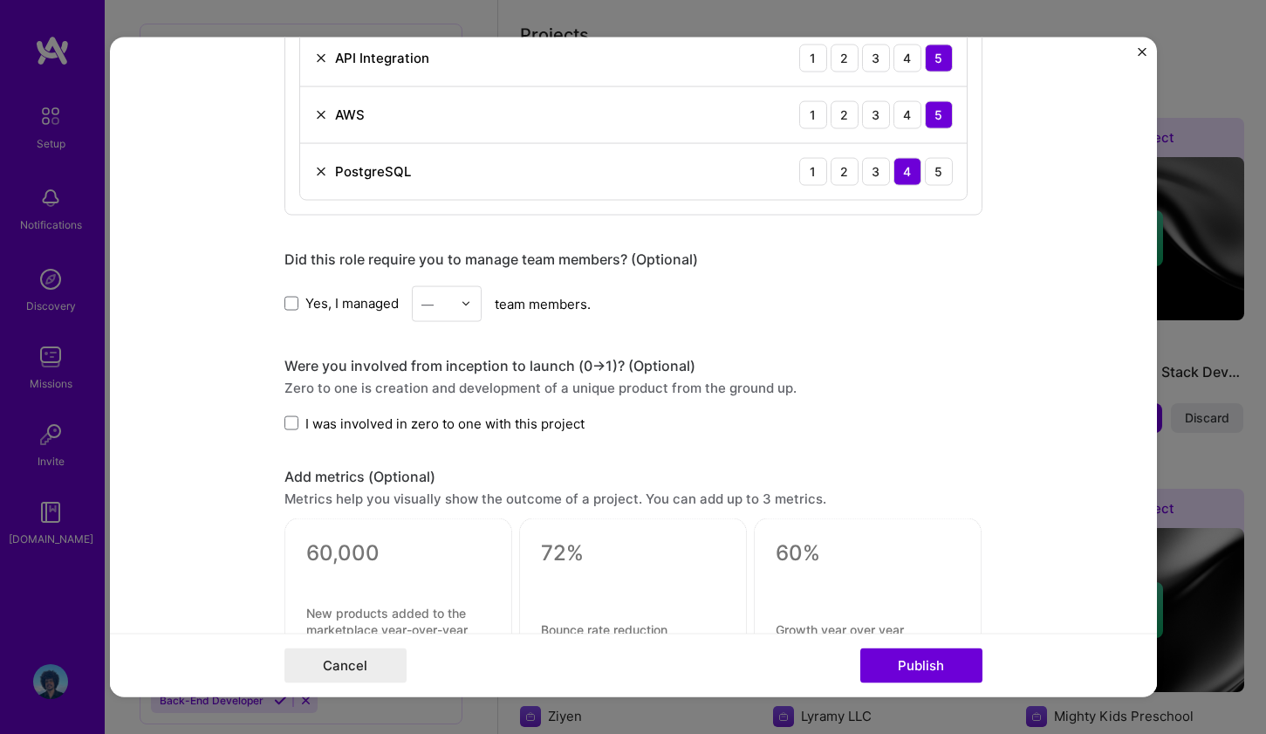
scroll to position [996, 0]
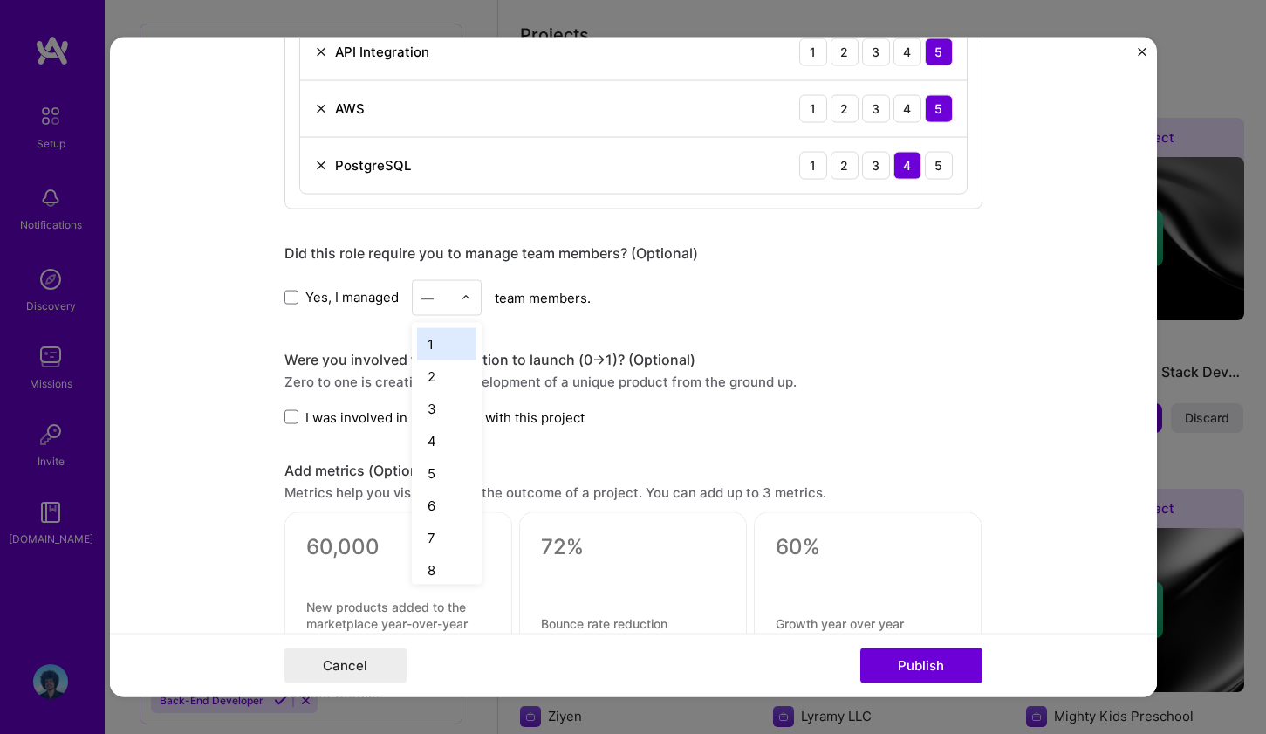
click at [461, 286] on div at bounding box center [471, 297] width 20 height 34
click at [433, 343] on div "1" at bounding box center [446, 343] width 59 height 32
click at [464, 295] on img at bounding box center [466, 297] width 10 height 10
click at [366, 345] on div "Editing suggested project This project is suggested based on your LinkedIn, res…" at bounding box center [633, 71] width 698 height 1991
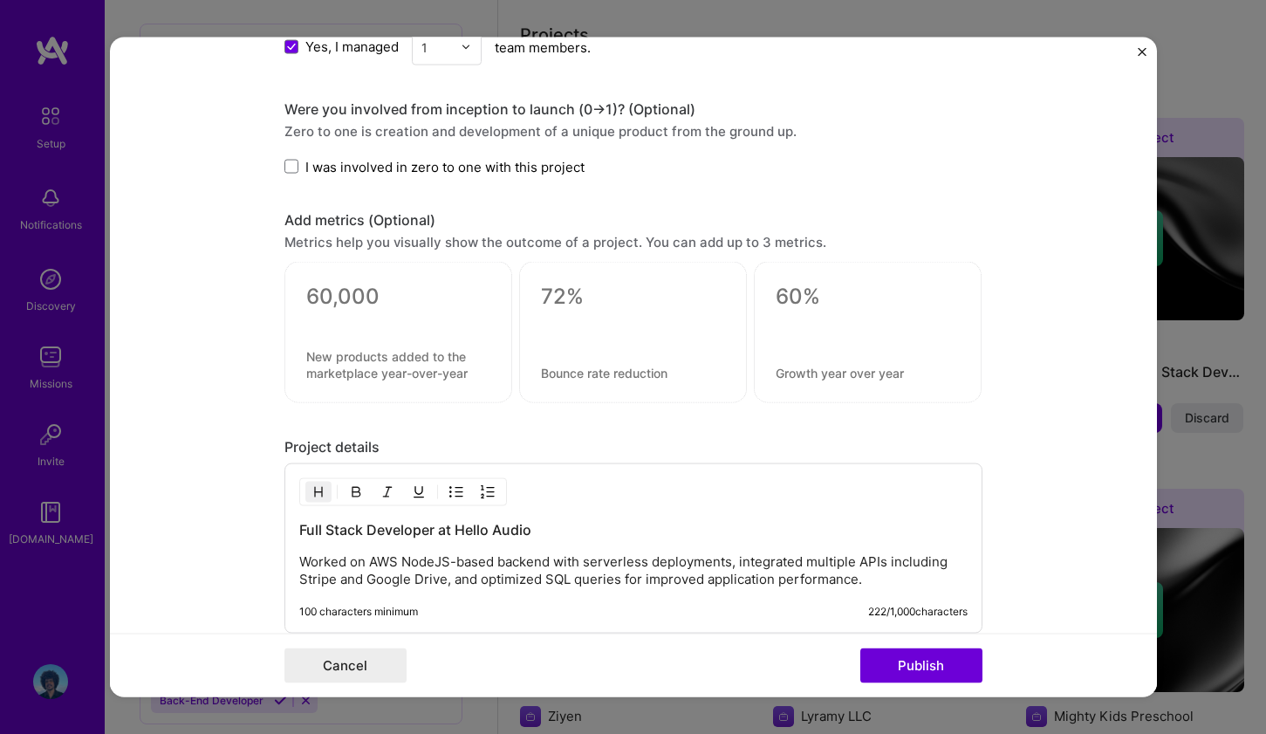
scroll to position [1253, 0]
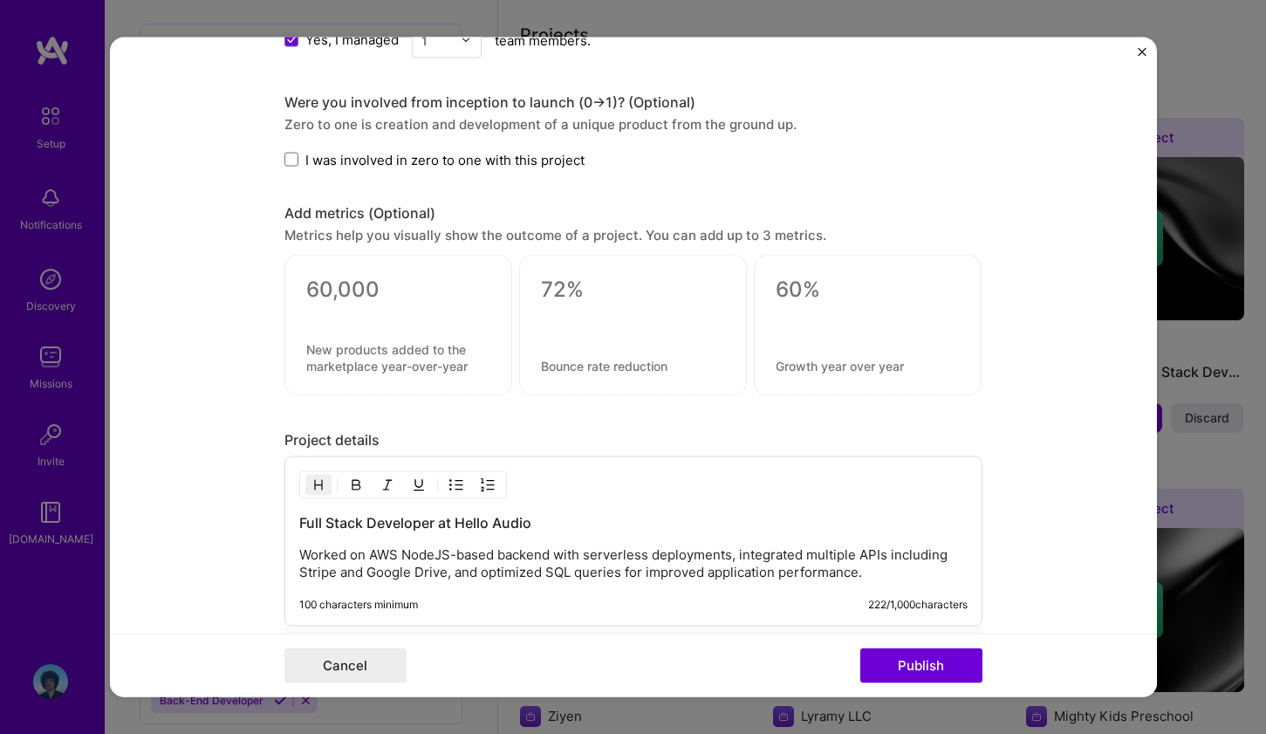
click at [380, 285] on textarea at bounding box center [398, 290] width 184 height 26
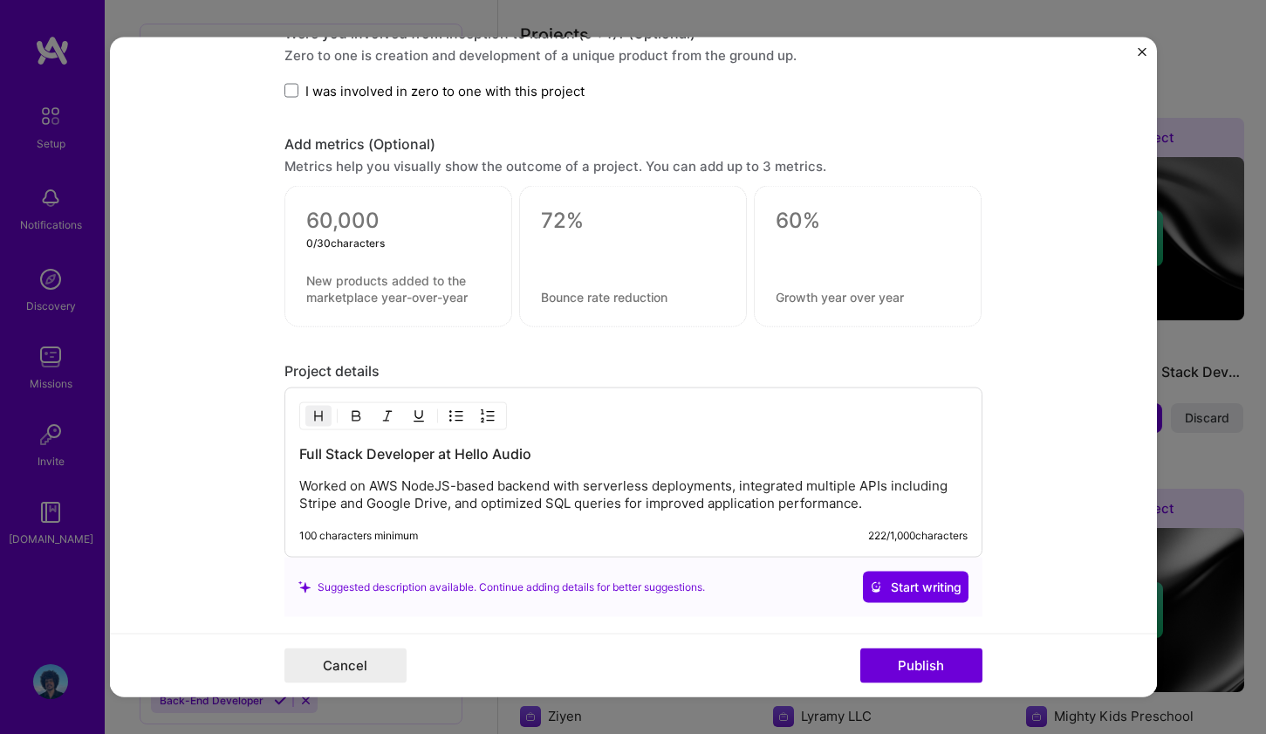
scroll to position [1327, 0]
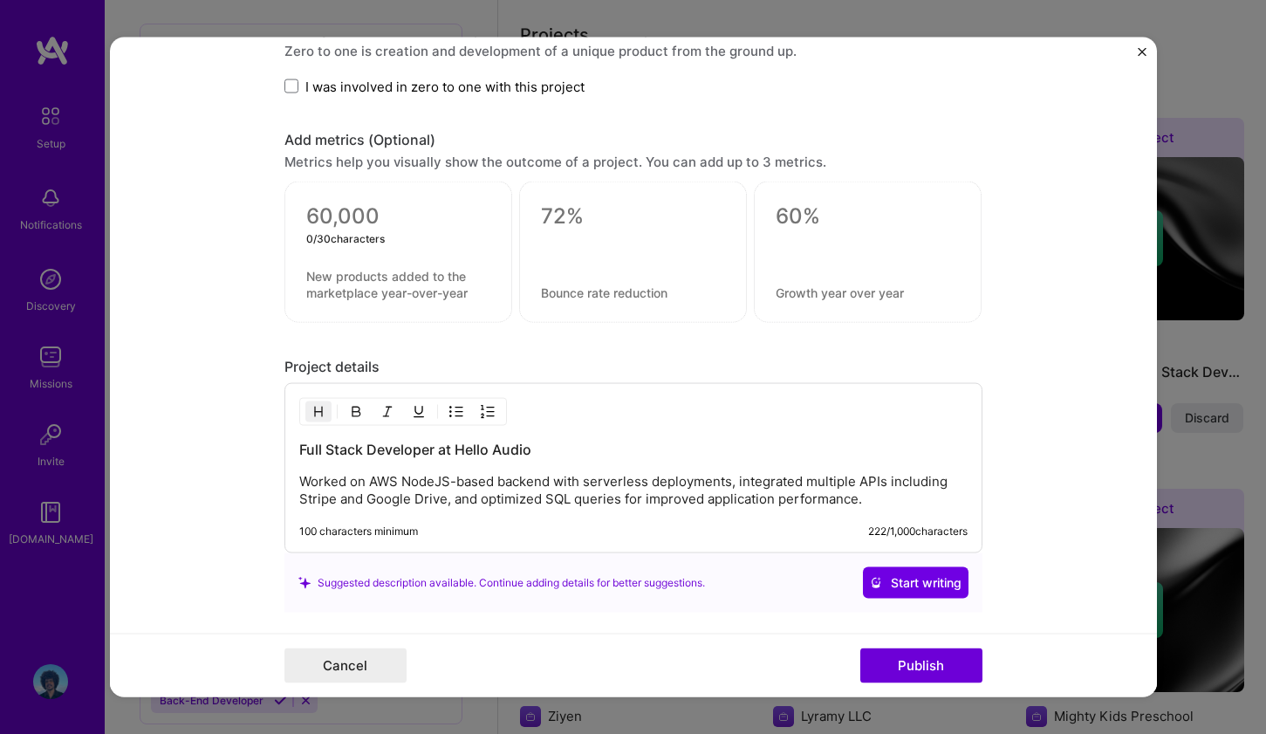
click at [804, 257] on div at bounding box center [868, 252] width 228 height 141
click at [790, 224] on textarea at bounding box center [868, 216] width 184 height 26
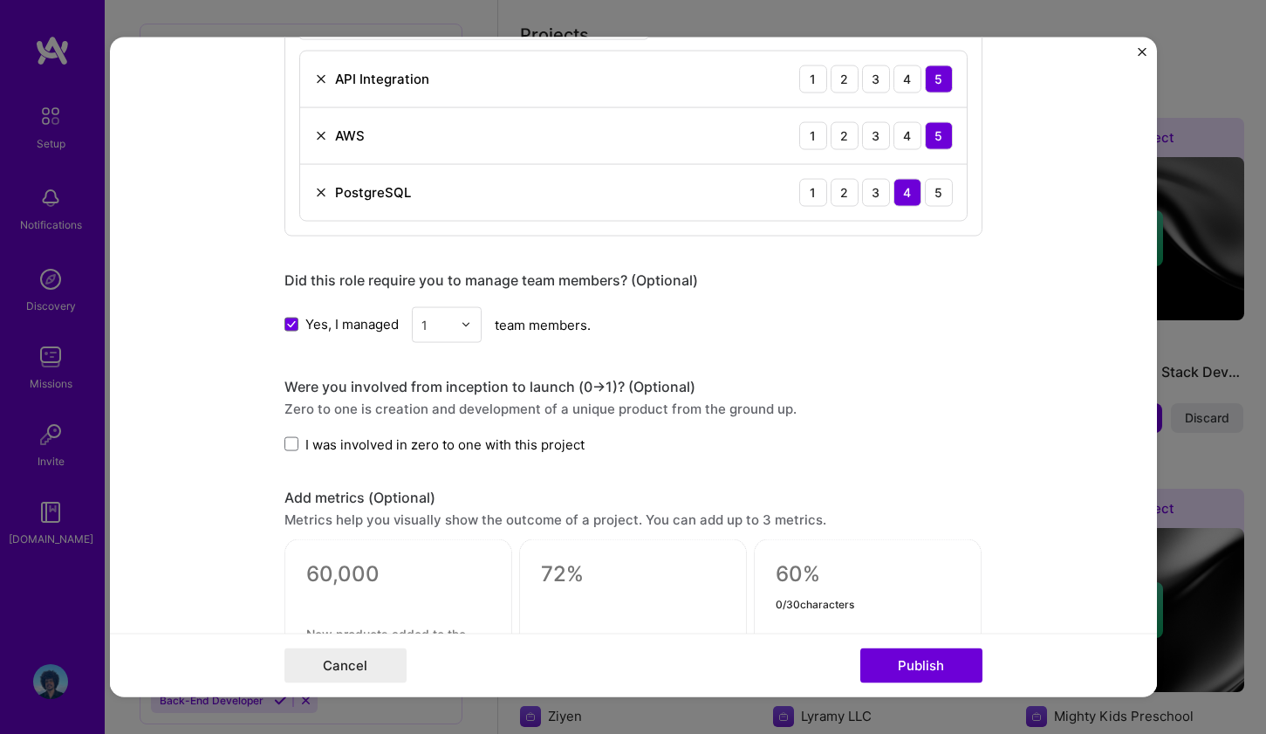
scroll to position [1064, 0]
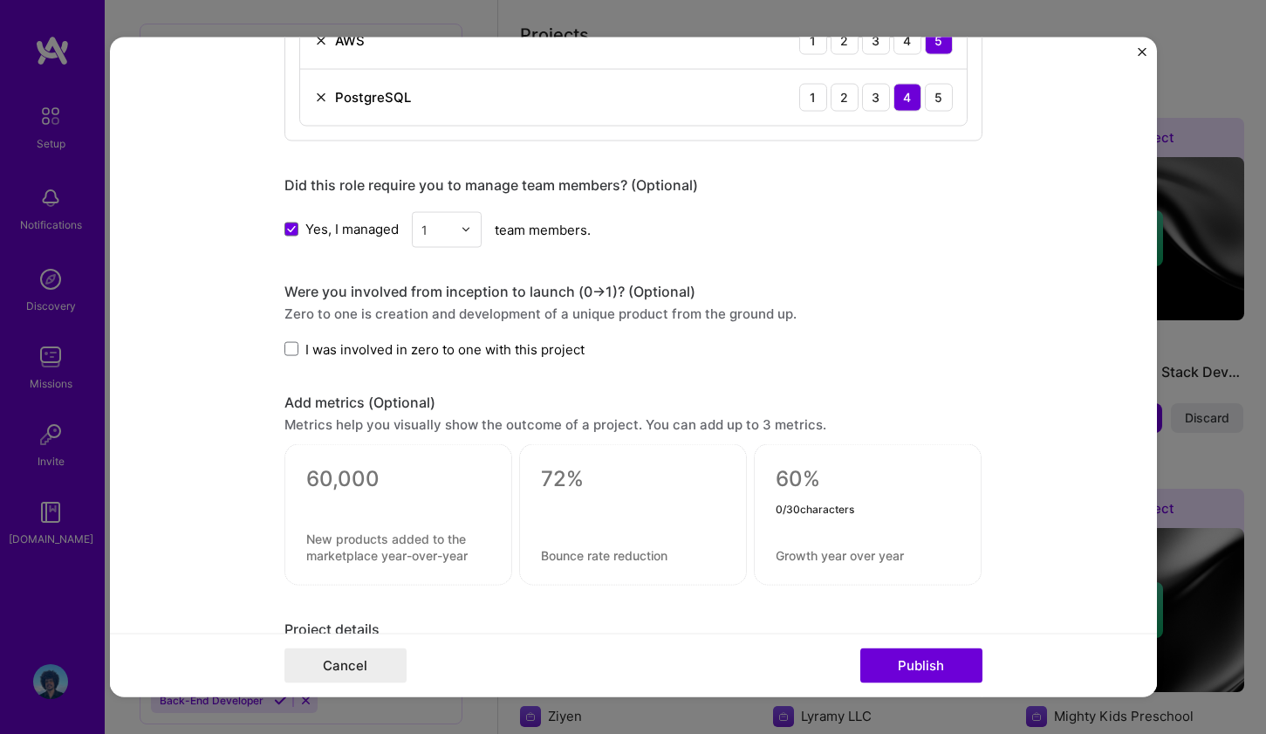
click at [580, 470] on textarea at bounding box center [633, 479] width 184 height 26
click at [401, 478] on textarea at bounding box center [398, 479] width 184 height 26
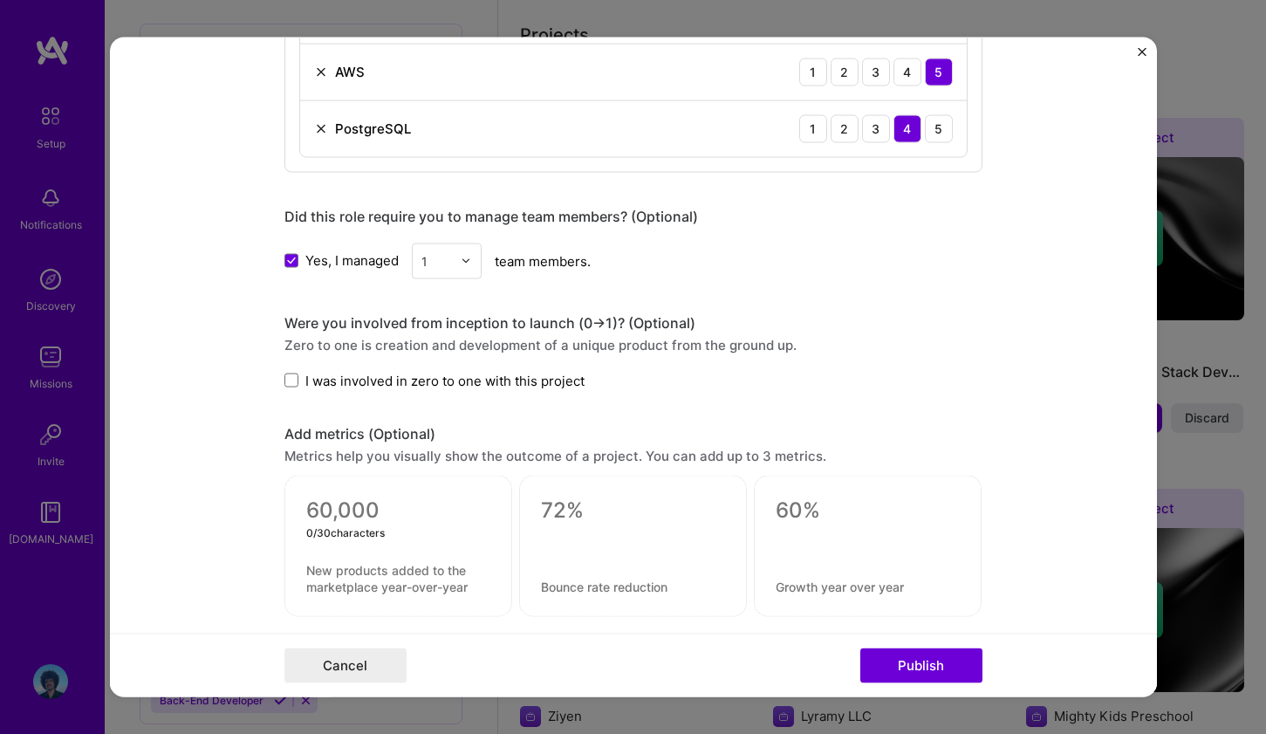
scroll to position [1030, 0]
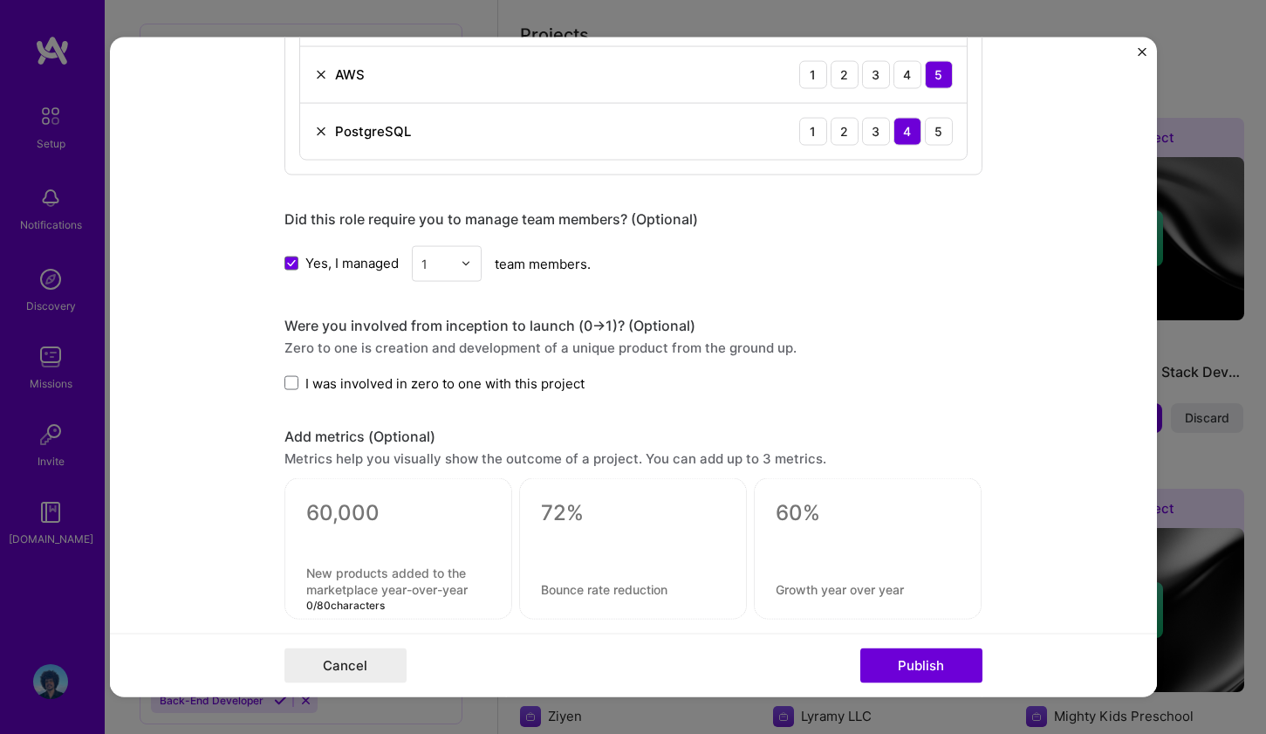
click at [384, 581] on textarea at bounding box center [398, 581] width 184 height 33
drag, startPoint x: 352, startPoint y: 578, endPoint x: 420, endPoint y: 584, distance: 68.3
click at [422, 587] on textarea at bounding box center [398, 581] width 184 height 33
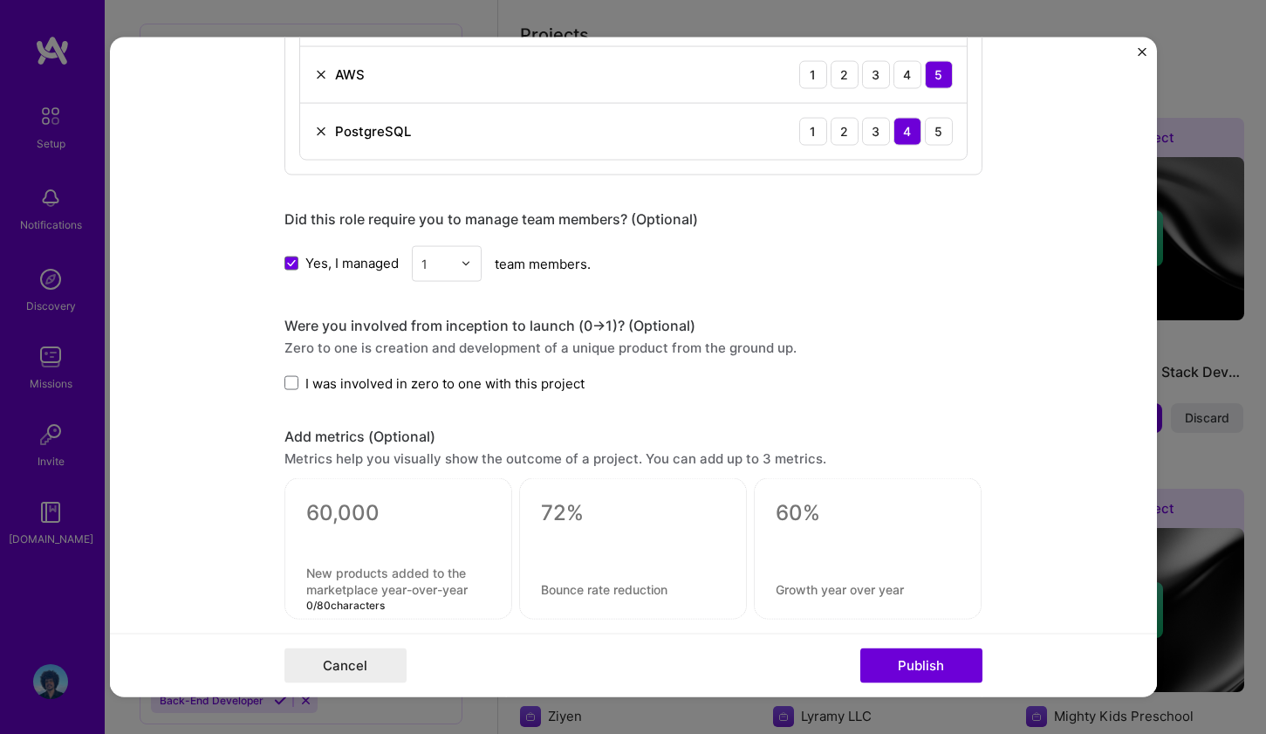
drag, startPoint x: 447, startPoint y: 584, endPoint x: 371, endPoint y: 581, distance: 76.0
click at [371, 581] on textarea at bounding box center [398, 581] width 184 height 33
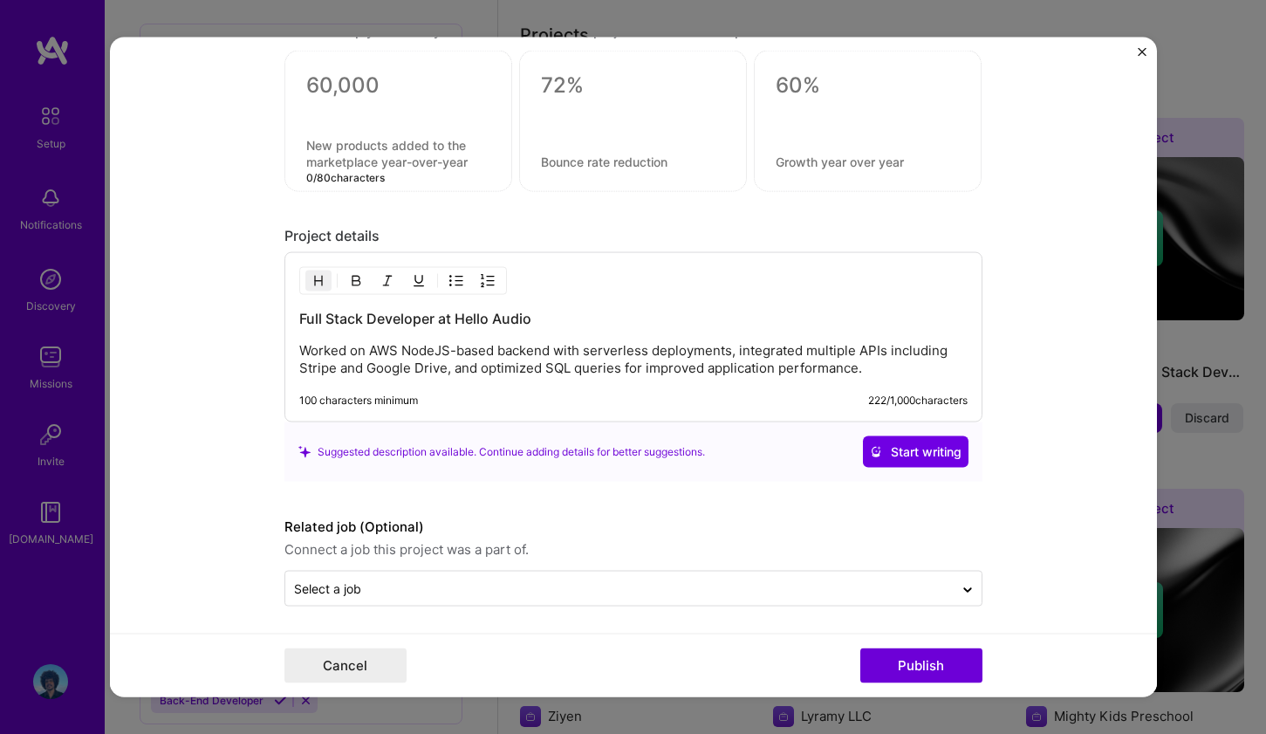
scroll to position [1463, 0]
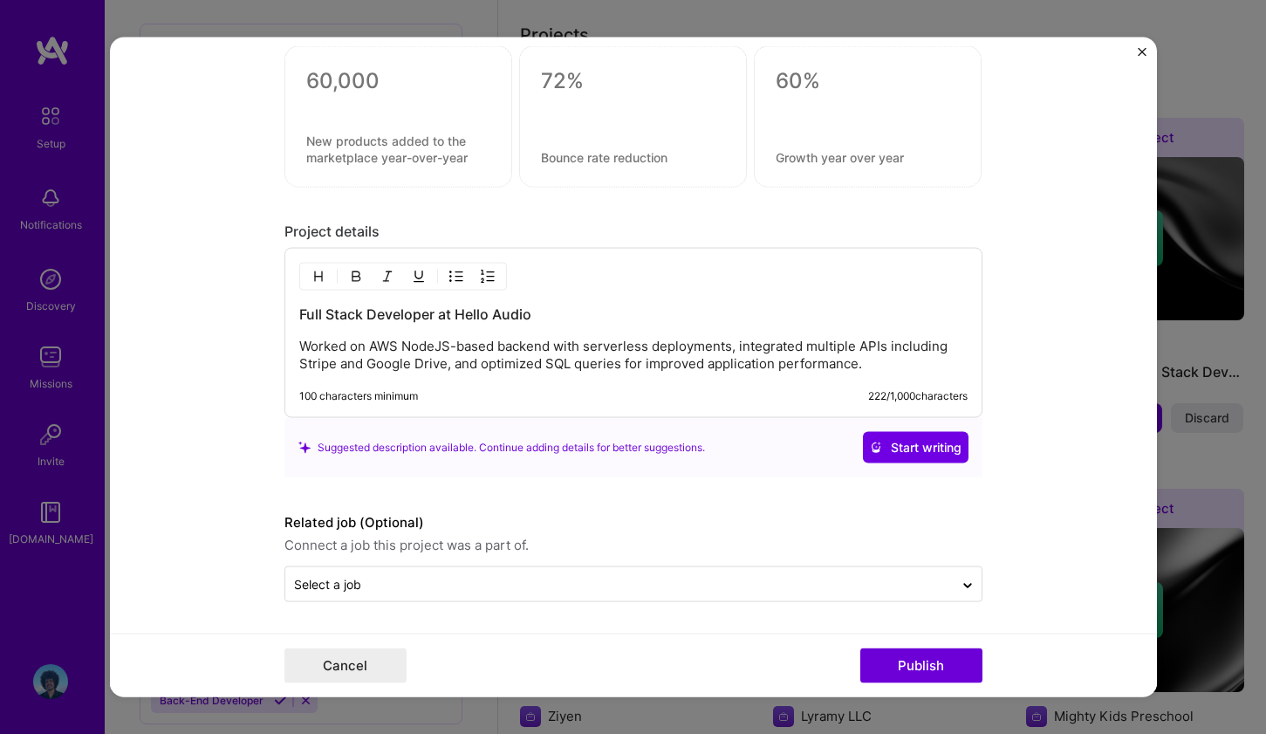
click at [509, 349] on p "Worked on AWS NodeJS-based backend with serverless deployments, integrated mult…" at bounding box center [633, 355] width 668 height 35
click at [537, 365] on p "Worked on AWS NodeJS-based backend with serverless deployments, integrated mult…" at bounding box center [633, 355] width 668 height 35
click at [710, 376] on div "Full Stack Developer at Hello Audio Worked on AWS NodeJS-based backend with ser…" at bounding box center [633, 333] width 698 height 170
click at [758, 360] on p "Worked on AWS NodeJS-based backend with serverless deployments, integrated mult…" at bounding box center [633, 355] width 668 height 35
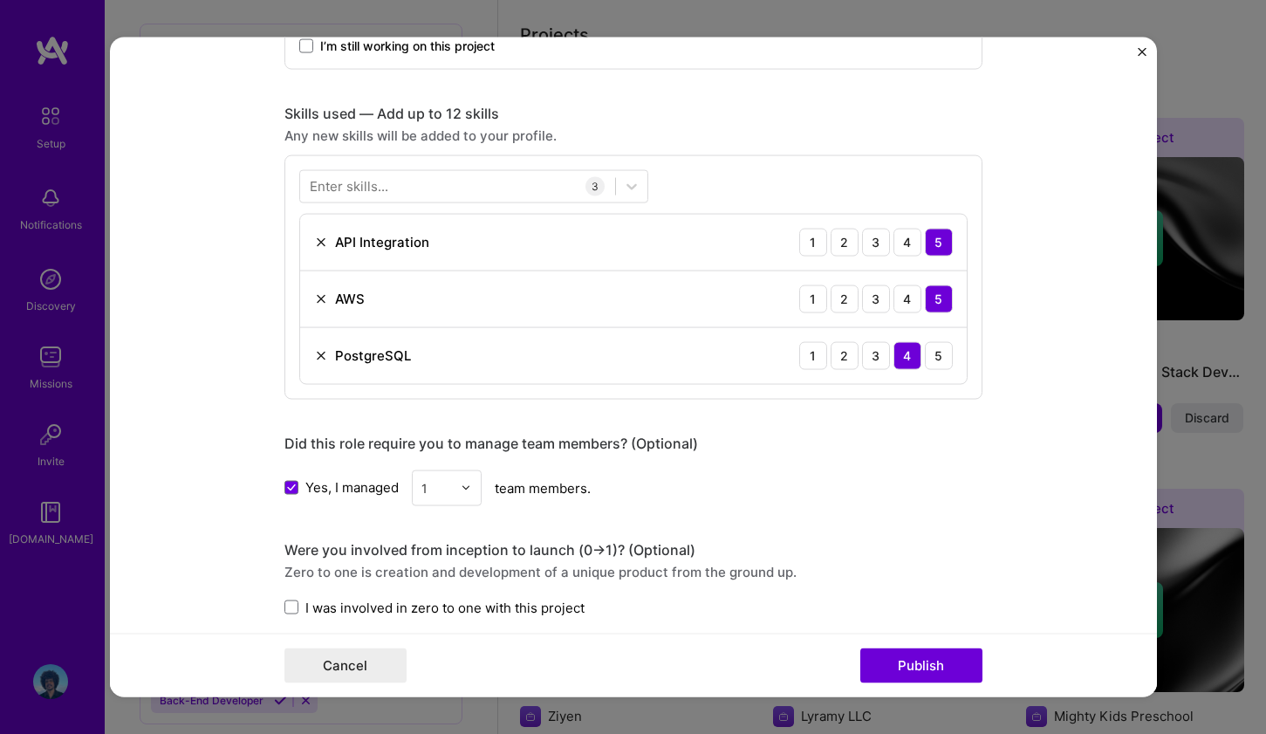
scroll to position [734, 0]
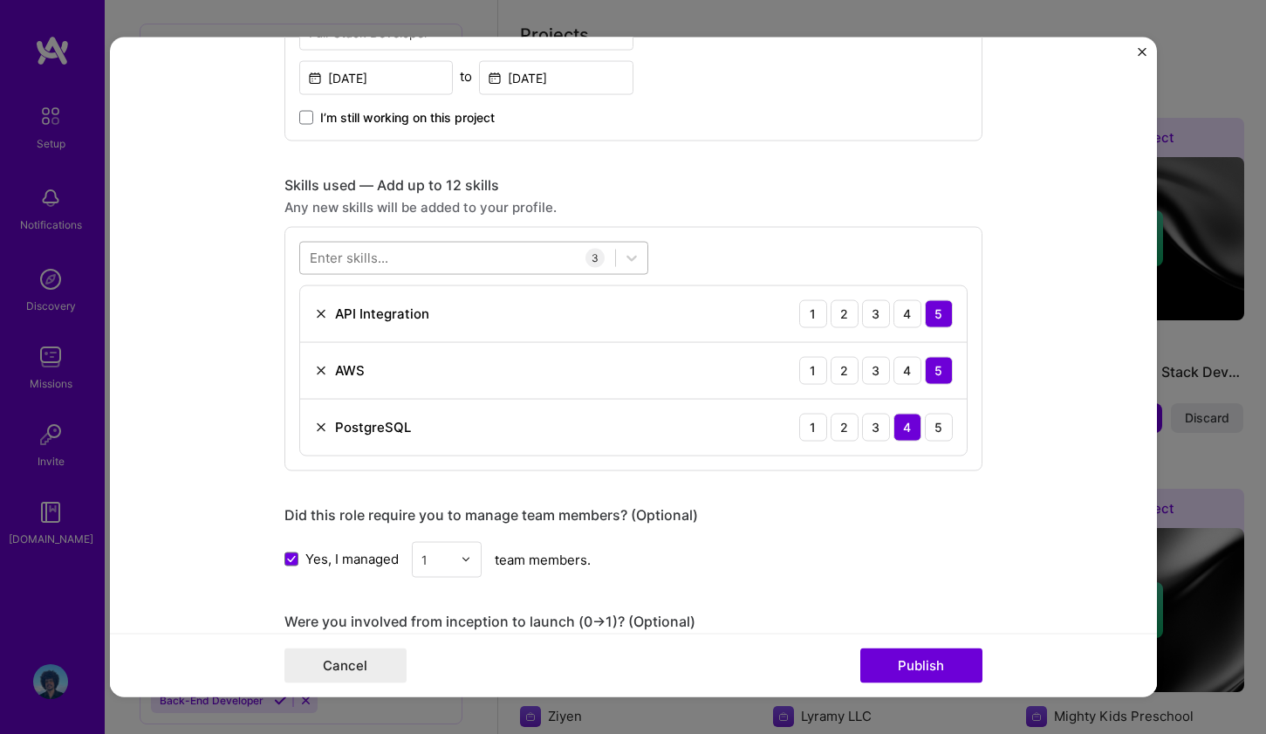
click at [498, 259] on div at bounding box center [457, 257] width 315 height 29
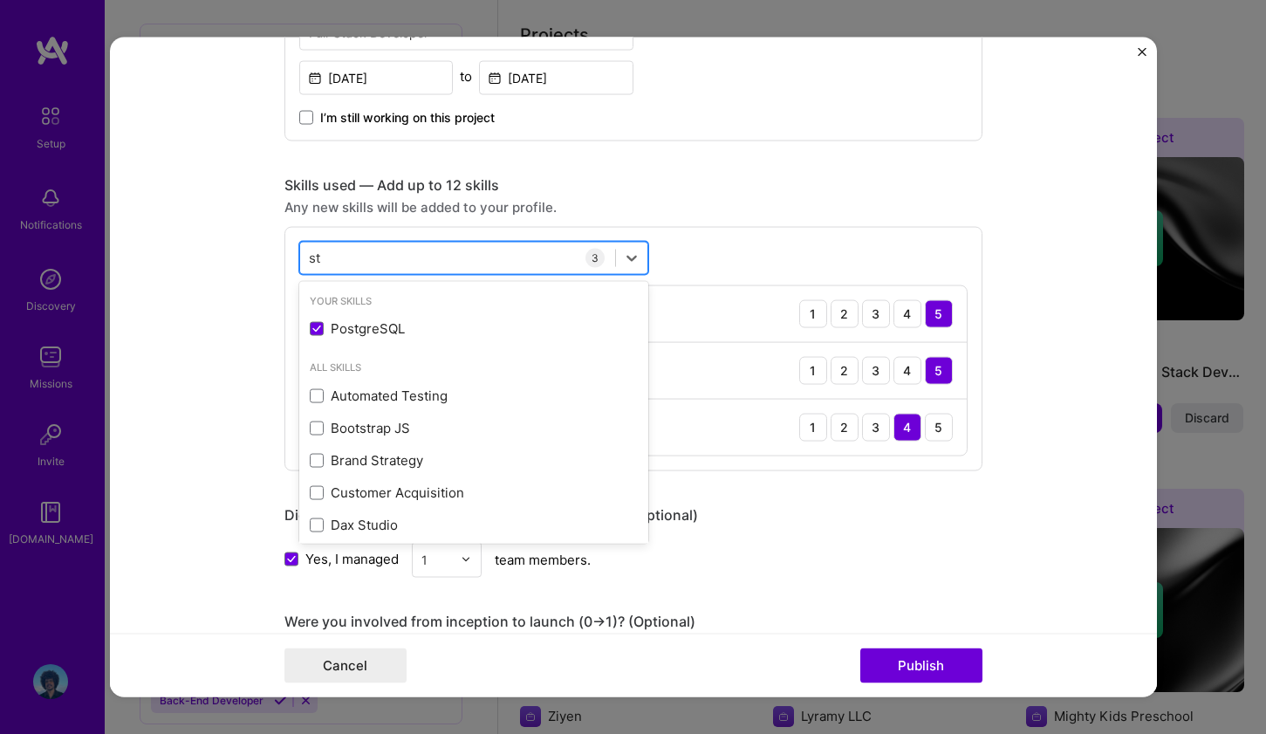
type input "s"
type input "e"
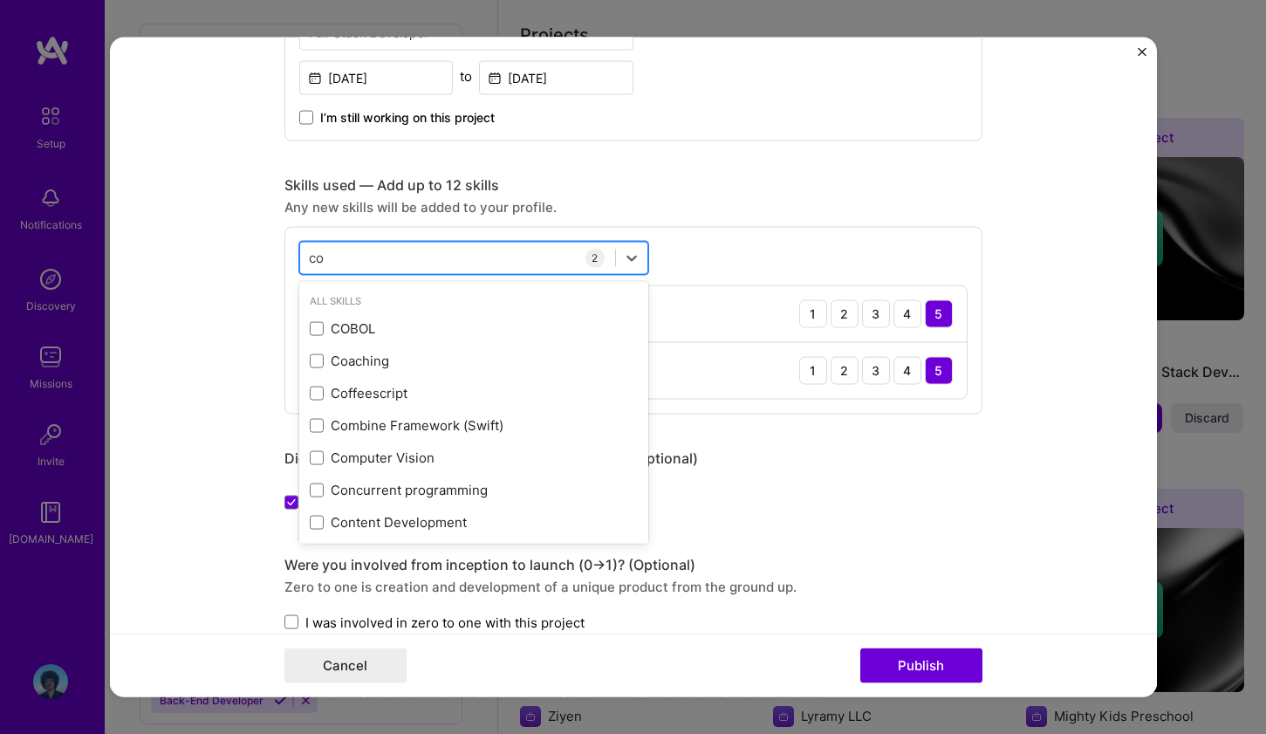
type input "c"
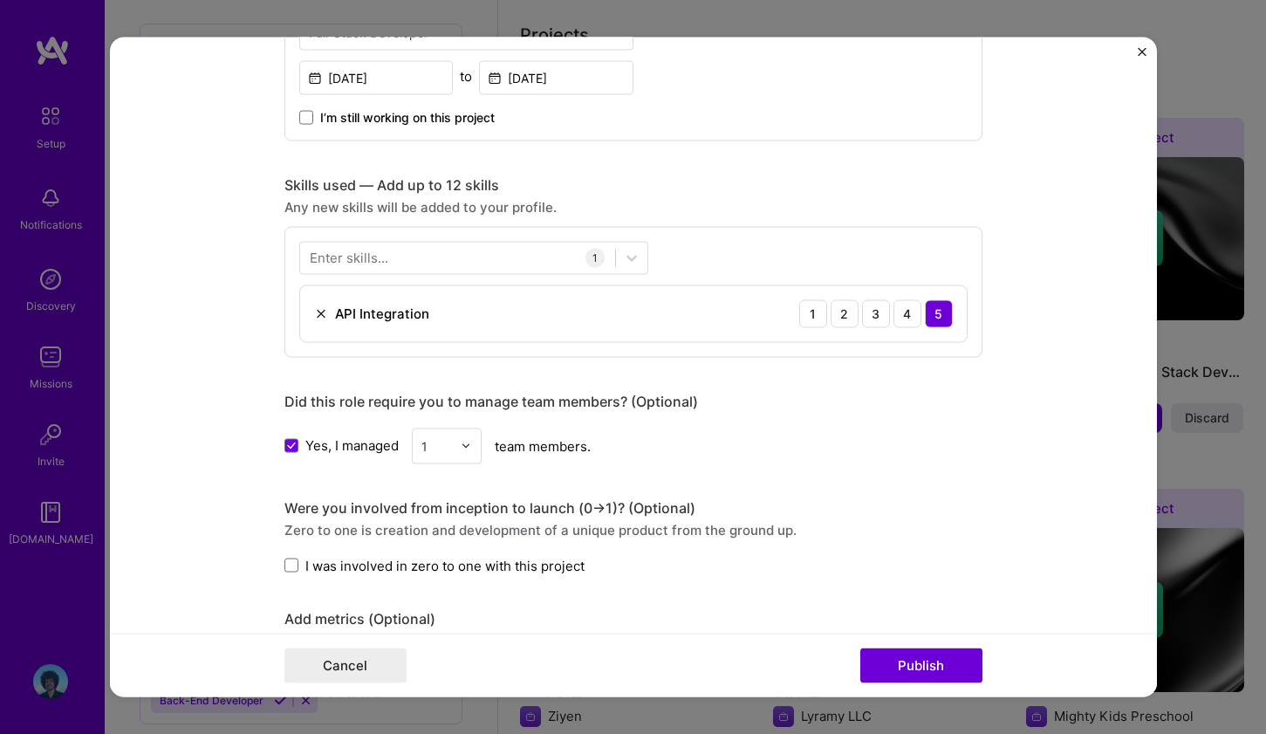
click at [590, 182] on div "Skills used — Add up to 12 skills" at bounding box center [633, 184] width 698 height 18
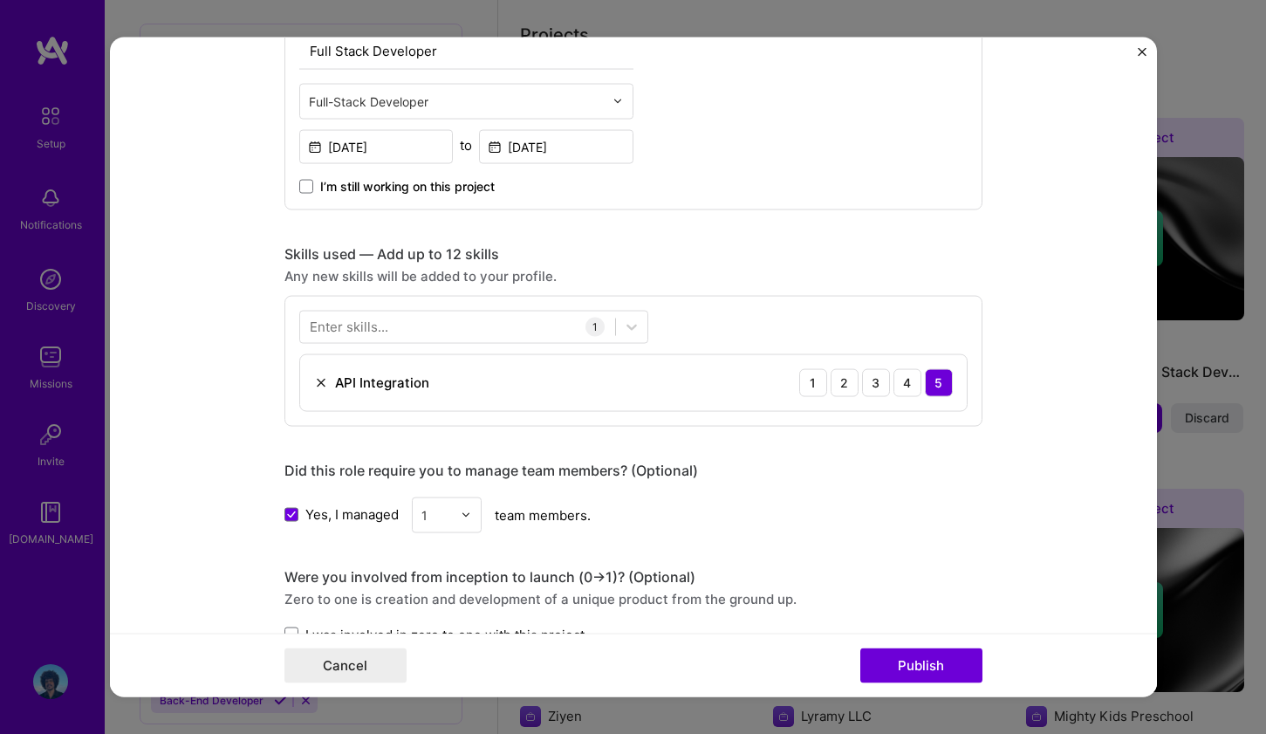
scroll to position [659, 0]
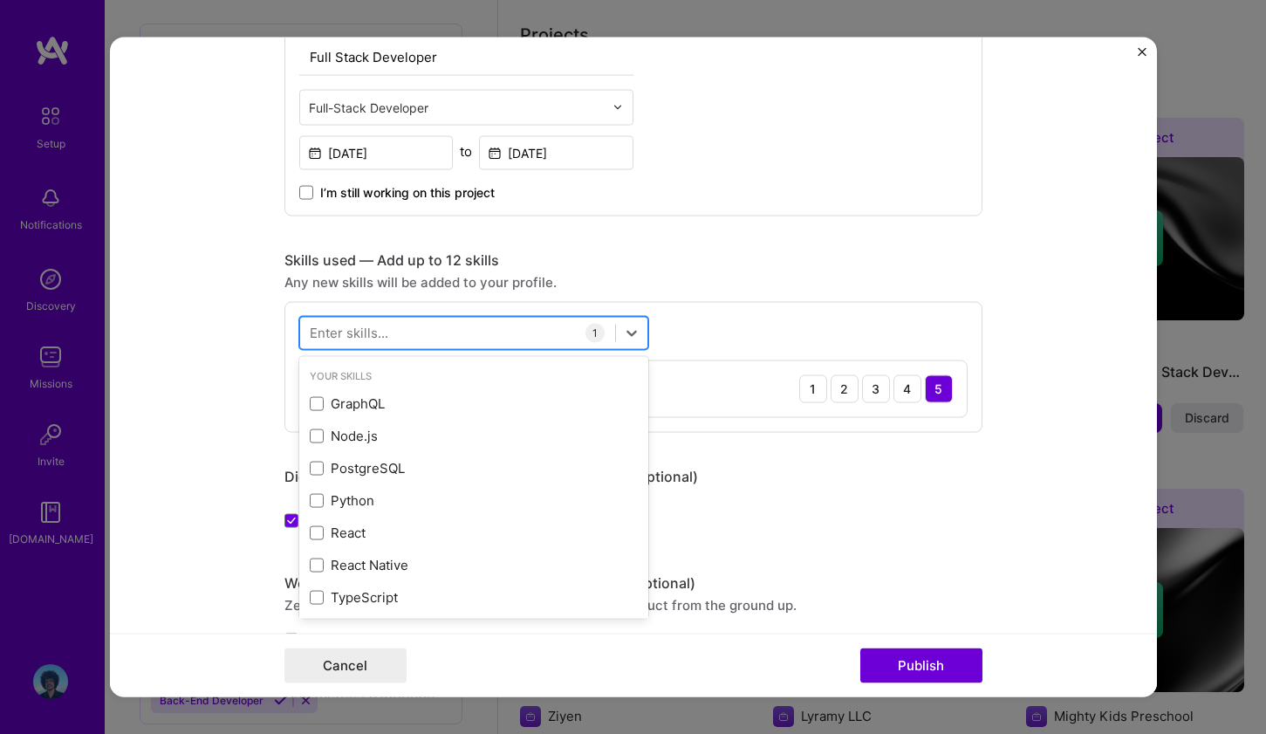
click at [500, 332] on div at bounding box center [457, 333] width 315 height 29
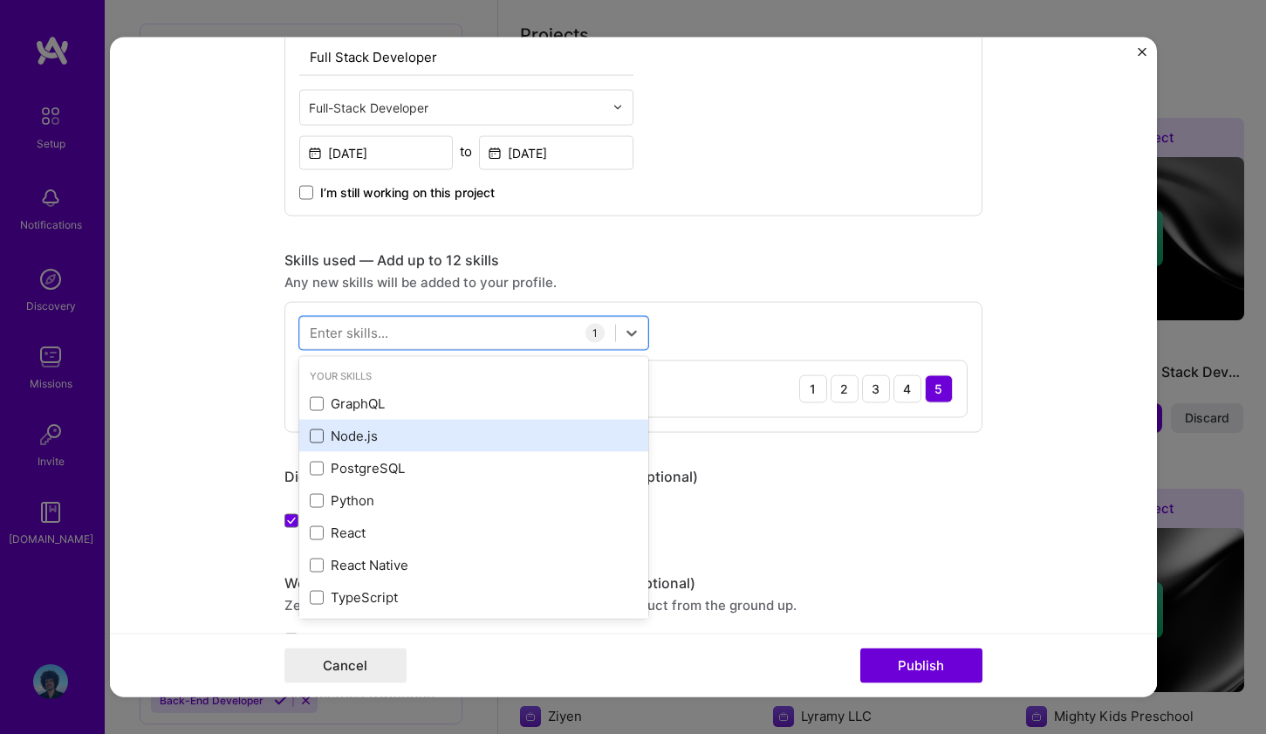
click at [312, 435] on span at bounding box center [317, 435] width 14 height 14
click at [0, 0] on input "checkbox" at bounding box center [0, 0] width 0 height 0
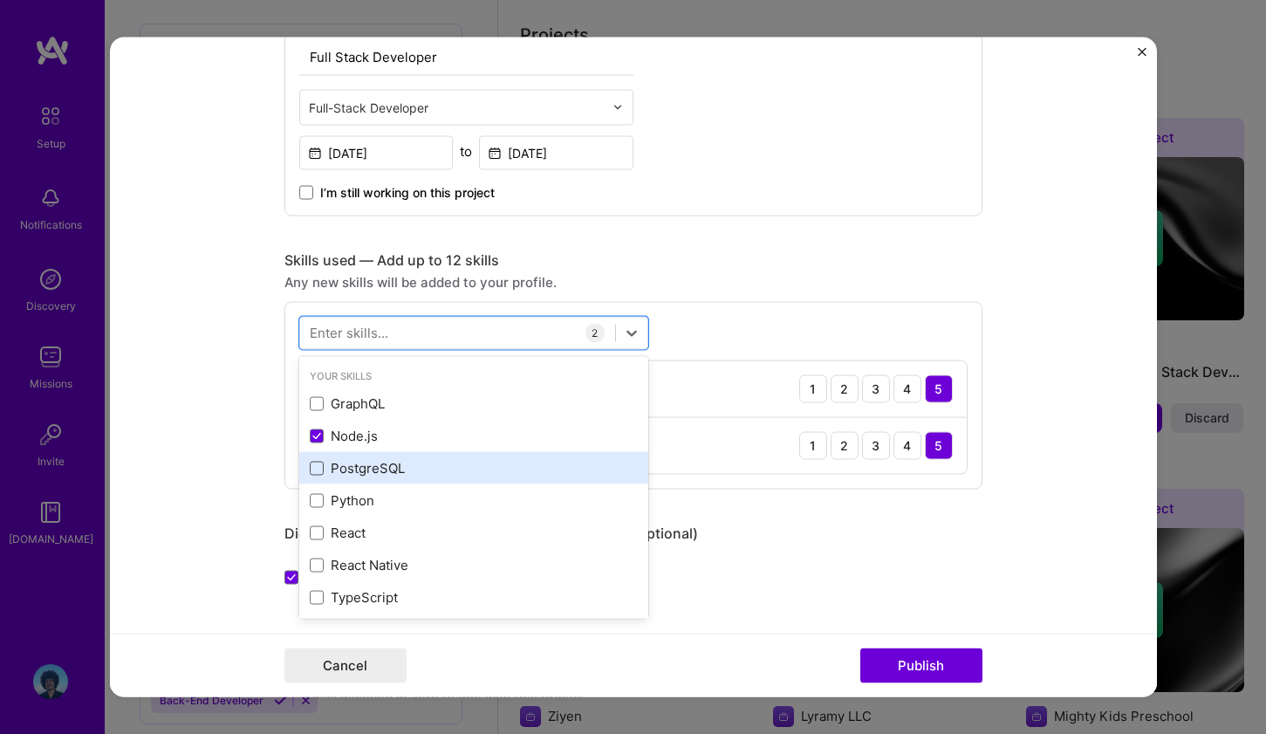
click at [310, 473] on span at bounding box center [317, 468] width 14 height 14
click at [0, 0] on input "checkbox" at bounding box center [0, 0] width 0 height 0
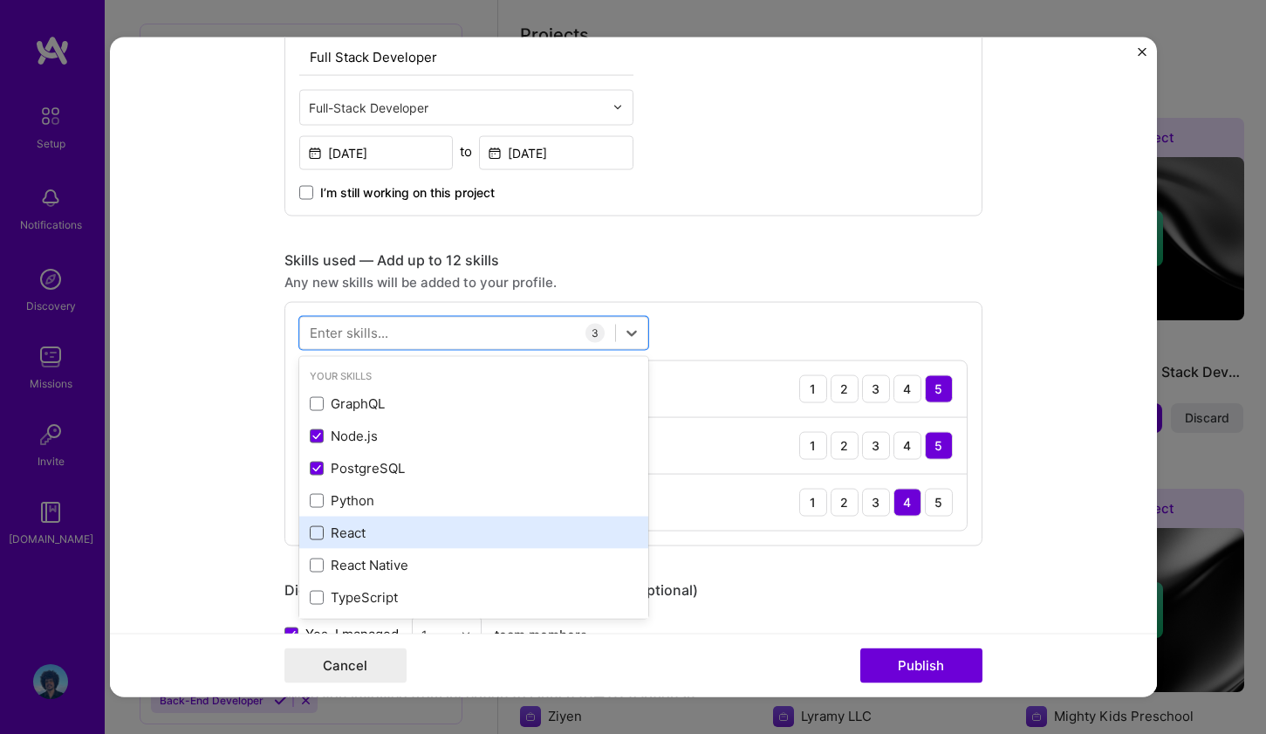
click at [310, 529] on span at bounding box center [317, 532] width 14 height 14
click at [0, 0] on input "checkbox" at bounding box center [0, 0] width 0 height 0
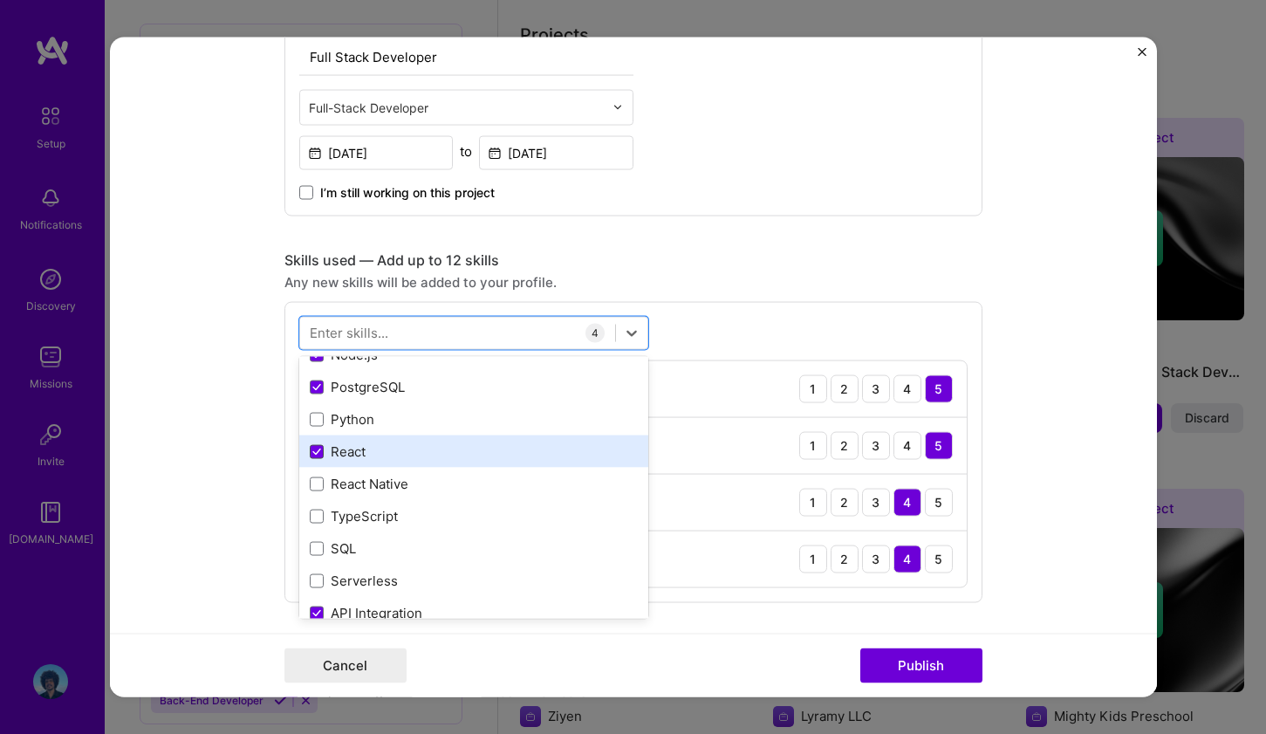
scroll to position [82, 0]
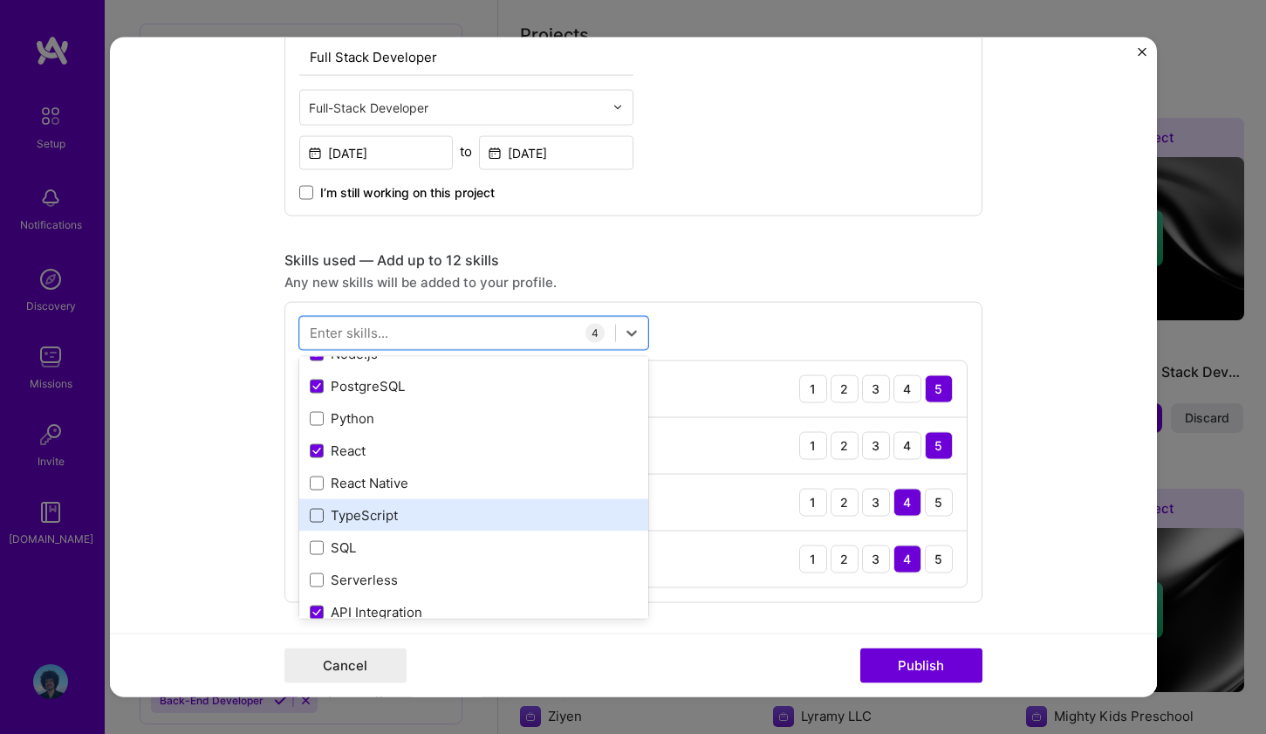
click at [310, 518] on span at bounding box center [317, 515] width 14 height 14
click at [0, 0] on input "checkbox" at bounding box center [0, 0] width 0 height 0
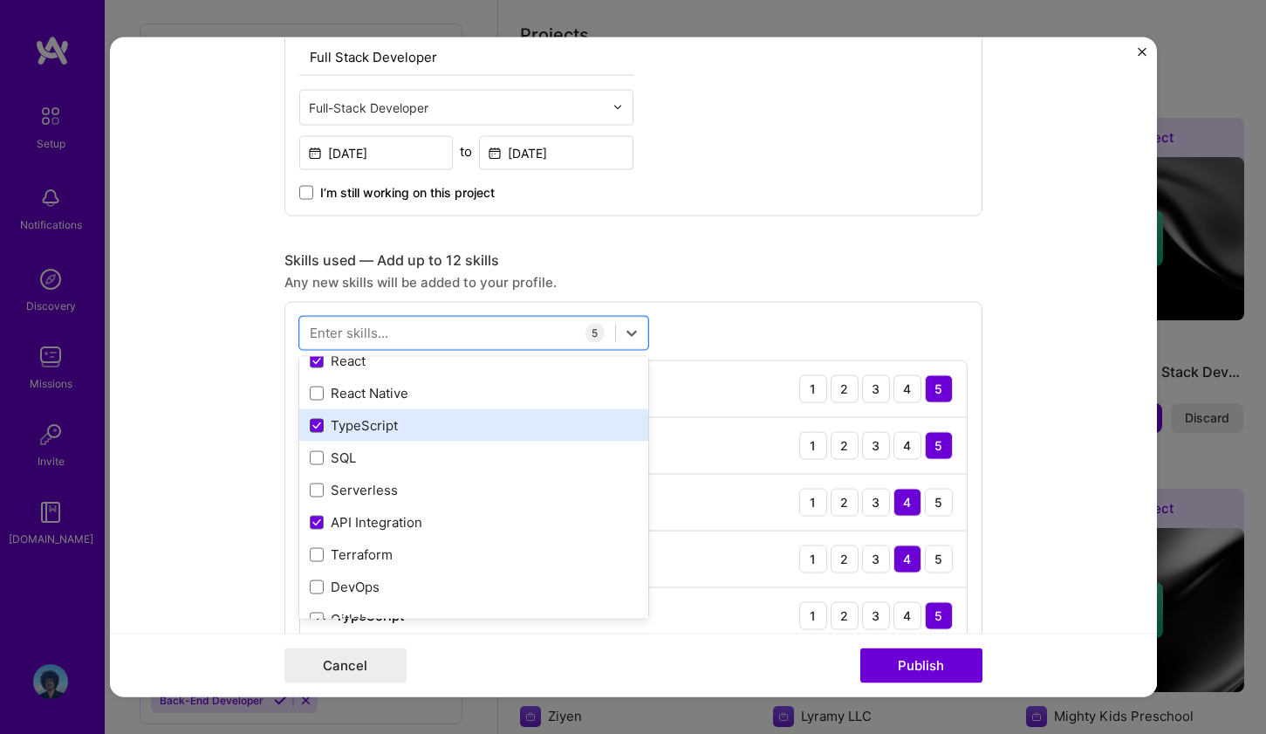
scroll to position [176, 0]
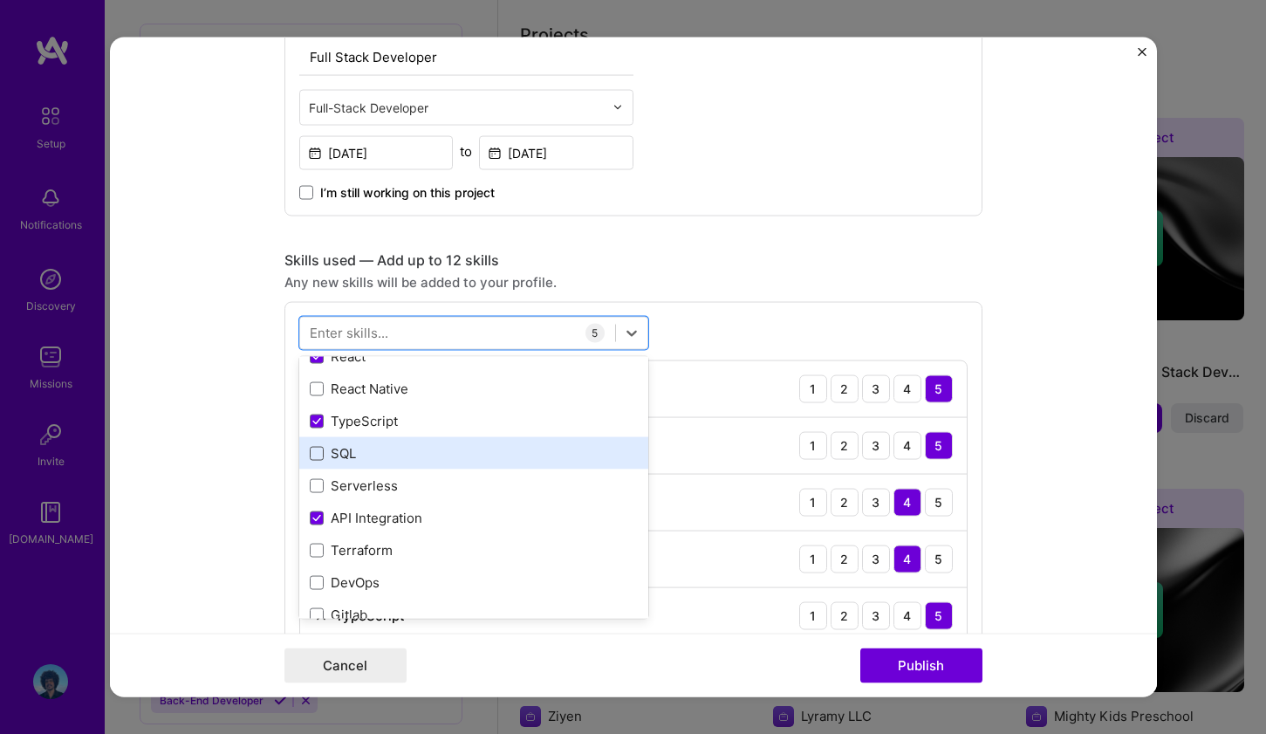
click at [310, 452] on span at bounding box center [317, 453] width 14 height 14
click at [0, 0] on input "checkbox" at bounding box center [0, 0] width 0 height 0
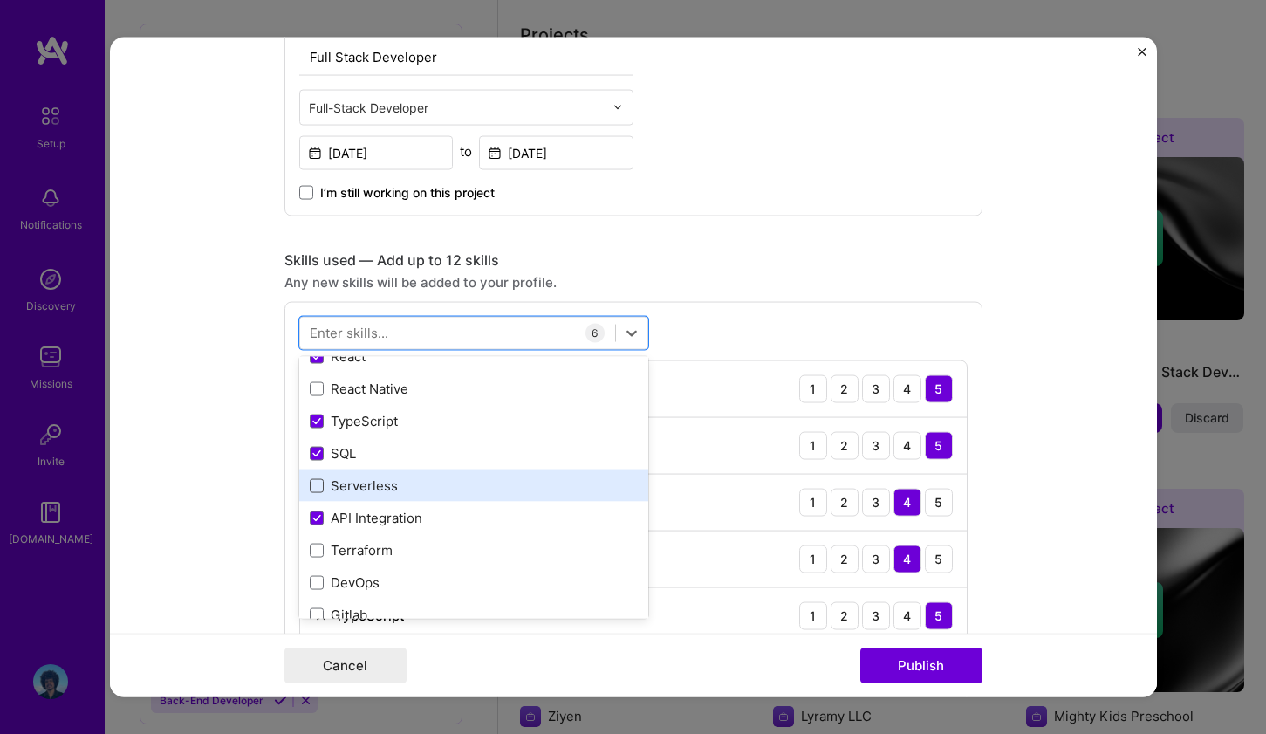
click at [313, 487] on span at bounding box center [317, 485] width 14 height 14
click at [0, 0] on input "checkbox" at bounding box center [0, 0] width 0 height 0
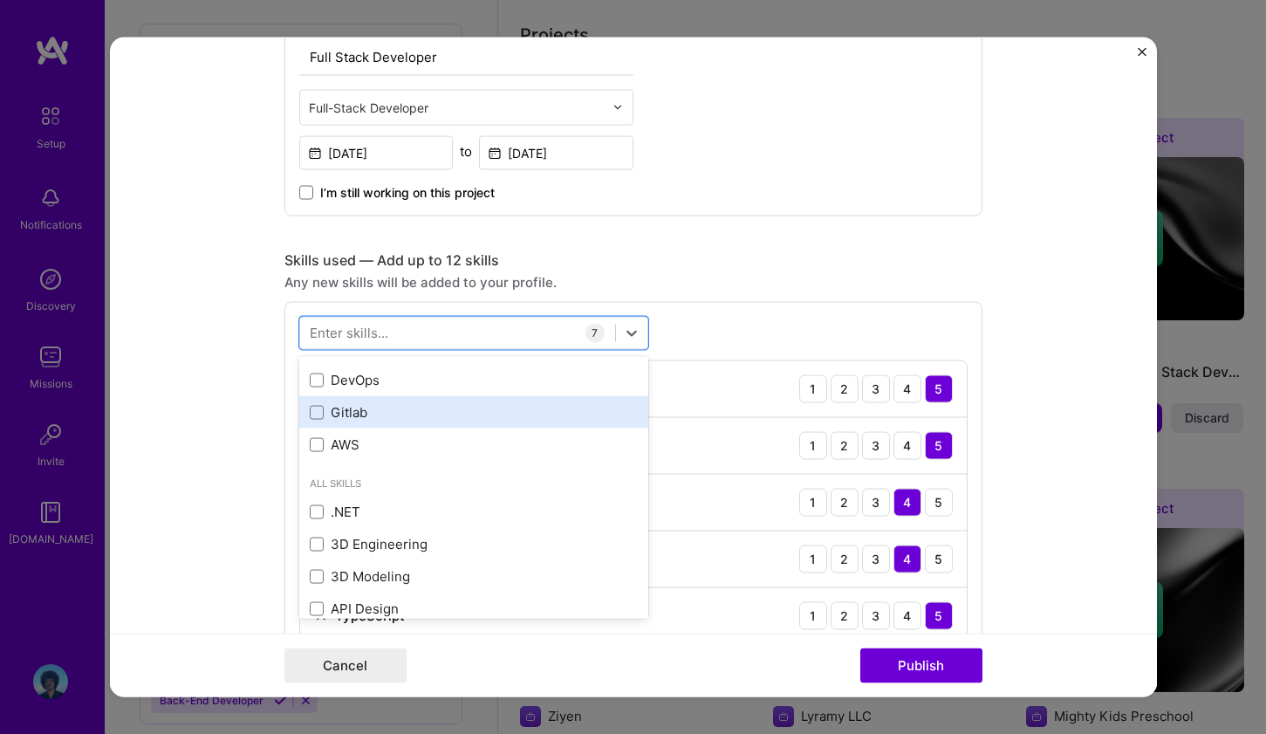
scroll to position [386, 0]
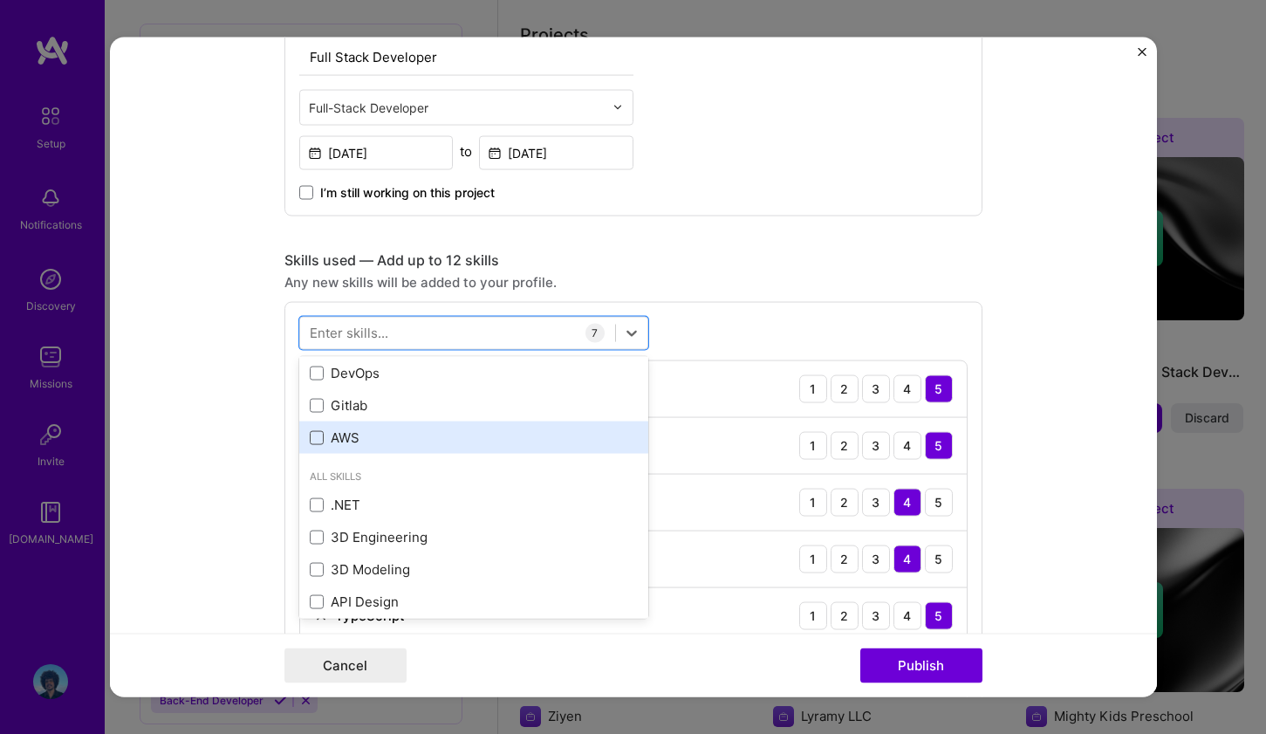
click at [310, 437] on span at bounding box center [317, 437] width 14 height 14
click at [0, 0] on input "checkbox" at bounding box center [0, 0] width 0 height 0
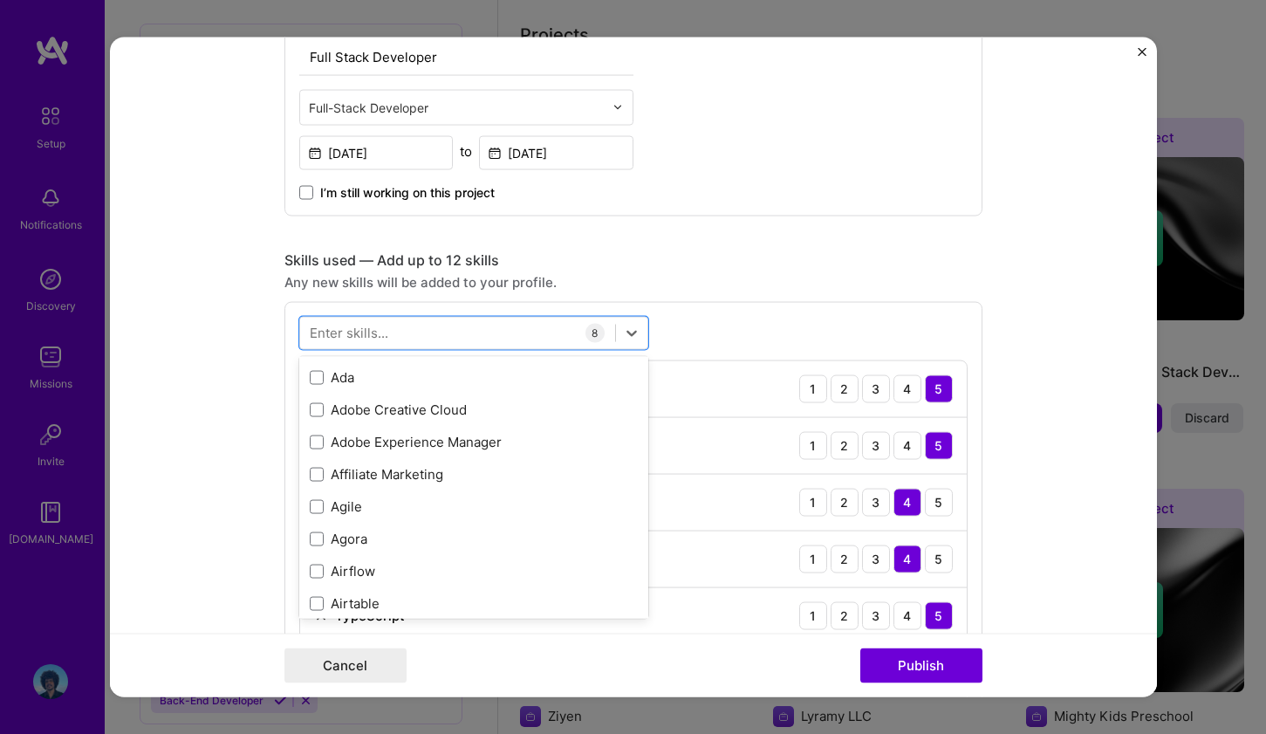
scroll to position [1095, 0]
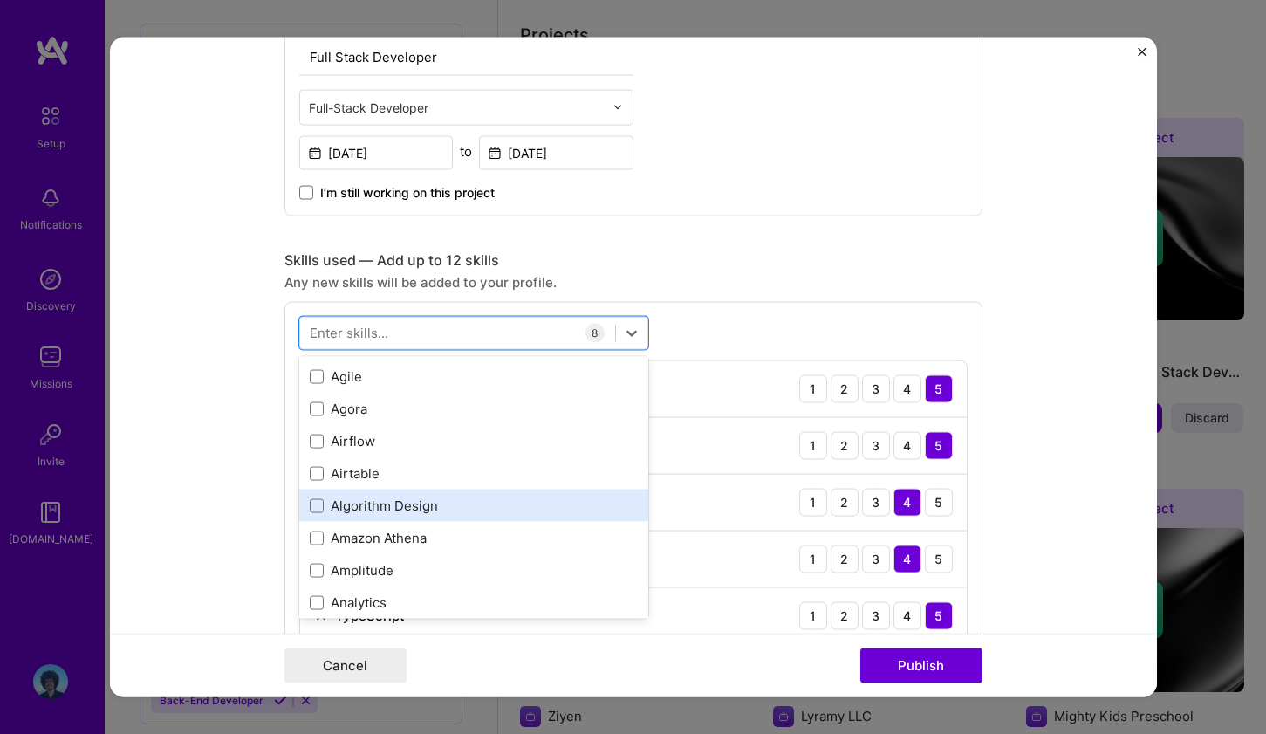
click at [476, 511] on div "Algorithm Design" at bounding box center [474, 506] width 328 height 18
click at [476, 505] on div "Algorithm Design" at bounding box center [474, 506] width 328 height 18
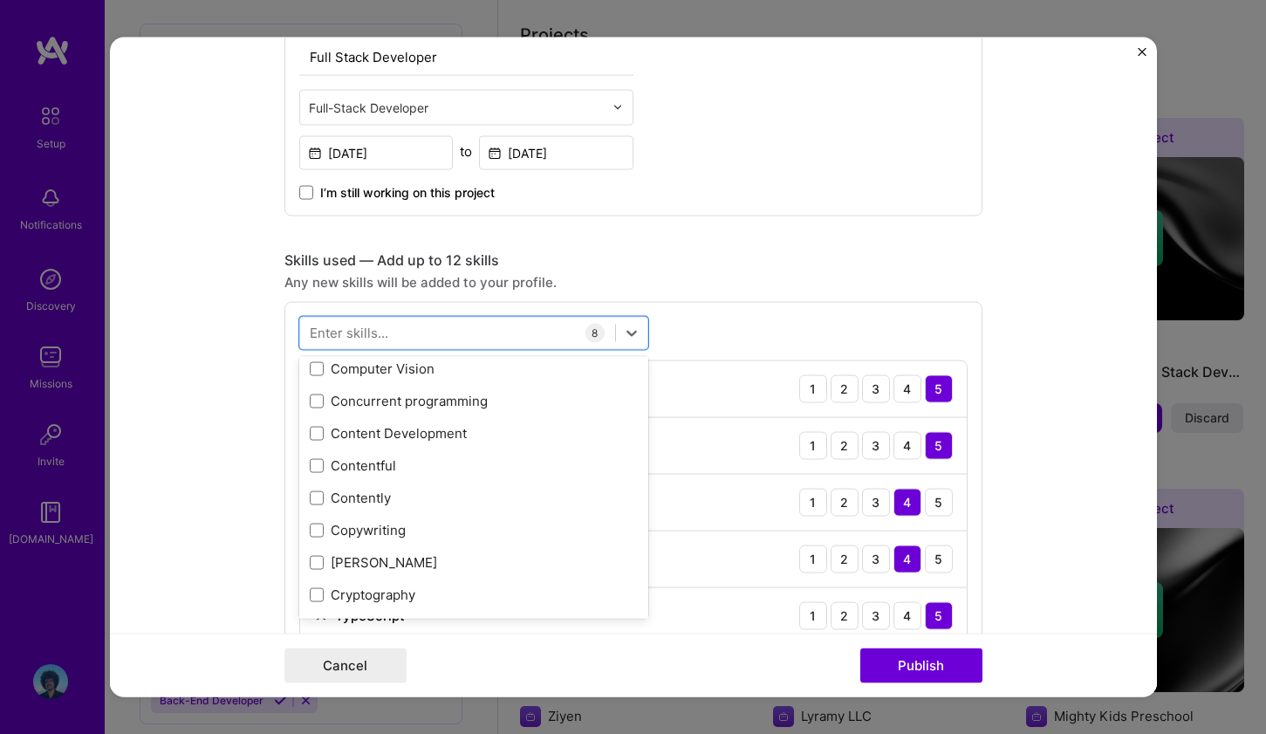
scroll to position [2955, 0]
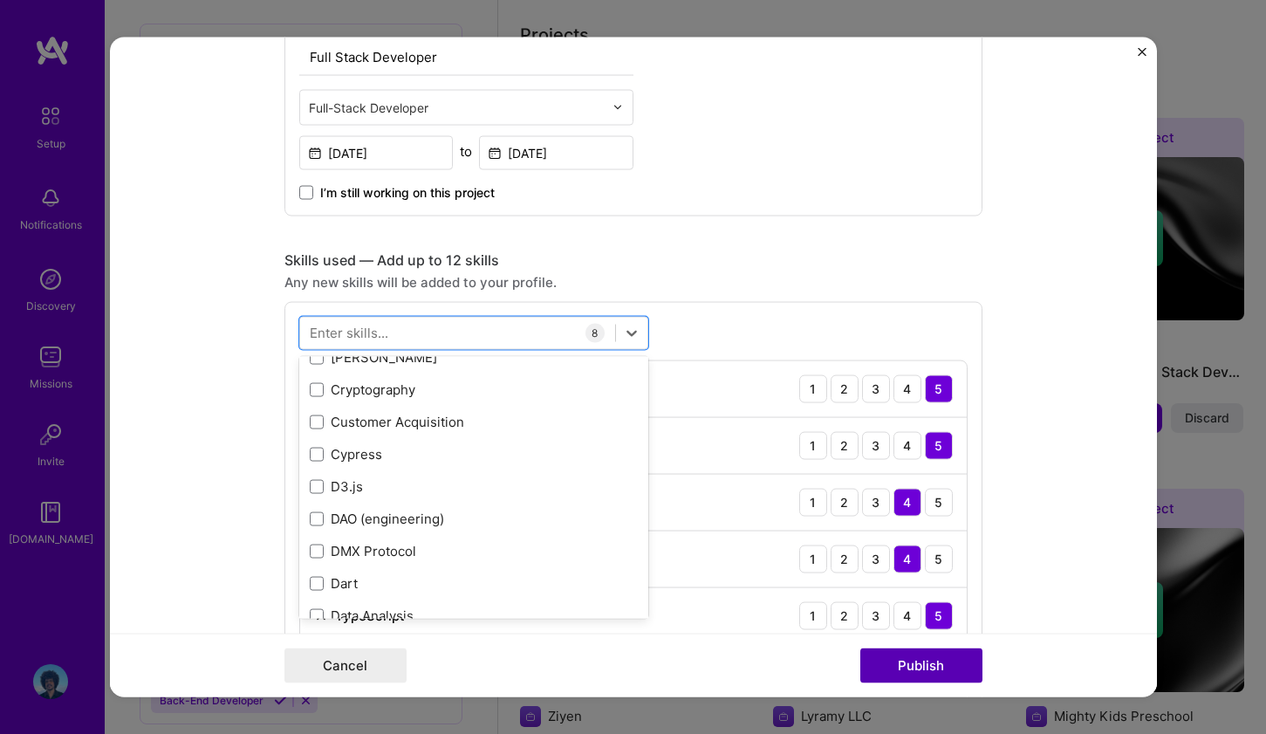
click at [896, 665] on button "Publish" at bounding box center [921, 665] width 122 height 35
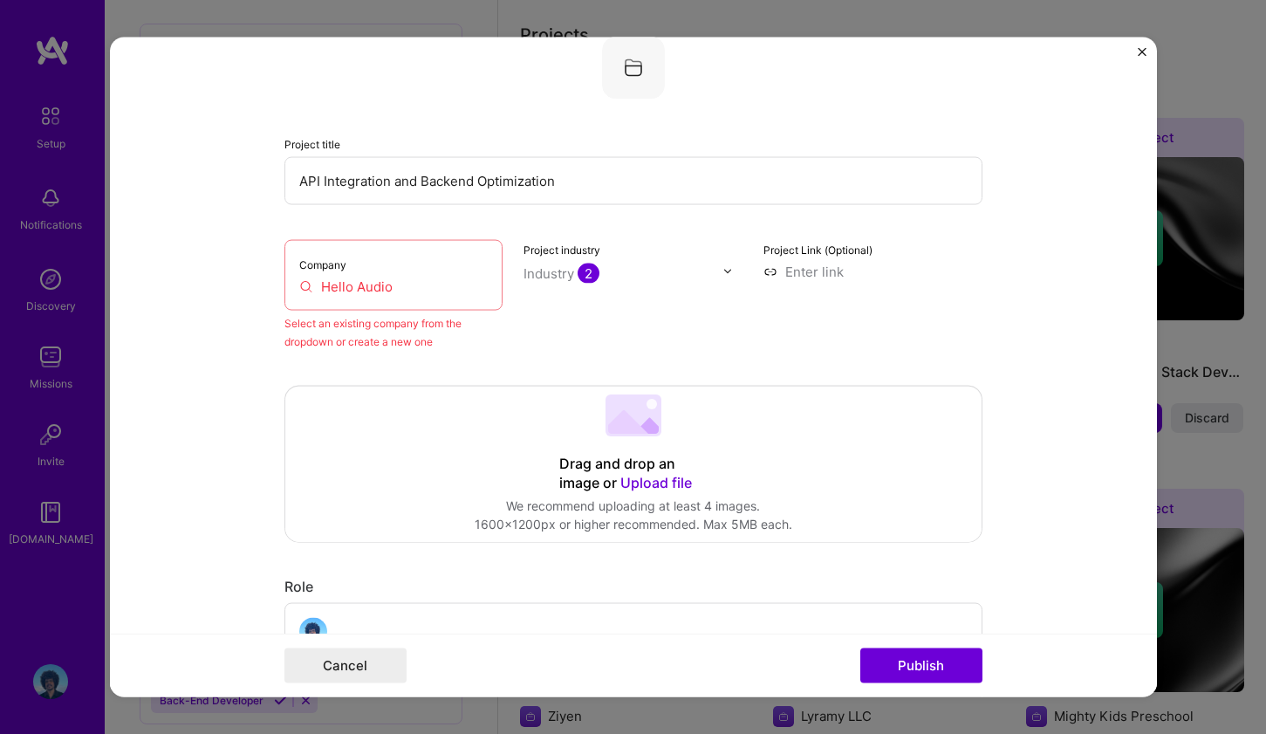
scroll to position [114, 0]
click at [422, 292] on input "Hello Audio" at bounding box center [393, 287] width 189 height 18
click at [417, 286] on input "Hello Audio" at bounding box center [393, 287] width 189 height 18
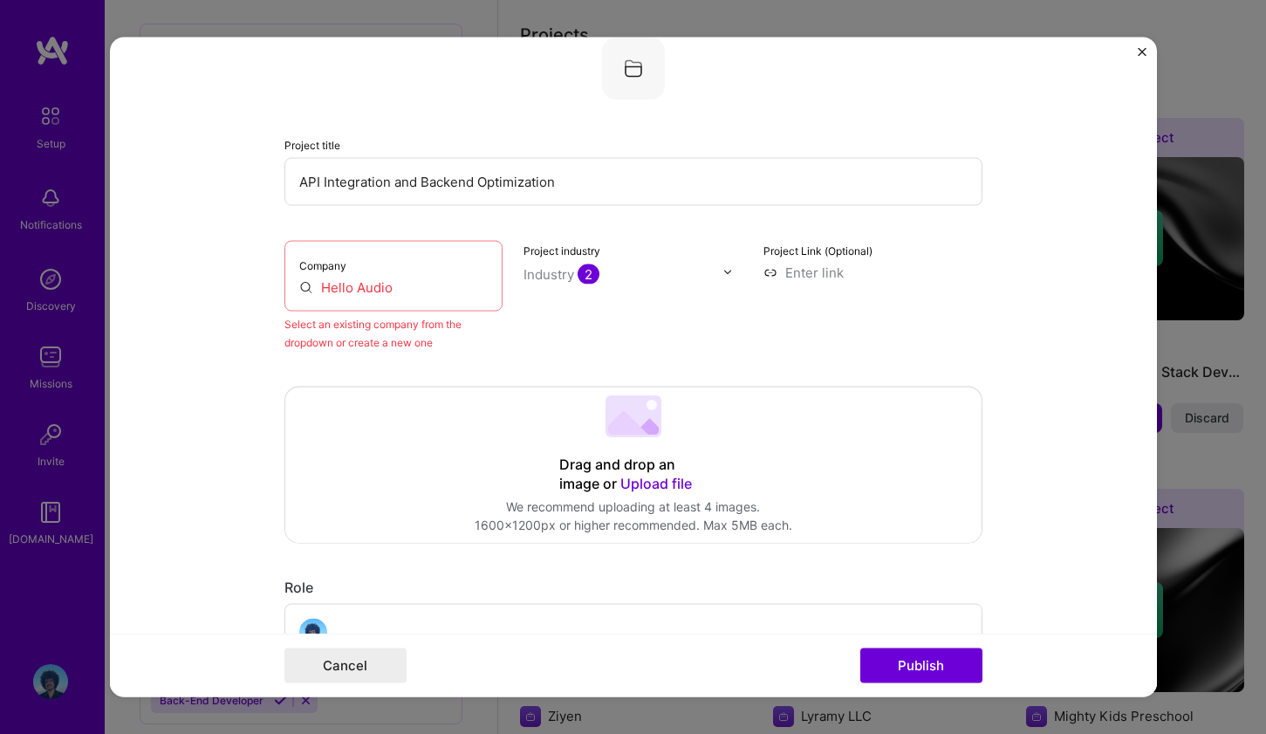
click at [417, 286] on input "Hello Audio" at bounding box center [393, 287] width 189 height 18
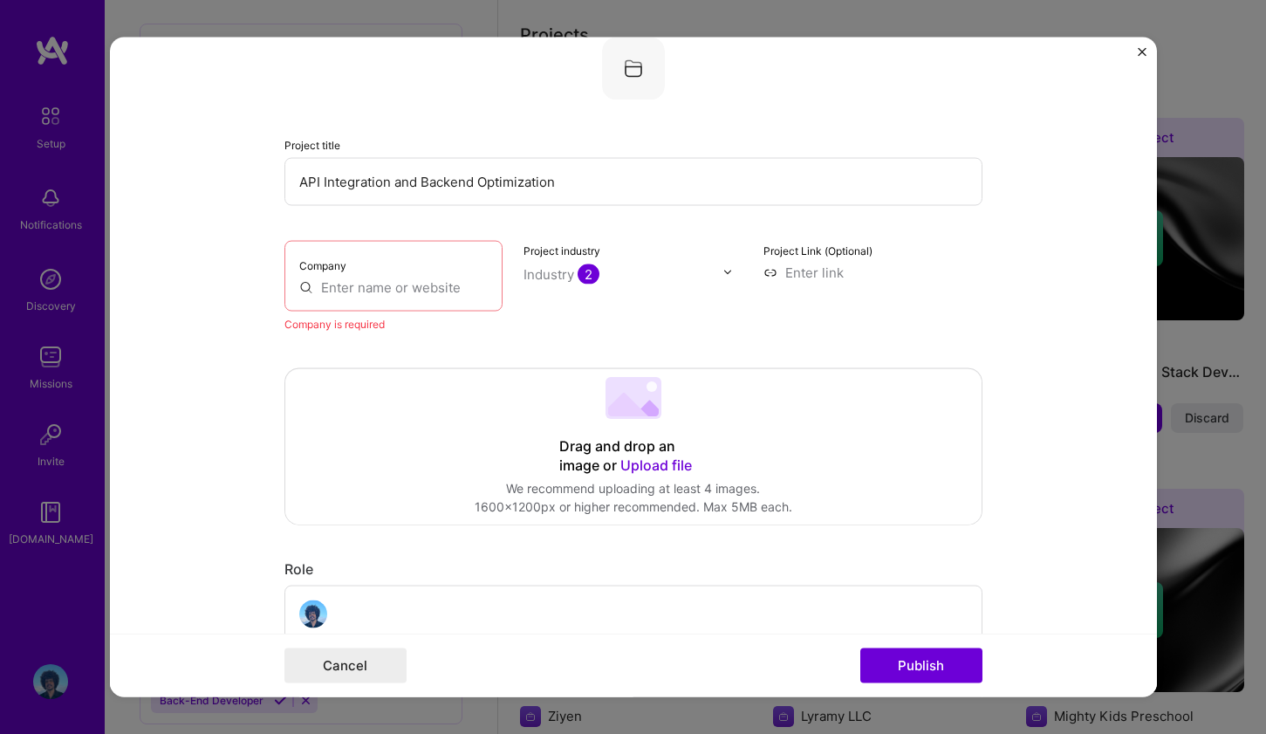
click at [385, 283] on input "text" at bounding box center [393, 287] width 189 height 18
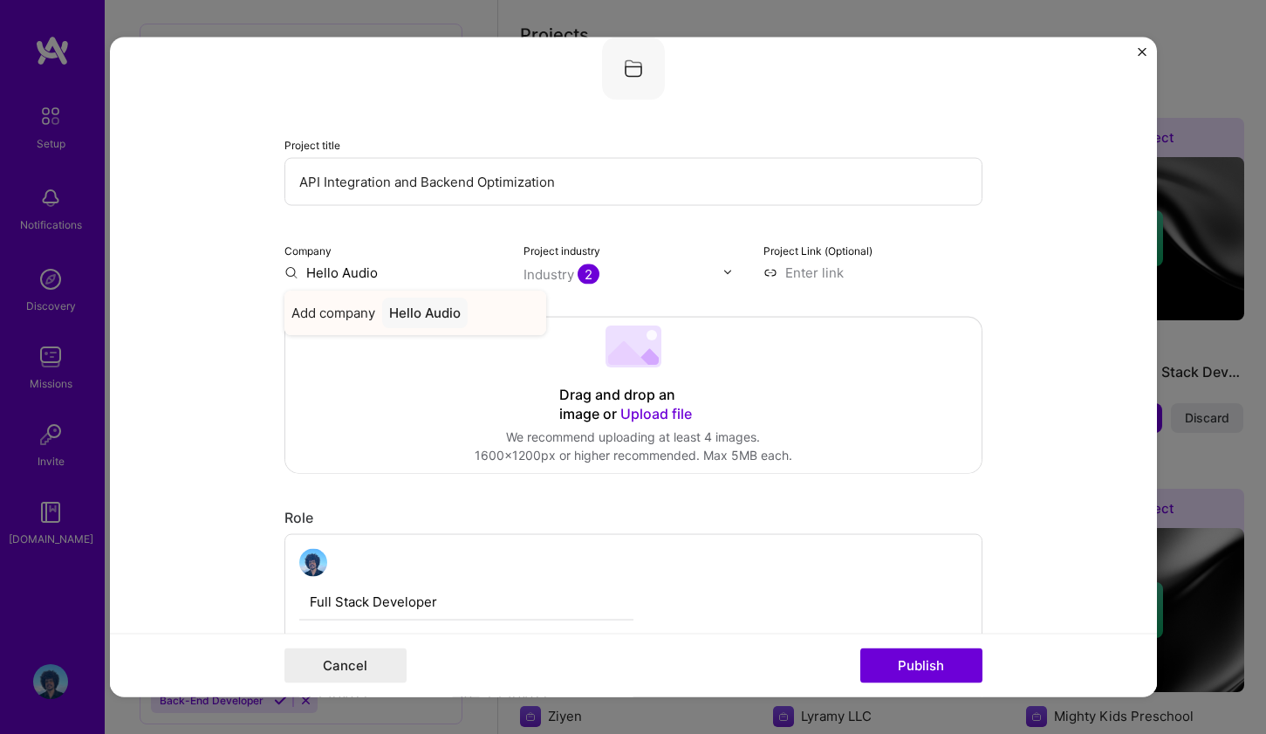
type input "Hello Audio"
click at [409, 314] on div "Hello Audio" at bounding box center [425, 312] width 86 height 31
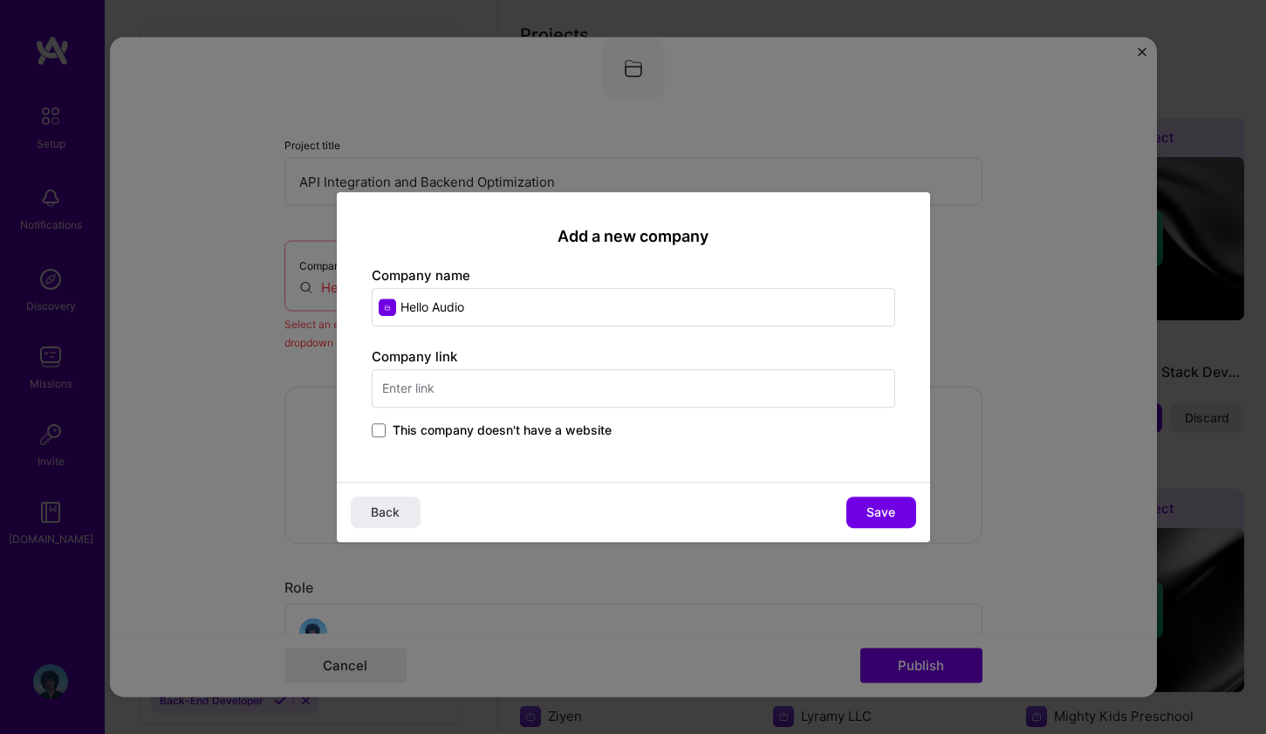
click at [460, 381] on input "text" at bounding box center [634, 388] width 524 height 38
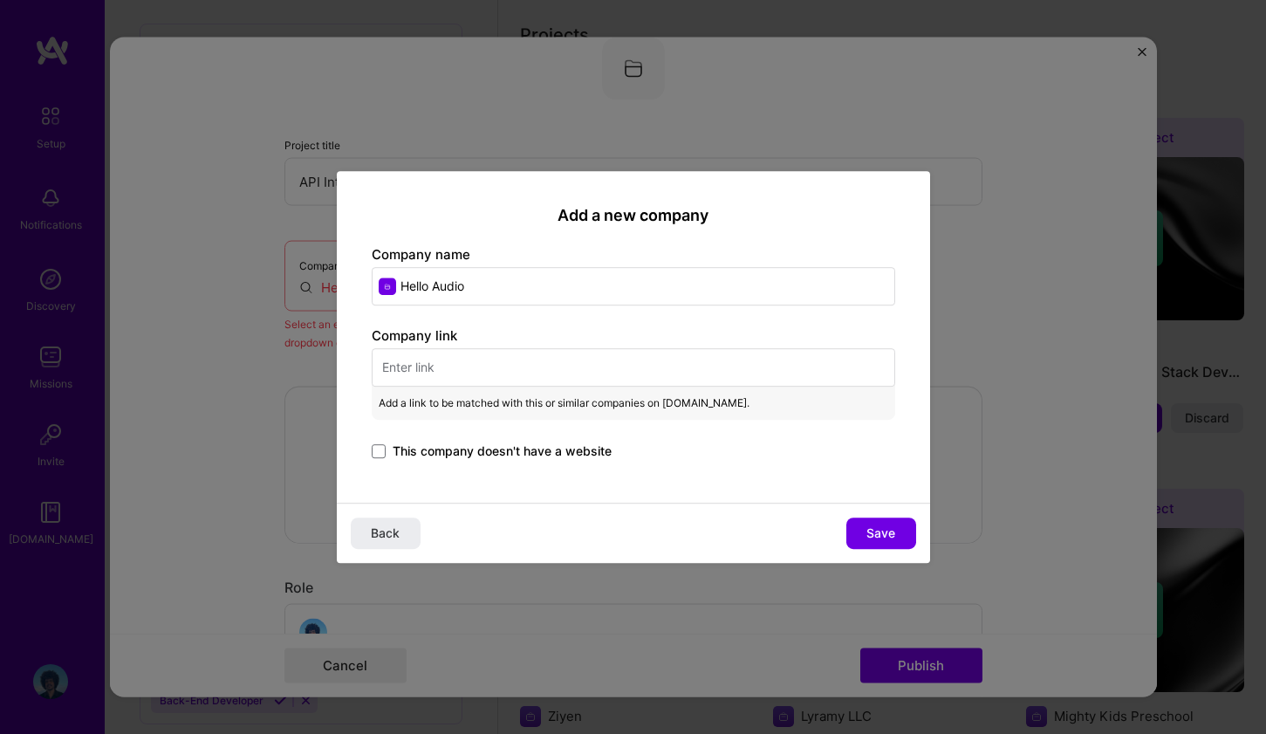
paste input "https://helloaudio.fm/"
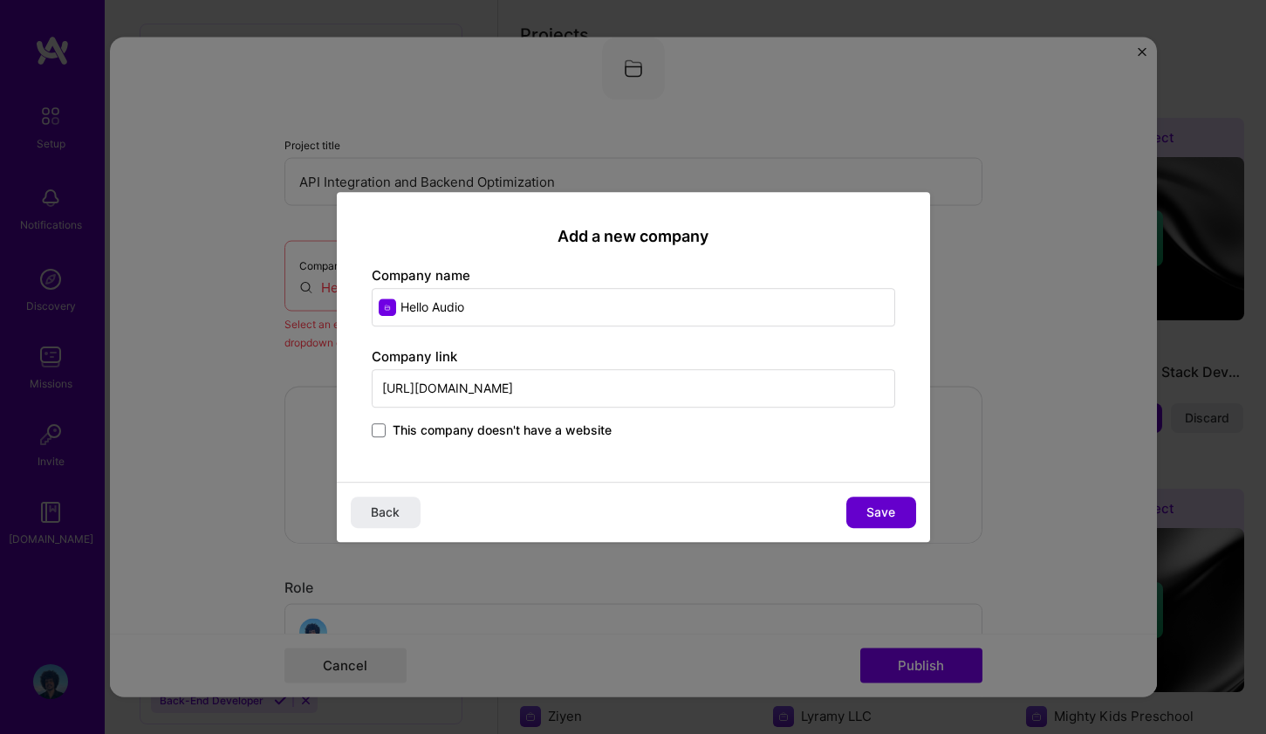
type input "https://helloaudio.fm/"
click at [888, 518] on span "Save" at bounding box center [881, 512] width 29 height 17
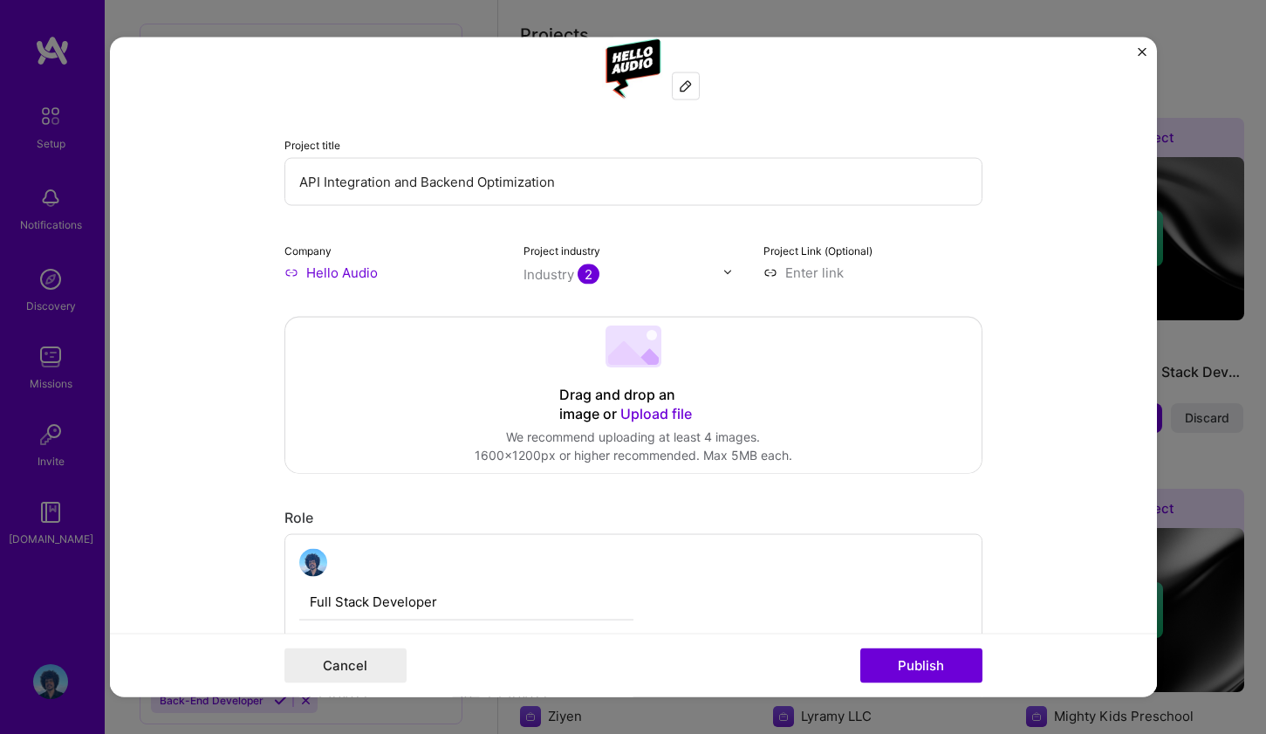
scroll to position [147, 0]
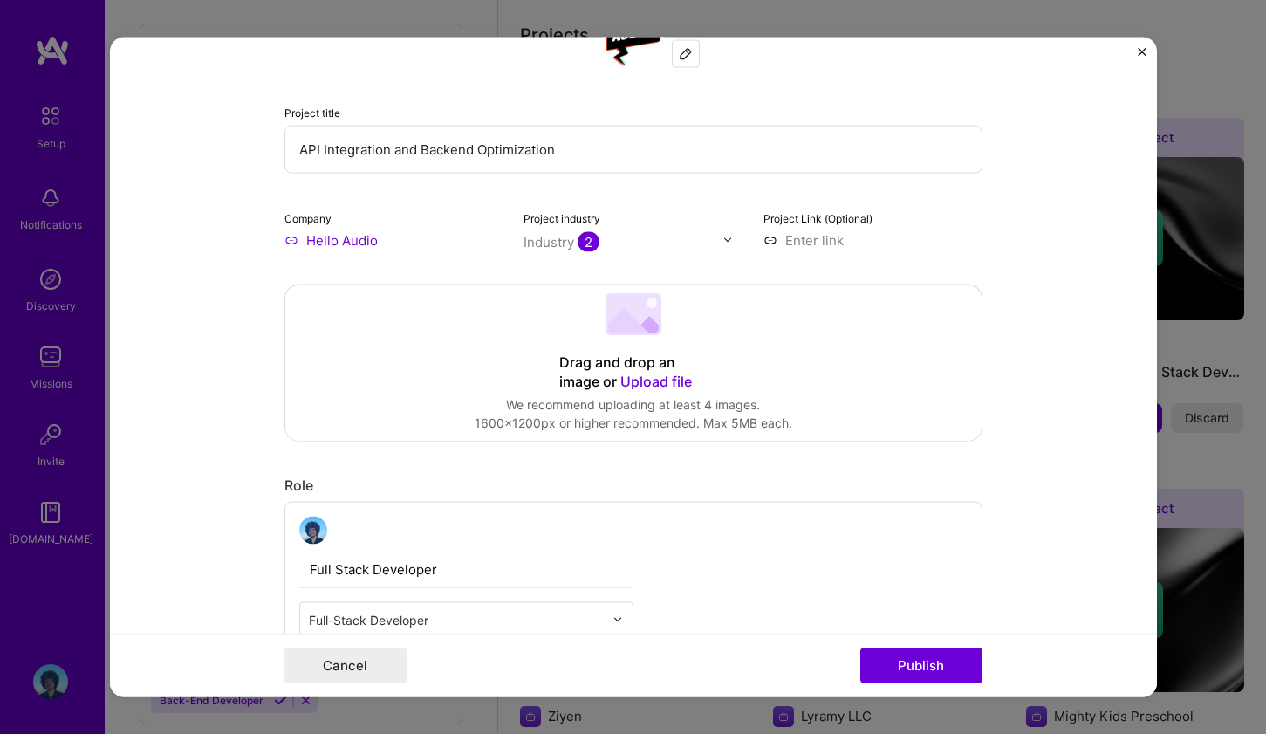
click at [794, 242] on input at bounding box center [873, 239] width 219 height 18
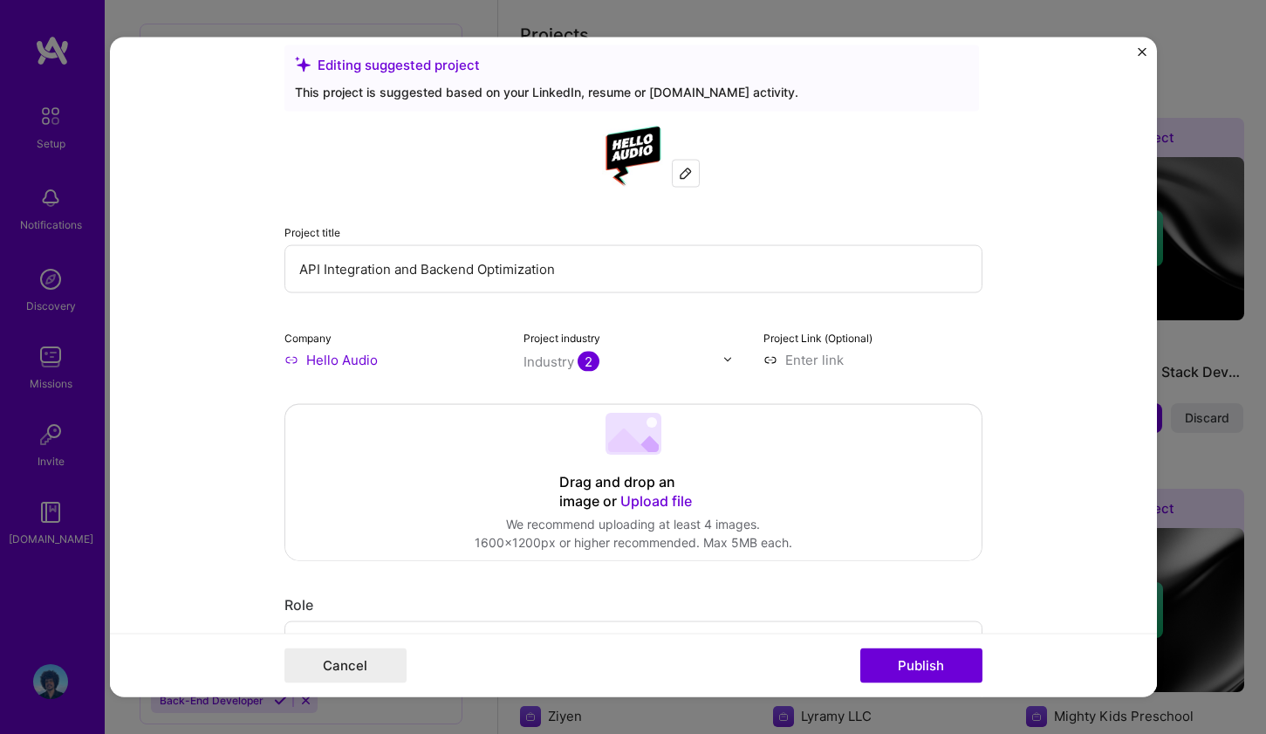
scroll to position [0, 0]
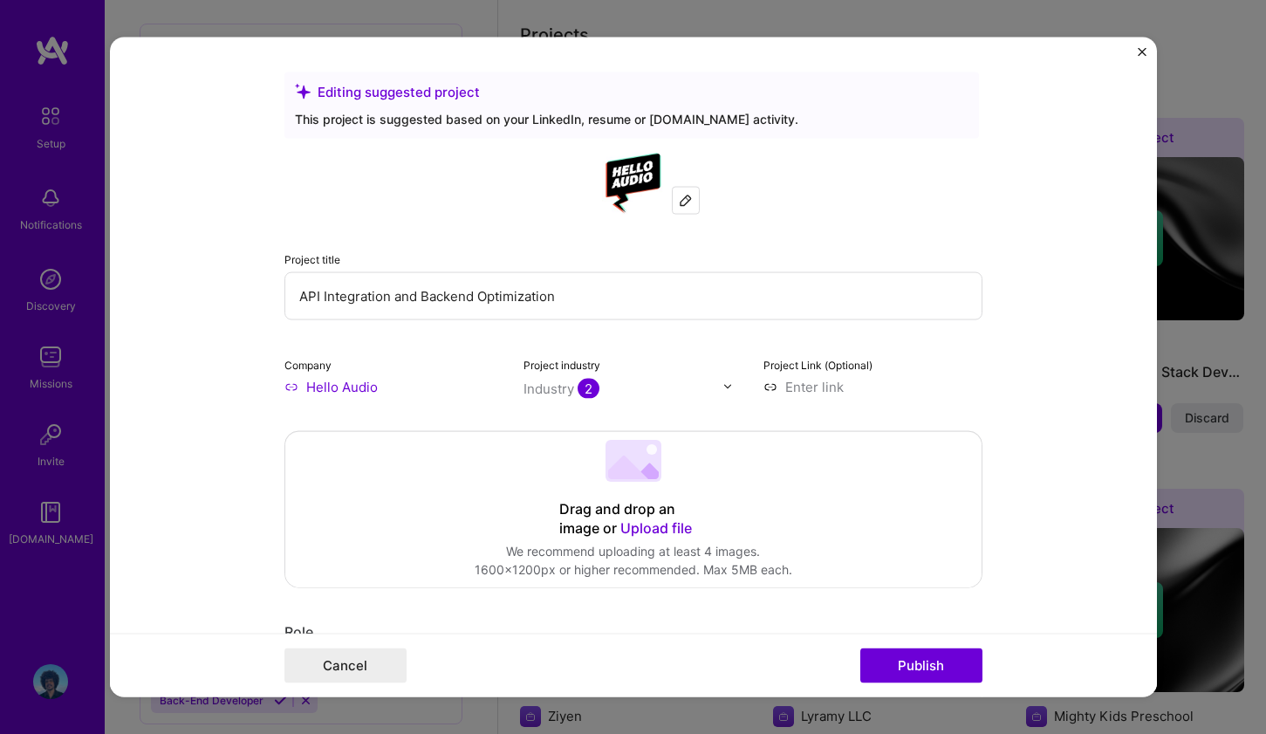
click at [598, 298] on input "API Integration and Backend Optimization" at bounding box center [633, 295] width 698 height 48
type input "I"
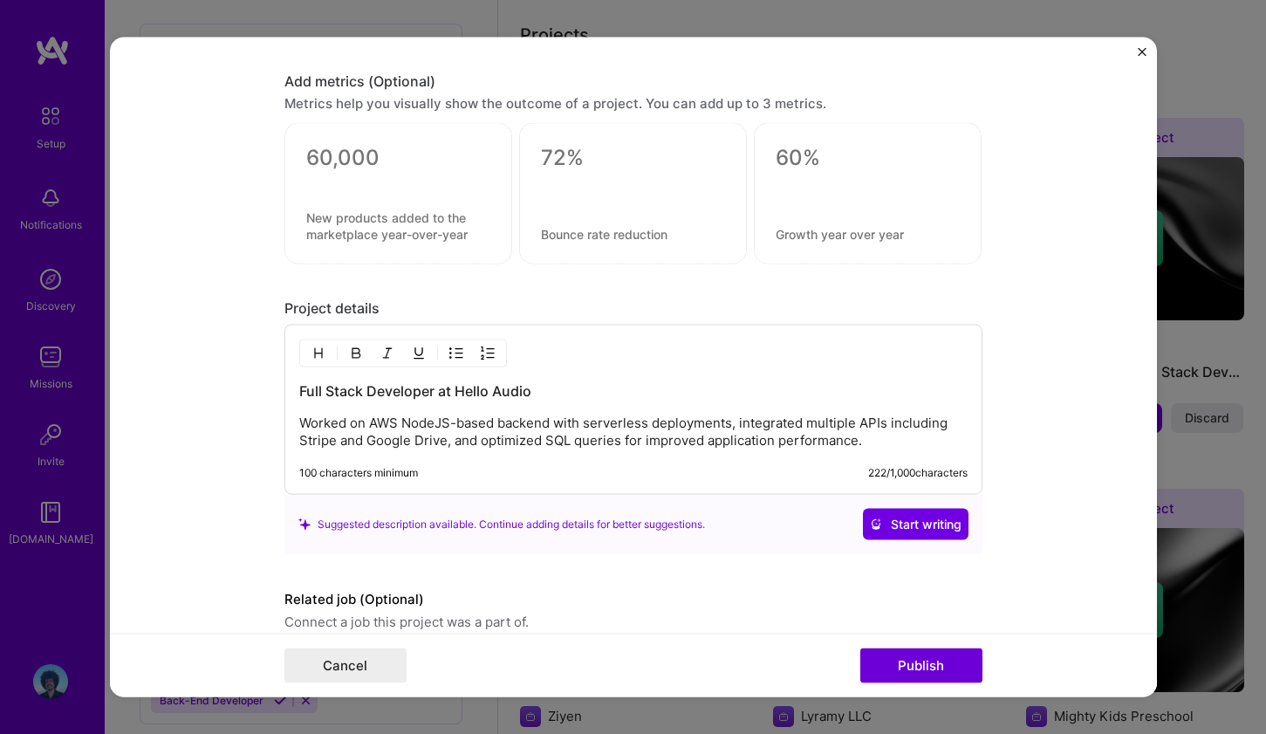
scroll to position [1746, 0]
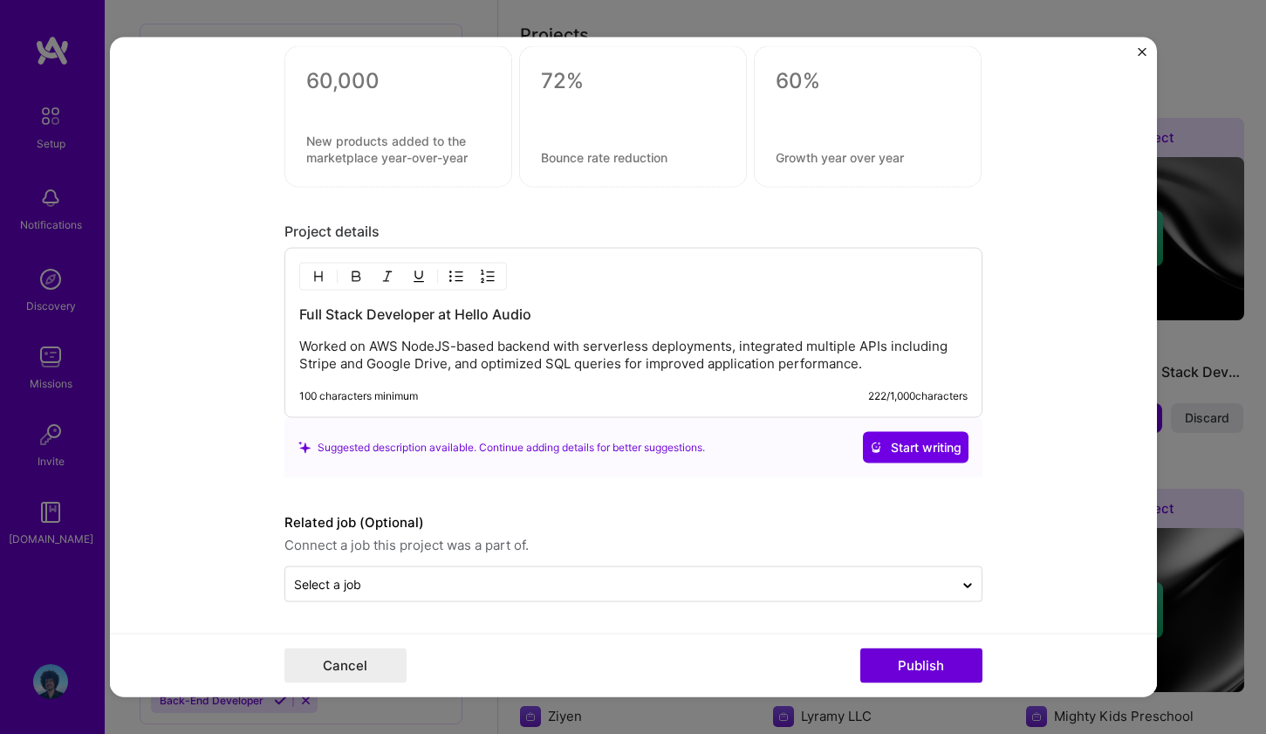
type input "Principle Engineer"
click at [459, 371] on p "Worked on AWS NodeJS-based backend with serverless deployments, integrated mult…" at bounding box center [633, 355] width 668 height 35
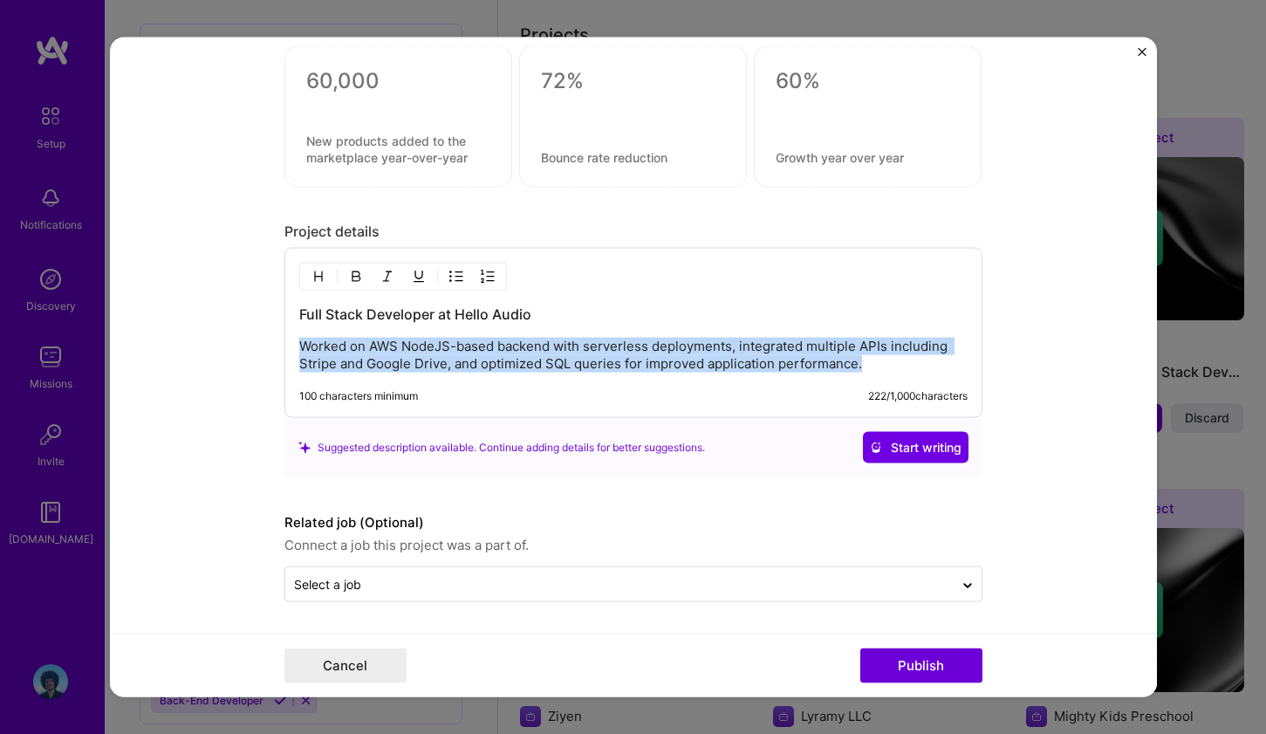
click at [459, 371] on p "Worked on AWS NodeJS-based backend with serverless deployments, integrated mult…" at bounding box center [633, 355] width 668 height 35
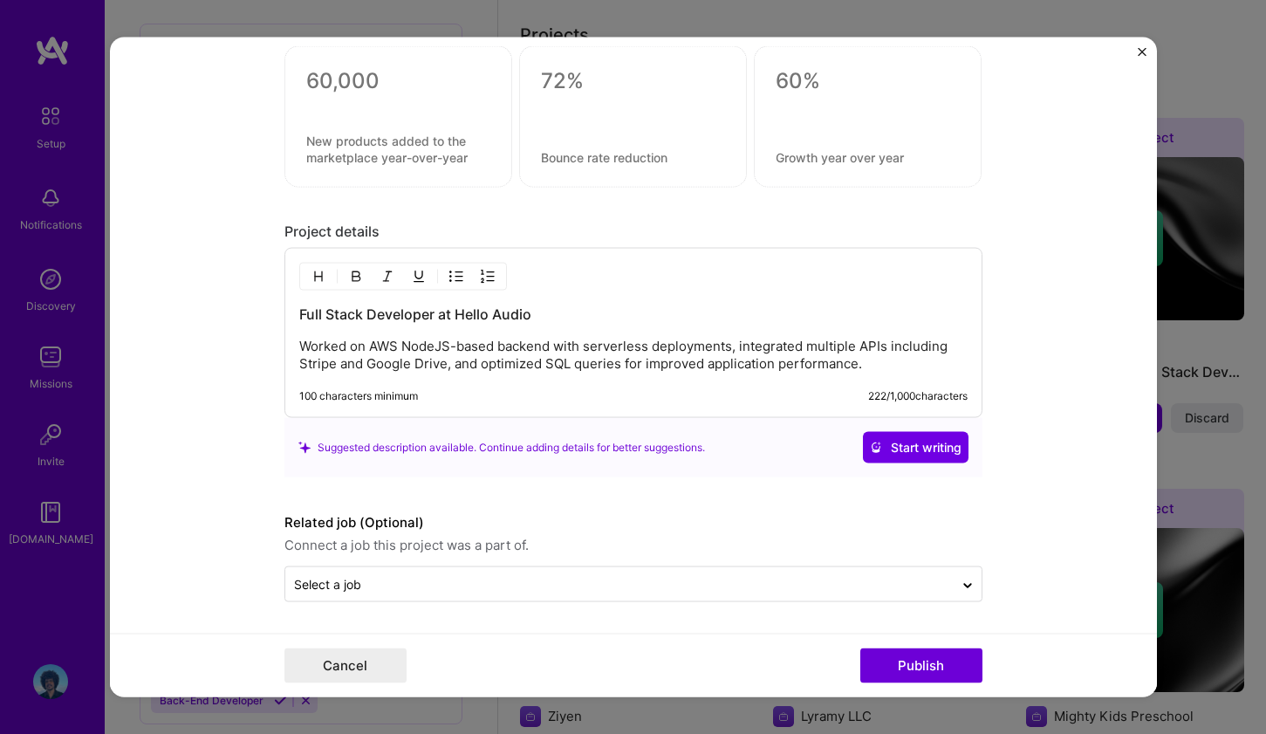
click at [497, 359] on p "Worked on AWS NodeJS-based backend with serverless deployments, integrated mult…" at bounding box center [633, 355] width 668 height 35
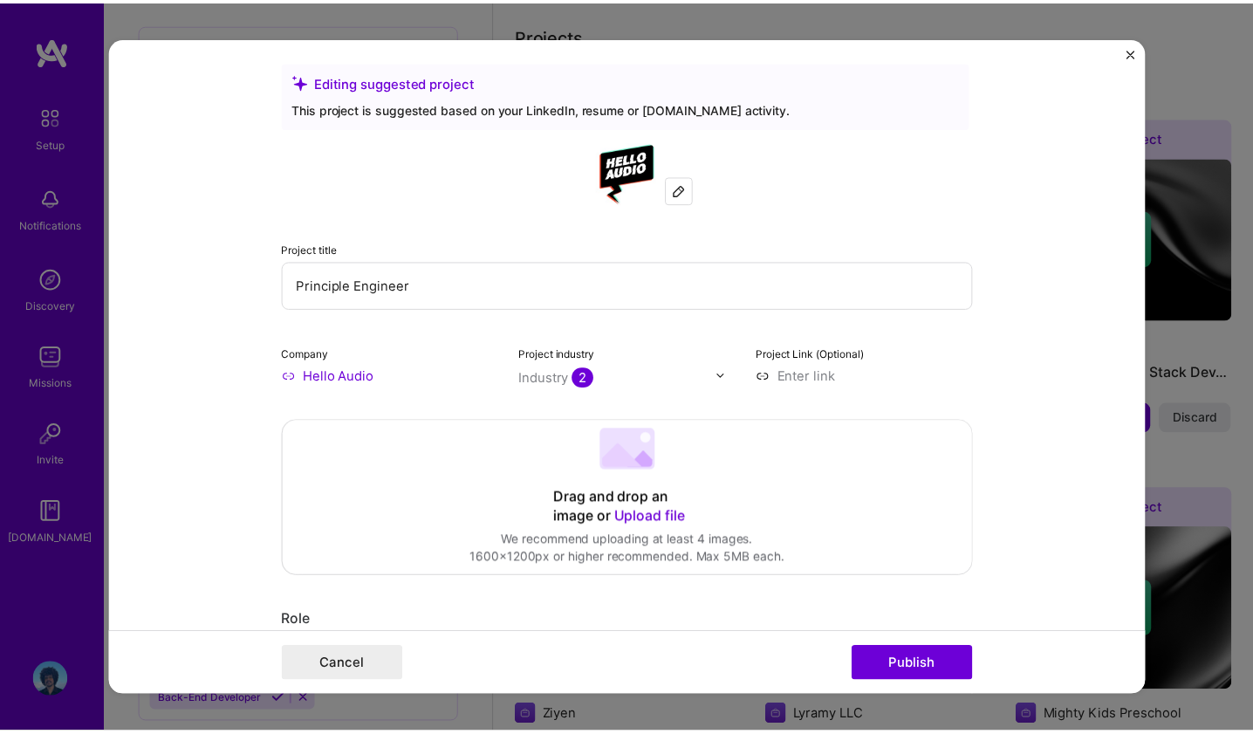
scroll to position [0, 0]
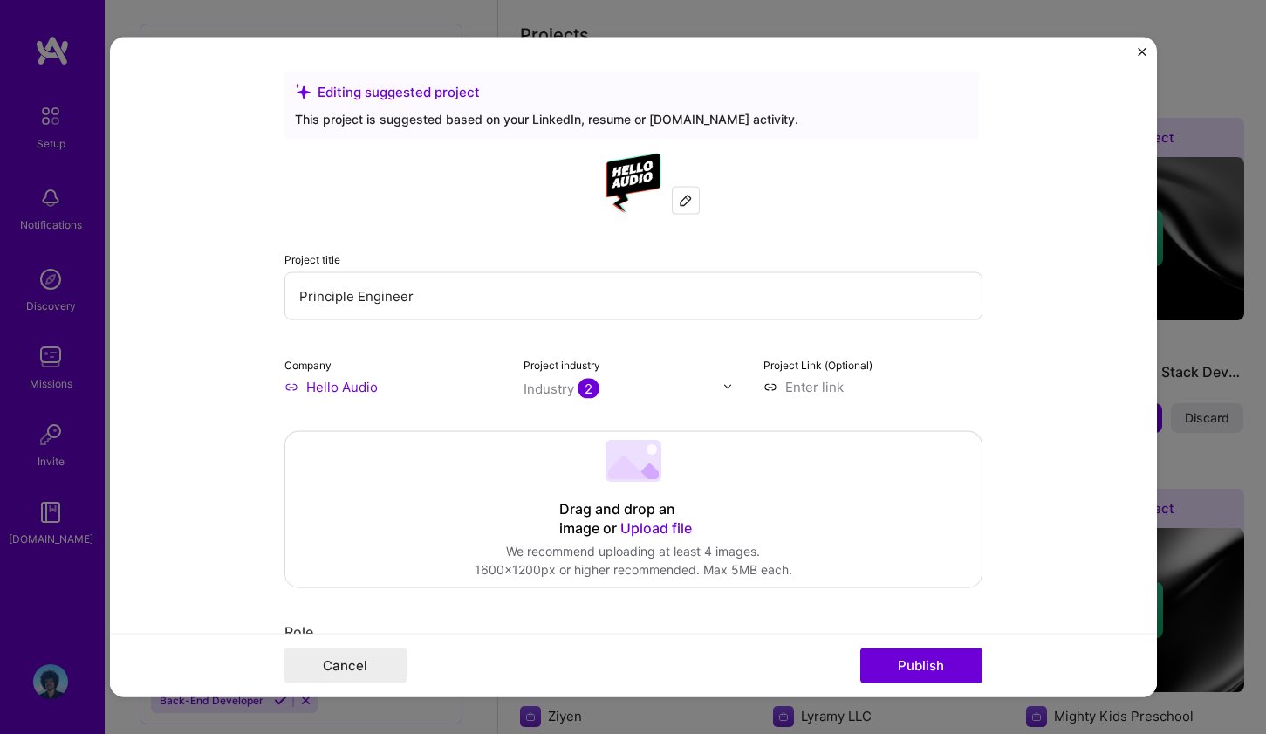
click at [802, 385] on input at bounding box center [873, 386] width 219 height 18
click at [893, 662] on button "Publish" at bounding box center [921, 665] width 122 height 35
